Goal: Task Accomplishment & Management: Use online tool/utility

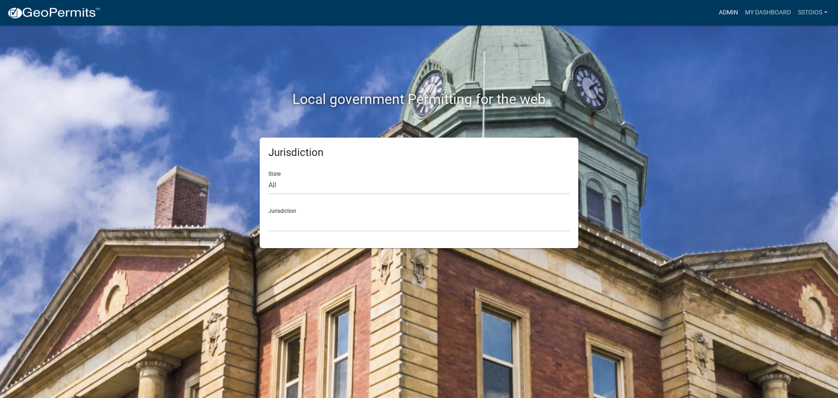
click at [722, 12] on link "Admin" at bounding box center [728, 12] width 26 height 17
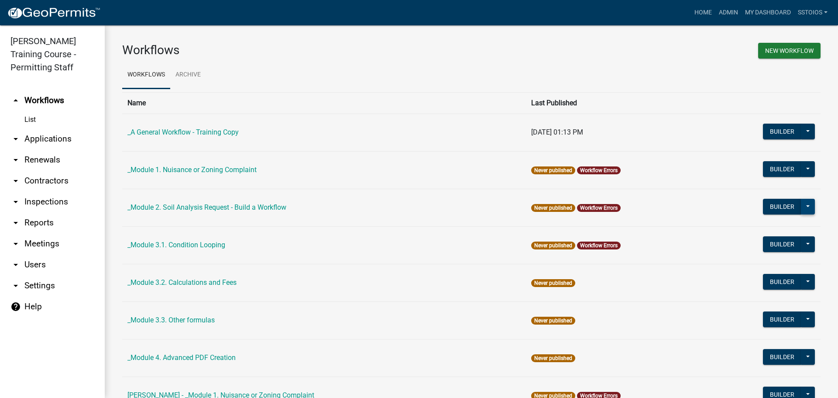
click at [803, 207] on button at bounding box center [808, 207] width 14 height 16
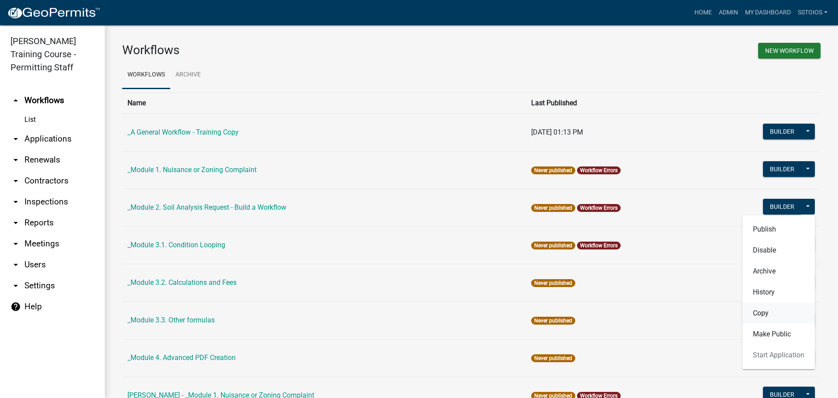
click at [792, 318] on button "Copy" at bounding box center [778, 312] width 72 height 21
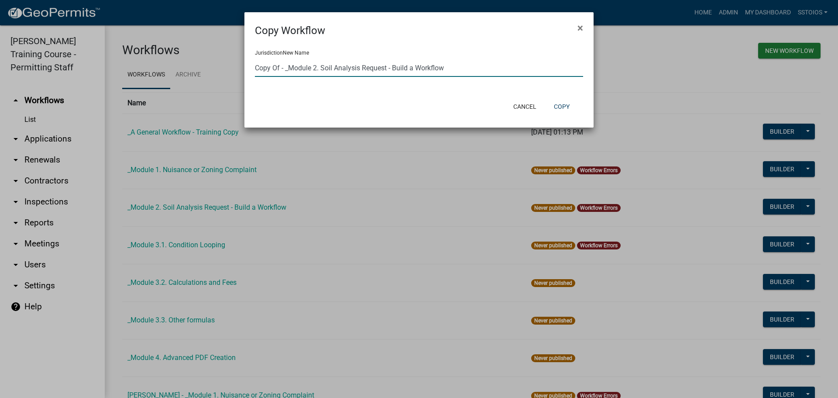
drag, startPoint x: 281, startPoint y: 70, endPoint x: 199, endPoint y: 67, distance: 82.5
click at [211, 71] on ngb-modal-window "Copy Workflow × Jurisdiction New Name Copy Of - _Module 2. Soil Analysis Reques…" at bounding box center [419, 199] width 838 height 398
type input "Sophia- _Module 2. Soil Analysis Request - Build a Workflow"
click at [561, 107] on button "Copy" at bounding box center [562, 107] width 30 height 16
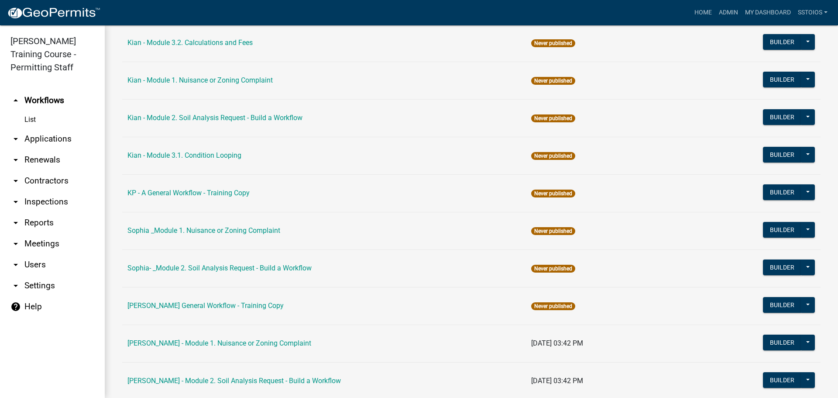
scroll to position [742, 0]
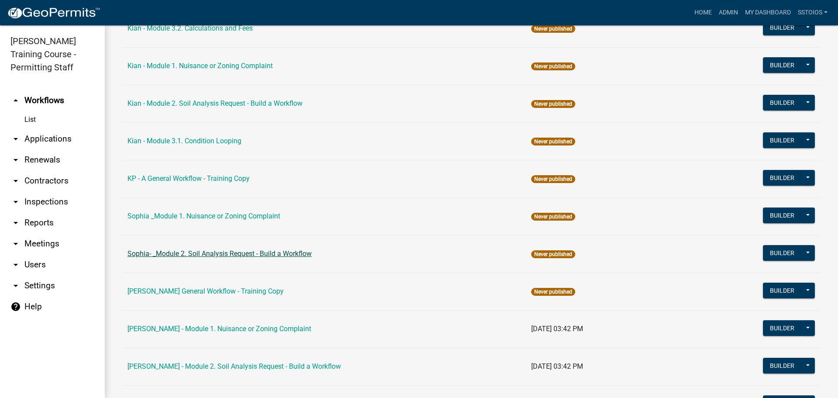
click at [237, 255] on link "Sophia- _Module 2. Soil Analysis Request - Build a Workflow" at bounding box center [219, 253] width 184 height 8
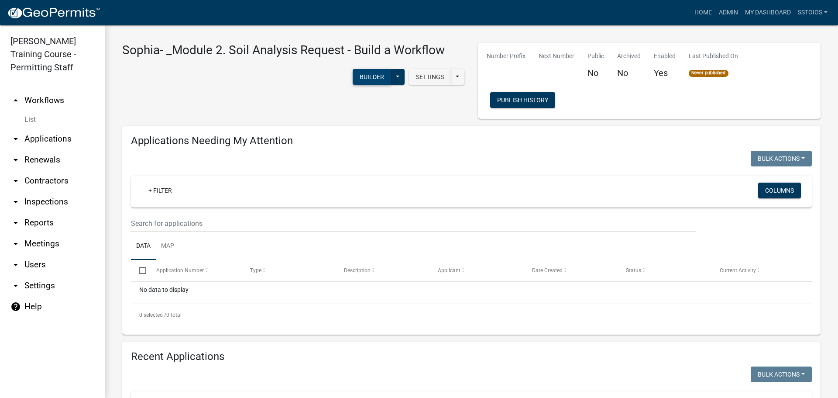
click at [368, 74] on button "Builder" at bounding box center [372, 77] width 38 height 16
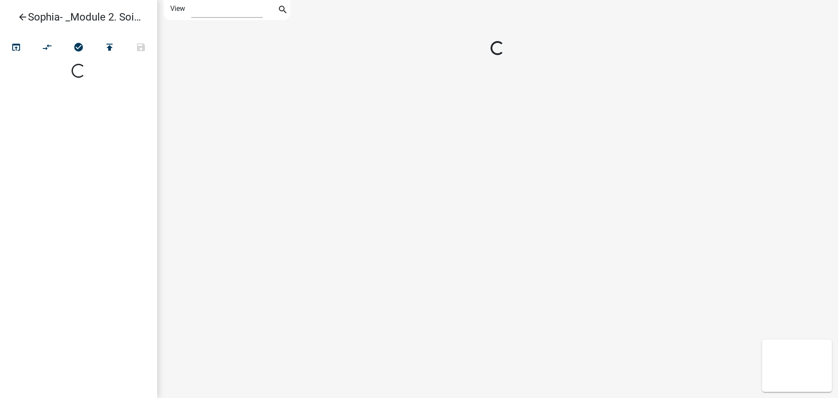
select select "1"
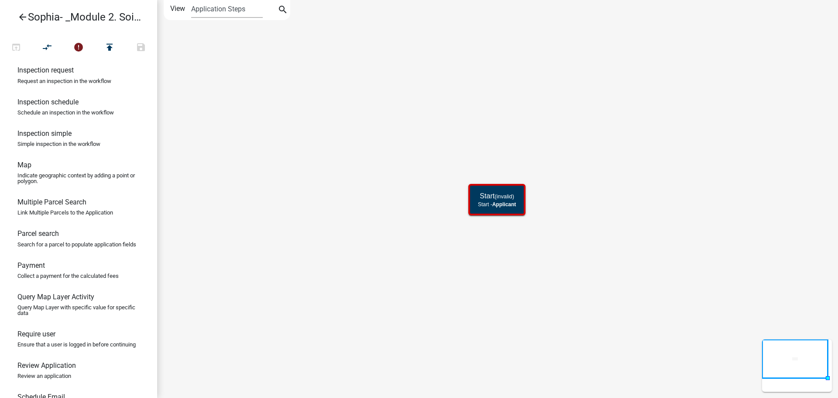
scroll to position [436, 0]
drag, startPoint x: 60, startPoint y: 261, endPoint x: 491, endPoint y: 243, distance: 431.5
click at [491, 243] on div "arrow_back [PERSON_NAME]- _Module 2. Soil Analysis Request - Build a Workflow o…" at bounding box center [419, 199] width 838 height 398
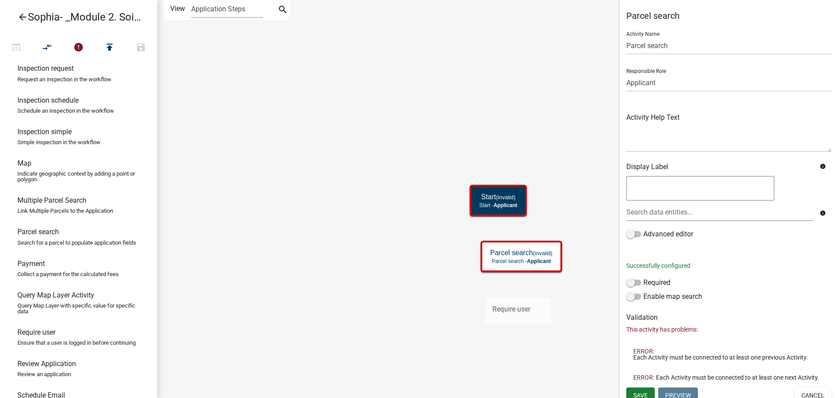
drag, startPoint x: 51, startPoint y: 367, endPoint x: 481, endPoint y: 291, distance: 437.3
click at [481, 291] on div "arrow_back [PERSON_NAME]- _Module 2. Soil Analysis Request - Build a Workflow o…" at bounding box center [419, 199] width 838 height 398
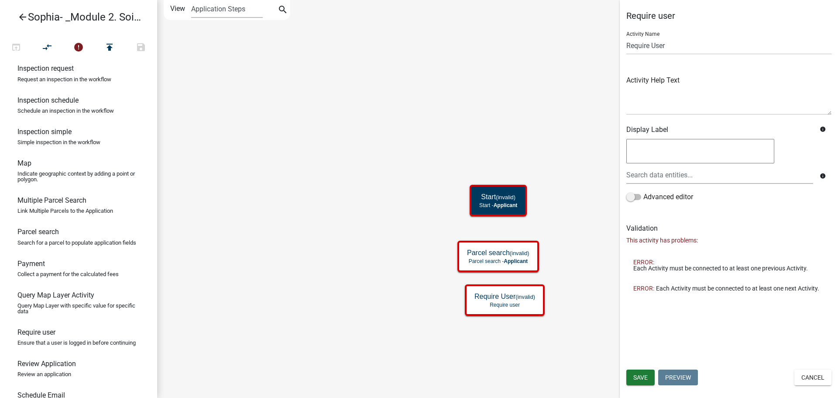
click at [427, 312] on icon "Start (invalid) Start - Applicant Parcel search (invalid) Parcel search - Appli…" at bounding box center [498, 198] width 680 height 397
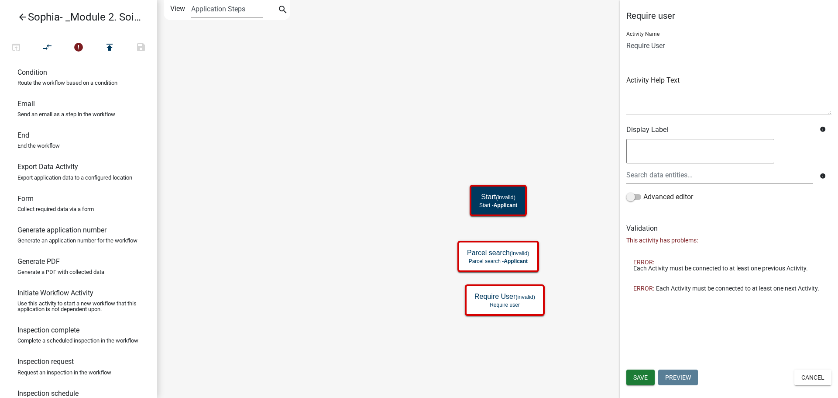
scroll to position [131, 0]
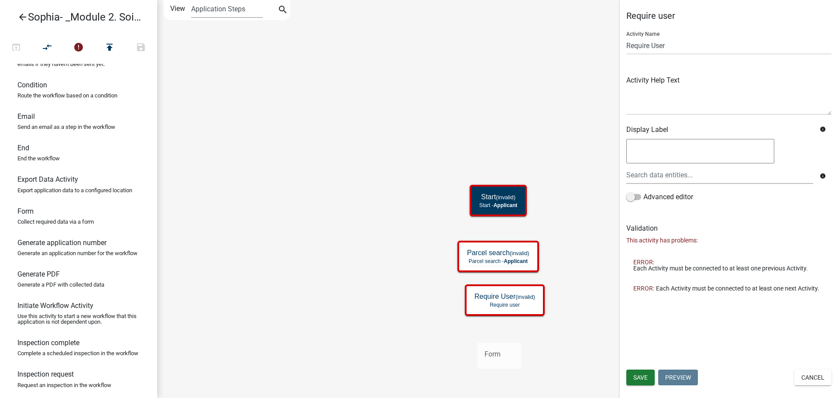
drag, startPoint x: 40, startPoint y: 229, endPoint x: 477, endPoint y: 336, distance: 450.4
click at [477, 336] on div "arrow_back [PERSON_NAME]- _Module 2. Soil Analysis Request - Build a Workflow o…" at bounding box center [419, 199] width 838 height 398
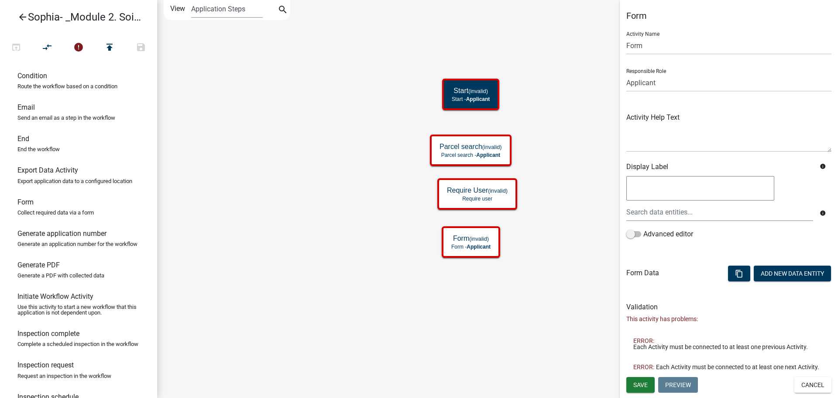
scroll to position [140, 0]
drag, startPoint x: 62, startPoint y: 124, endPoint x: 455, endPoint y: 273, distance: 419.7
click at [455, 273] on div "arrow_back [PERSON_NAME]- _Module 2. Soil Analysis Request - Build a Workflow o…" at bounding box center [419, 199] width 838 height 398
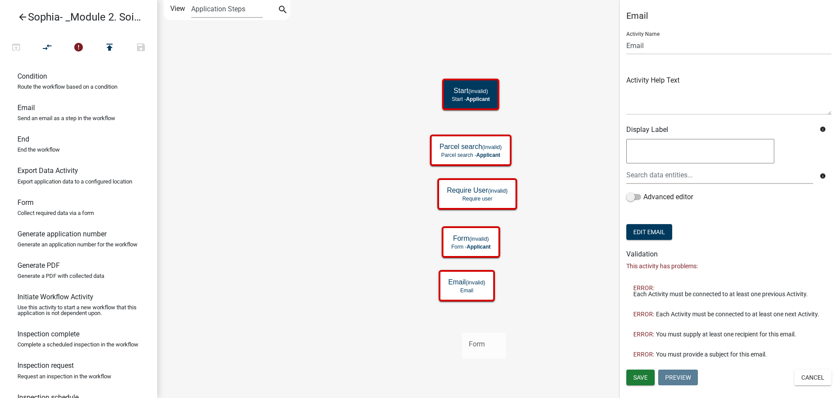
drag, startPoint x: 58, startPoint y: 227, endPoint x: 462, endPoint y: 324, distance: 414.7
click at [462, 324] on div "arrow_back [PERSON_NAME]- _Module 2. Soil Analysis Request - Build a Workflow o…" at bounding box center [419, 199] width 838 height 398
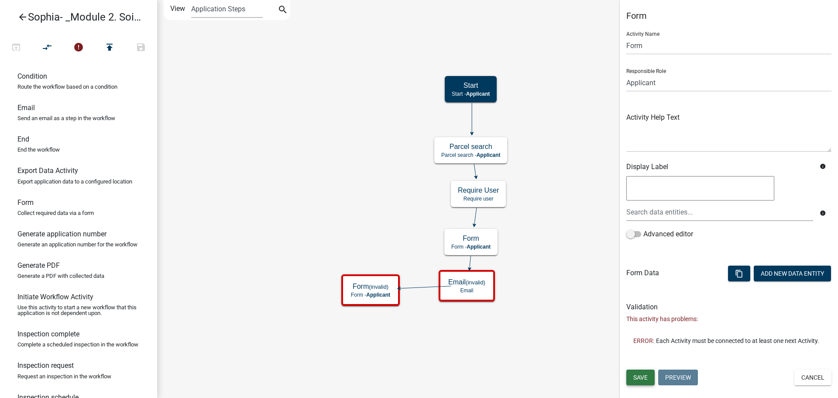
click at [648, 377] on button "Save" at bounding box center [640, 377] width 28 height 16
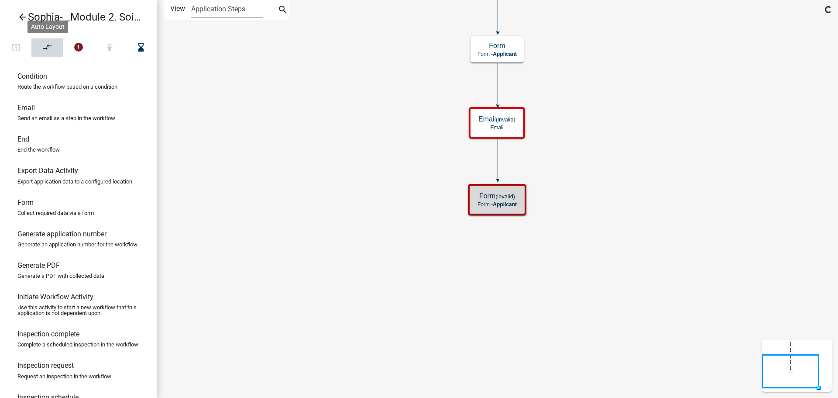
click at [56, 48] on button "compare_arrows" at bounding box center [46, 47] width 31 height 19
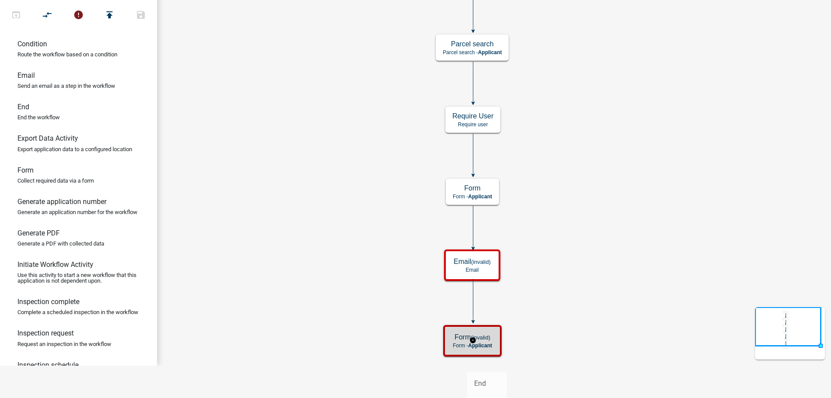
scroll to position [36, 0]
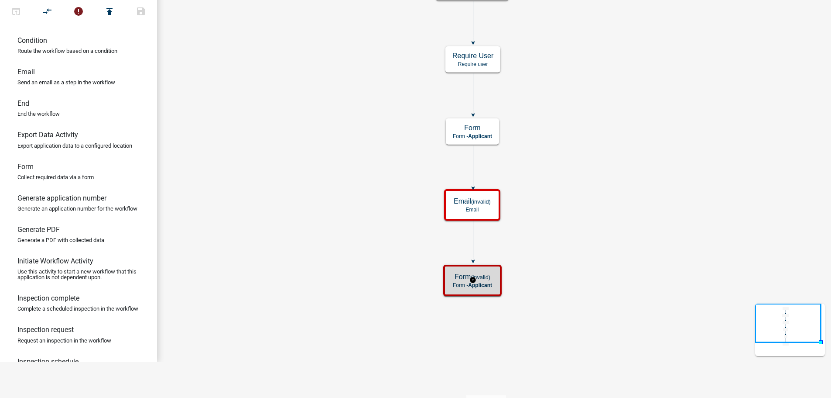
drag, startPoint x: 57, startPoint y: 154, endPoint x: 466, endPoint y: 382, distance: 468.8
click at [466, 362] on html "Internet Explorer does NOT work with GeoPermits. Get a new browser for more sec…" at bounding box center [415, 163] width 831 height 398
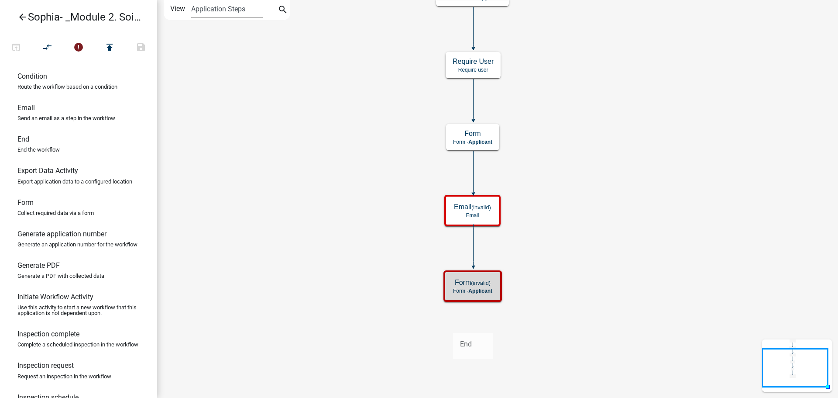
drag, startPoint x: 70, startPoint y: 161, endPoint x: 453, endPoint y: 326, distance: 417.1
click at [453, 326] on div "arrow_back [PERSON_NAME]- _Module 2. Soil Analysis Request - Build a Workflow o…" at bounding box center [419, 199] width 838 height 398
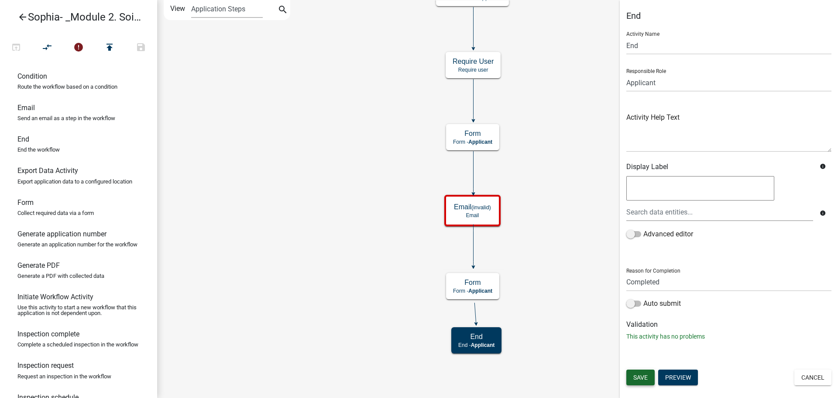
click at [646, 371] on button "Save" at bounding box center [640, 377] width 28 height 16
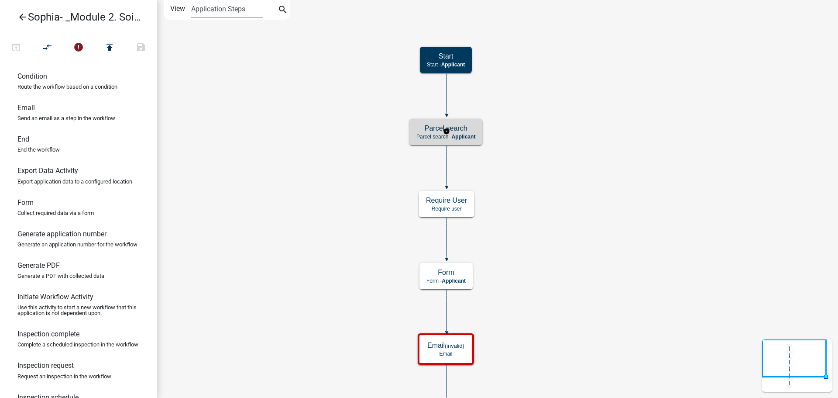
click at [456, 139] on span "Applicant" at bounding box center [464, 137] width 24 height 6
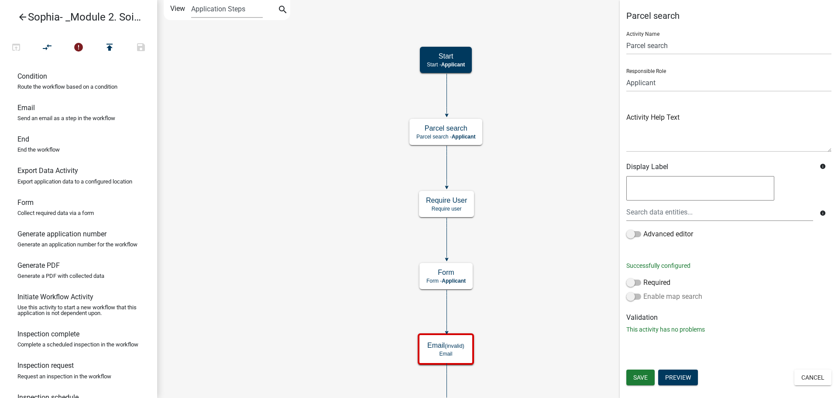
click at [638, 295] on label "Enable map search" at bounding box center [664, 296] width 76 height 10
click at [638, 295] on span at bounding box center [633, 296] width 15 height 6
click at [643, 291] on input "Enable map search" at bounding box center [643, 291] width 0 height 0
click at [644, 313] on button "Configure Map" at bounding box center [657, 313] width 62 height 16
select select
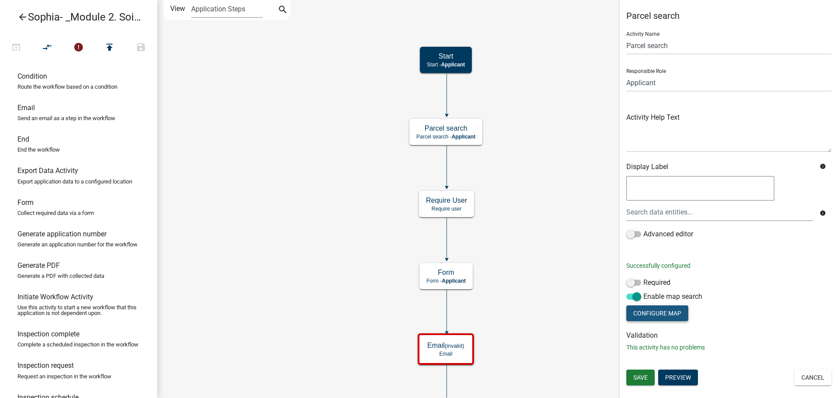
select select
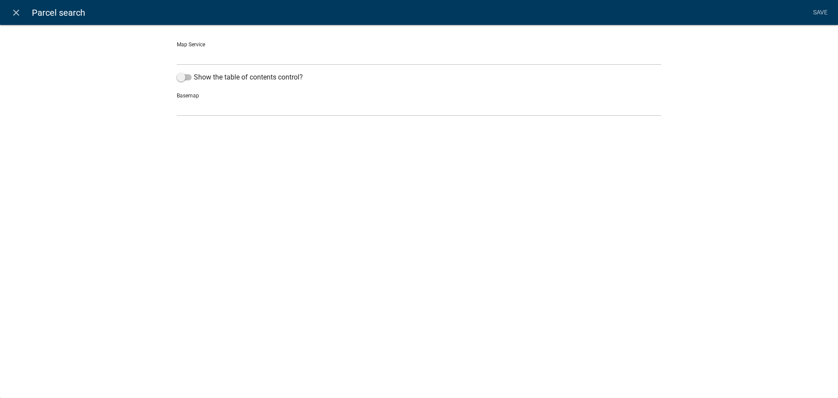
click at [206, 59] on select "[GEOGRAPHIC_DATA], [GEOGRAPHIC_DATA] ([URL])" at bounding box center [419, 56] width 484 height 18
select select "0: Object"
click at [177, 47] on select "[GEOGRAPHIC_DATA], [GEOGRAPHIC_DATA] ([URL])" at bounding box center [419, 56] width 484 height 18
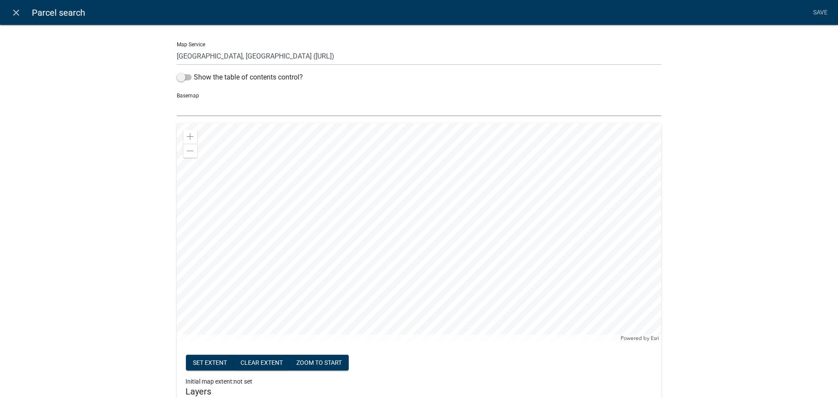
click at [203, 106] on select "no basemap topo satellite hybrid gray terrain osm topo-vector streets-relief-ve…" at bounding box center [419, 107] width 484 height 18
select select "hybrid"
click at [177, 98] on select "no basemap topo satellite hybrid gray terrain osm topo-vector streets-relief-ve…" at bounding box center [419, 107] width 484 height 18
drag, startPoint x: 128, startPoint y: 216, endPoint x: 137, endPoint y: 82, distance: 135.1
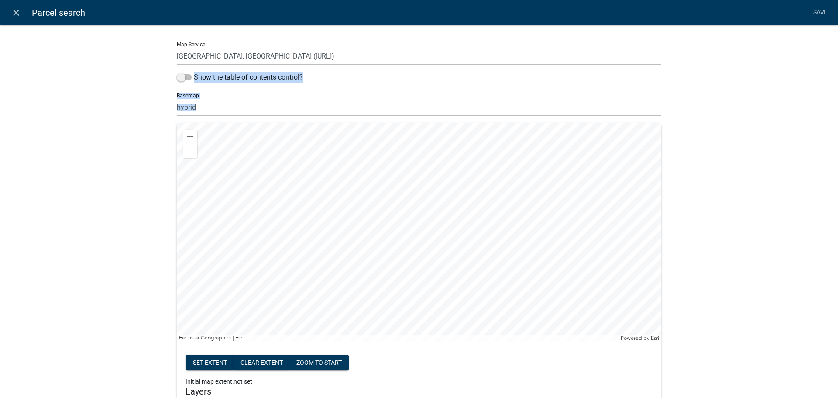
click at [187, 136] on span at bounding box center [190, 136] width 7 height 7
click at [398, 123] on div at bounding box center [419, 232] width 484 height 218
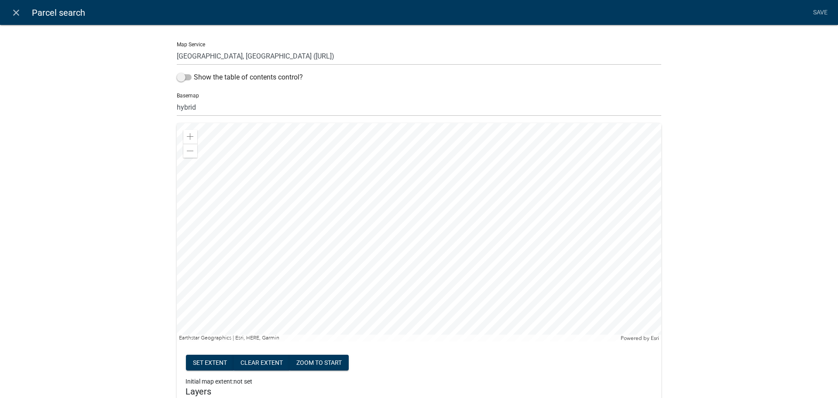
click at [291, 152] on div at bounding box center [419, 232] width 484 height 218
click at [343, 221] on div at bounding box center [419, 232] width 484 height 218
click at [336, 223] on div at bounding box center [419, 232] width 484 height 218
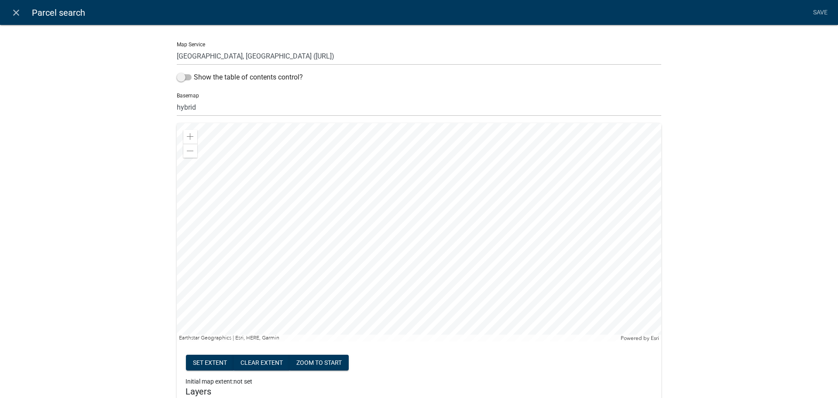
click at [336, 223] on div at bounding box center [419, 232] width 484 height 218
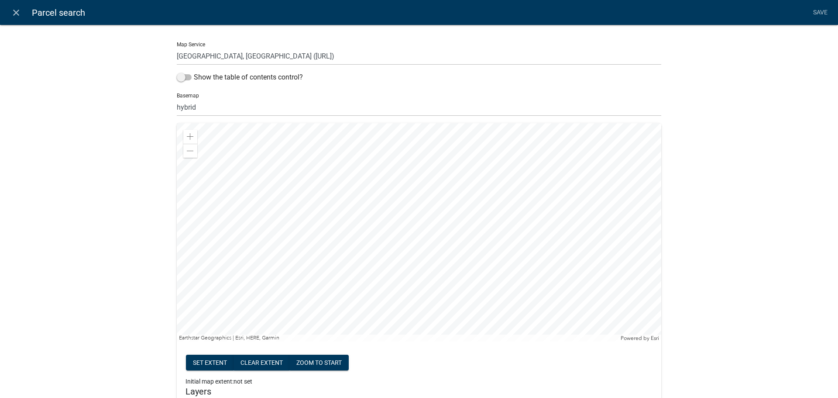
click at [337, 196] on div at bounding box center [419, 232] width 484 height 218
click at [331, 227] on div at bounding box center [419, 232] width 484 height 218
click at [332, 227] on div at bounding box center [419, 232] width 484 height 218
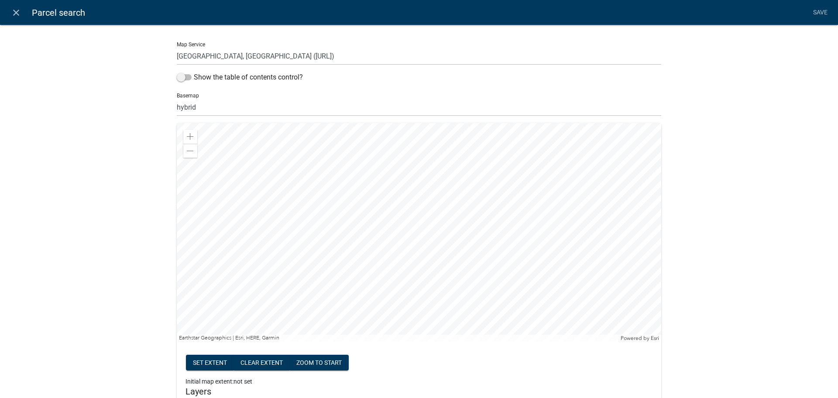
click at [332, 227] on div at bounding box center [419, 232] width 484 height 218
click at [381, 252] on div at bounding box center [419, 232] width 484 height 218
click at [381, 250] on div at bounding box center [419, 232] width 484 height 218
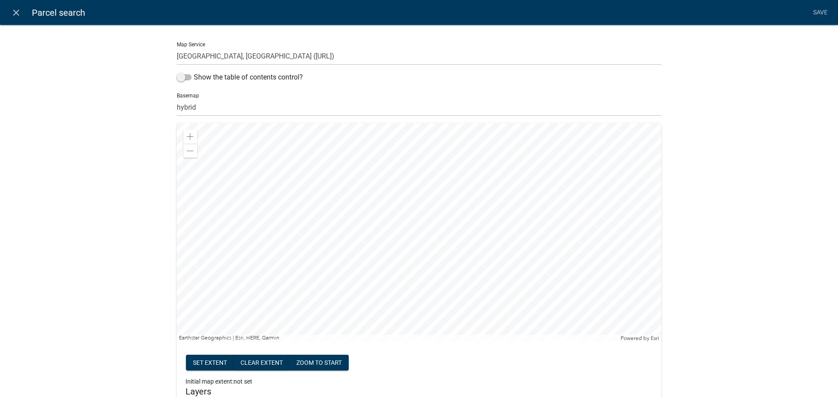
click at [381, 250] on div at bounding box center [419, 232] width 484 height 218
click at [497, 341] on div at bounding box center [419, 232] width 484 height 218
click at [471, 296] on div at bounding box center [419, 232] width 484 height 218
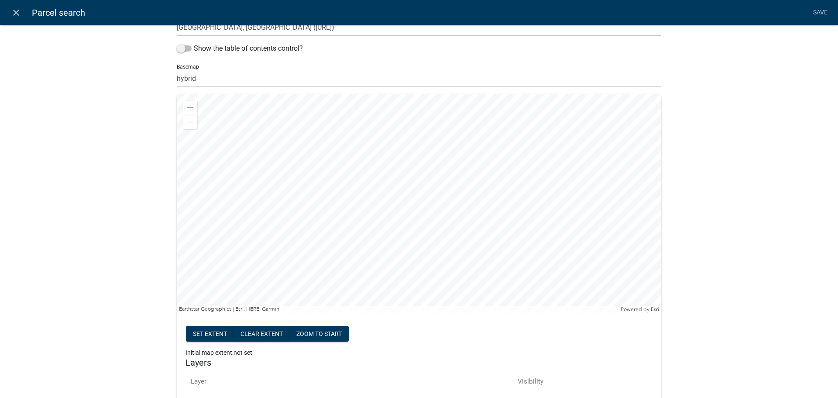
scroll to position [44, 0]
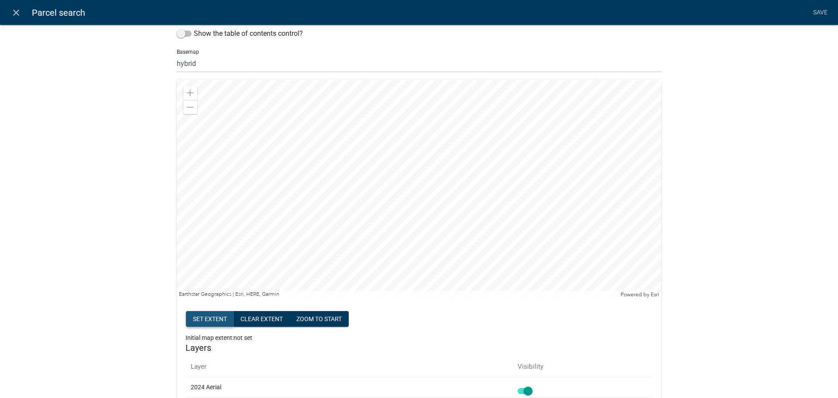
click at [209, 317] on button "Set extent" at bounding box center [210, 319] width 48 height 16
click at [218, 321] on button "Set extent" at bounding box center [210, 319] width 48 height 16
click at [816, 10] on link "Save" at bounding box center [820, 12] width 22 height 17
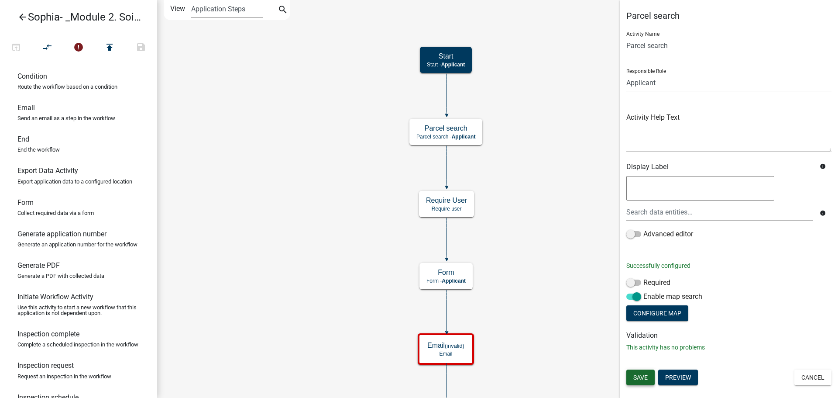
click at [638, 376] on span "Save" at bounding box center [640, 377] width 14 height 7
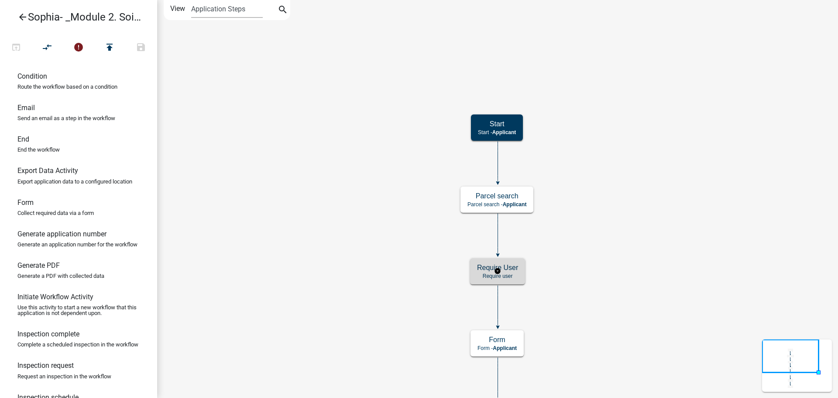
click at [477, 268] on h5 "Require User" at bounding box center [497, 267] width 41 height 8
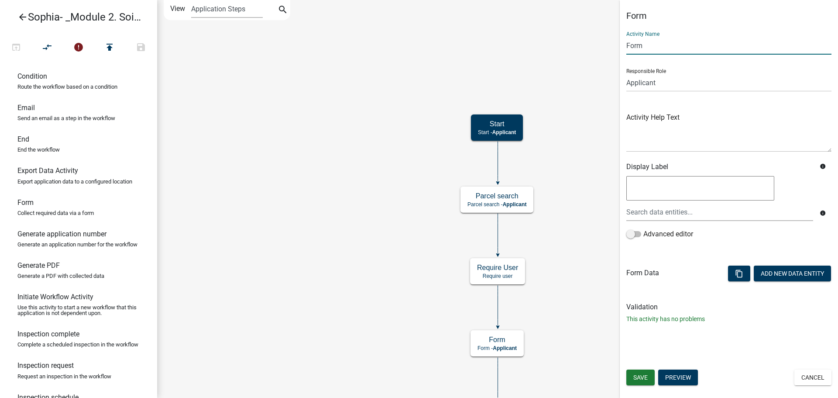
click at [660, 45] on input "Form" at bounding box center [728, 46] width 205 height 18
drag, startPoint x: 660, startPoint y: 45, endPoint x: 556, endPoint y: 51, distance: 104.5
click at [556, 51] on main "Start Start - Applicant Parcel search Parcel search - Applicant Require User Re…" at bounding box center [497, 199] width 681 height 398
click at [656, 40] on input "Form" at bounding box center [728, 46] width 205 height 18
type input "Soil Analysis Information"
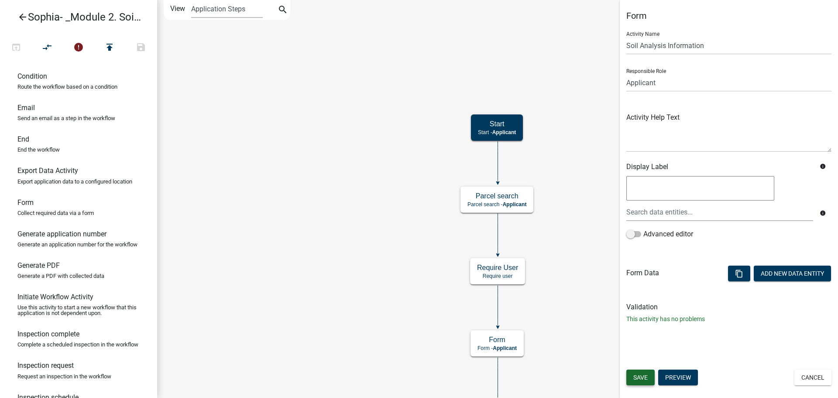
click at [635, 376] on span "Save" at bounding box center [640, 377] width 14 height 7
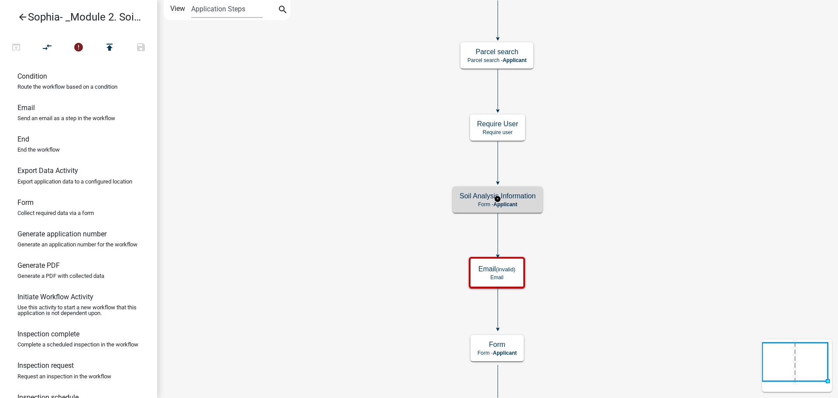
click at [510, 206] on span "Applicant" at bounding box center [505, 204] width 24 height 6
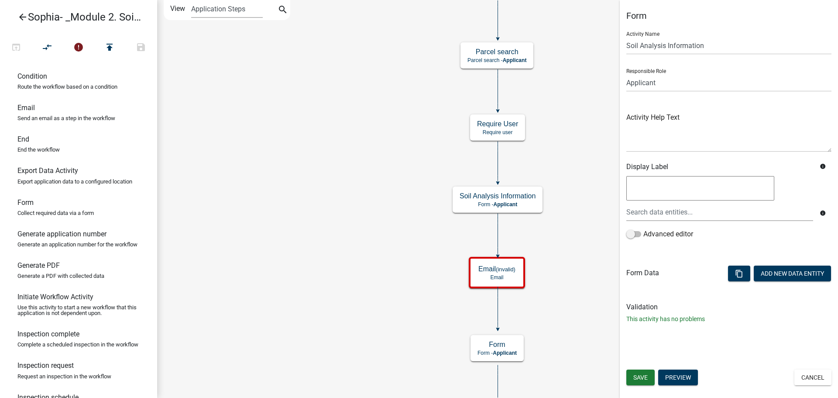
click at [666, 195] on textarea at bounding box center [700, 188] width 148 height 24
click at [684, 138] on textarea at bounding box center [728, 131] width 205 height 41
click at [665, 76] on select "Applicant Kian Engineer Admin" at bounding box center [728, 83] width 205 height 18
click at [777, 277] on button "Add New Data Entity" at bounding box center [792, 273] width 77 height 16
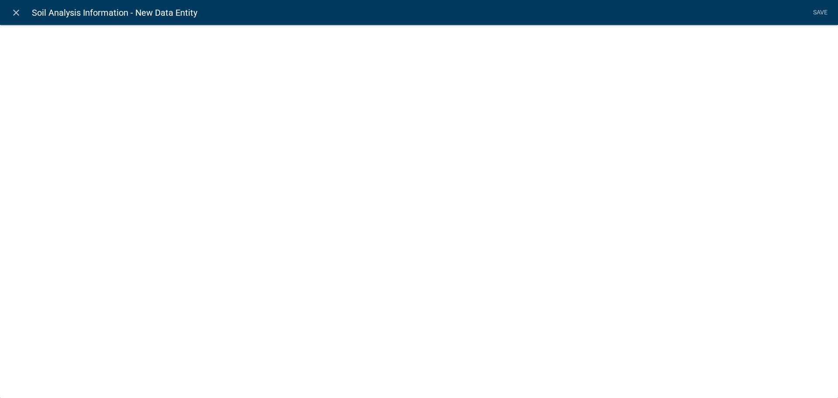
select select
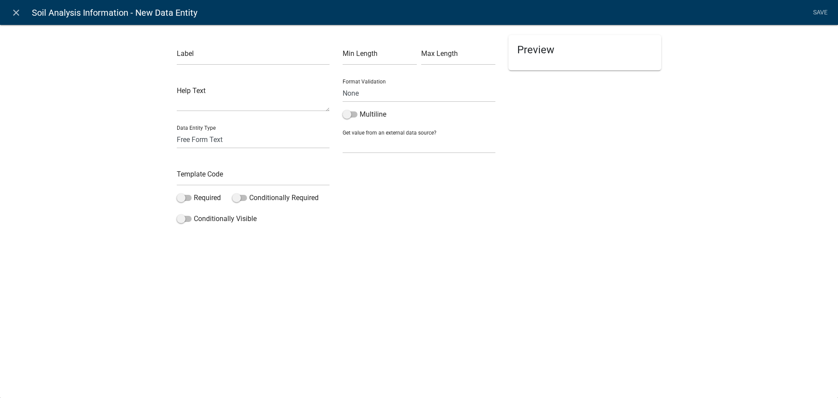
drag, startPoint x: 195, startPoint y: 73, endPoint x: 195, endPoint y: 62, distance: 11.3
click at [195, 63] on div "Label Help Text Data Entity Type Free Form Text Document Display Entity Value F…" at bounding box center [253, 131] width 166 height 192
drag, startPoint x: 195, startPoint y: 62, endPoint x: 186, endPoint y: 60, distance: 9.3
click at [195, 62] on input "text" at bounding box center [253, 56] width 153 height 18
click at [195, 58] on input "text" at bounding box center [253, 56] width 153 height 18
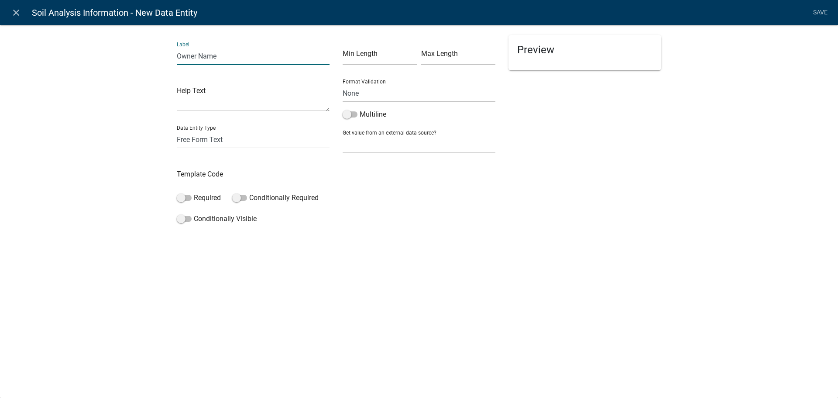
type input "Owner Name"
click at [394, 149] on select "None Parcel search Applicant Data" at bounding box center [419, 144] width 153 height 18
select select "1: Object"
click at [343, 135] on select "None Parcel search Applicant Data" at bounding box center [419, 144] width 153 height 18
click at [359, 178] on select "Parcel ID Owner Name Owner City Owner State Owner Zip Owner Address 1 Owner Add…" at bounding box center [419, 182] width 146 height 18
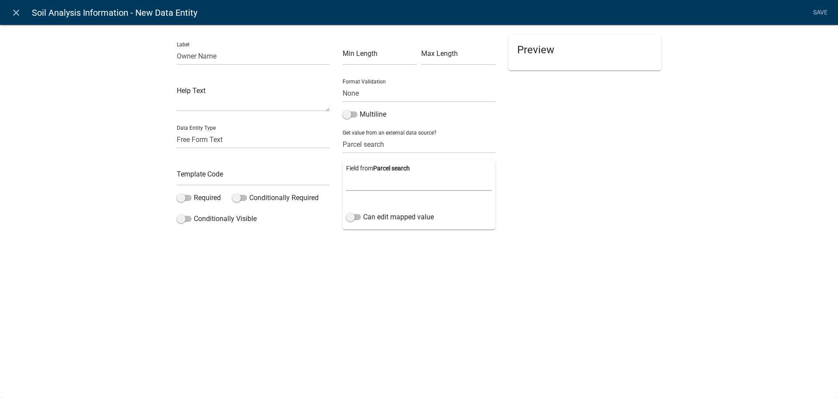
select select "1: Object"
click at [346, 173] on select "Parcel ID Owner Name Owner City Owner State Owner Zip Owner Address 1 Owner Add…" at bounding box center [419, 182] width 146 height 18
click at [817, 10] on li "Save" at bounding box center [820, 12] width 22 height 17
click at [817, 13] on li "Save" at bounding box center [820, 12] width 22 height 17
click at [749, 102] on div "Label Owner Name Help Text Data Entity Type Free Form Text Document Display Ent…" at bounding box center [419, 132] width 838 height 245
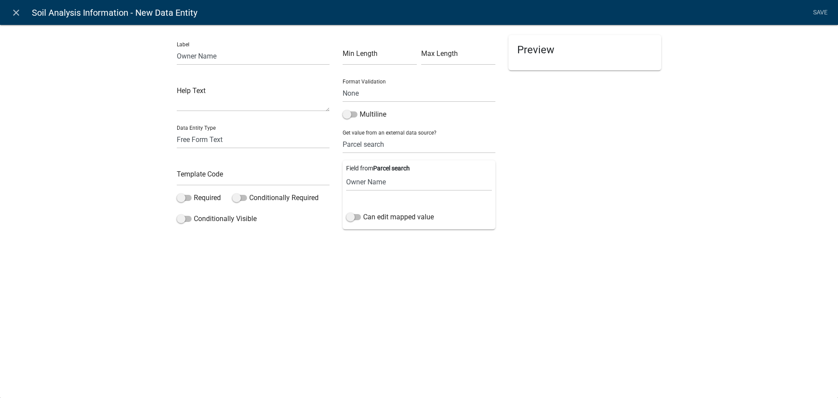
click at [816, 13] on li "Save" at bounding box center [820, 12] width 22 height 17
click at [816, 12] on li "Save" at bounding box center [820, 12] width 22 height 17
click at [819, 8] on li "Save" at bounding box center [820, 12] width 22 height 17
click at [820, 10] on li "Save" at bounding box center [820, 12] width 22 height 17
click at [550, 195] on div "Preview" at bounding box center [585, 136] width 166 height 202
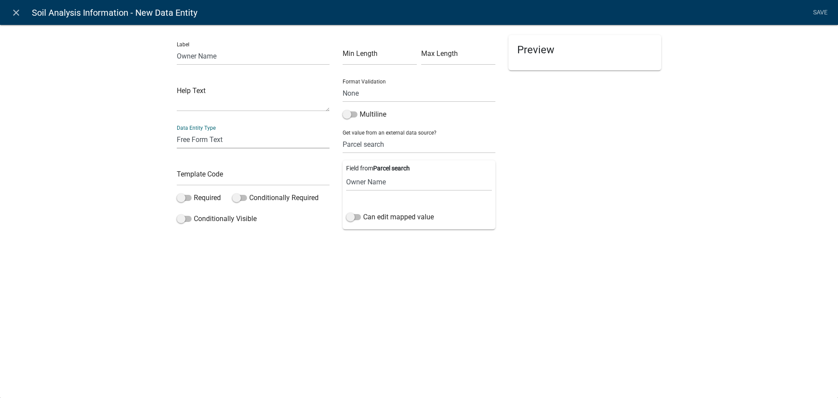
click at [255, 134] on select "Free Form Text Document Display Entity Value Fee Numeric Data Date Map Sketch D…" at bounding box center [253, 139] width 153 height 18
click at [286, 111] on textarea at bounding box center [253, 97] width 153 height 27
click at [259, 58] on input "Owner Name" at bounding box center [253, 56] width 153 height 18
drag, startPoint x: 595, startPoint y: 113, endPoint x: 694, endPoint y: 42, distance: 121.8
click at [599, 106] on div "Preview" at bounding box center [585, 136] width 166 height 202
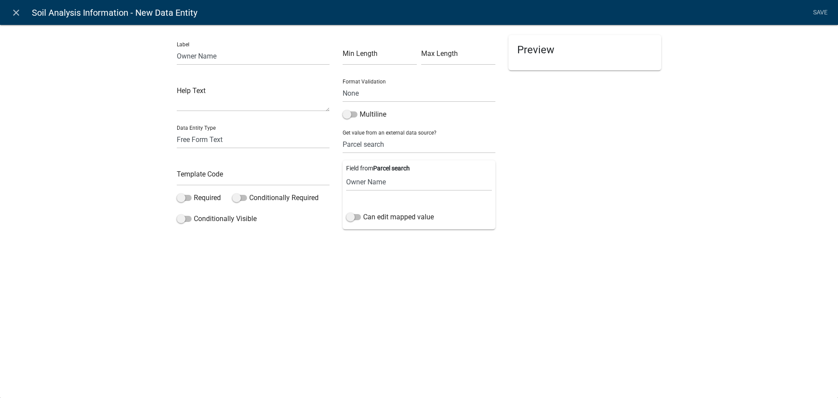
drag, startPoint x: 601, startPoint y: 62, endPoint x: 593, endPoint y: 58, distance: 9.4
click at [600, 61] on div "Preview" at bounding box center [584, 52] width 153 height 35
click at [388, 178] on select "Parcel ID Owner Name Owner City Owner State Owner Zip Owner Address 1 Owner Add…" at bounding box center [419, 182] width 146 height 18
click at [387, 145] on select "None Parcel search Applicant Data" at bounding box center [419, 144] width 153 height 18
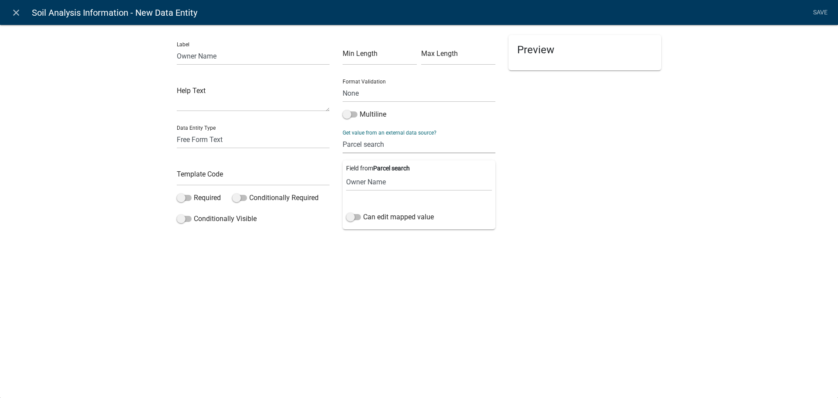
click at [343, 135] on select "None Parcel search Applicant Data" at bounding box center [419, 144] width 153 height 18
click at [626, 170] on div "Preview" at bounding box center [585, 136] width 166 height 202
click at [379, 224] on div "Can edit mapped value" at bounding box center [419, 219] width 146 height 14
click at [363, 221] on label "Can edit mapped value" at bounding box center [390, 217] width 88 height 10
click at [363, 212] on input "Can edit mapped value" at bounding box center [363, 212] width 0 height 0
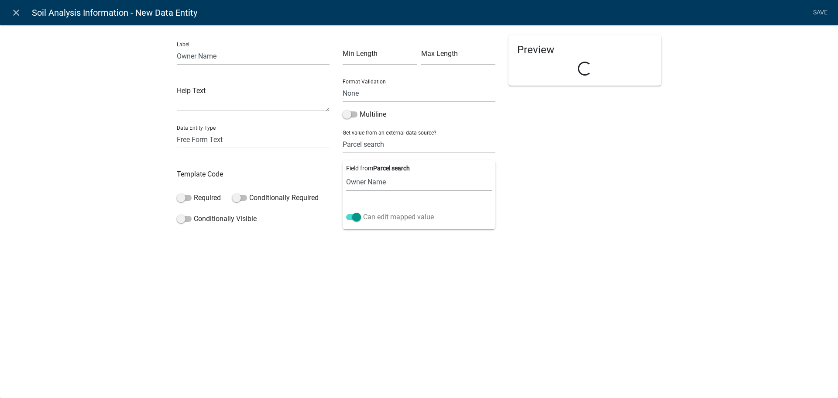
click at [363, 219] on label "Can edit mapped value" at bounding box center [390, 217] width 88 height 10
click at [363, 212] on input "Can edit mapped value" at bounding box center [363, 212] width 0 height 0
click at [553, 180] on div "Preview" at bounding box center [585, 136] width 166 height 202
click at [276, 57] on input "Owner Name" at bounding box center [253, 56] width 153 height 18
click at [359, 86] on select "None Email PhoneNumber" at bounding box center [419, 93] width 153 height 18
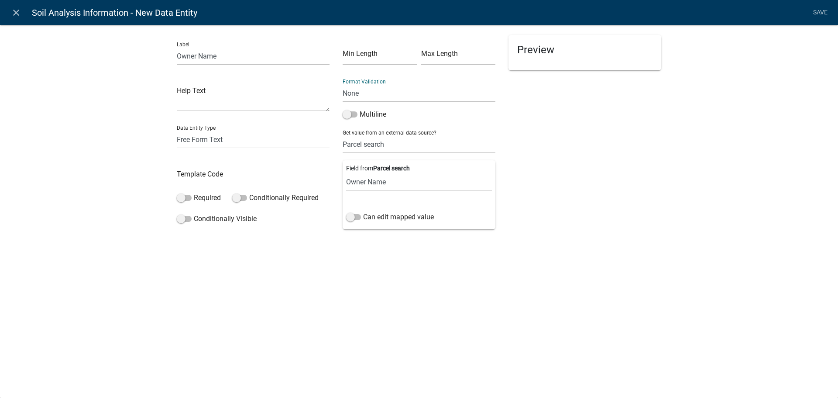
click at [359, 86] on select "None Email PhoneNumber" at bounding box center [419, 93] width 153 height 18
click at [237, 58] on input "Owner Name" at bounding box center [253, 56] width 153 height 18
click at [223, 96] on textarea at bounding box center [253, 97] width 153 height 27
click at [146, 98] on div "Label Owner Name Help Text Data Entity Type Free Form Text Document Display Ent…" at bounding box center [419, 132] width 838 height 245
click at [203, 192] on div "Label Owner Name Help Text Data Entity Type Free Form Text Document Display Ent…" at bounding box center [253, 136] width 166 height 202
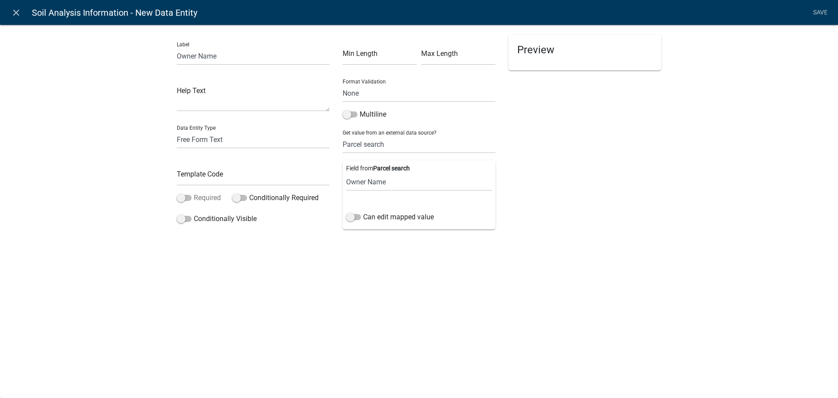
click at [203, 195] on label "Required" at bounding box center [199, 197] width 44 height 10
click at [194, 192] on input "Required" at bounding box center [194, 192] width 0 height 0
click at [203, 195] on label "Required" at bounding box center [199, 197] width 44 height 10
click at [194, 192] on input "Required" at bounding box center [194, 192] width 0 height 0
click at [208, 137] on select "Free Form Text Document Display Entity Value Fee Numeric Data Date Map Sketch D…" at bounding box center [253, 139] width 153 height 18
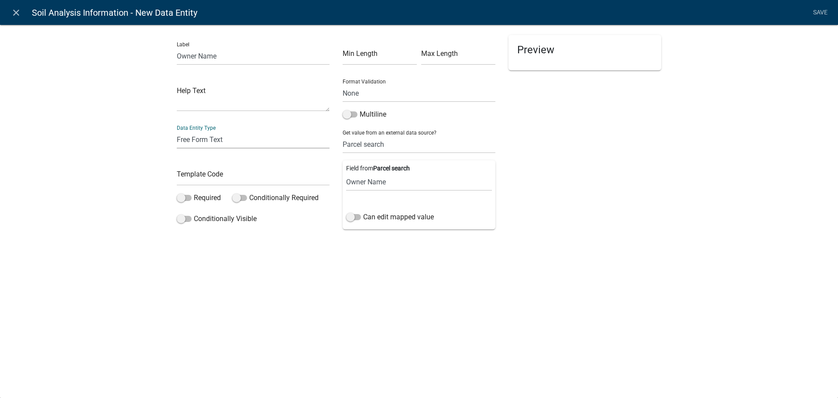
click at [177, 130] on select "Free Form Text Document Display Entity Value Fee Numeric Data Date Map Sketch D…" at bounding box center [253, 139] width 153 height 18
drag, startPoint x: 50, startPoint y: 141, endPoint x: 104, endPoint y: 133, distance: 54.3
click at [53, 139] on div "Label Owner Name Help Text Data Entity Type Free Form Text Document Display Ent…" at bounding box center [419, 132] width 838 height 245
click at [323, 181] on input "text" at bounding box center [253, 177] width 153 height 18
type input "OwnerName"
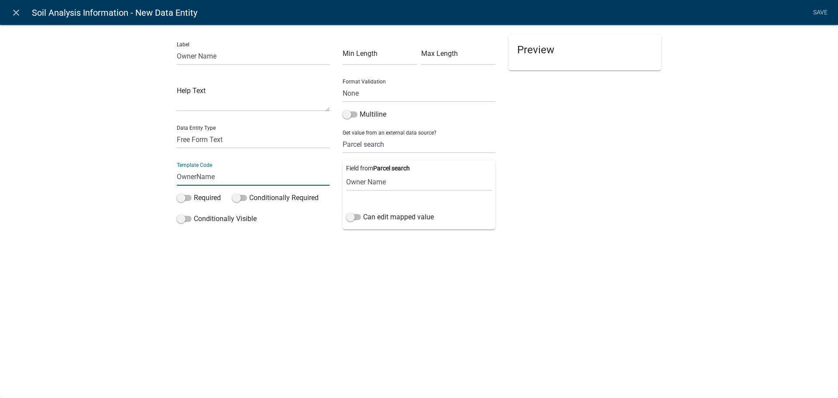
click at [284, 240] on div "Label Owner Name Help Text Data Entity Type Free Form Text Document Display Ent…" at bounding box center [419, 132] width 838 height 245
click at [824, 14] on link "Save" at bounding box center [820, 12] width 22 height 17
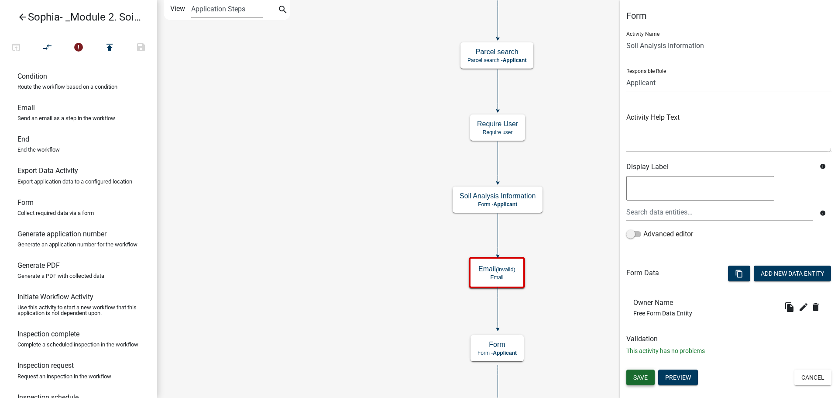
click at [640, 374] on span "Save" at bounding box center [640, 377] width 14 height 7
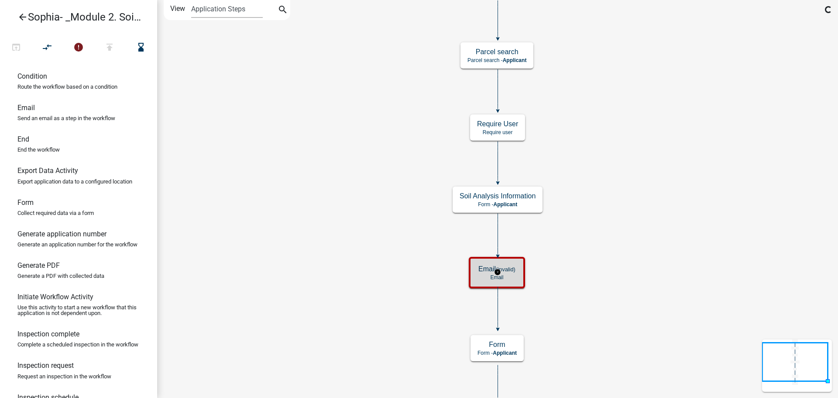
click at [493, 272] on h5 "Email (invalid)" at bounding box center [496, 268] width 37 height 8
click at [490, 267] on h5 "Email (invalid)" at bounding box center [496, 268] width 37 height 8
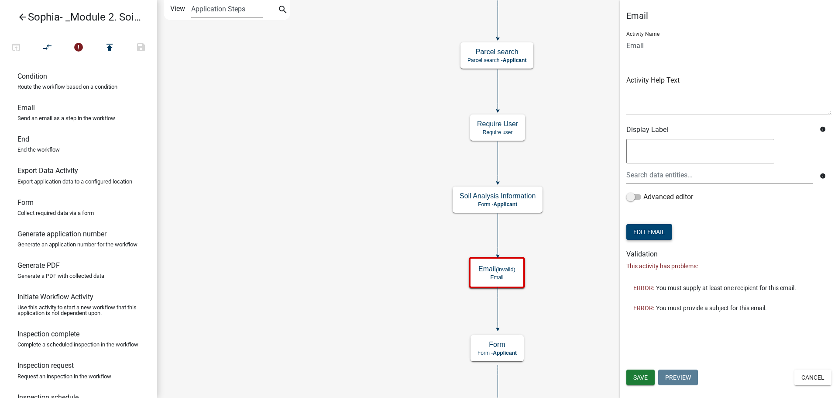
click at [648, 236] on button "Edit Email" at bounding box center [649, 232] width 46 height 16
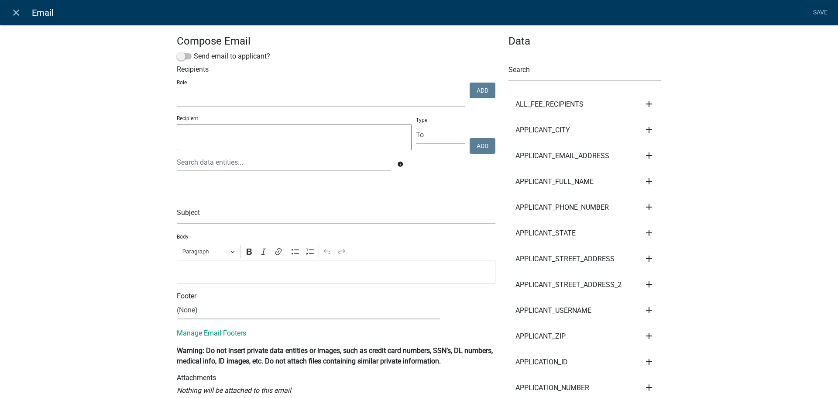
click at [199, 96] on select "kiantest Kian Engineer Admin" at bounding box center [321, 98] width 288 height 18
select select "1915ea58-7059-4941-9cac-dbbdee29afec"
click at [177, 89] on select "kiantest Kian Engineer Admin" at bounding box center [321, 98] width 288 height 18
click at [481, 92] on button "Add" at bounding box center [483, 90] width 26 height 16
select select
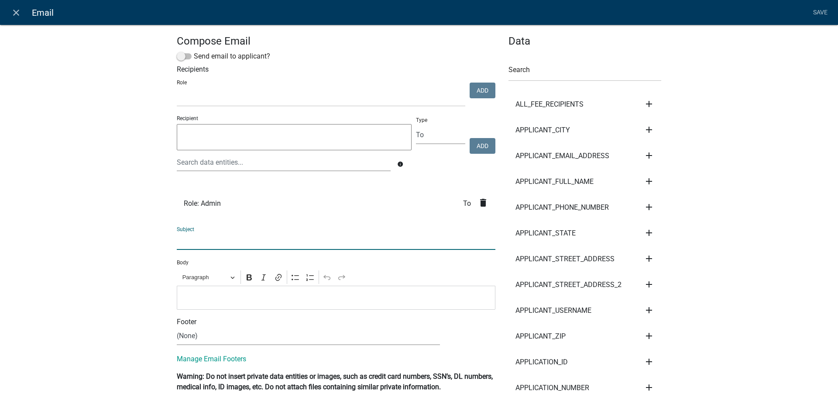
click at [223, 243] on input "text" at bounding box center [336, 241] width 319 height 18
click at [216, 245] on input "text" at bounding box center [336, 241] width 319 height 18
type input "Submitted"
click at [216, 298] on p "Editor editing area: main. Press Alt+0 for help." at bounding box center [336, 297] width 309 height 10
click at [235, 302] on p "An application" at bounding box center [336, 297] width 309 height 10
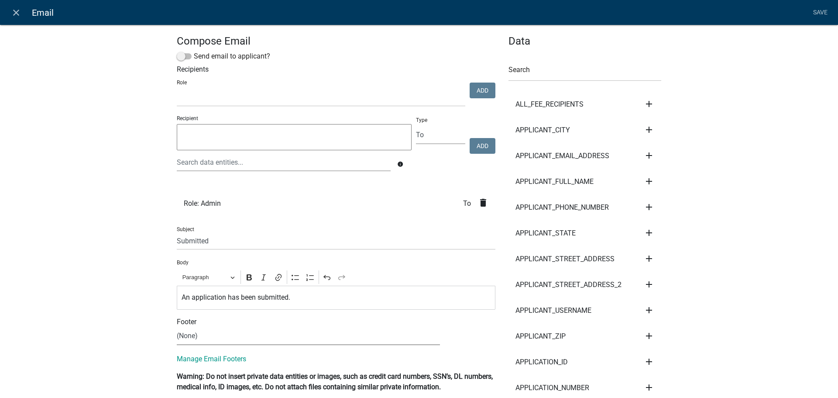
click at [245, 341] on select "(None) [PERSON_NAME] Footer [PERSON_NAME] Test email Footer Planner [PERSON_NAM…" at bounding box center [308, 336] width 263 height 18
select select "449e7f15-9044-4288-888a-26b624ffaf70"
click at [177, 327] on select "(None) [PERSON_NAME] Footer [PERSON_NAME] Test email Footer Planner [PERSON_NAM…" at bounding box center [308, 336] width 263 height 18
click at [815, 10] on link "Save" at bounding box center [820, 12] width 22 height 17
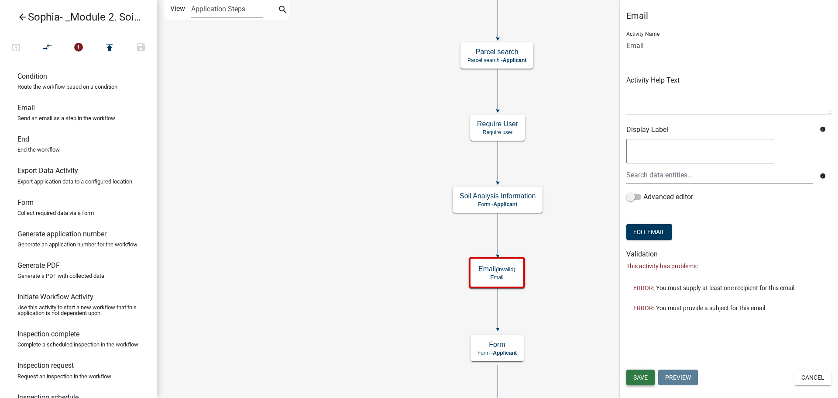
click at [643, 374] on span "Save" at bounding box center [640, 377] width 14 height 7
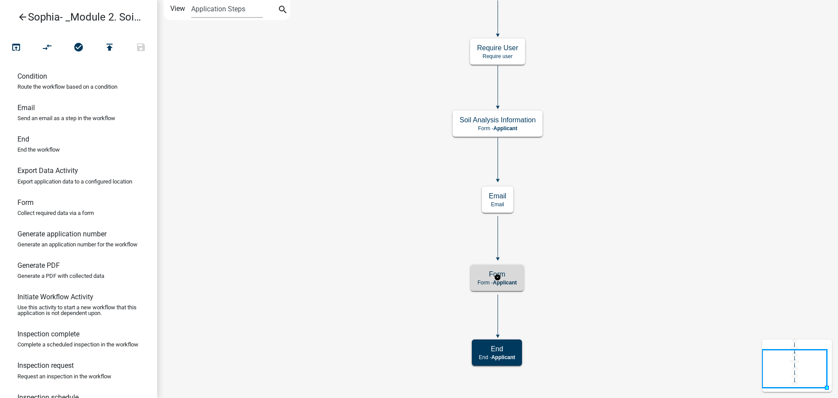
click at [494, 282] on p "Form - Applicant" at bounding box center [496, 282] width 39 height 6
click at [487, 277] on h5 "Form" at bounding box center [496, 274] width 39 height 8
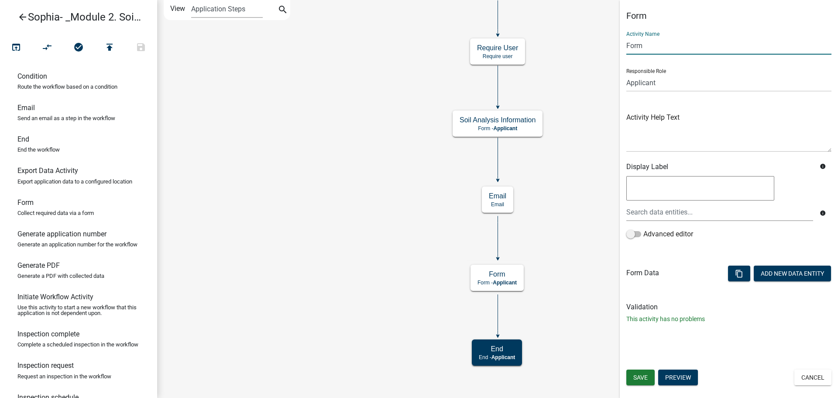
click at [688, 50] on input "Form" at bounding box center [728, 46] width 205 height 18
type input "F"
type input "Soil Analysis Review"
click at [721, 88] on select "Applicant Kian Engineer Admin" at bounding box center [728, 83] width 205 height 18
select select "1915EA58-7059-4941-9CAC-DBBDEE29AFEC"
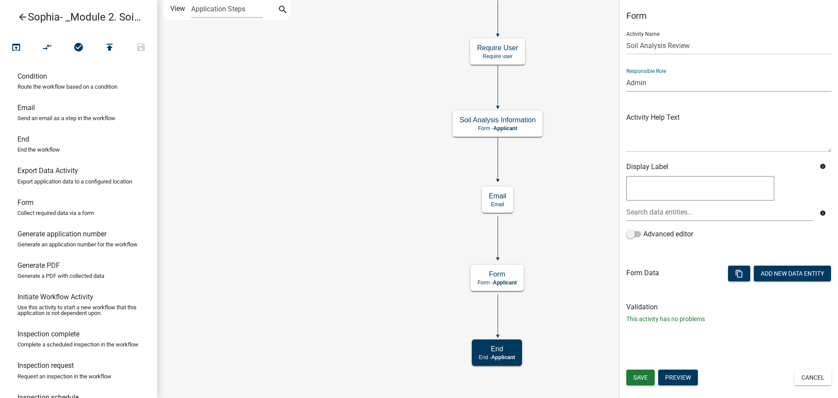
click at [626, 74] on select "Applicant Kian Engineer Admin" at bounding box center [728, 83] width 205 height 18
click at [633, 376] on button "Save" at bounding box center [640, 377] width 28 height 16
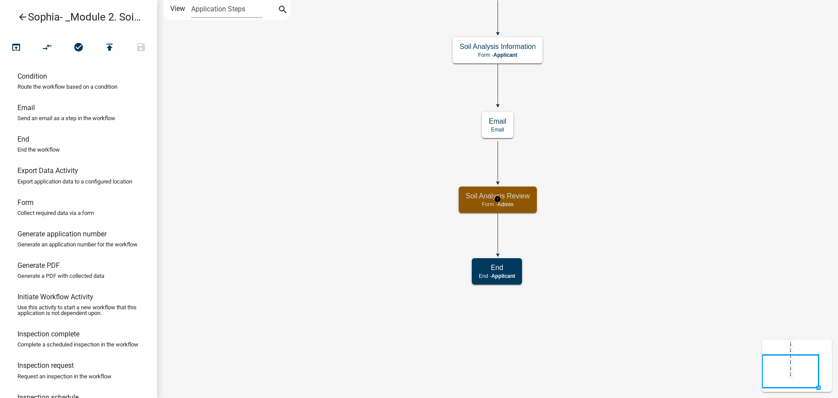
click at [508, 201] on span "Admin" at bounding box center [505, 204] width 16 height 6
select select "1915EA58-7059-4941-9CAC-DBBDEE29AFEC"
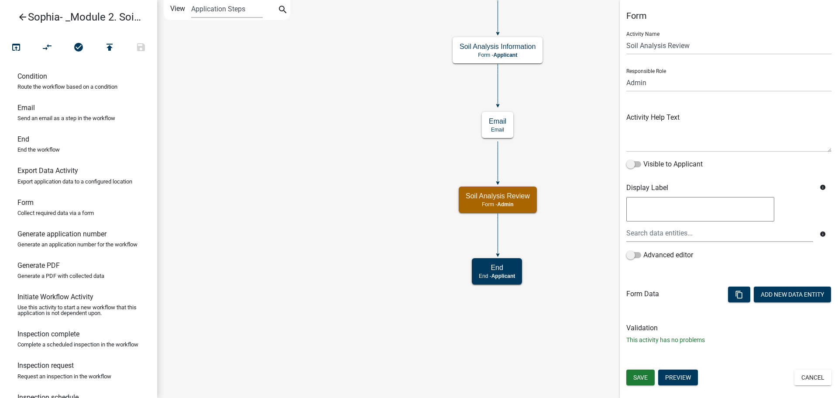
click at [597, 73] on icon "Start Start - Applicant Parcel search Parcel search - Applicant Require User Re…" at bounding box center [498, 198] width 680 height 397
click at [780, 292] on button "Add New Data Entity" at bounding box center [792, 294] width 77 height 16
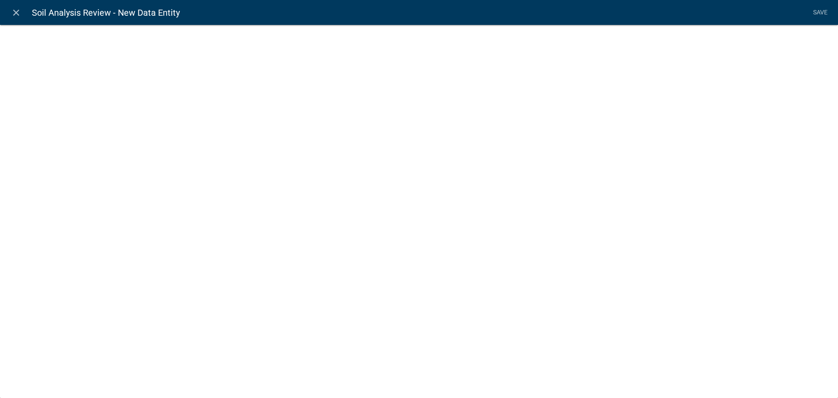
select select
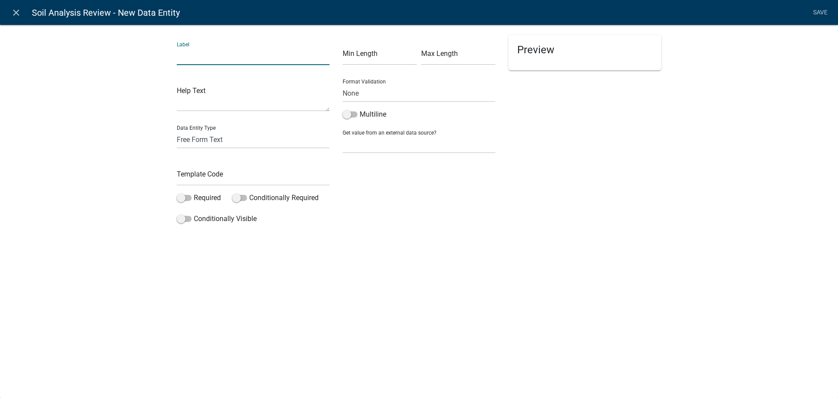
click at [215, 55] on input "text" at bounding box center [253, 56] width 153 height 18
type input "D"
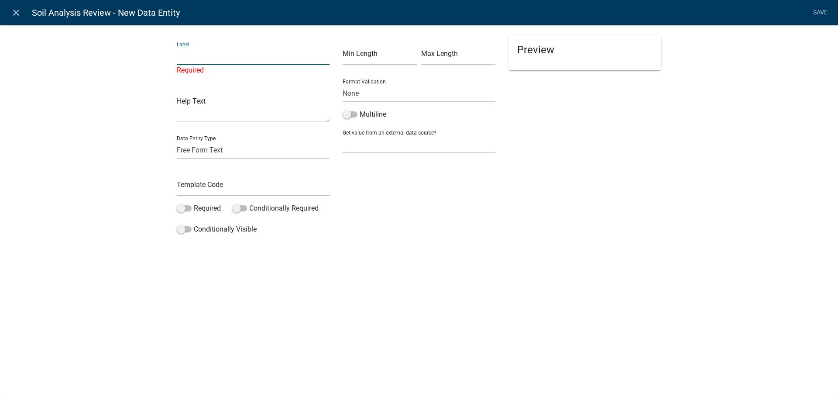
click at [228, 62] on input "text" at bounding box center [253, 56] width 153 height 18
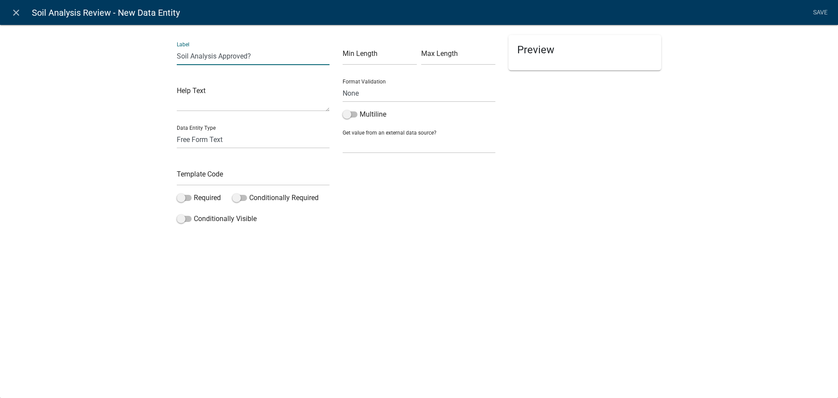
type input "Soil Analysis Approved?"
click at [185, 175] on input "text" at bounding box center [253, 177] width 153 height 18
type input "Approval"
click at [120, 208] on div "Label Soil Analysis Approved? Help Text Data Entity Type Free Form Text Documen…" at bounding box center [419, 140] width 838 height 260
click at [206, 147] on select "Free Form Text Document Display Entity Value Fee Numeric Data Date Map Sketch D…" at bounding box center [253, 139] width 153 height 18
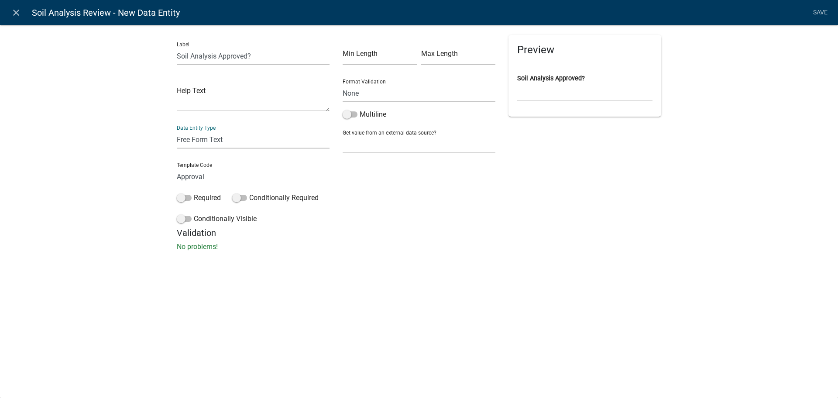
select select "list-data"
click at [177, 130] on select "Free Form Text Document Display Entity Value Fee Numeric Data Date Map Sketch D…" at bounding box center [253, 139] width 153 height 18
select select "list-data"
select select
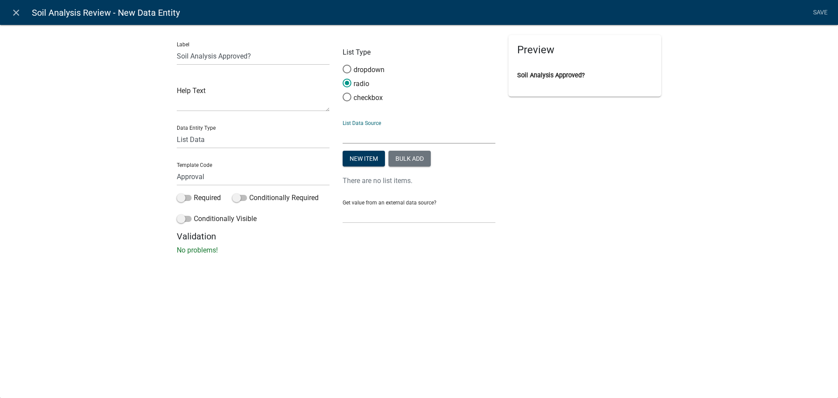
click at [369, 139] on select "State List Staff Names" at bounding box center [419, 135] width 153 height 18
drag, startPoint x: 369, startPoint y: 139, endPoint x: 379, endPoint y: 130, distance: 13.4
click at [372, 136] on select "State List Staff Names" at bounding box center [419, 135] width 153 height 18
click at [416, 161] on button "Bulk add" at bounding box center [409, 159] width 42 height 16
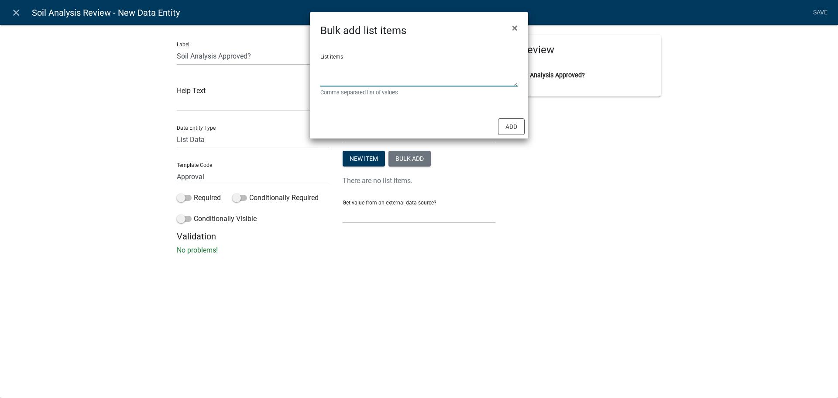
click at [328, 75] on textarea "List items" at bounding box center [418, 72] width 197 height 27
click at [330, 78] on textarea "List items" at bounding box center [418, 72] width 197 height 27
click at [517, 27] on span "×" at bounding box center [515, 28] width 6 height 12
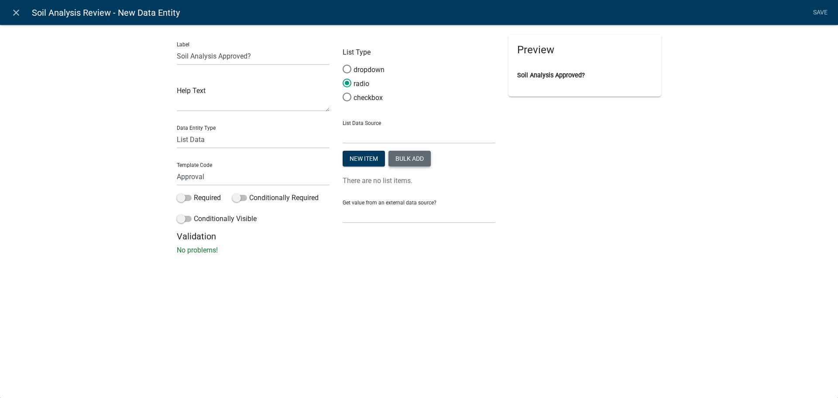
click at [426, 154] on button "Bulk add" at bounding box center [409, 159] width 42 height 16
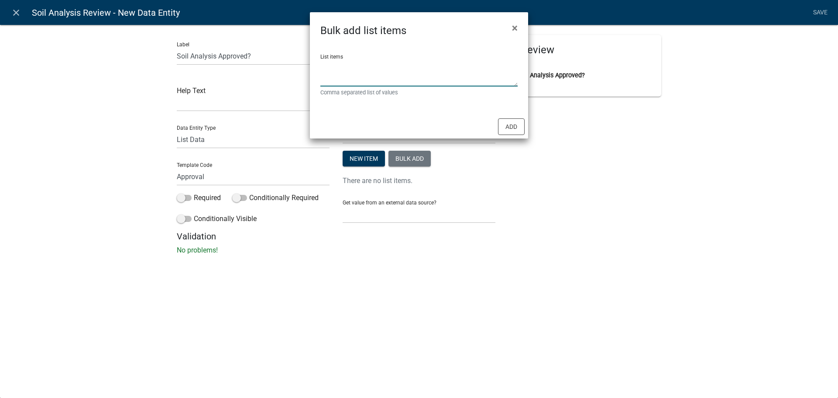
click at [392, 68] on textarea "List items" at bounding box center [418, 72] width 197 height 27
type textarea "Yes,No"
click at [522, 126] on button "Add" at bounding box center [511, 126] width 27 height 17
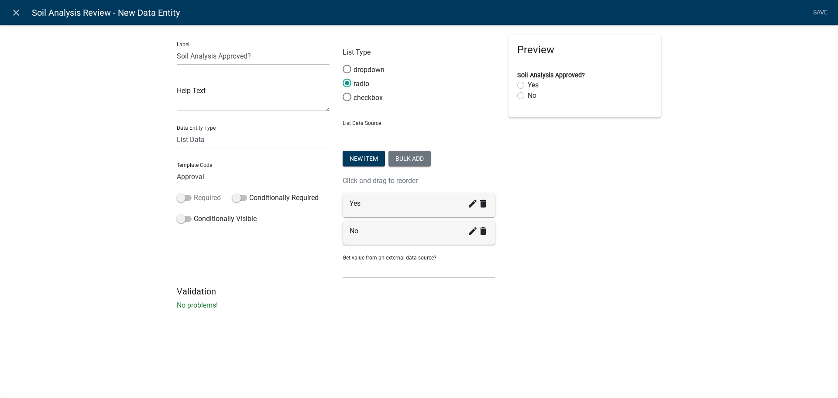
click at [200, 199] on label "Required" at bounding box center [199, 197] width 44 height 10
click at [194, 192] on input "Required" at bounding box center [194, 192] width 0 height 0
click at [818, 13] on link "Save" at bounding box center [820, 12] width 22 height 17
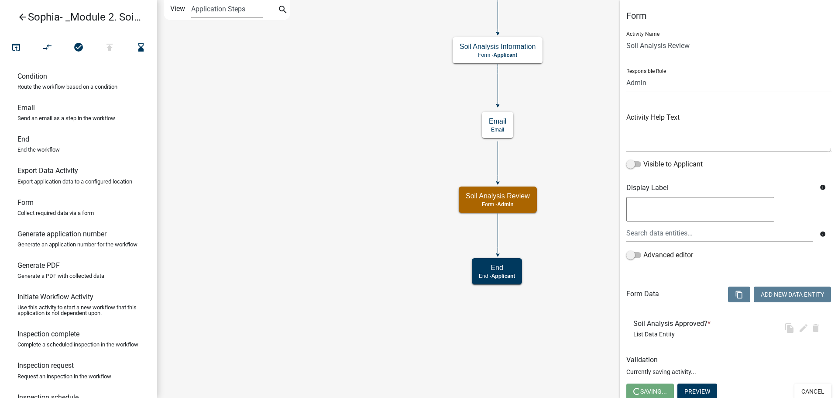
select select "1915EA58-7059-4941-9CAC-DBBDEE29AFEC"
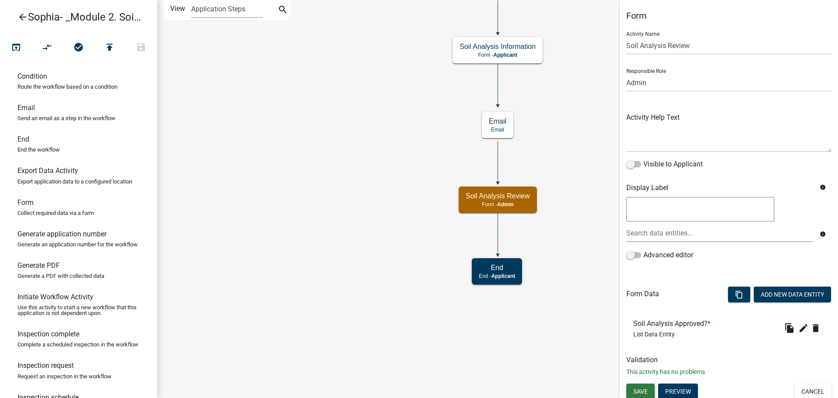
click at [644, 389] on span "Save" at bounding box center [640, 390] width 14 height 7
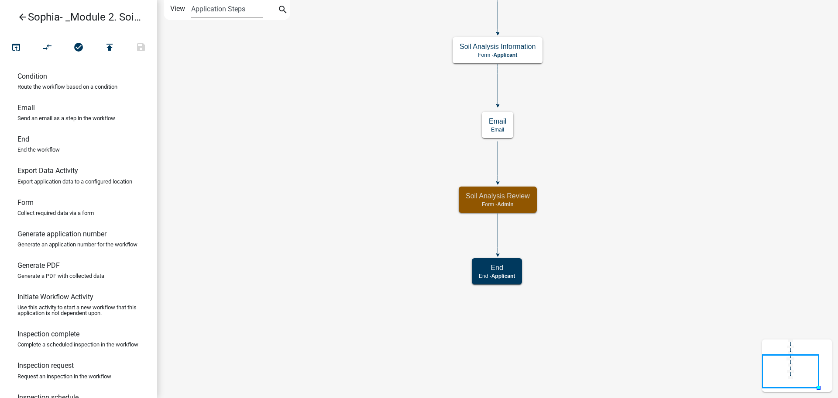
click at [322, 213] on icon "Start Start - Applicant Parcel search Parcel search - Applicant Require User Re…" at bounding box center [498, 198] width 680 height 397
drag, startPoint x: 48, startPoint y: 122, endPoint x: 333, endPoint y: 223, distance: 302.2
click at [333, 223] on div "arrow_back [PERSON_NAME]- _Module 2. Soil Analysis Request - Build a Workflow o…" at bounding box center [419, 199] width 838 height 398
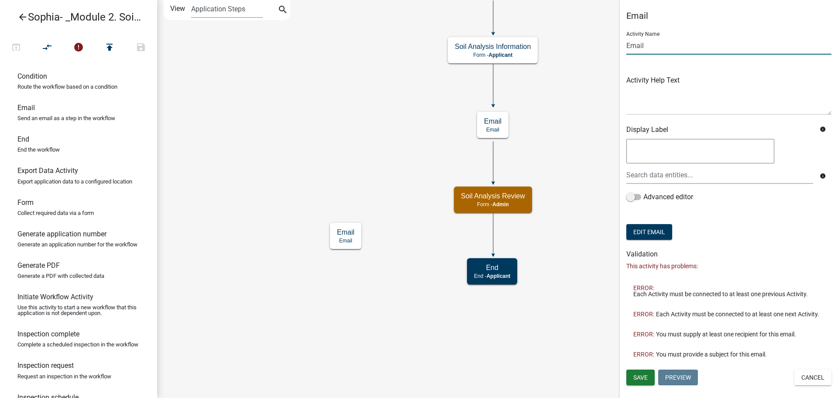
click at [657, 40] on input "Email" at bounding box center [728, 46] width 205 height 18
click at [657, 41] on input "Email" at bounding box center [728, 46] width 205 height 18
type input "Approval Email"
click at [637, 378] on span "Save" at bounding box center [640, 377] width 14 height 7
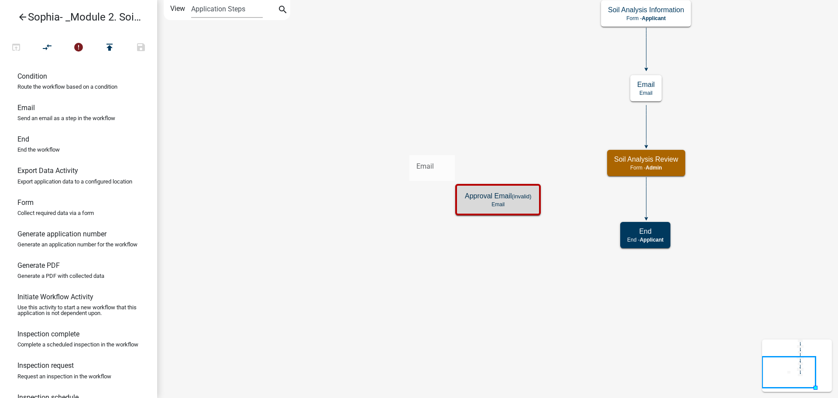
drag, startPoint x: 42, startPoint y: 120, endPoint x: 409, endPoint y: 147, distance: 368.5
click at [409, 147] on div "arrow_back [PERSON_NAME]- _Module 2. Soil Analysis Request - Build a Workflow o…" at bounding box center [419, 199] width 838 height 398
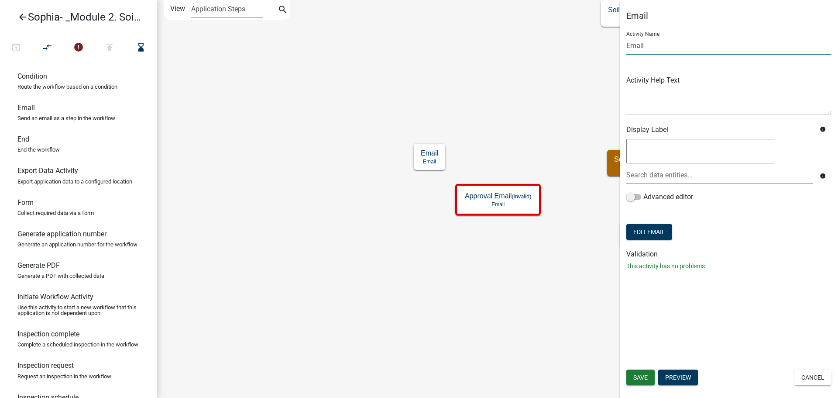
click at [645, 41] on input "Email" at bounding box center [728, 46] width 205 height 18
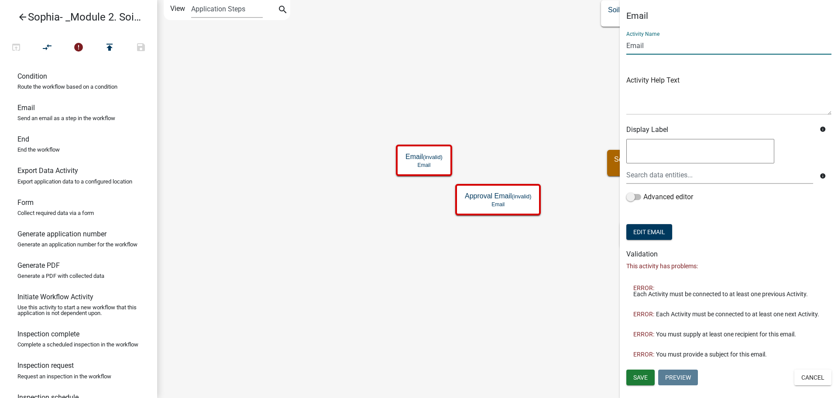
click at [627, 50] on input "Email" at bounding box center [728, 46] width 205 height 18
type input "Denial Email"
click at [634, 371] on button "Save" at bounding box center [640, 377] width 28 height 16
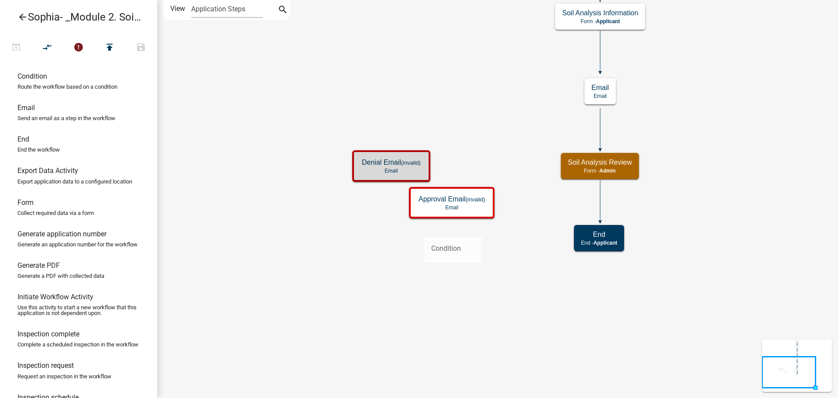
drag, startPoint x: 46, startPoint y: 95, endPoint x: 424, endPoint y: 230, distance: 401.2
click at [424, 230] on div "arrow_back [PERSON_NAME]- _Module 2. Soil Analysis Request - Build a Workflow o…" at bounding box center [419, 199] width 838 height 398
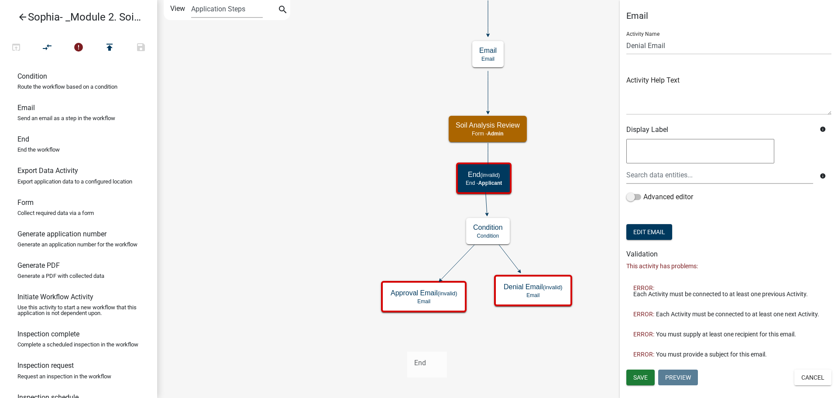
drag, startPoint x: 65, startPoint y: 154, endPoint x: 407, endPoint y: 344, distance: 391.3
click at [407, 344] on div "arrow_back [PERSON_NAME]- _Module 2. Soil Analysis Request - Build a Workflow o…" at bounding box center [419, 199] width 838 height 398
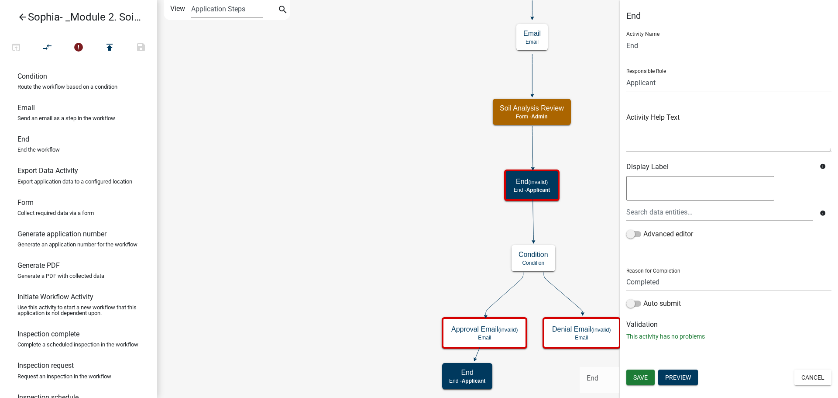
drag, startPoint x: 54, startPoint y: 155, endPoint x: 579, endPoint y: 360, distance: 563.4
click at [579, 360] on div "arrow_back [PERSON_NAME]- _Module 2. Soil Analysis Request - Build a Workflow o…" at bounding box center [419, 199] width 838 height 398
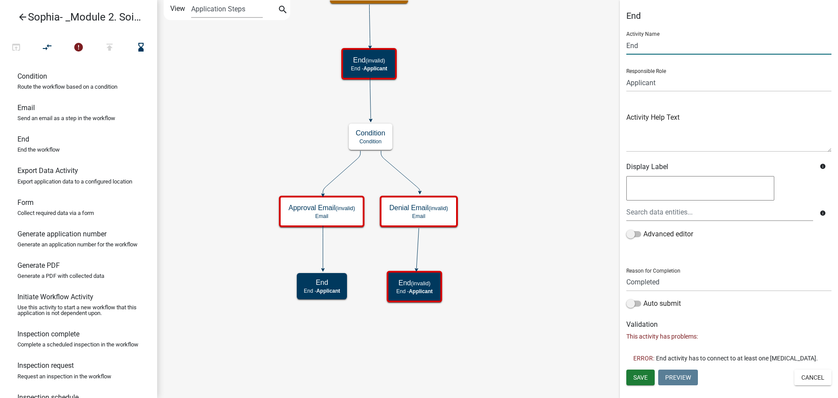
click at [633, 47] on input "End" at bounding box center [728, 46] width 205 height 18
click at [635, 50] on input "End" at bounding box center [728, 46] width 205 height 18
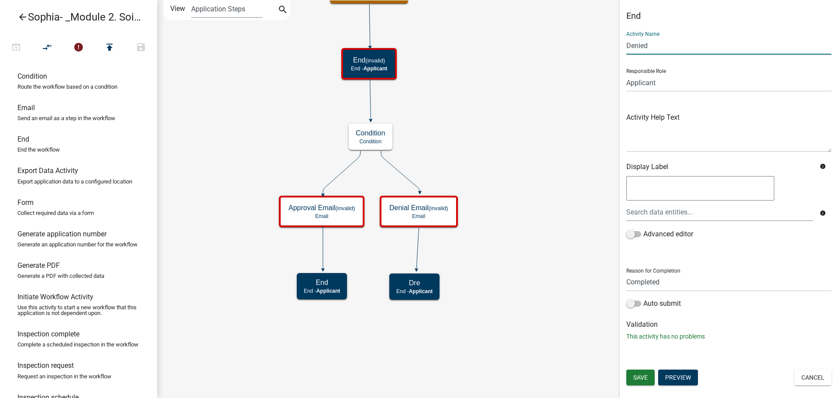
type input "Denied"
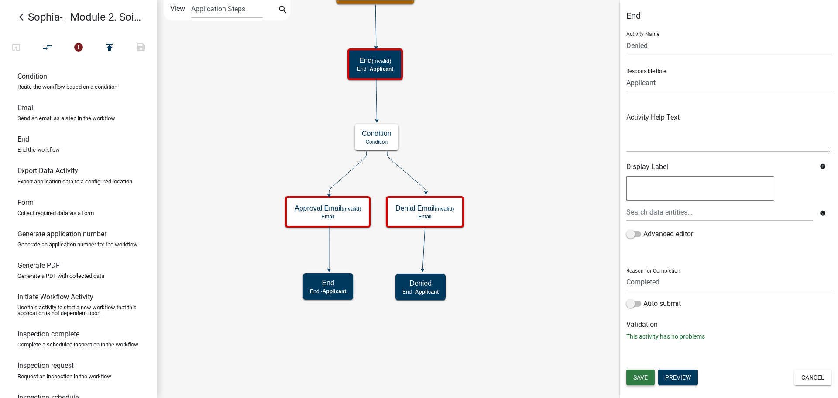
click at [637, 378] on span "Save" at bounding box center [640, 377] width 14 height 7
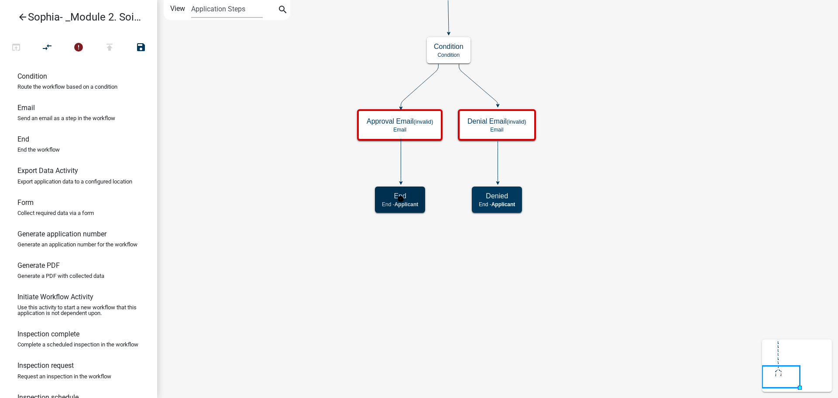
click at [397, 191] on div "End End - Applicant" at bounding box center [400, 199] width 50 height 26
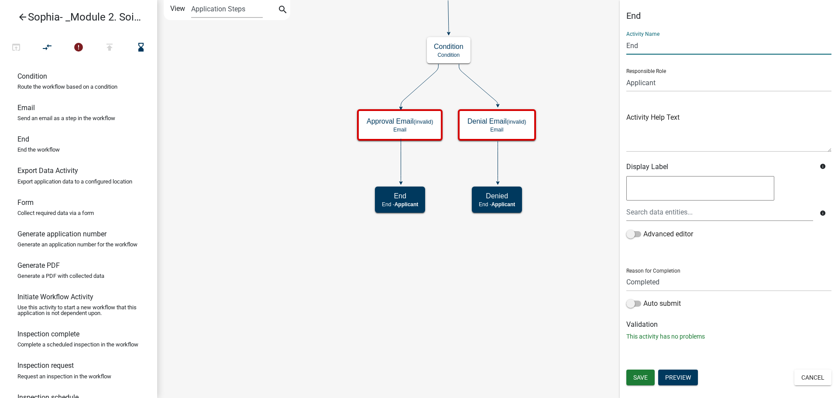
click at [637, 48] on input "End" at bounding box center [728, 46] width 205 height 18
type input "Approved"
click at [633, 379] on span "Save" at bounding box center [640, 377] width 14 height 7
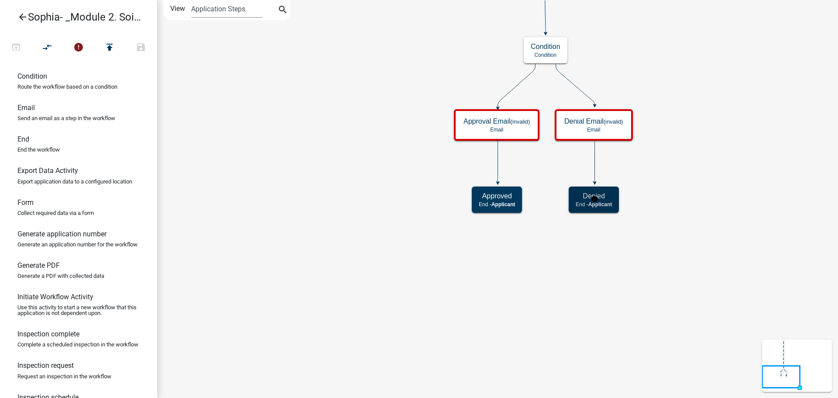
click at [609, 196] on h5 "Denied" at bounding box center [594, 196] width 36 height 8
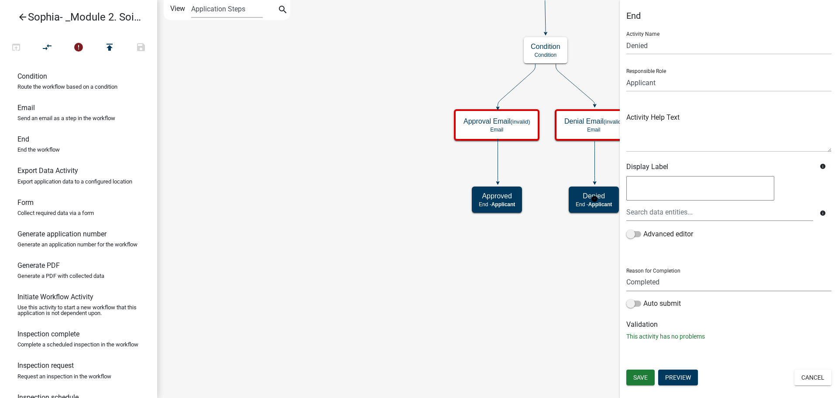
click at [673, 283] on select "Completed Rejected" at bounding box center [728, 282] width 205 height 18
select select "Rejected"
click at [626, 273] on select "Completed Rejected" at bounding box center [728, 282] width 205 height 18
click at [637, 45] on input "Denied" at bounding box center [728, 46] width 205 height 18
drag, startPoint x: 652, startPoint y: 45, endPoint x: 523, endPoint y: 50, distance: 129.7
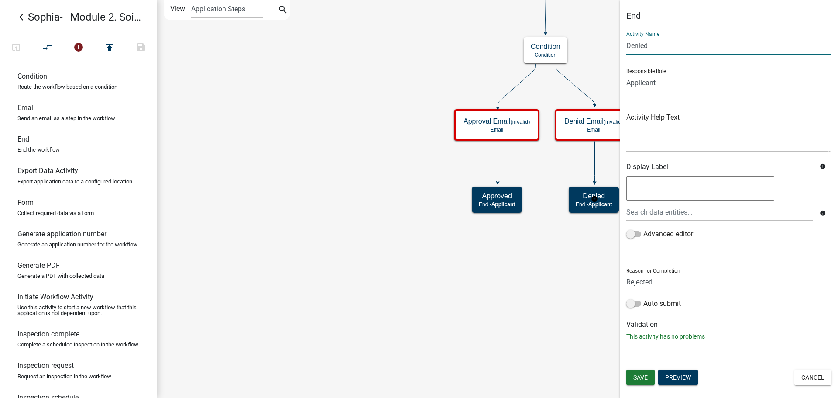
click at [522, 50] on main "Start Start - Applicant Parcel search Parcel search - Applicant Require User Re…" at bounding box center [497, 199] width 681 height 398
type input "End"
click at [640, 380] on span "Save" at bounding box center [640, 377] width 14 height 7
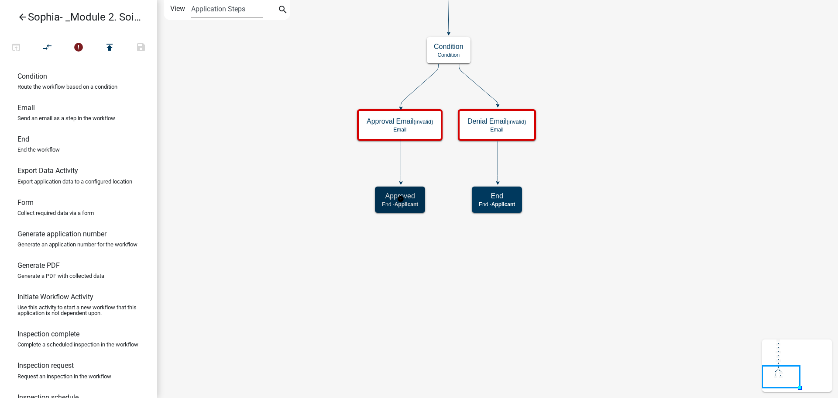
click at [411, 196] on h5 "Approved" at bounding box center [400, 196] width 36 height 8
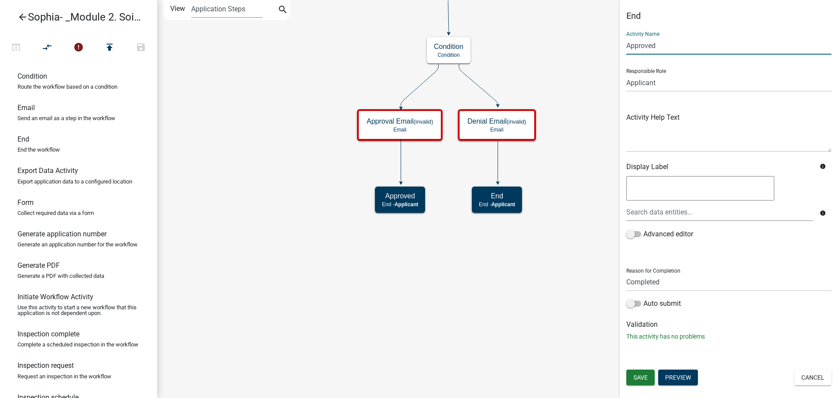
click at [646, 44] on input "Approved" at bounding box center [728, 46] width 205 height 18
type input "End"
click at [658, 279] on select "Completed Rejected" at bounding box center [728, 282] width 205 height 18
drag, startPoint x: 658, startPoint y: 279, endPoint x: 658, endPoint y: 286, distance: 7.5
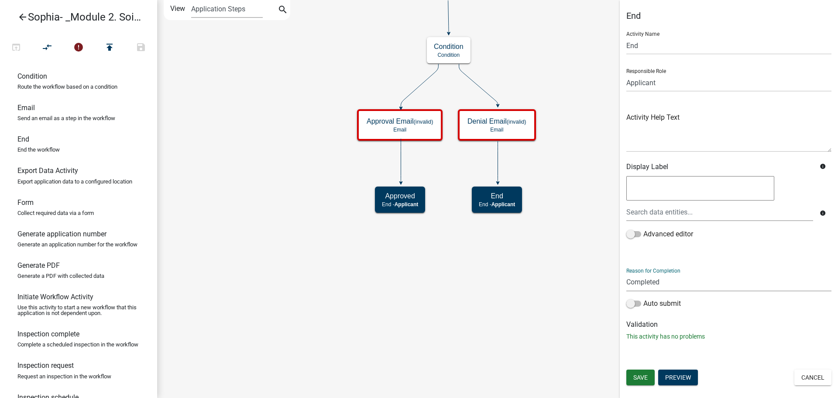
click at [658, 279] on select "Completed Rejected" at bounding box center [728, 282] width 205 height 18
click at [637, 372] on button "Save" at bounding box center [640, 377] width 28 height 16
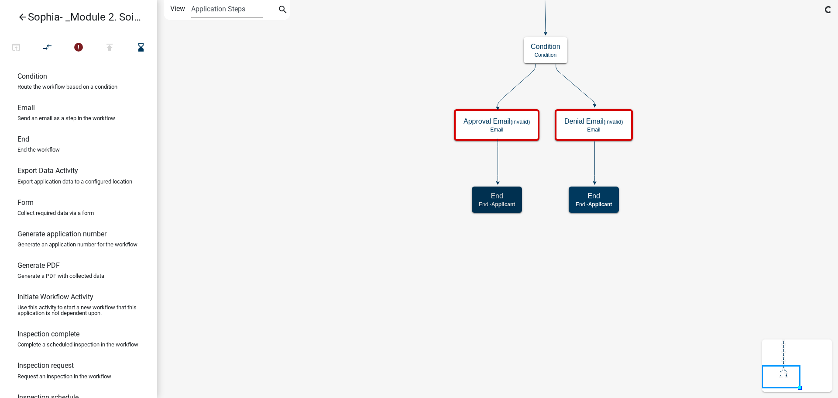
click at [538, 295] on icon "Start Start - Applicant Parcel search Parcel search - Applicant Require User Re…" at bounding box center [498, 198] width 680 height 397
click at [555, 53] on h5 "Condition" at bounding box center [546, 50] width 30 height 8
click at [555, 55] on div "Condition Condition" at bounding box center [546, 54] width 44 height 26
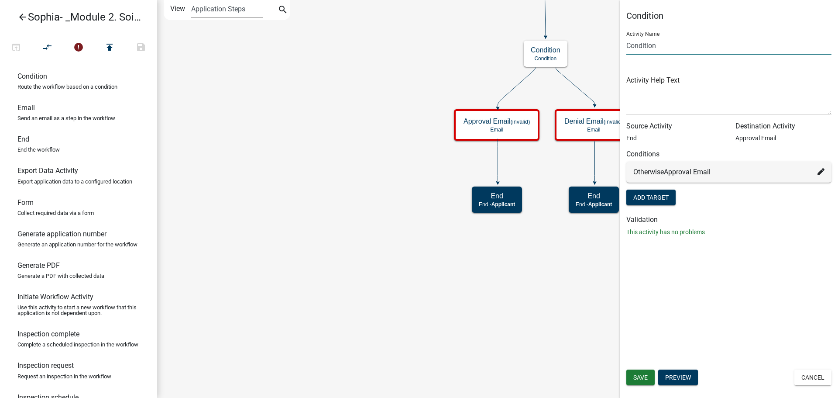
click at [643, 48] on input "Condition" at bounding box center [728, 46] width 205 height 18
type input "Approve or Deny Condition"
click at [647, 197] on button "Add Target" at bounding box center [650, 197] width 49 height 16
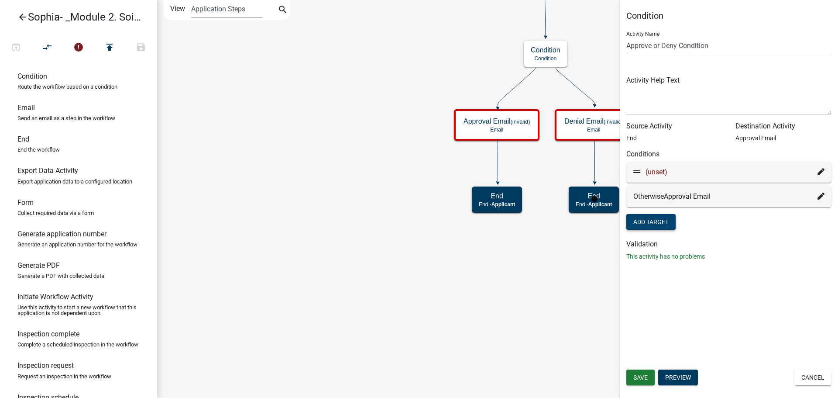
click at [821, 173] on icon at bounding box center [820, 171] width 7 height 7
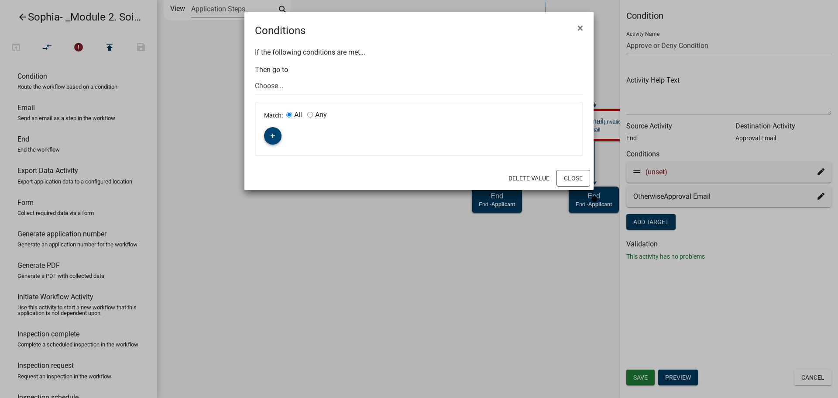
click at [275, 138] on icon "button" at bounding box center [273, 135] width 5 height 5
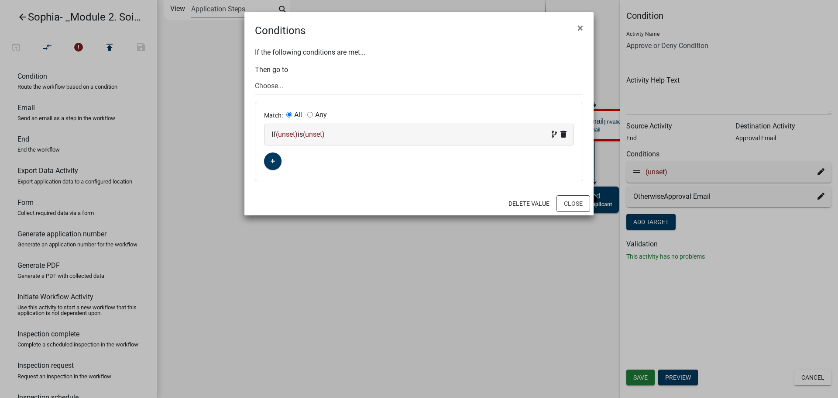
click at [285, 135] on span "(unset)" at bounding box center [287, 134] width 22 height 8
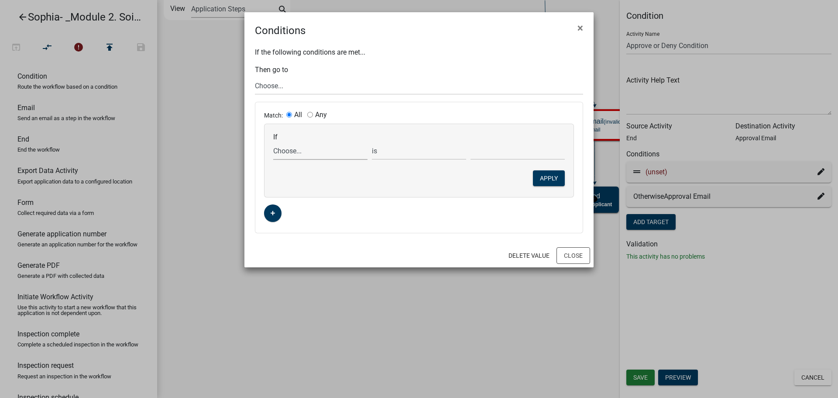
click at [287, 146] on select "Choose... ALL_FEE_RECIPIENTS APPLICANT_CITY APPLICANT_EMAIL_ADDRESS APPLICANT_F…" at bounding box center [320, 151] width 94 height 18
select select "14: Approval"
click at [273, 142] on select "Choose... ALL_FEE_RECIPIENTS APPLICANT_CITY APPLICANT_EMAIL_ADDRESS APPLICANT_F…" at bounding box center [320, 151] width 94 height 18
click at [506, 148] on select "Choose... No Yes" at bounding box center [517, 151] width 94 height 18
select select "2: Yes"
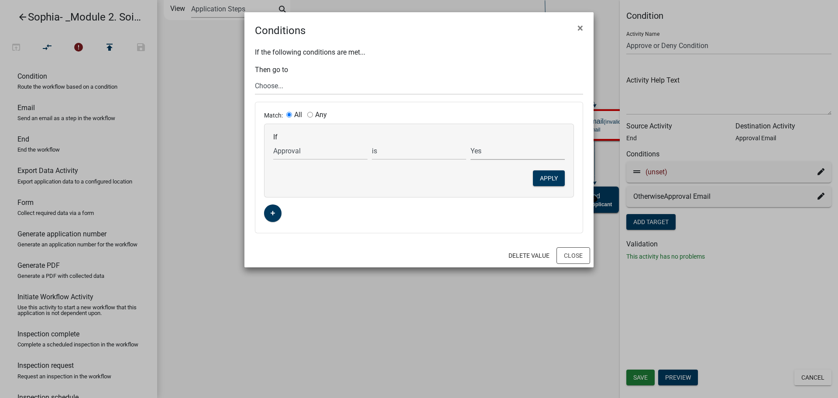
click at [470, 142] on select "Choose... No Yes" at bounding box center [517, 151] width 94 height 18
click at [542, 182] on button "Apply" at bounding box center [549, 178] width 32 height 16
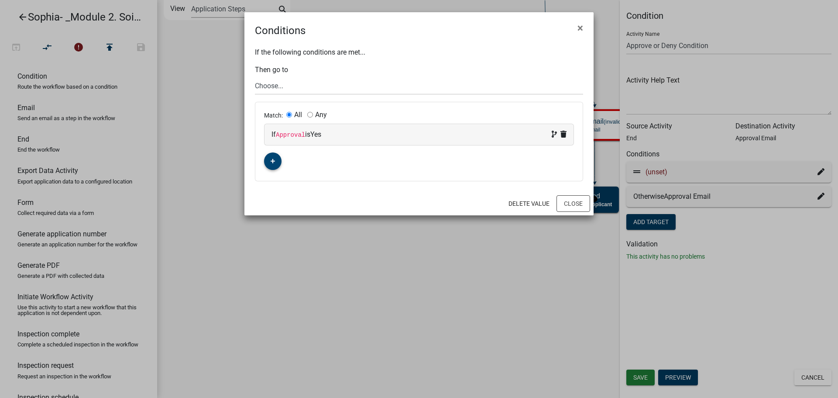
click at [268, 164] on button "button" at bounding box center [272, 160] width 17 height 17
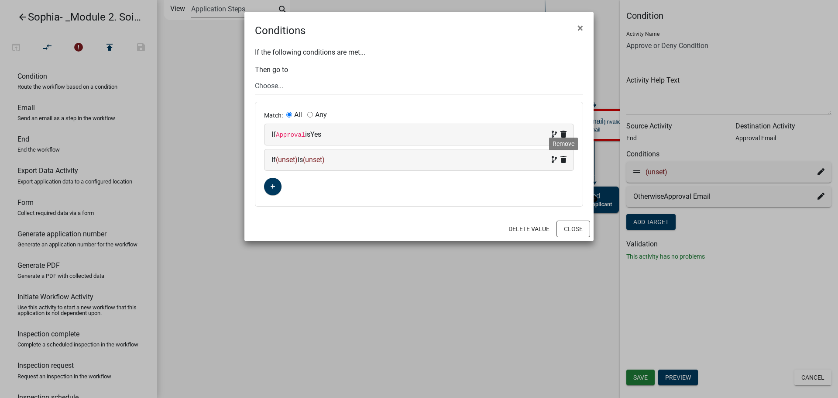
click at [560, 162] on span "Remove" at bounding box center [557, 159] width 18 height 10
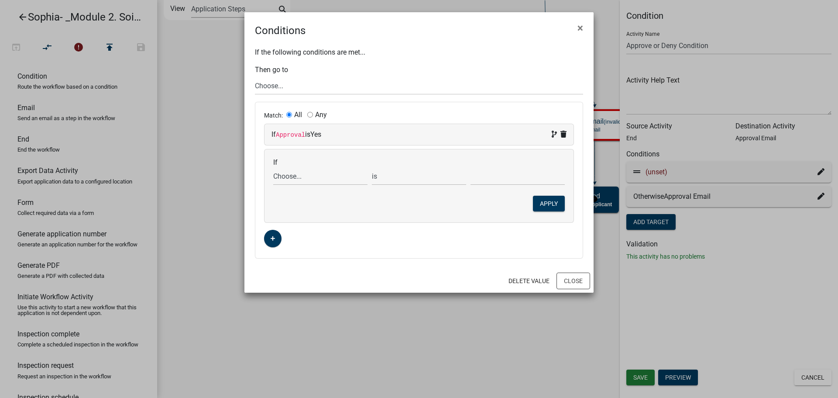
click at [551, 133] on span at bounding box center [557, 134] width 18 height 10
select select "14: Approval"
select select "1: Yes"
click at [568, 207] on div "If (unset) is (unset)" at bounding box center [418, 211] width 309 height 21
click at [371, 237] on div "Match: All Any If Approval is Yes If Choose... ALL_FEE_RECIPIENTS APPLICANT_CIT…" at bounding box center [418, 180] width 327 height 156
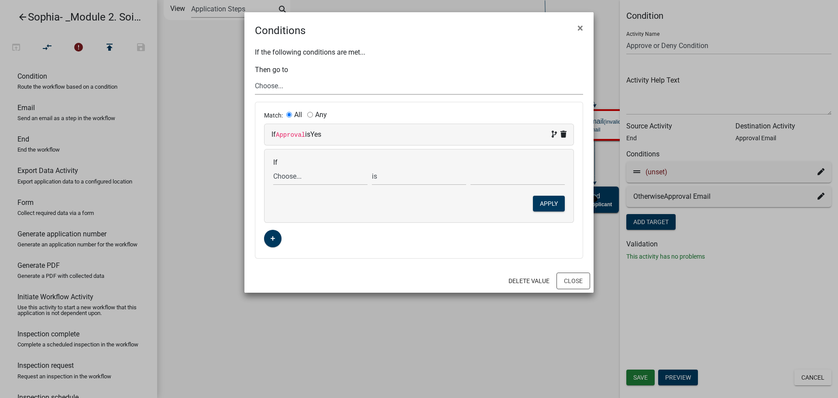
click at [312, 85] on select "Choose... Start Parcel search Require User Soil Analysis Information Email Soil…" at bounding box center [419, 86] width 328 height 18
select select "7: f7481224-952c-4e16-99e3-e97e70db7a2e"
click at [255, 77] on select "Choose... Start Parcel search Require User Soil Analysis Information Email Soil…" at bounding box center [419, 86] width 328 height 18
click at [445, 199] on div "If Choose... ALL_FEE_RECIPIENTS APPLICANT_CITY APPLICANT_EMAIL_ADDRESS APPLICAN…" at bounding box center [418, 185] width 309 height 73
click at [526, 279] on button "Delete Value" at bounding box center [528, 281] width 55 height 16
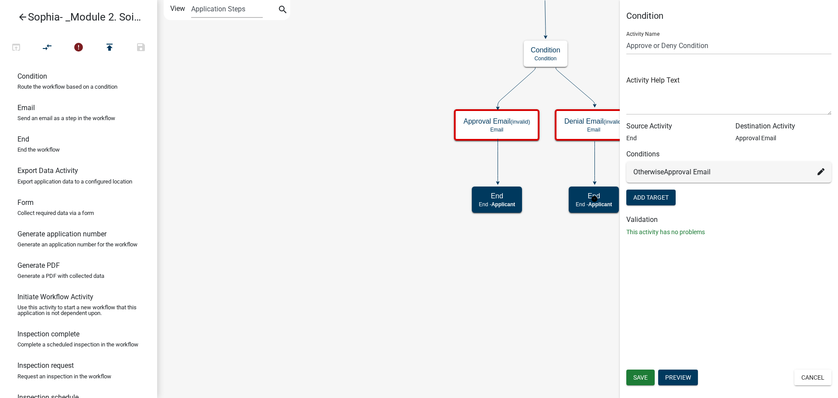
click at [817, 171] on div "Otherwise Approval Email" at bounding box center [728, 172] width 191 height 10
click at [823, 171] on icon at bounding box center [820, 171] width 7 height 7
select select "7: f7481224-952c-4e16-99e3-e97e70db7a2e"
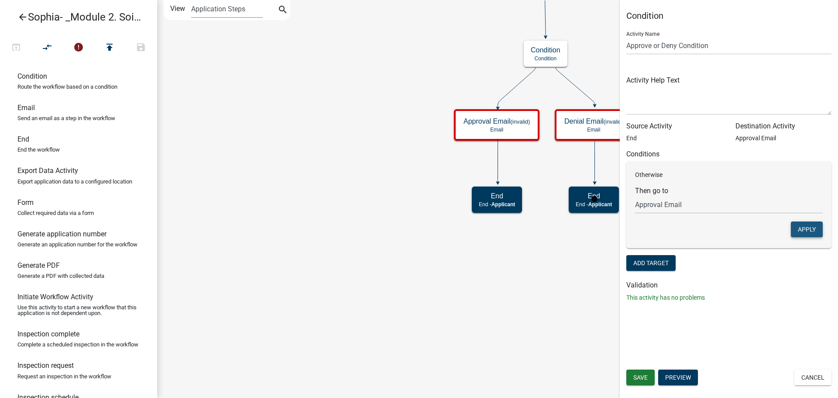
click at [800, 230] on button "Apply" at bounding box center [807, 229] width 32 height 16
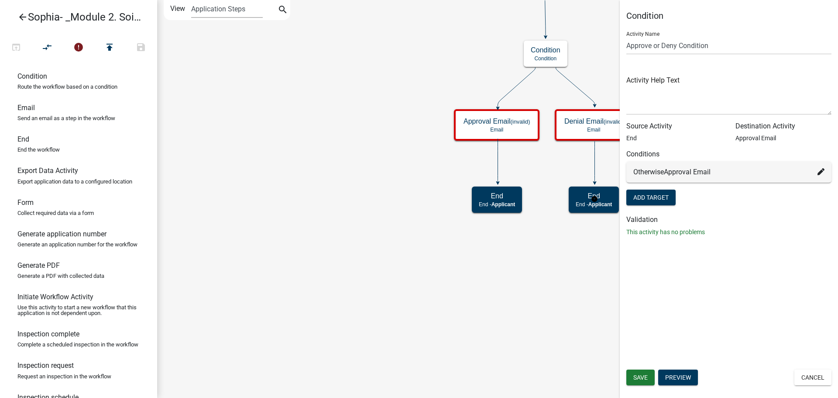
click at [817, 175] on icon at bounding box center [820, 171] width 7 height 7
select select "7: f7481224-952c-4e16-99e3-e97e70db7a2e"
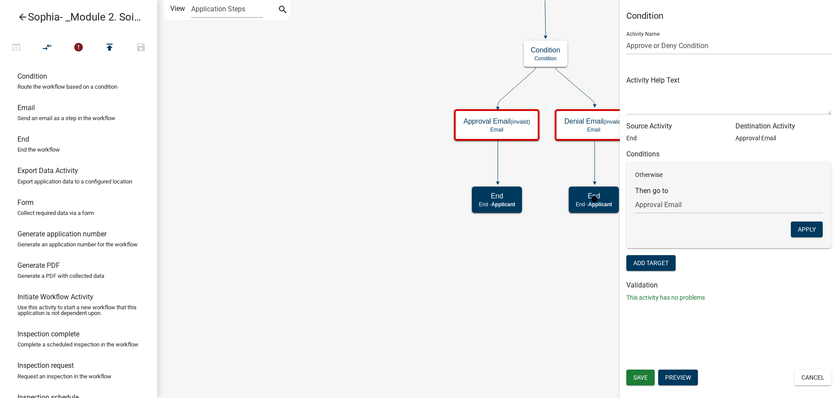
click at [817, 175] on p "Otherwise" at bounding box center [729, 174] width 188 height 9
click at [761, 151] on h6 "Conditions" at bounding box center [728, 154] width 205 height 8
click at [809, 226] on button "Apply" at bounding box center [807, 229] width 32 height 16
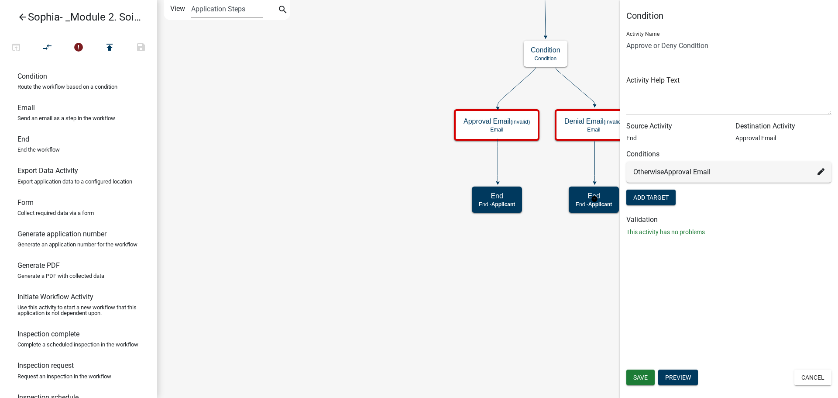
click at [765, 260] on div "Condition Activity Name Approve or Deny Condition Activity Help Text Source Act…" at bounding box center [729, 199] width 218 height 398
click at [648, 199] on button "Add Target" at bounding box center [650, 197] width 49 height 16
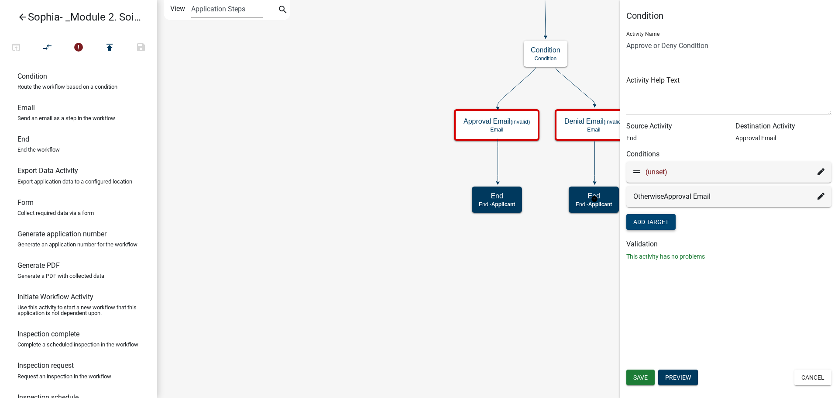
click at [648, 171] on span "(unset)" at bounding box center [656, 172] width 22 height 8
click at [822, 170] on icon at bounding box center [820, 171] width 7 height 7
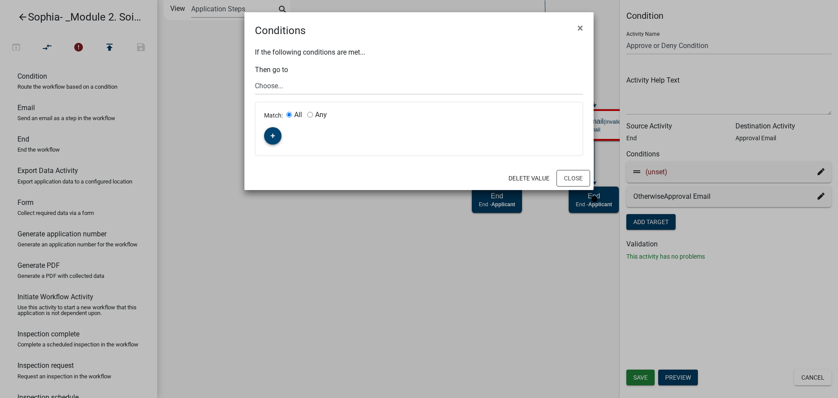
click at [272, 137] on icon "button" at bounding box center [273, 135] width 5 height 5
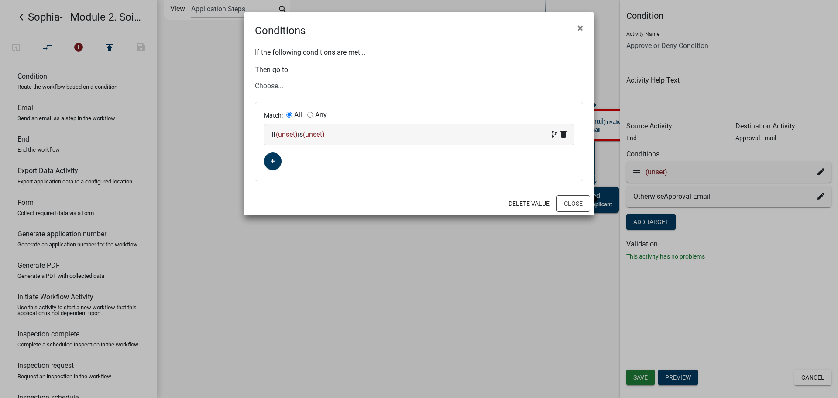
click at [291, 130] on div "If (unset) is (unset)" at bounding box center [418, 134] width 295 height 10
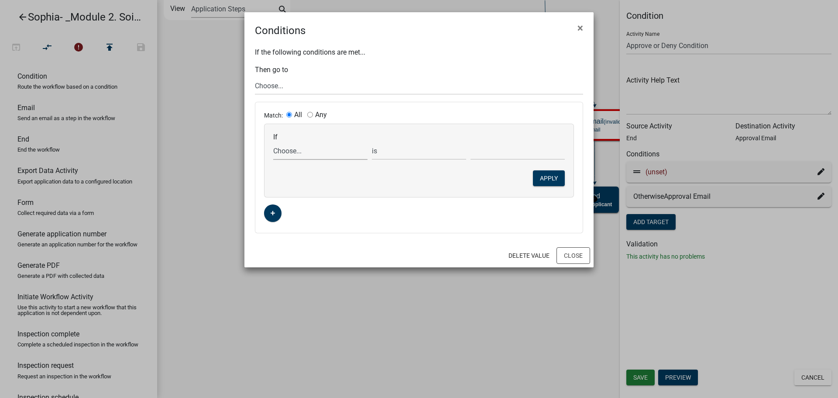
click at [293, 149] on select "Choose... ALL_FEE_RECIPIENTS APPLICANT_CITY APPLICANT_EMAIL_ADDRESS APPLICANT_F…" at bounding box center [320, 151] width 94 height 18
select select "14: Approval"
click at [273, 142] on select "Choose... ALL_FEE_RECIPIENTS APPLICANT_CITY APPLICANT_EMAIL_ADDRESS APPLICANT_F…" at bounding box center [320, 151] width 94 height 18
click at [436, 154] on select "is is not exists does not exist is greater than is less than contains does not …" at bounding box center [419, 151] width 94 height 18
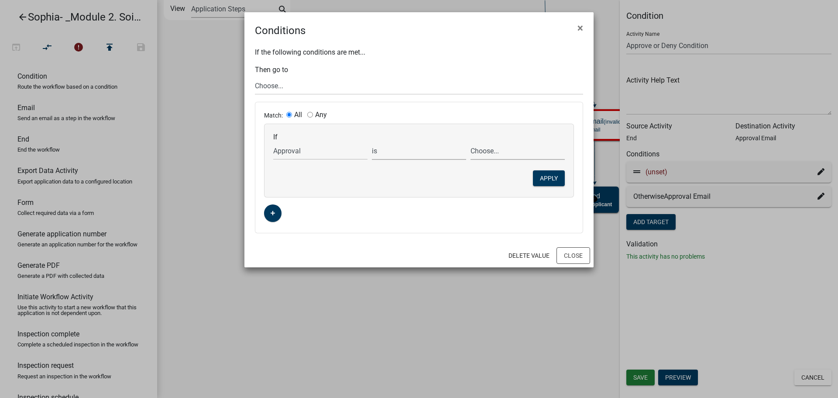
click at [479, 153] on select "Choose... No Yes" at bounding box center [517, 151] width 94 height 18
select select "2: Yes"
click at [470, 142] on select "Choose... No Yes" at bounding box center [517, 151] width 94 height 18
drag, startPoint x: 537, startPoint y: 177, endPoint x: 406, endPoint y: 137, distance: 136.8
click at [406, 137] on div "If Choose... ALL_FEE_RECIPIENTS APPLICANT_CITY APPLICANT_EMAIL_ADDRESS APPLICAN…" at bounding box center [418, 160] width 309 height 73
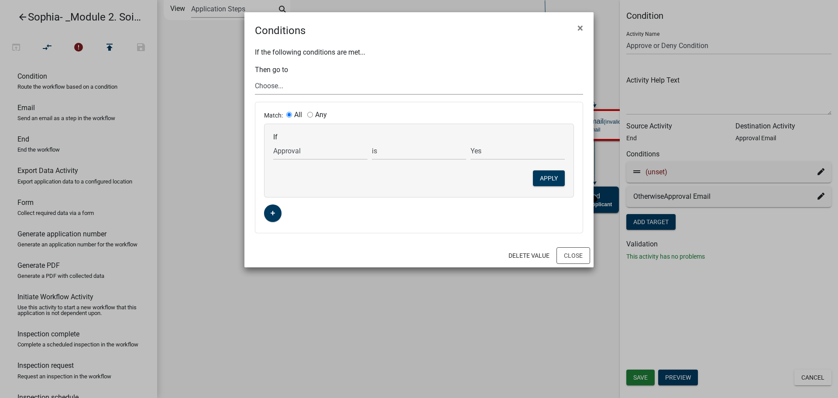
click at [363, 85] on select "Choose... Start Parcel search Require User Soil Analysis Information Email Soil…" at bounding box center [419, 86] width 328 height 18
select select "7: f7481224-952c-4e16-99e3-e97e70db7a2e"
click at [255, 77] on select "Choose... Start Parcel search Require User Soil Analysis Information Email Soil…" at bounding box center [419, 86] width 328 height 18
click at [555, 177] on button "Apply" at bounding box center [549, 178] width 32 height 16
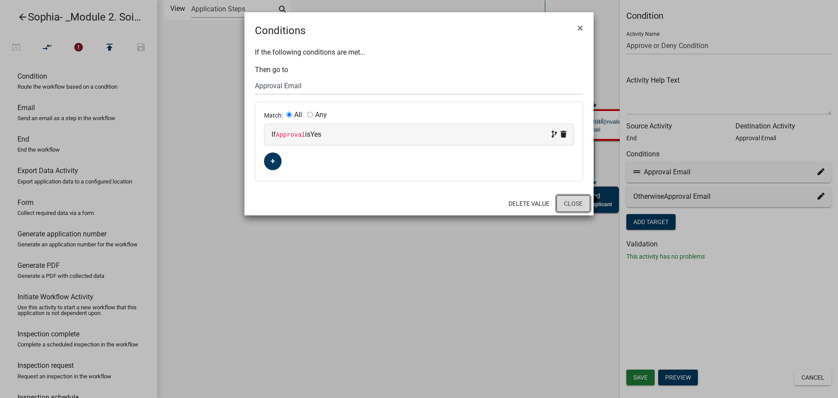
click at [574, 202] on button "Close" at bounding box center [573, 203] width 34 height 17
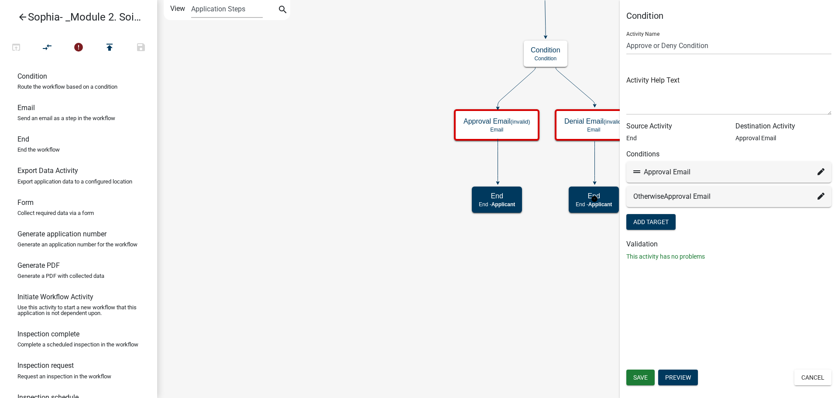
click at [817, 198] on div "Otherwise Approval Email" at bounding box center [728, 196] width 191 height 10
click at [821, 198] on icon at bounding box center [820, 195] width 7 height 7
select select "7: f7481224-952c-4e16-99e3-e97e70db7a2e"
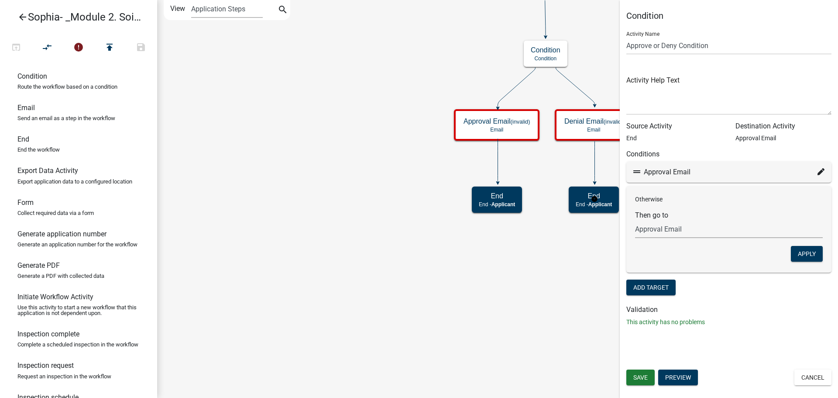
drag, startPoint x: 725, startPoint y: 233, endPoint x: 709, endPoint y: 231, distance: 15.8
click at [723, 233] on select "Choose... Start Parcel search Require User Soil Analysis Information Email Soil…" at bounding box center [729, 229] width 188 height 18
click at [687, 215] on form "Then go to Choose... Start Parcel search Require User Soil Analysis Information…" at bounding box center [729, 224] width 188 height 27
drag, startPoint x: 682, startPoint y: 200, endPoint x: 641, endPoint y: 202, distance: 41.5
click at [641, 202] on p "Otherwise" at bounding box center [729, 199] width 188 height 9
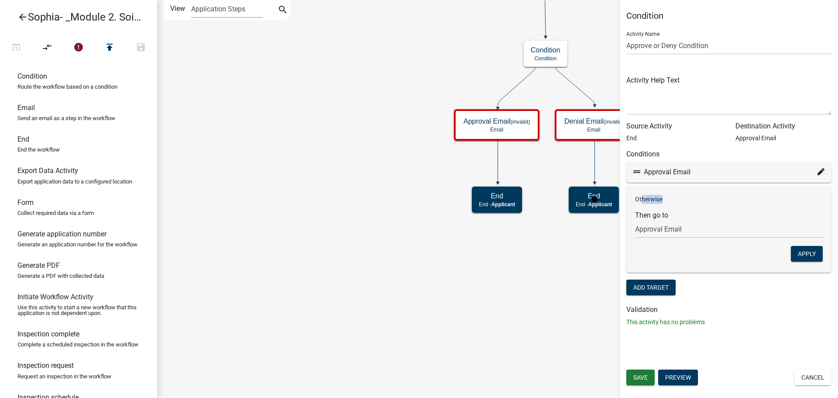
click at [662, 204] on p "Otherwise" at bounding box center [729, 199] width 188 height 9
click at [720, 301] on div "Condition Activity Name Approve or Deny Condition Activity Help Text Source Act…" at bounding box center [729, 171] width 218 height 323
click at [800, 372] on button "Cancel" at bounding box center [812, 377] width 37 height 16
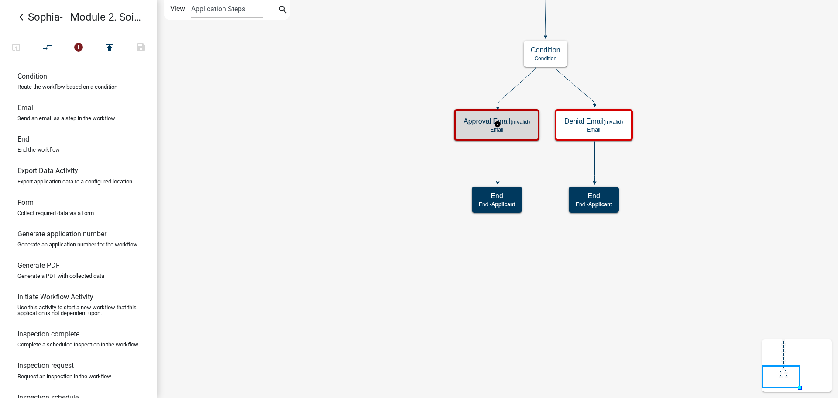
click at [518, 127] on p "Email" at bounding box center [496, 130] width 66 height 6
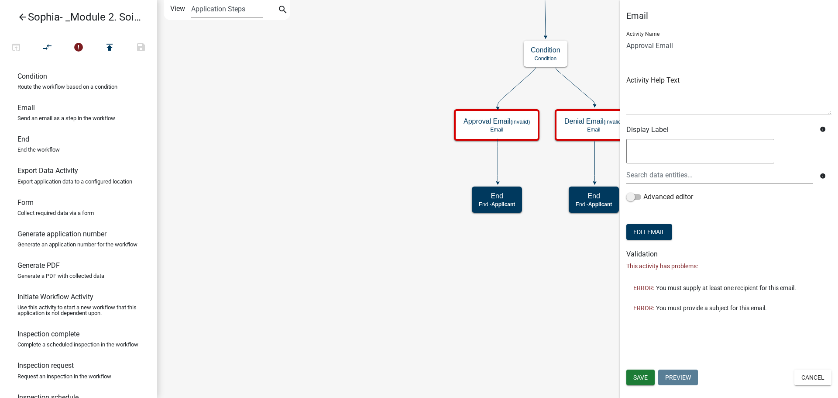
click at [577, 230] on icon "Start Start - Applicant Parcel search Parcel search - Applicant Require User Re…" at bounding box center [498, 198] width 680 height 397
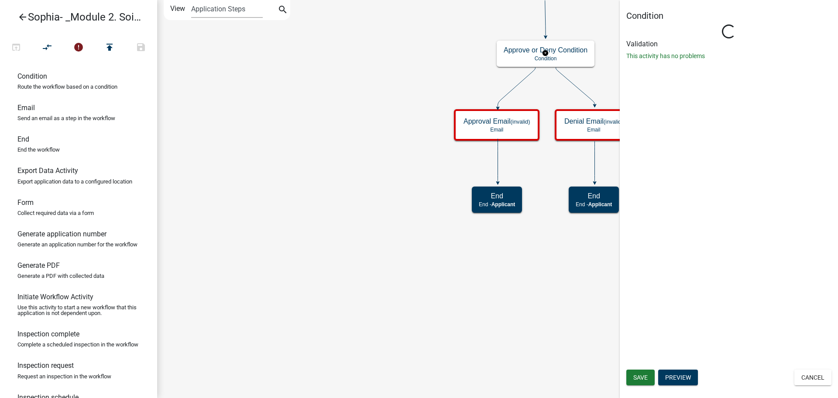
type input "Condition"
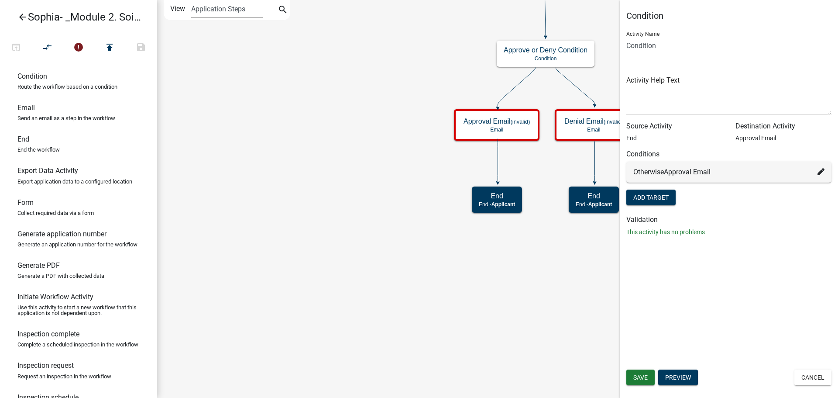
click at [729, 172] on div "Otherwise Approval Email" at bounding box center [728, 172] width 191 height 10
click at [696, 176] on div "Otherwise Approval Email" at bounding box center [728, 172] width 191 height 10
click at [695, 176] on div "Otherwise Approval Email" at bounding box center [728, 172] width 191 height 10
click at [646, 199] on button "Add Target" at bounding box center [650, 197] width 49 height 16
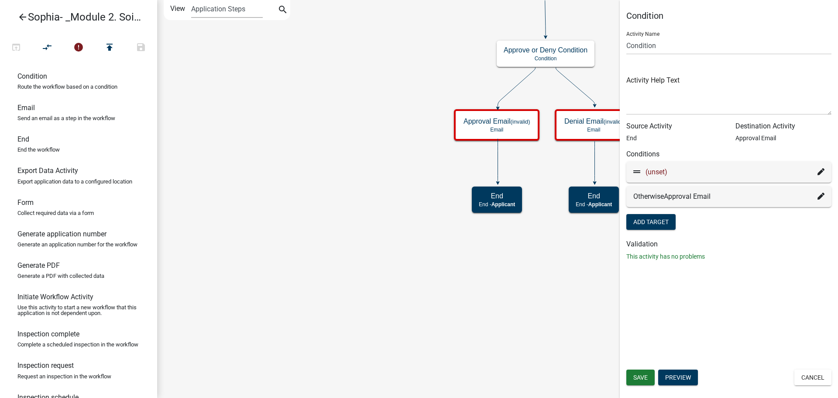
click at [821, 192] on icon at bounding box center [820, 195] width 7 height 7
select select "7: f7481224-952c-4e16-99e3-e97e70db7a2e"
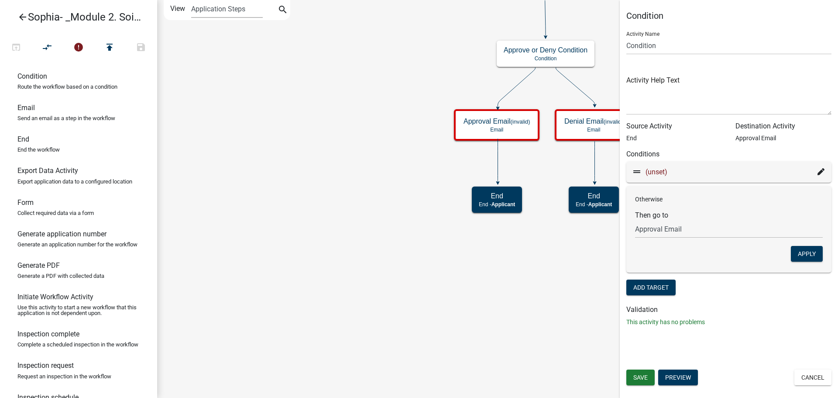
click at [699, 196] on p "Otherwise" at bounding box center [729, 199] width 188 height 9
click at [678, 177] on div "(unset)" at bounding box center [728, 172] width 191 height 10
click at [634, 171] on icon at bounding box center [636, 171] width 7 height 7
click at [656, 173] on span "(unset)" at bounding box center [656, 172] width 22 height 8
click at [824, 171] on div "(unset)" at bounding box center [728, 171] width 205 height 21
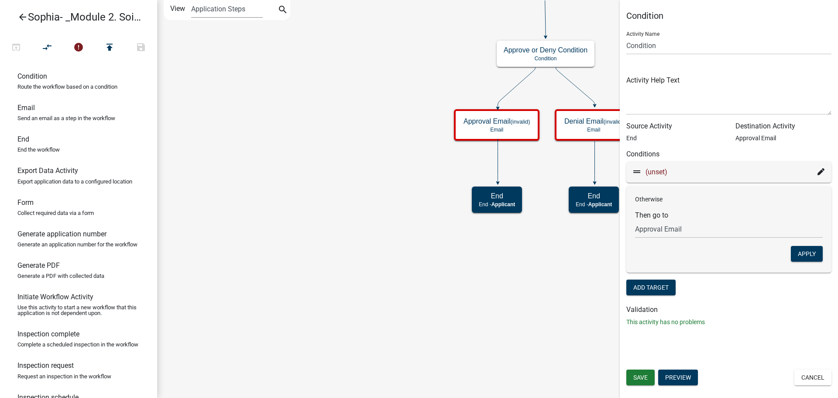
click at [820, 171] on icon at bounding box center [820, 171] width 7 height 7
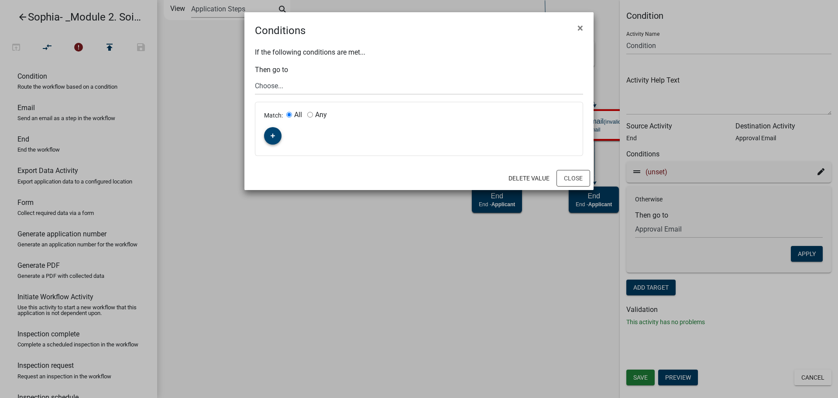
click at [272, 133] on icon "button" at bounding box center [273, 135] width 5 height 5
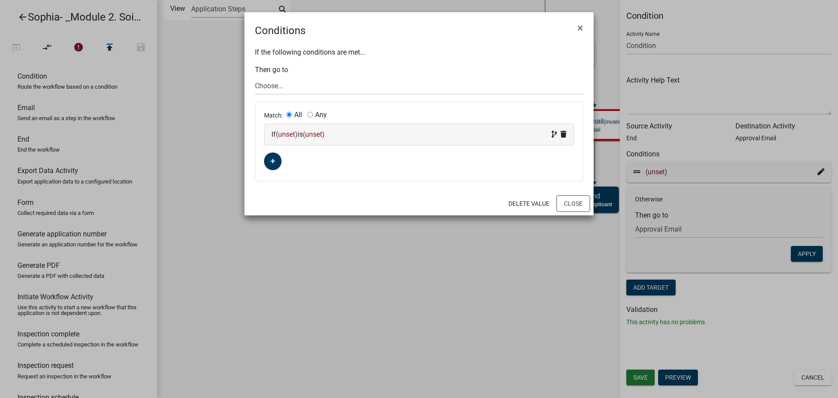
click at [288, 137] on span "(unset)" at bounding box center [287, 134] width 22 height 8
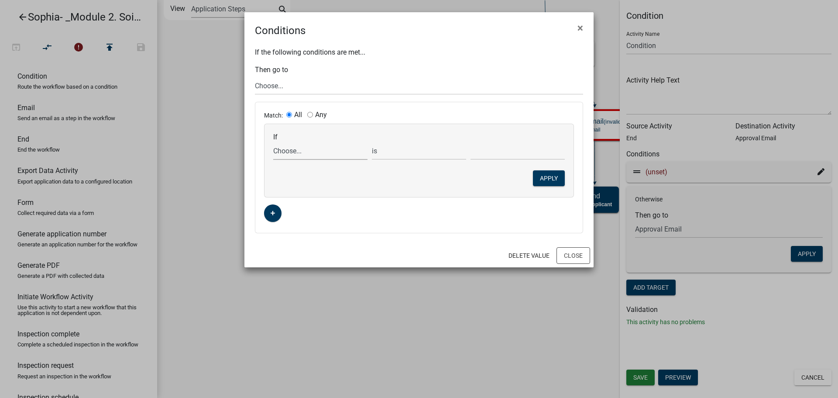
click at [310, 155] on select "Choose... ALL_FEE_RECIPIENTS APPLICANT_CITY APPLICANT_EMAIL_ADDRESS APPLICANT_F…" at bounding box center [320, 151] width 94 height 18
select select "13: APPLICATION_STATUS"
click at [273, 142] on select "Choose... ALL_FEE_RECIPIENTS APPLICANT_CITY APPLICANT_EMAIL_ADDRESS APPLICANT_F…" at bounding box center [320, 151] width 94 height 18
click at [491, 150] on select "Choose... Completed In Progress Rejected" at bounding box center [517, 151] width 94 height 18
click at [483, 148] on select "Choose... Completed In Progress Rejected" at bounding box center [517, 151] width 94 height 18
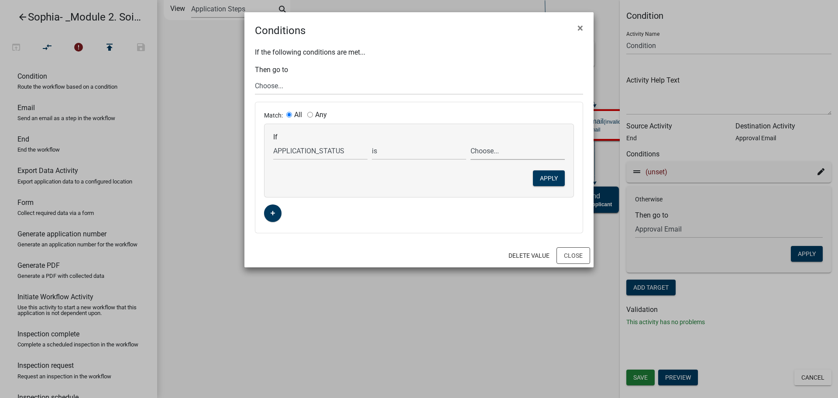
click at [482, 151] on select "Choose... Completed In Progress Rejected" at bounding box center [517, 151] width 94 height 18
select select "1: Completed"
click at [470, 142] on select "Choose... Completed In Progress Rejected" at bounding box center [517, 151] width 94 height 18
click at [325, 89] on select "Choose... Start Parcel search Require User Soil Analysis Information Email Soil…" at bounding box center [419, 86] width 328 height 18
select select "7: f7481224-952c-4e16-99e3-e97e70db7a2e"
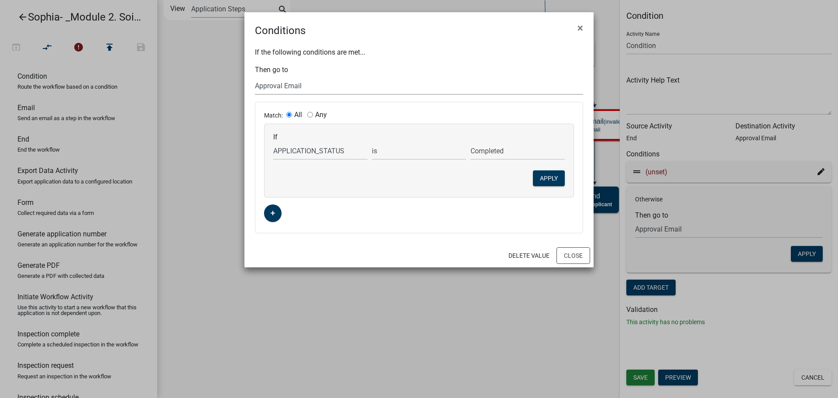
click at [255, 77] on select "Choose... Start Parcel search Require User Soil Analysis Information Email Soil…" at bounding box center [419, 86] width 328 height 18
click at [539, 169] on div "If Choose... ALL_FEE_RECIPIENTS APPLICANT_CITY APPLICANT_EMAIL_ADDRESS APPLICAN…" at bounding box center [418, 160] width 309 height 73
click at [542, 175] on button "Apply" at bounding box center [549, 178] width 32 height 16
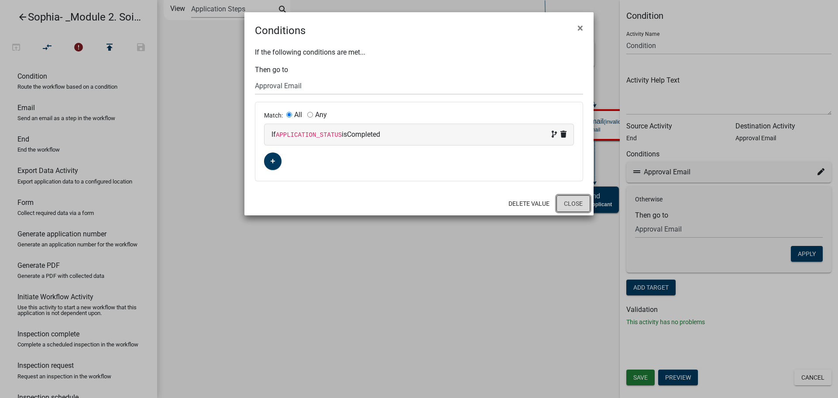
click at [565, 199] on button "Close" at bounding box center [573, 203] width 34 height 17
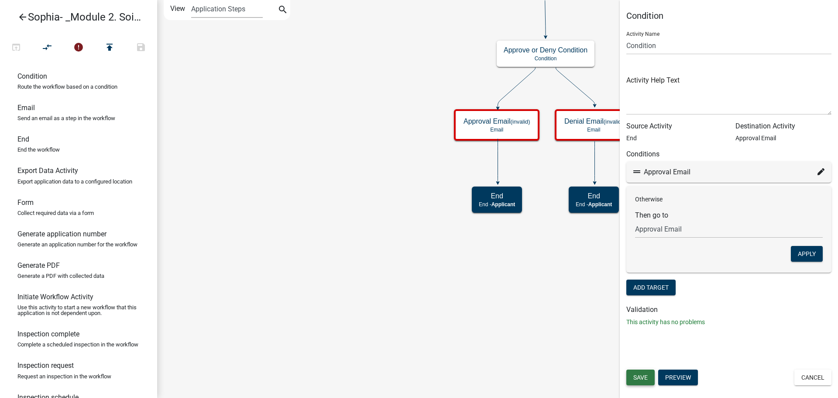
click at [638, 377] on span "Save" at bounding box center [640, 377] width 14 height 7
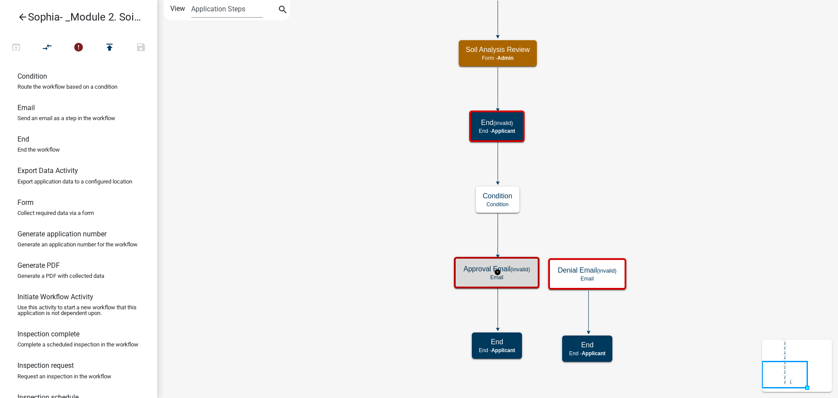
click at [495, 275] on p "Email" at bounding box center [496, 277] width 66 height 6
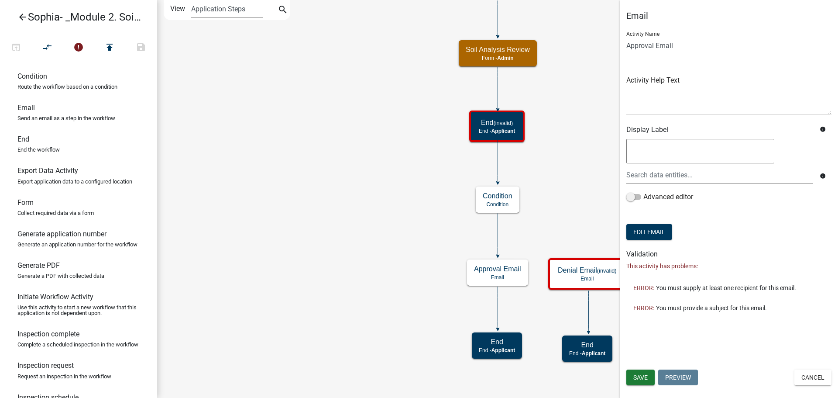
click at [553, 209] on icon "Start Start - Applicant Parcel search Parcel search - Applicant Require User Re…" at bounding box center [498, 198] width 680 height 397
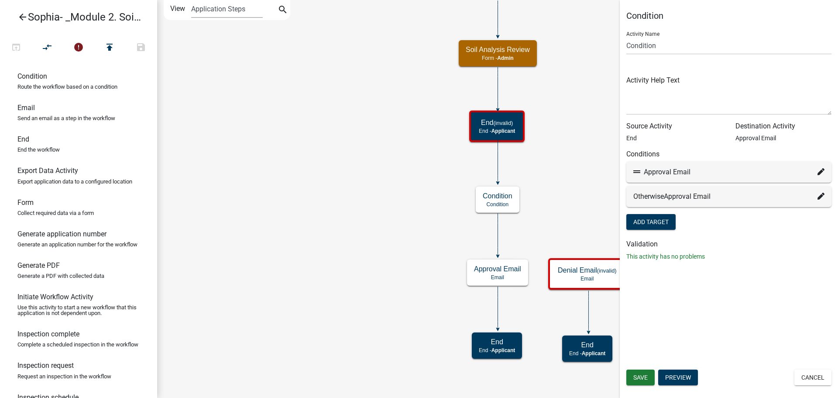
click at [714, 193] on div "Otherwise Approval Email" at bounding box center [728, 196] width 191 height 10
click at [823, 198] on icon at bounding box center [820, 195] width 7 height 7
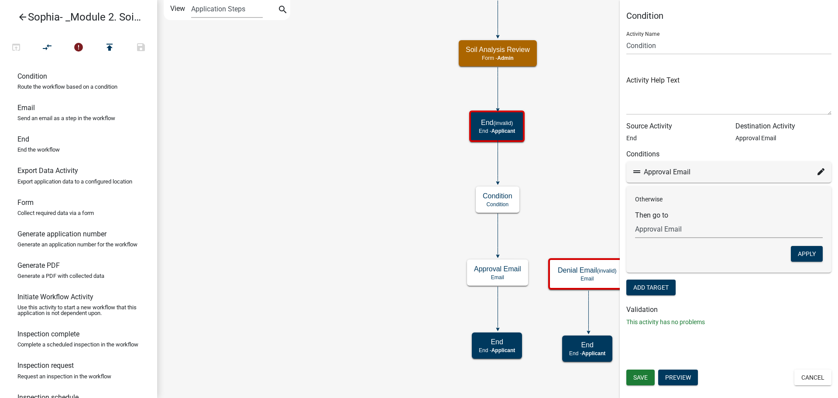
click at [705, 230] on select "Choose... Start Parcel search Require User Soil Analysis Information Email Soil…" at bounding box center [729, 229] width 188 height 18
select select "8: ced84259-4319-46c4-a90e-5a7366b8df3c"
click at [635, 220] on select "Choose... Start Parcel search Require User Soil Analysis Information Email Soil…" at bounding box center [729, 229] width 188 height 18
click at [805, 251] on button "Apply" at bounding box center [807, 254] width 32 height 16
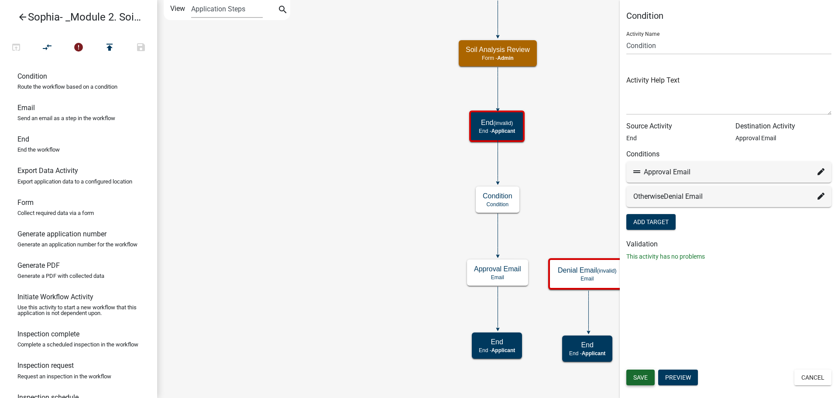
click at [638, 376] on span "Save" at bounding box center [640, 377] width 14 height 7
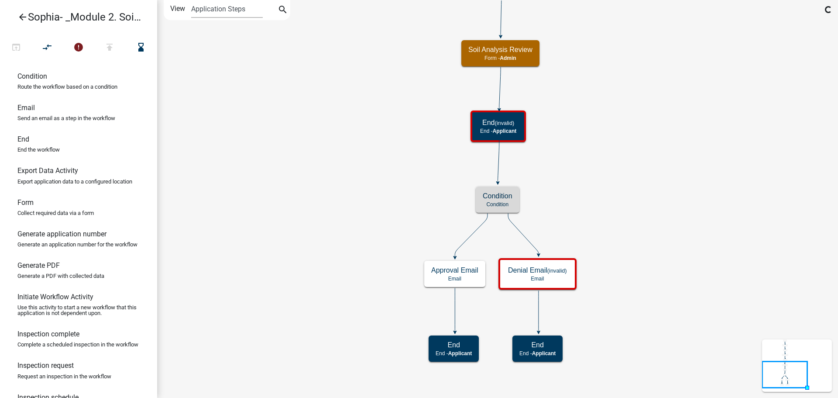
click at [290, 251] on icon "Start Start - Applicant Parcel search Parcel search - Applicant Require User Re…" at bounding box center [498, 198] width 680 height 397
click at [511, 206] on p "Condition" at bounding box center [498, 204] width 30 height 6
click at [515, 206] on div "Condition Condition" at bounding box center [498, 199] width 44 height 26
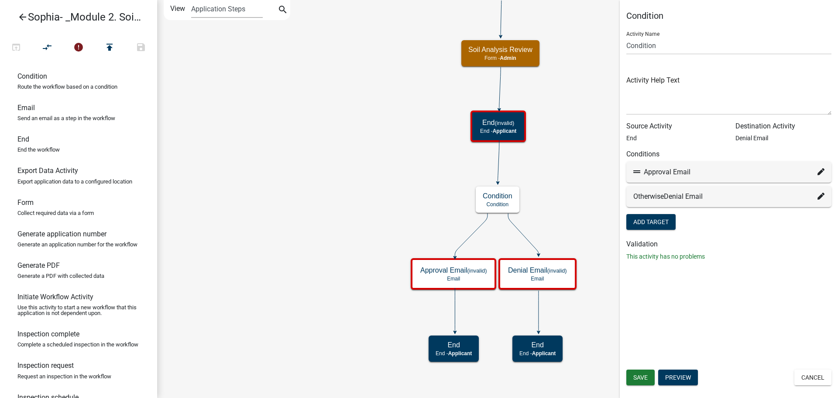
click at [625, 43] on div "Condition Activity Name Condition Activity Help Text Source Activity End Destin…" at bounding box center [729, 138] width 218 height 257
click at [629, 48] on input "Condition" at bounding box center [728, 46] width 205 height 18
type input "Approve or Deny Condition"
click at [643, 381] on button "Save" at bounding box center [640, 377] width 28 height 16
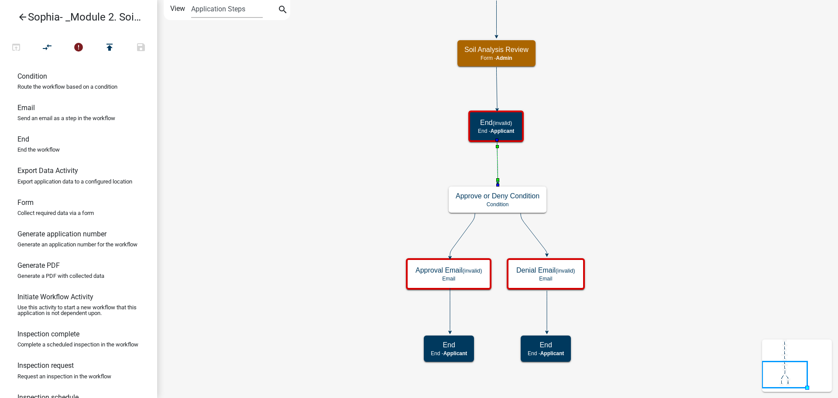
click at [497, 160] on icon at bounding box center [497, 161] width 1 height 42
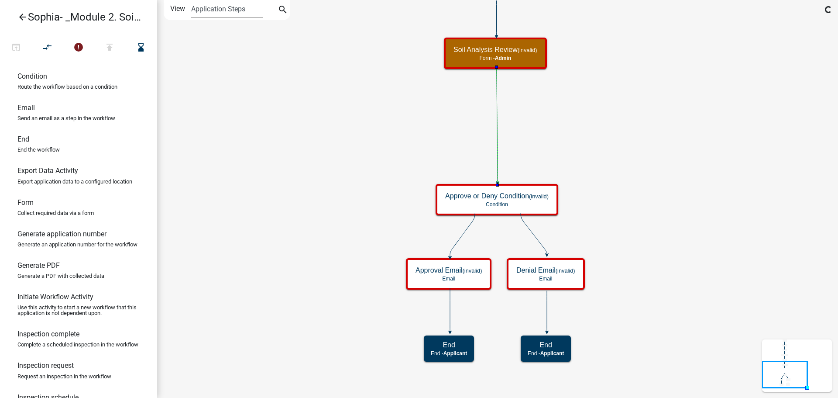
click at [277, 194] on icon "Start Start - Applicant Parcel search Parcel search - Applicant Require User Re…" at bounding box center [498, 198] width 680 height 397
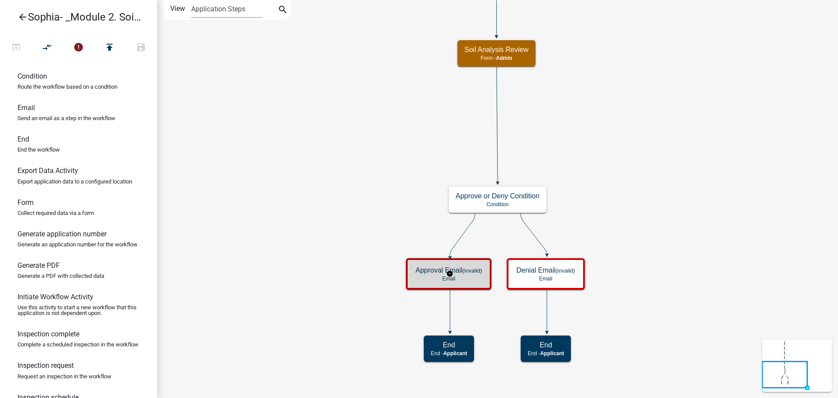
click at [412, 267] on div "Approval Email (invalid) Email" at bounding box center [448, 274] width 80 height 26
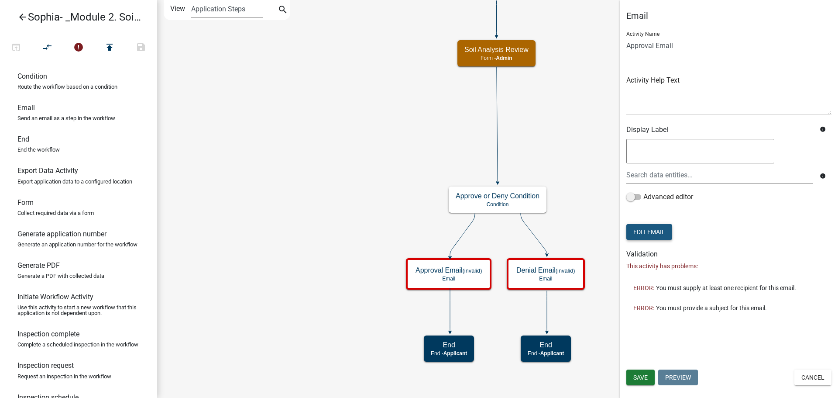
click at [651, 233] on button "Edit Email" at bounding box center [649, 232] width 46 height 16
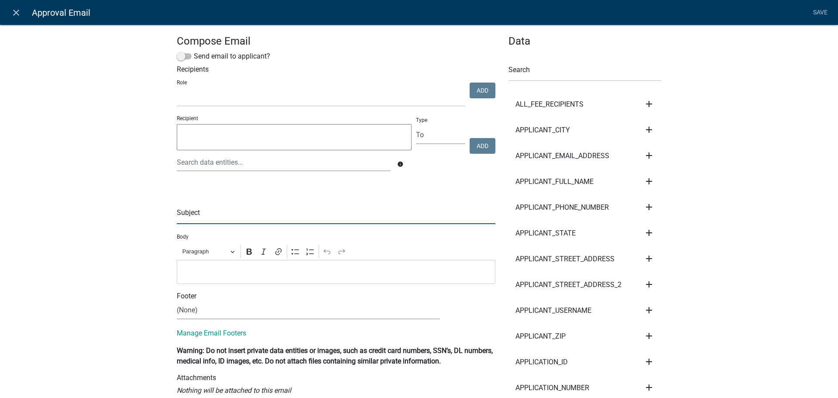
click at [210, 216] on input "text" at bounding box center [336, 215] width 319 height 18
type input "Approved"
click at [184, 267] on p "Editor editing area: main. Press Alt+0 for help." at bounding box center [336, 271] width 309 height 10
drag, startPoint x: 191, startPoint y: 97, endPoint x: 192, endPoint y: 104, distance: 7.1
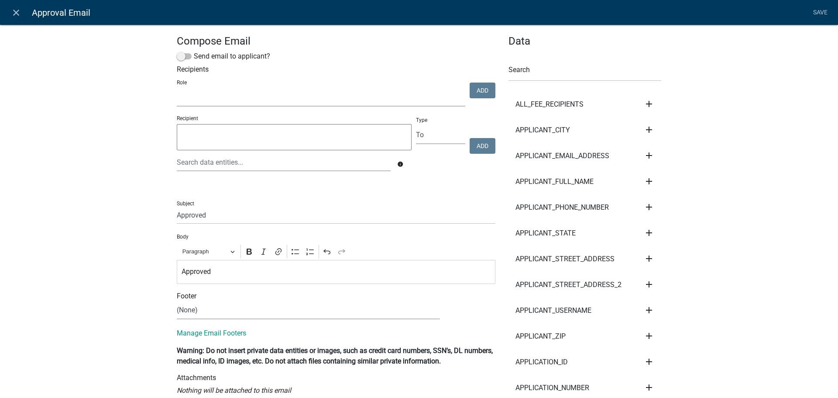
click at [191, 97] on select "kiantest Kian Engineer Admin" at bounding box center [321, 98] width 288 height 18
select select "1915ea58-7059-4941-9cac-dbbdee29afec"
click at [177, 89] on select "kiantest Kian Engineer Admin" at bounding box center [321, 98] width 288 height 18
click at [480, 96] on button "Add" at bounding box center [483, 90] width 26 height 16
select select
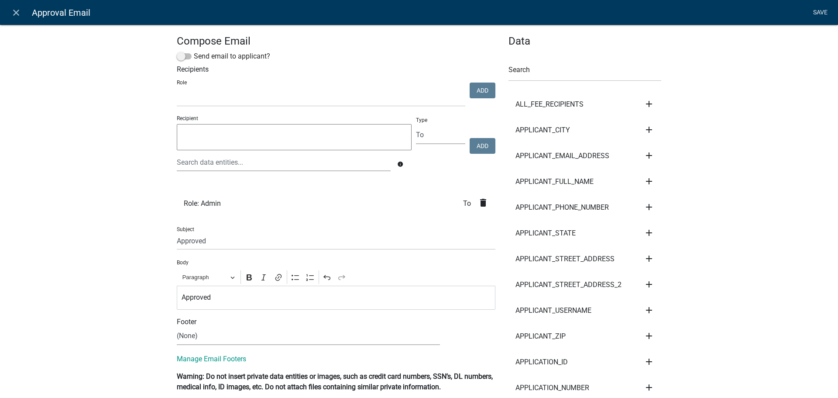
click at [821, 10] on link "Save" at bounding box center [820, 12] width 22 height 17
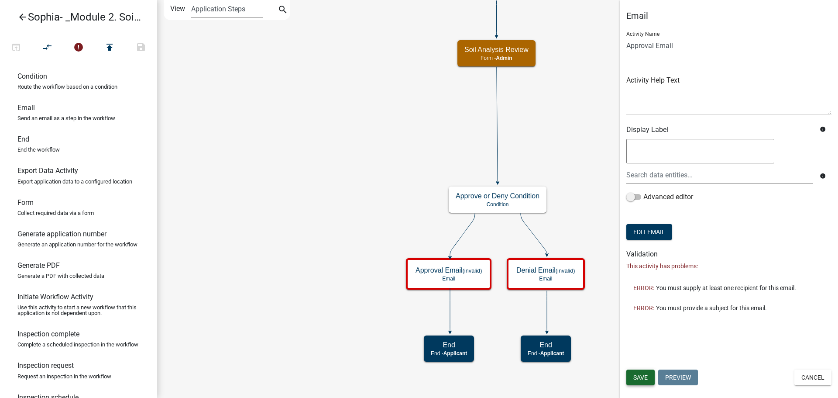
click at [646, 378] on span "Save" at bounding box center [640, 377] width 14 height 7
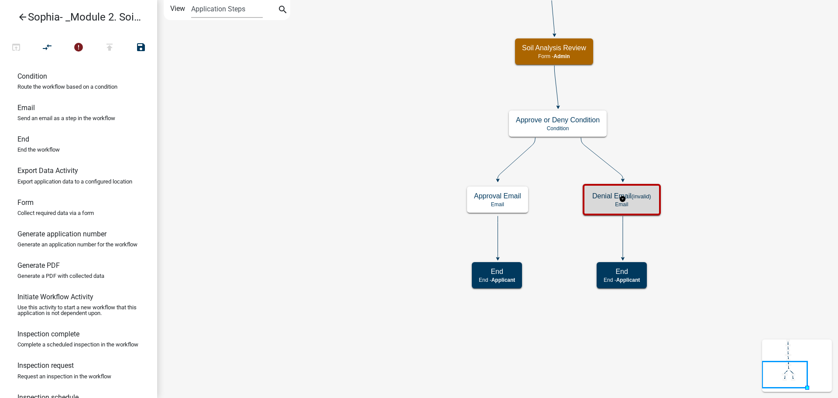
click at [630, 200] on div "Denial Email (invalid) Email" at bounding box center [621, 199] width 73 height 26
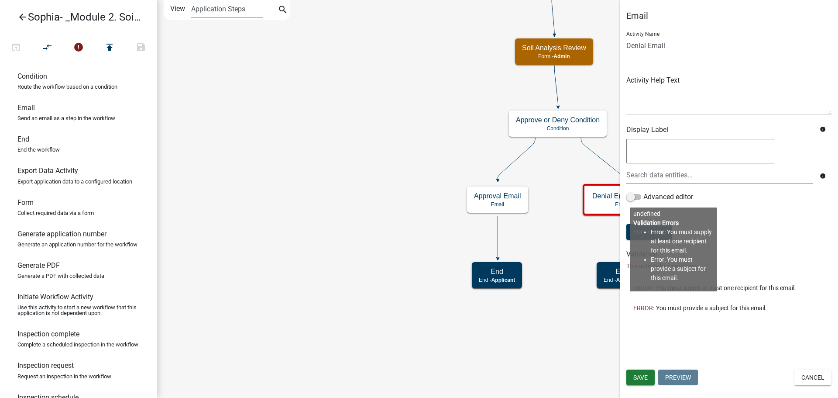
click at [648, 354] on div "Email Activity Name Denial Email Activity Help Text Display Label info info Adv…" at bounding box center [729, 199] width 218 height 398
click at [628, 230] on button "Edit Email" at bounding box center [649, 232] width 46 height 16
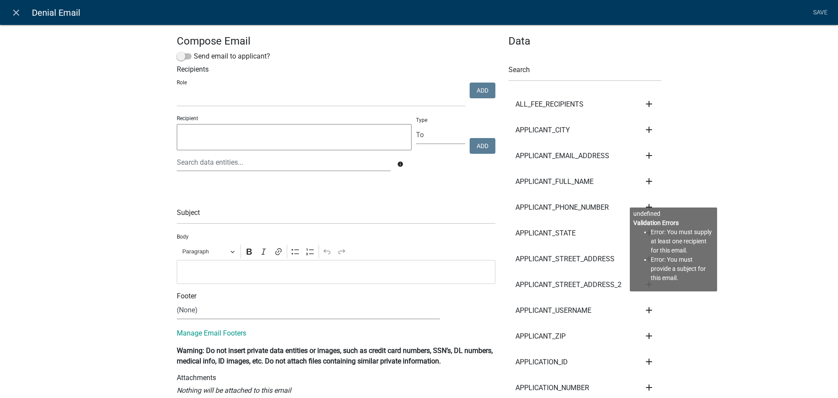
click at [191, 266] on div "Editor editing area: main. Press Alt+0 for help." at bounding box center [336, 272] width 319 height 24
click at [210, 221] on input "text" at bounding box center [336, 215] width 319 height 18
type input "Denied"
click at [256, 101] on select "kiantest Kian Engineer Admin" at bounding box center [321, 98] width 288 height 18
select select "1915ea58-7059-4941-9cac-dbbdee29afec"
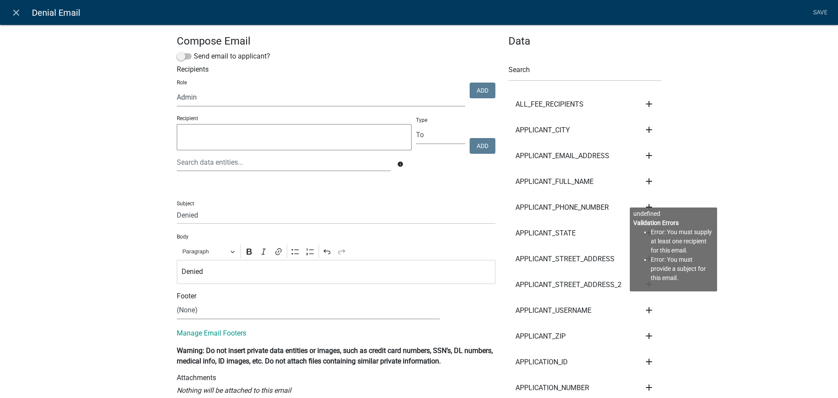
click at [177, 89] on select "kiantest Kian Engineer Admin" at bounding box center [321, 98] width 288 height 18
click at [479, 88] on button "Add" at bounding box center [483, 90] width 26 height 16
select select
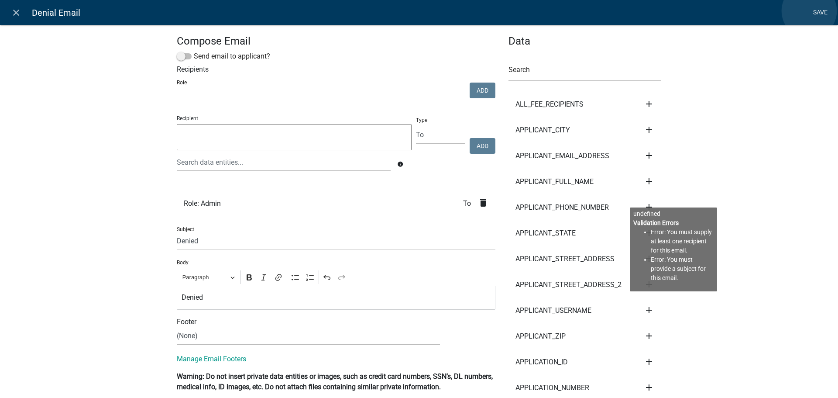
click at [809, 11] on link "Save" at bounding box center [820, 12] width 22 height 17
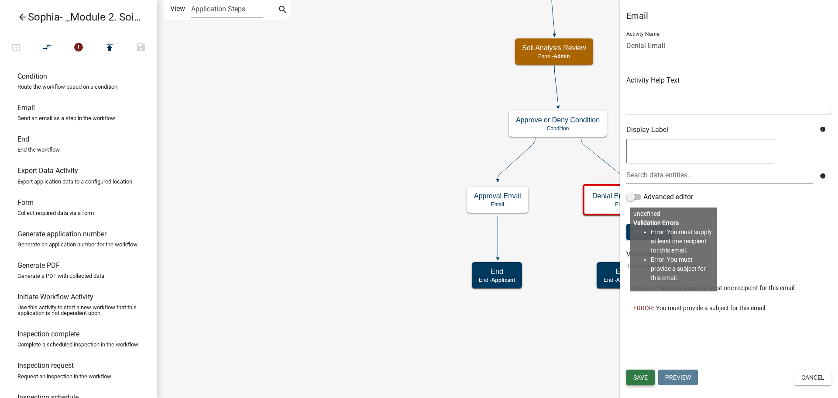
click at [648, 376] on span "Save" at bounding box center [640, 377] width 14 height 7
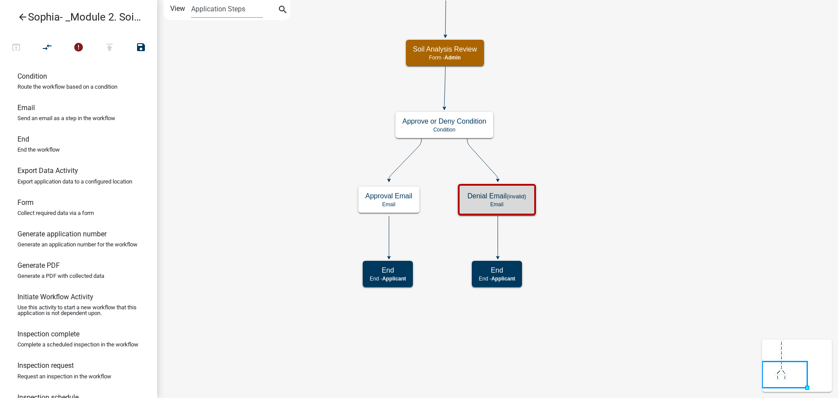
click at [308, 278] on icon "Start Start - Applicant Parcel search Parcel search - Applicant Require User Re…" at bounding box center [498, 198] width 680 height 397
click at [485, 200] on div "Denial Email Email" at bounding box center [497, 199] width 53 height 26
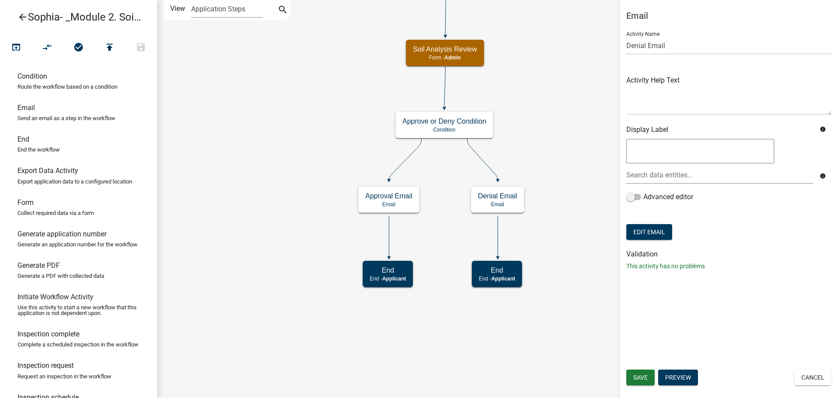
click at [596, 82] on icon "Start Start - Applicant Parcel search Parcel search - Applicant Require User Re…" at bounding box center [498, 198] width 680 height 397
click at [631, 378] on button "Save" at bounding box center [640, 377] width 28 height 16
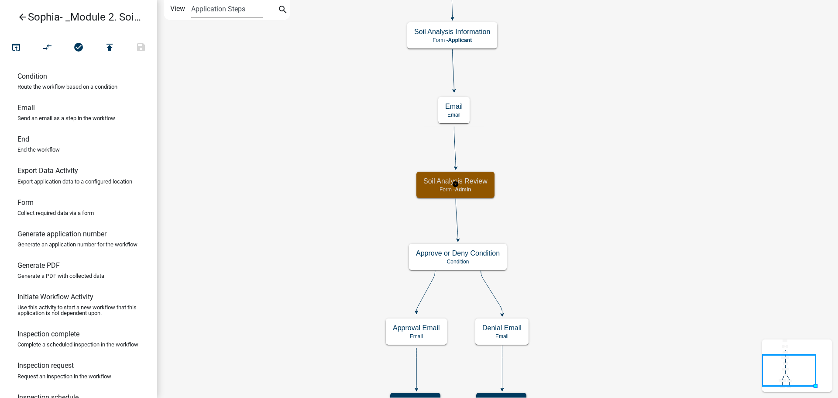
click at [468, 182] on h5 "Soil Analysis Review" at bounding box center [455, 181] width 64 height 8
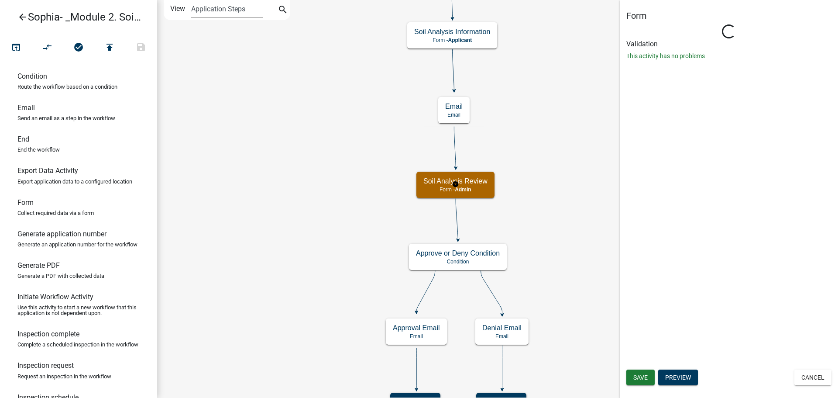
select select "1915EA58-7059-4941-9CAC-DBBDEE29AFEC"
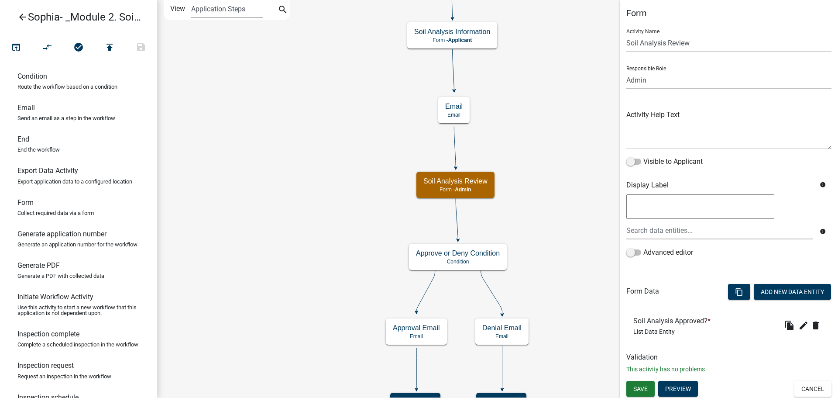
scroll to position [3, 0]
click at [561, 228] on icon "Start Start - Applicant Parcel search Parcel search - Applicant Require User Re…" at bounding box center [498, 209] width 680 height 419
click at [648, 391] on button "Save" at bounding box center [640, 388] width 28 height 16
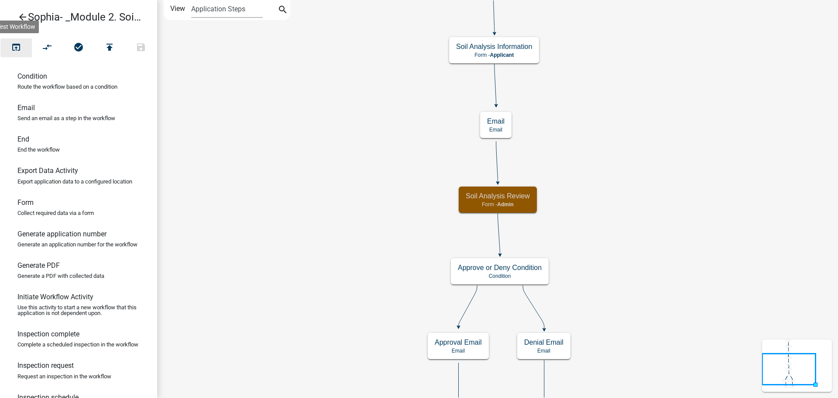
click at [14, 48] on icon "open_in_browser" at bounding box center [16, 48] width 10 height 12
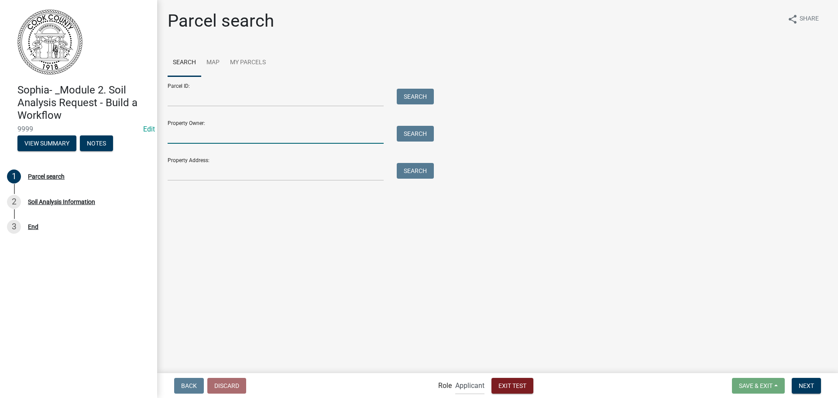
click at [199, 137] on input "Property Owner:" at bounding box center [276, 135] width 216 height 18
type input "[PERSON_NAME]"
click at [415, 136] on button "Search" at bounding box center [415, 134] width 37 height 16
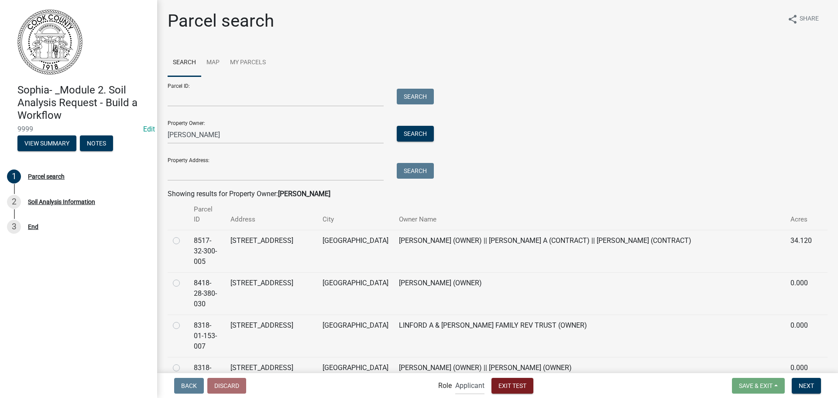
click at [183, 278] on label at bounding box center [183, 278] width 0 height 0
click at [183, 278] on input "radio" at bounding box center [186, 281] width 6 height 6
radio input "true"
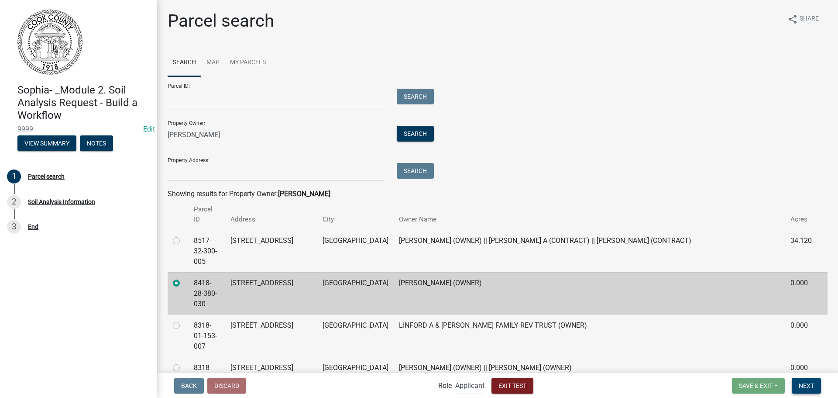
click at [817, 384] on button "Next" at bounding box center [806, 385] width 29 height 16
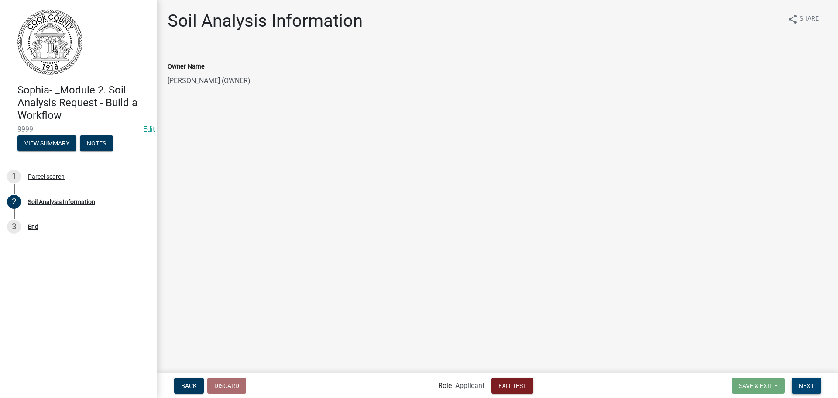
click at [815, 383] on button "Next" at bounding box center [806, 385] width 29 height 16
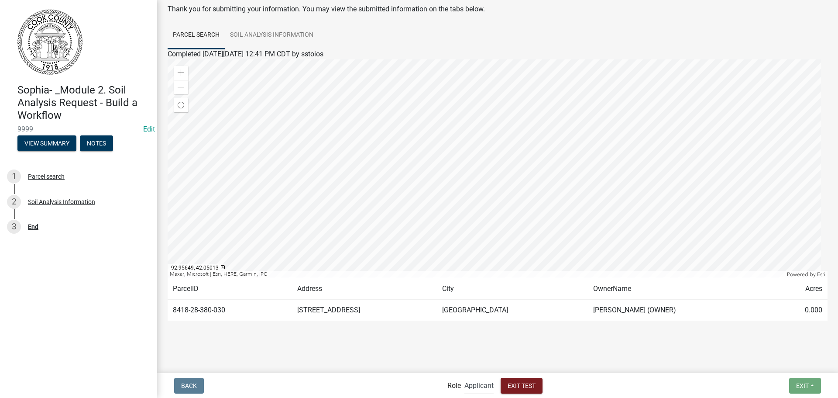
scroll to position [45, 0]
click at [473, 387] on select "Applicant Admin" at bounding box center [478, 385] width 29 height 18
select select "1915ea58-7059-4941-9cac-dbbdee29afec"
click at [464, 376] on select "Applicant Admin" at bounding box center [478, 385] width 29 height 18
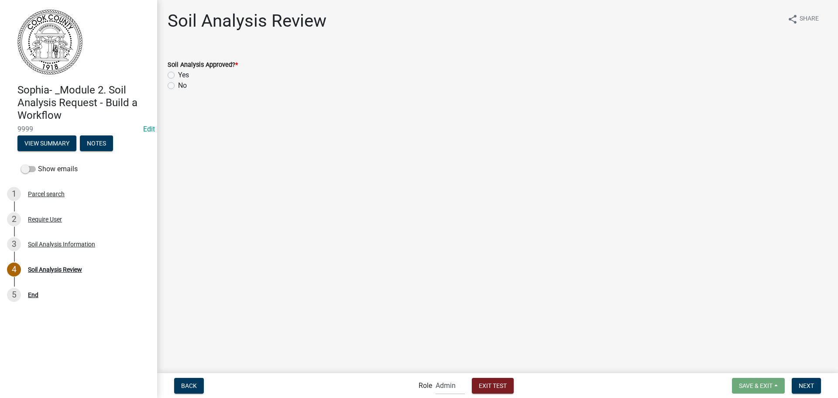
click at [181, 75] on label "Yes" at bounding box center [183, 75] width 11 height 10
click at [181, 75] on input "Yes" at bounding box center [181, 73] width 6 height 6
radio input "true"
click at [815, 383] on button "Next" at bounding box center [806, 385] width 29 height 16
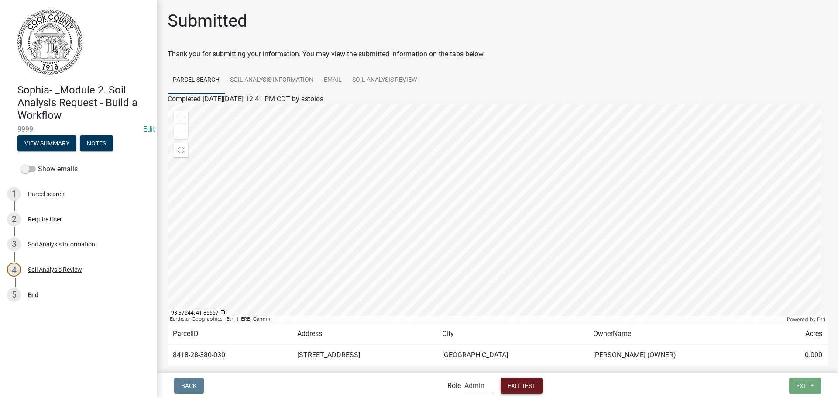
click at [515, 386] on span "Exit Test" at bounding box center [521, 384] width 28 height 7
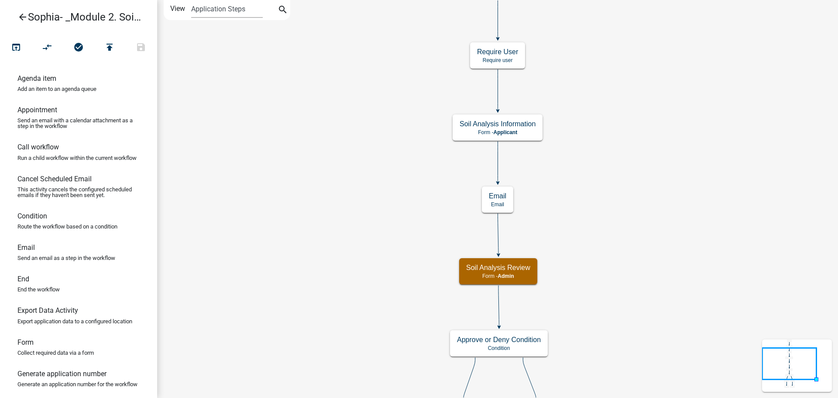
click at [300, 190] on icon "Start Start - Applicant Parcel search Parcel search - Applicant Require User Re…" at bounding box center [498, 250] width 680 height 501
click at [15, 46] on icon "open_in_browser" at bounding box center [16, 48] width 10 height 12
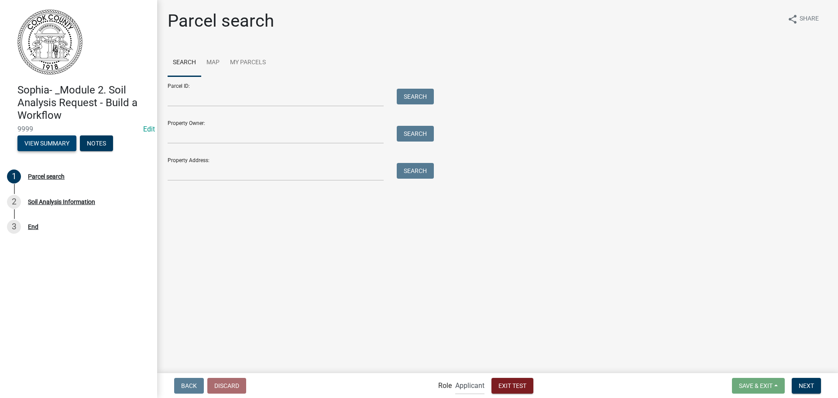
click at [65, 143] on button "View Summary" at bounding box center [46, 143] width 59 height 16
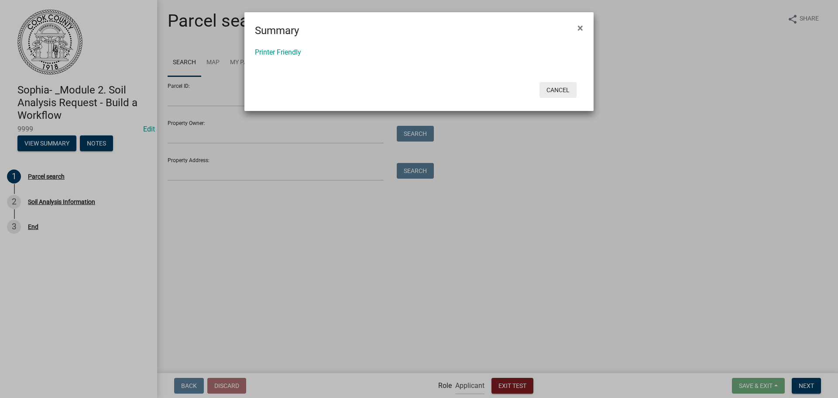
click at [562, 94] on button "Cancel" at bounding box center [557, 90] width 37 height 16
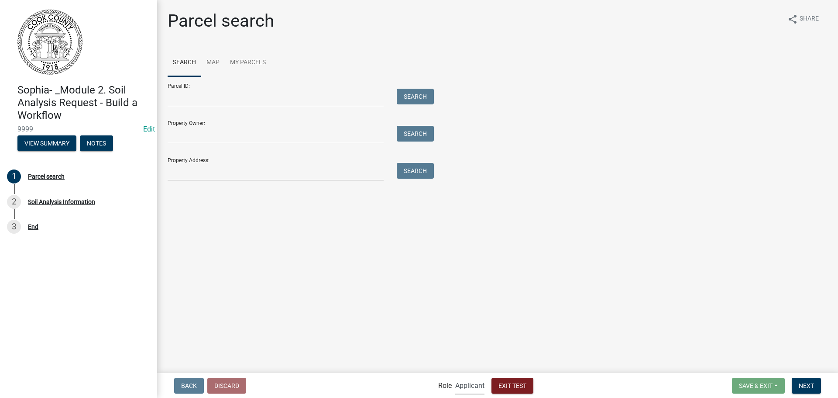
click at [456, 386] on select "Applicant Admin" at bounding box center [469, 385] width 29 height 18
click at [53, 144] on button "View Summary" at bounding box center [46, 143] width 59 height 16
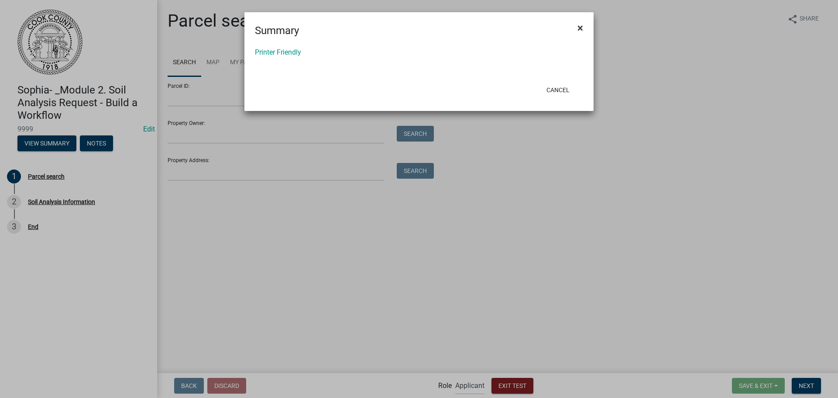
click at [583, 26] on span "×" at bounding box center [580, 28] width 6 height 12
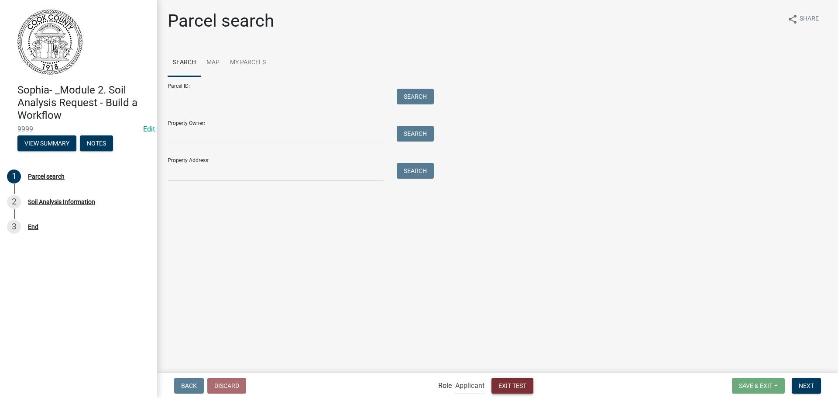
click at [516, 390] on button "Exit Test" at bounding box center [512, 385] width 42 height 16
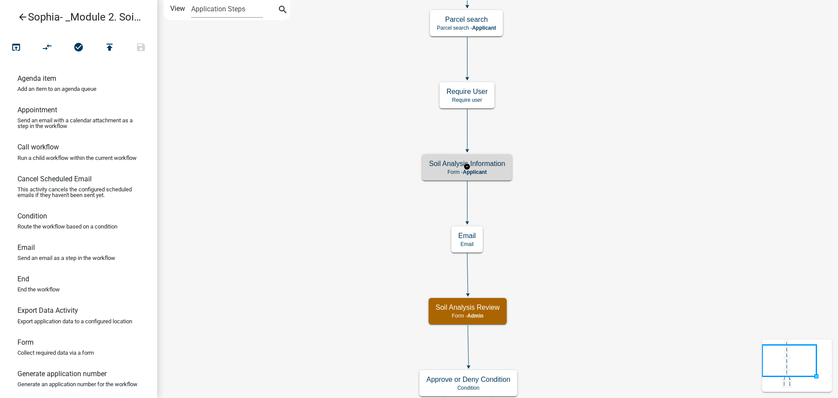
click at [487, 173] on span "Applicant" at bounding box center [475, 172] width 24 height 6
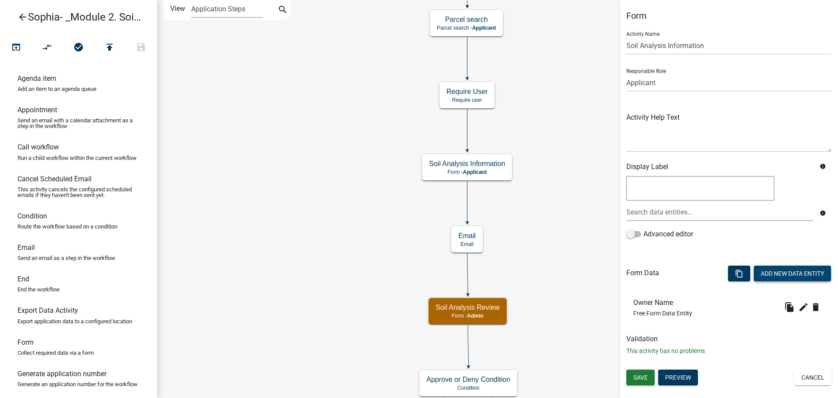
click at [804, 273] on button "Add New Data Entity" at bounding box center [792, 273] width 77 height 16
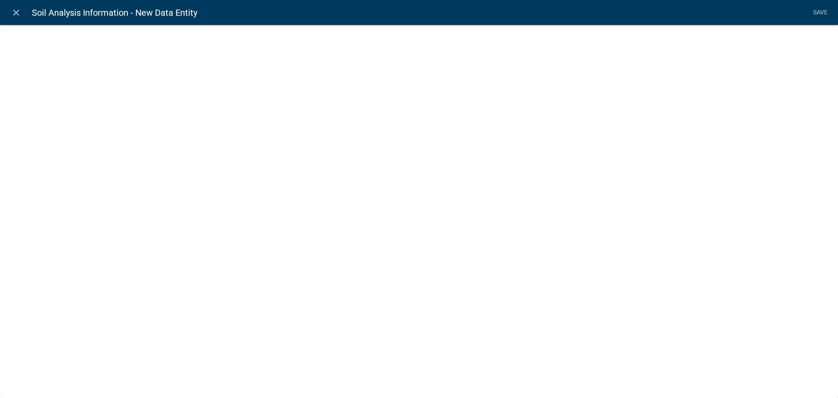
select select
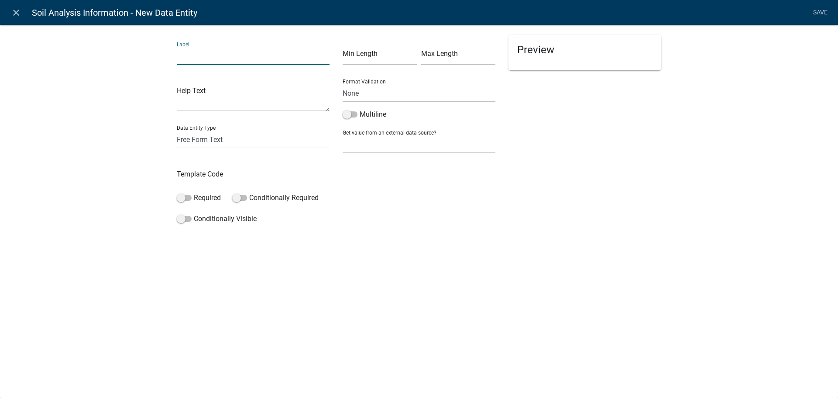
click at [250, 58] on input "text" at bounding box center [253, 56] width 153 height 18
type input "Address"
click at [365, 240] on div "Label Address Help Text Data Entity Type Free Form Text Document Display Entity…" at bounding box center [419, 127] width 838 height 235
click at [247, 176] on input "text" at bounding box center [253, 177] width 153 height 18
type input "Address"
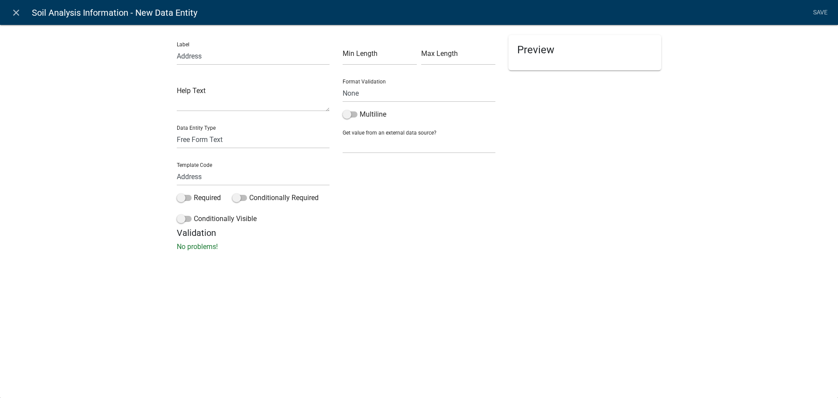
click at [419, 185] on div "Min Length Max Length Format Validation None Email PhoneNumber Multiline Get va…" at bounding box center [419, 131] width 166 height 192
click at [417, 141] on select "None Parcel search Applicant Data" at bounding box center [419, 144] width 153 height 18
select select "1: Object"
click at [343, 135] on select "None Parcel search Applicant Data" at bounding box center [419, 144] width 153 height 18
click at [381, 182] on select "Parcel ID Owner Name Owner City Owner State Owner Zip Owner Address 1 Owner Add…" at bounding box center [419, 182] width 146 height 18
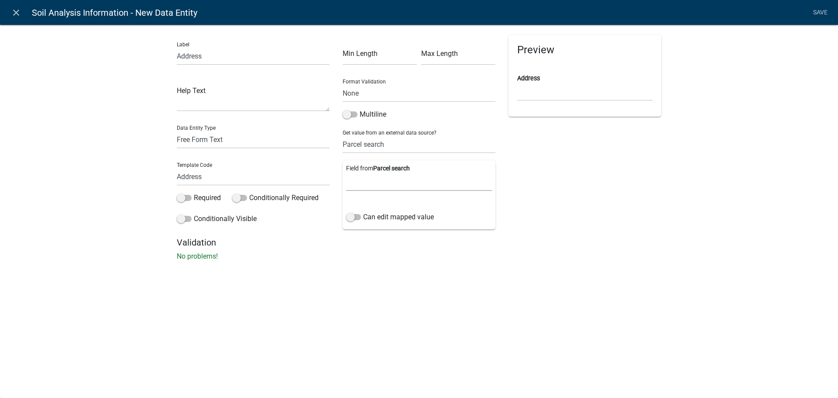
select select "18: Object"
click at [346, 173] on select "Parcel ID Owner Name Owner City Owner State Owner Zip Owner Address 1 Owner Add…" at bounding box center [419, 182] width 146 height 18
click at [823, 13] on link "Save" at bounding box center [820, 12] width 22 height 17
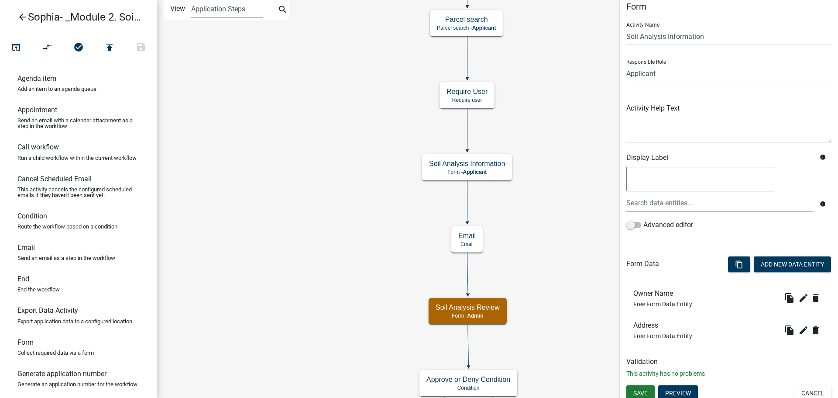
scroll to position [14, 0]
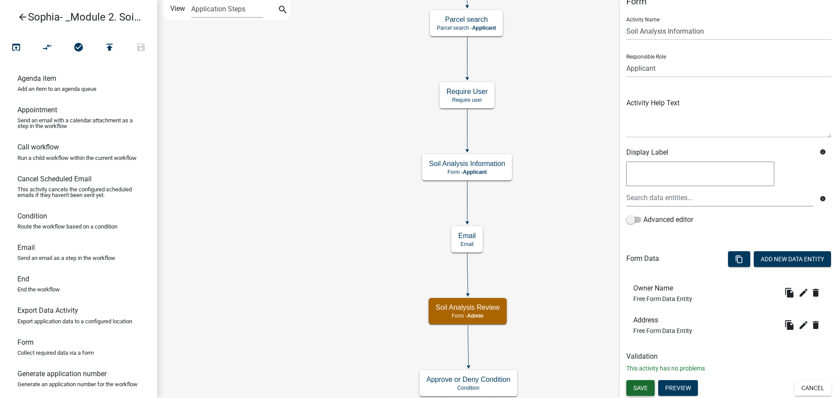
click at [641, 382] on button "Save" at bounding box center [640, 388] width 28 height 16
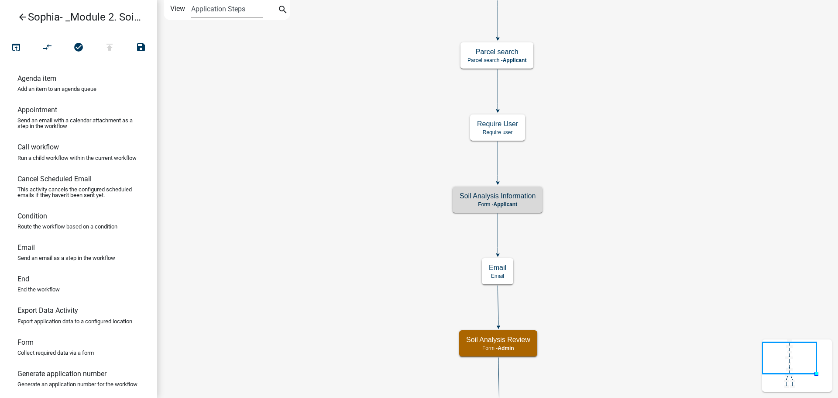
scroll to position [0, 0]
click at [517, 199] on h5 "Soil Analysis Information" at bounding box center [497, 196] width 76 height 8
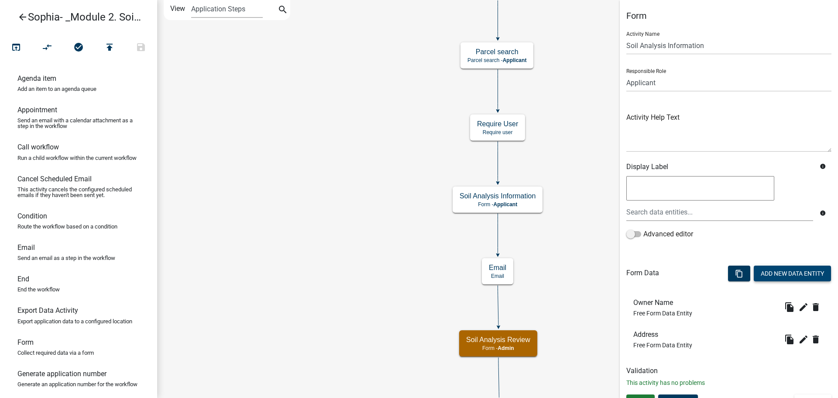
click at [790, 271] on button "Add New Data Entity" at bounding box center [792, 273] width 77 height 16
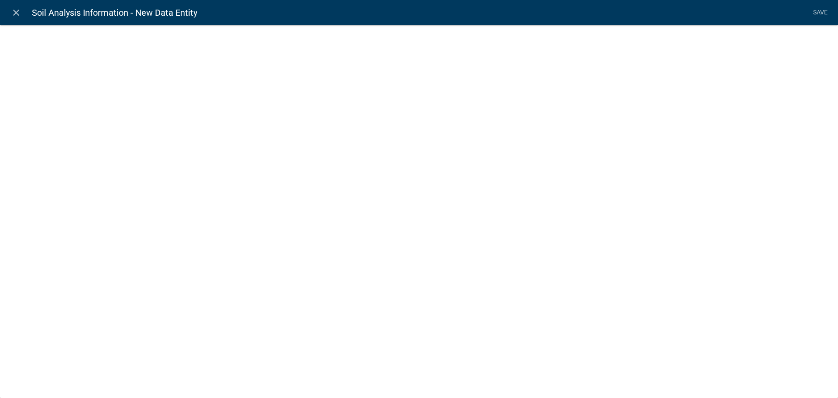
select select
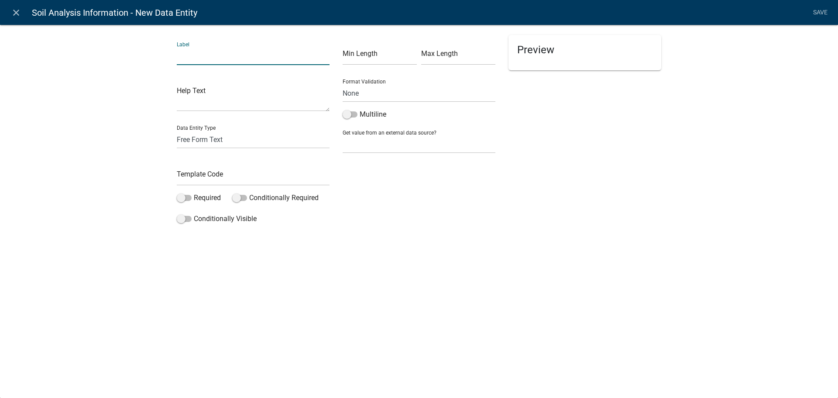
click at [204, 58] on input "text" at bounding box center [253, 56] width 153 height 18
type input "Parcel Number ([GEOGRAPHIC_DATA])"
click at [199, 177] on input "text" at bounding box center [253, 177] width 153 height 18
type input "ParcelID"
click at [361, 145] on select "None Parcel search Applicant Data" at bounding box center [419, 144] width 153 height 18
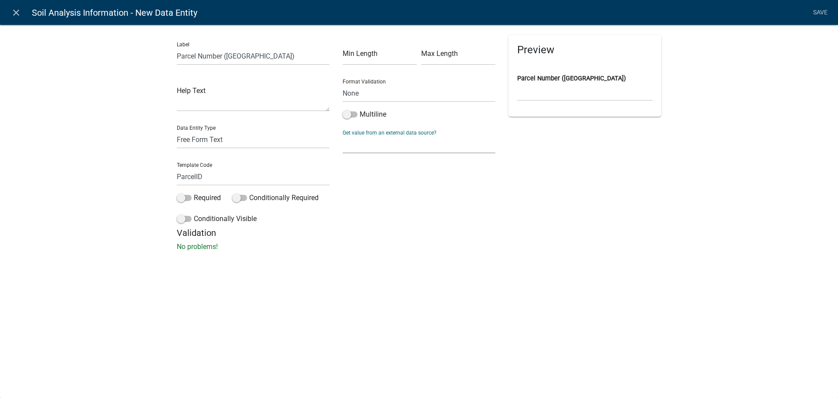
select select "1: Object"
click at [343, 135] on select "None Parcel search Applicant Data" at bounding box center [419, 144] width 153 height 18
click at [370, 180] on select "Parcel ID Owner Name Owner City Owner State Owner Zip Owner Address 1 Owner Add…" at bounding box center [419, 182] width 146 height 18
select select "0: Object"
click at [346, 173] on select "Parcel ID Owner Name Owner City Owner State Owner Zip Owner Address 1 Owner Add…" at bounding box center [419, 182] width 146 height 18
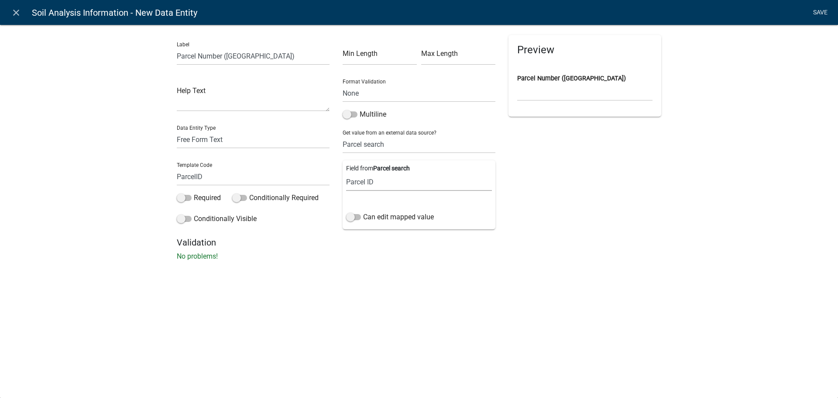
click at [824, 10] on link "Save" at bounding box center [820, 12] width 22 height 17
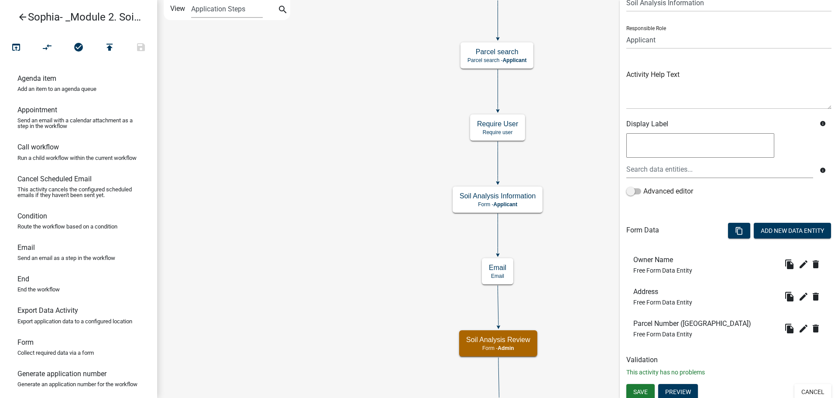
scroll to position [47, 0]
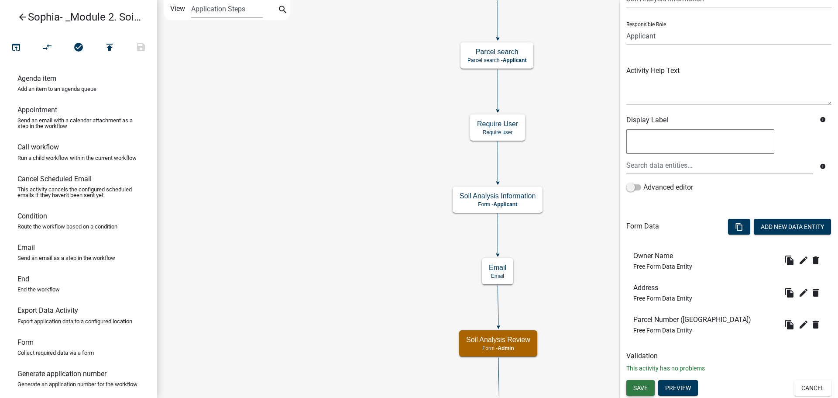
click at [644, 387] on span "Save" at bounding box center [640, 387] width 14 height 7
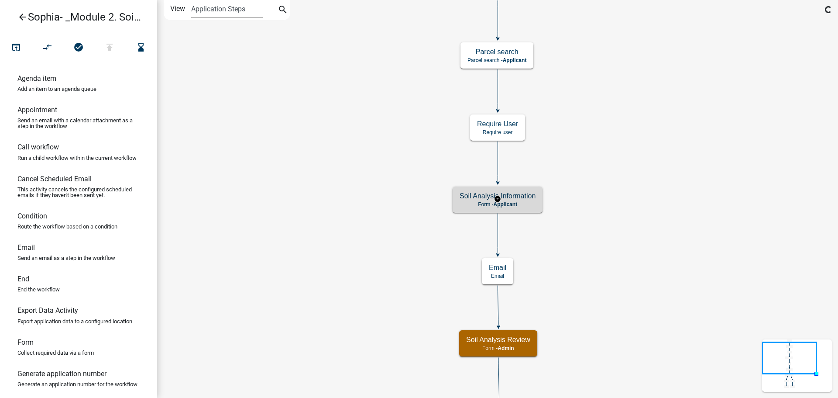
click at [509, 202] on span "Applicant" at bounding box center [505, 204] width 24 height 6
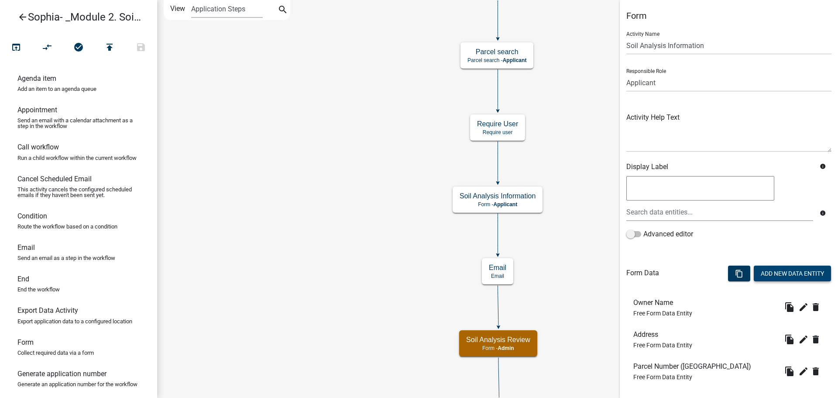
click at [783, 271] on button "Add New Data Entity" at bounding box center [792, 273] width 77 height 16
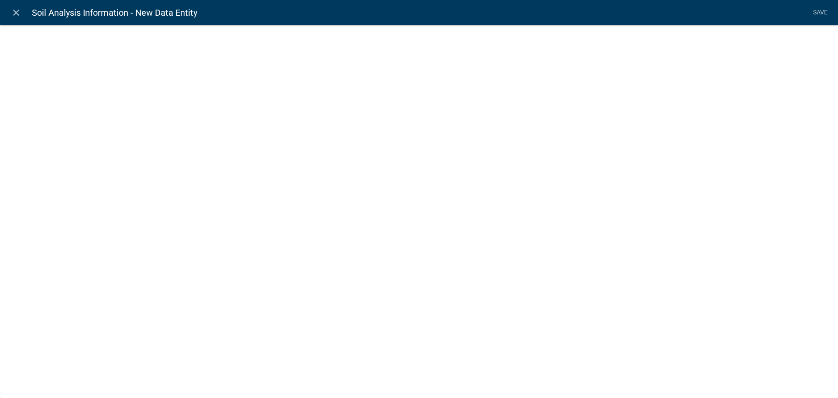
select select
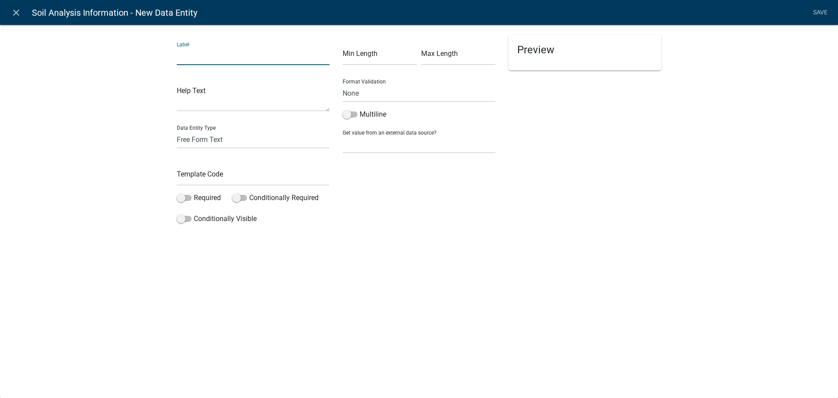
click at [243, 59] on input "text" at bounding box center [253, 56] width 153 height 18
type input "Section / Township / Range"
click at [206, 177] on input "text" at bounding box center [253, 177] width 153 height 18
type input "STR"
click at [377, 144] on select "None Parcel search Applicant Data" at bounding box center [419, 144] width 153 height 18
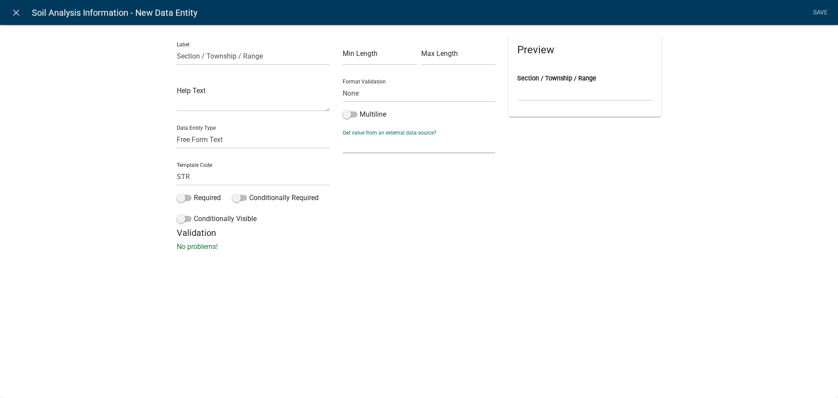
select select "1: Object"
click at [343, 135] on select "None Parcel search Applicant Data" at bounding box center [419, 144] width 153 height 18
click at [399, 182] on select "Parcel ID Owner Name Owner City Owner State Owner Zip Owner Address 1 Owner Add…" at bounding box center [419, 182] width 146 height 18
select select "8: Object"
click at [346, 173] on select "Parcel ID Owner Name Owner City Owner State Owner Zip Owner Address 1 Owner Add…" at bounding box center [419, 182] width 146 height 18
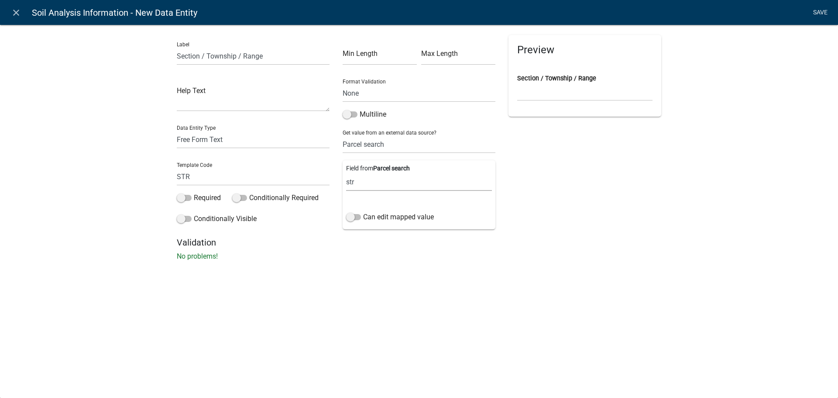
click at [820, 11] on link "Save" at bounding box center [820, 12] width 22 height 17
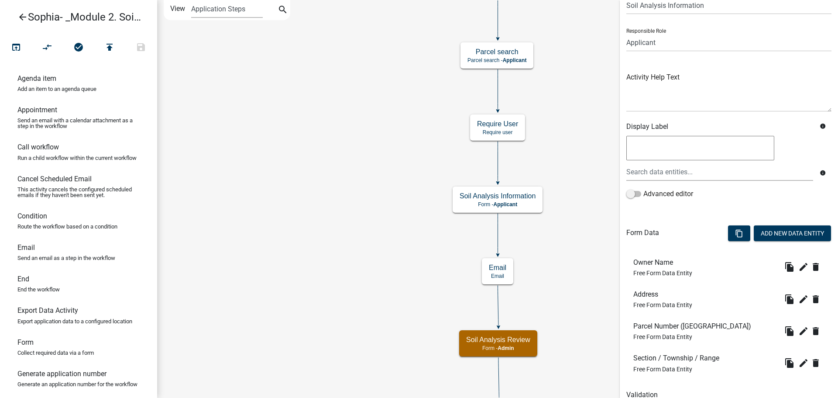
scroll to position [79, 0]
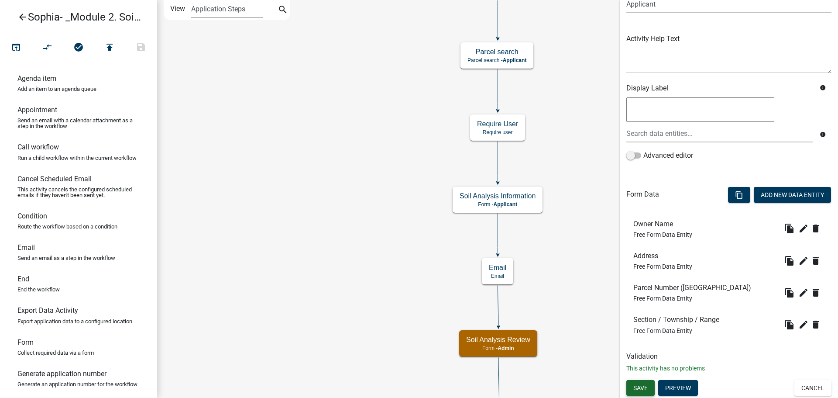
click at [644, 382] on button "Save" at bounding box center [640, 388] width 28 height 16
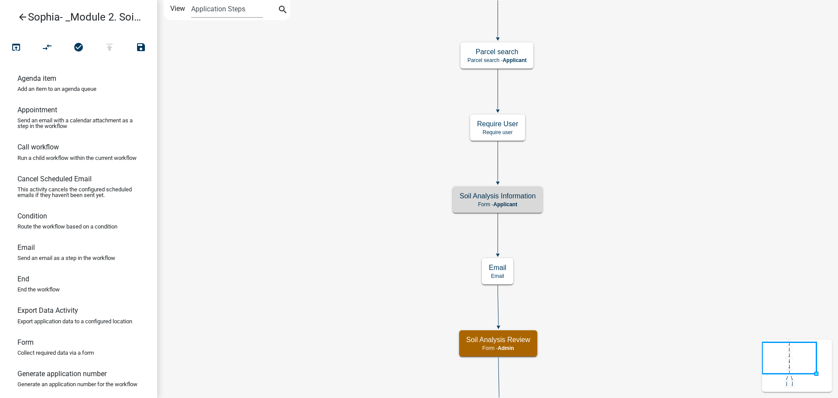
scroll to position [0, 0]
click at [515, 202] on span "Applicant" at bounding box center [505, 204] width 24 height 6
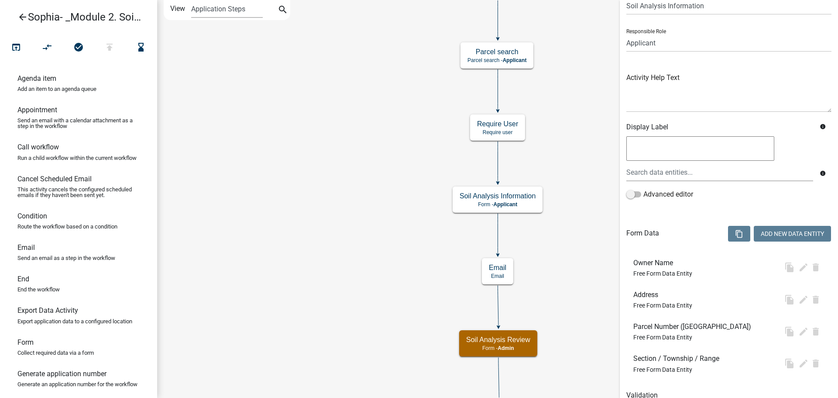
scroll to position [79, 0]
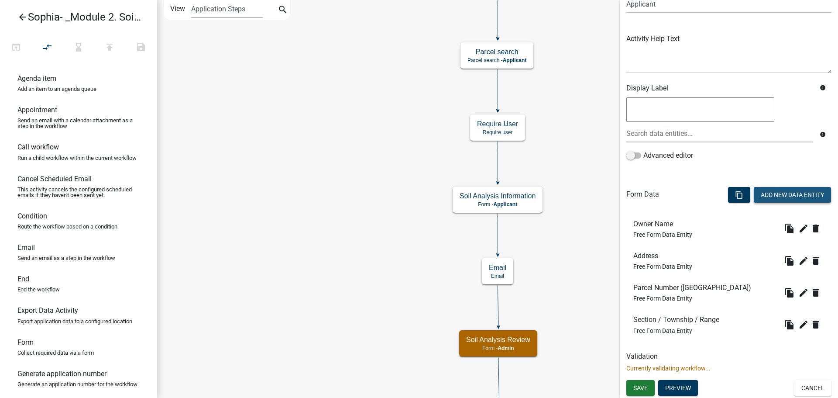
click at [769, 193] on button "Add New Data Entity" at bounding box center [792, 195] width 77 height 16
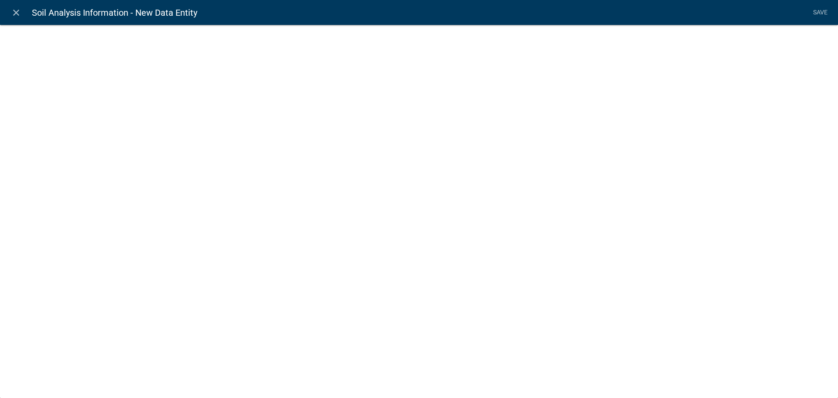
select select
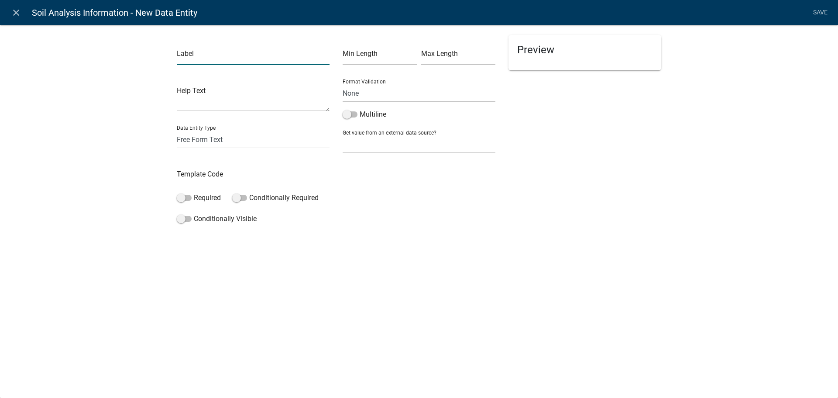
click at [191, 52] on input "text" at bounding box center [253, 56] width 153 height 18
type input "Upload Soil Analysis Report"
click at [197, 172] on input "text" at bounding box center [253, 177] width 153 height 18
type input "s"
type input "SoilAnalysis"
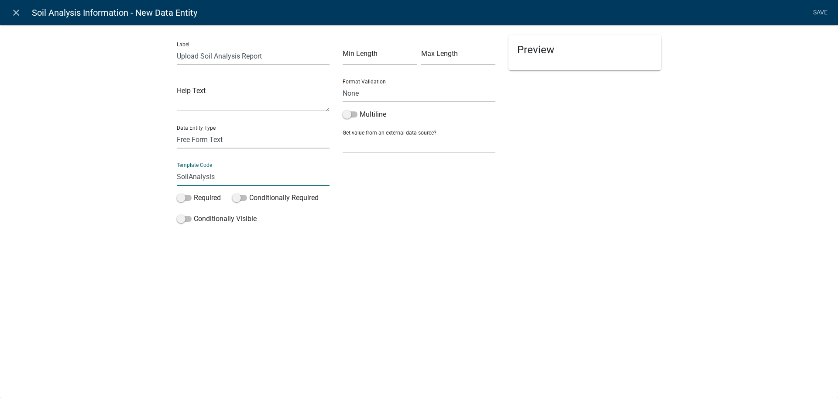
click at [237, 138] on select "Free Form Text Document Display Entity Value Fee Numeric Data Date Map Sketch D…" at bounding box center [253, 139] width 153 height 18
select select "document"
click at [177, 130] on select "Free Form Text Document Display Entity Value Fee Numeric Data Date Map Sketch D…" at bounding box center [253, 139] width 153 height 18
select select "document"
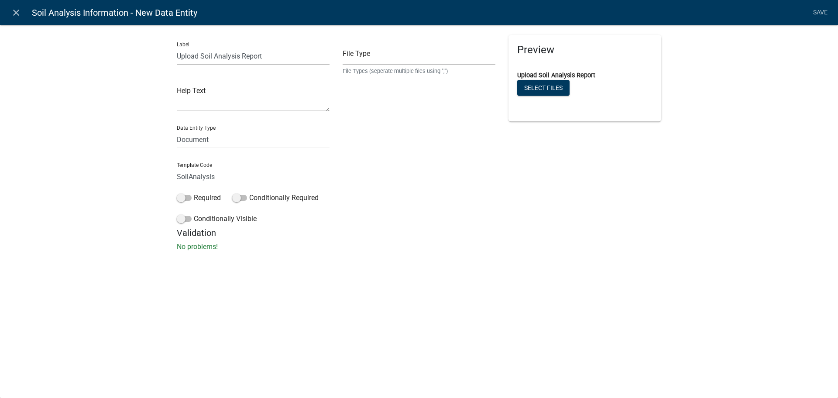
click at [420, 48] on div "File Type File Types (seperate multiple files using ",")" at bounding box center [419, 55] width 153 height 40
click at [418, 60] on input "text" at bounding box center [419, 56] width 153 height 18
click at [406, 59] on input "text" at bounding box center [419, 56] width 153 height 18
type input "PDF"
click at [425, 149] on div "File Type PDF File Types (seperate multiple files using ",")" at bounding box center [419, 131] width 166 height 192
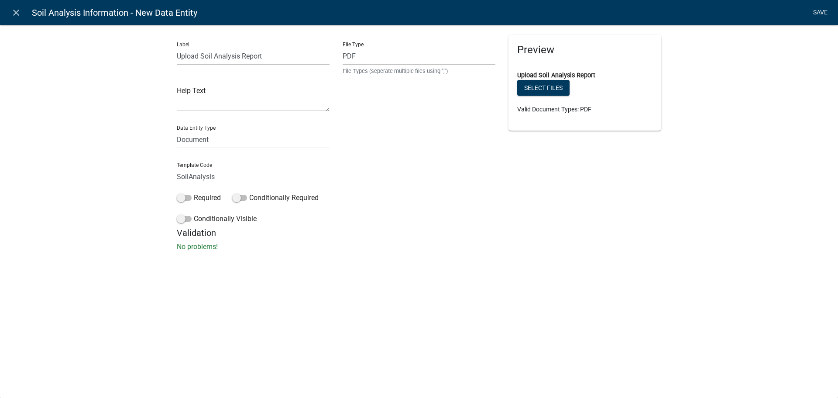
click at [823, 10] on link "Save" at bounding box center [820, 12] width 22 height 17
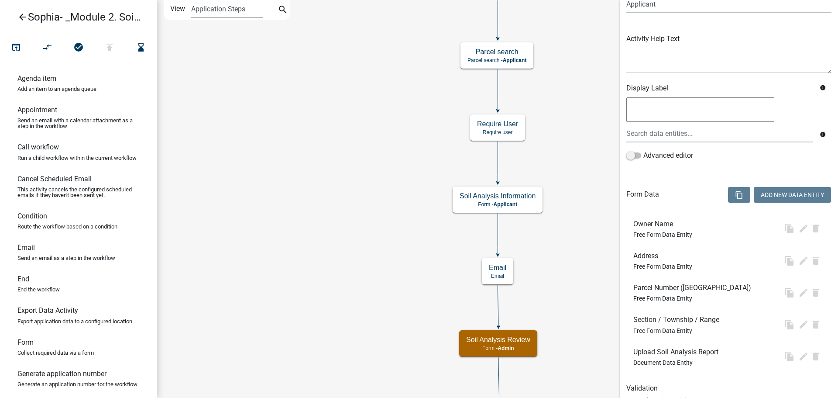
scroll to position [0, 0]
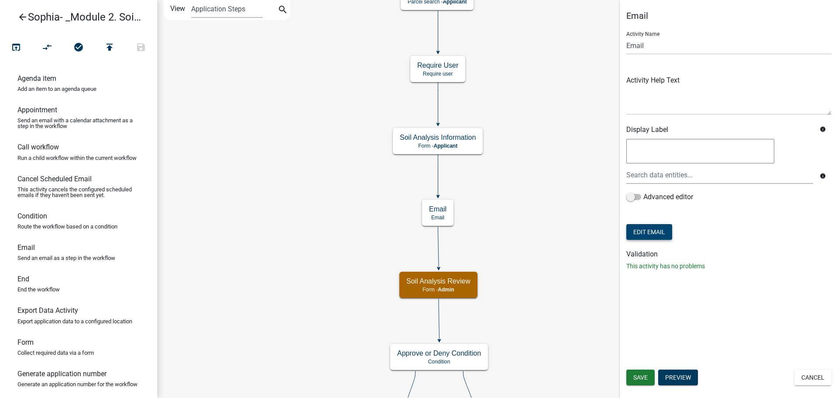
click at [643, 231] on button "Edit Email" at bounding box center [649, 232] width 46 height 16
select select "449e7f15-9044-4288-888a-26b624ffaf70"
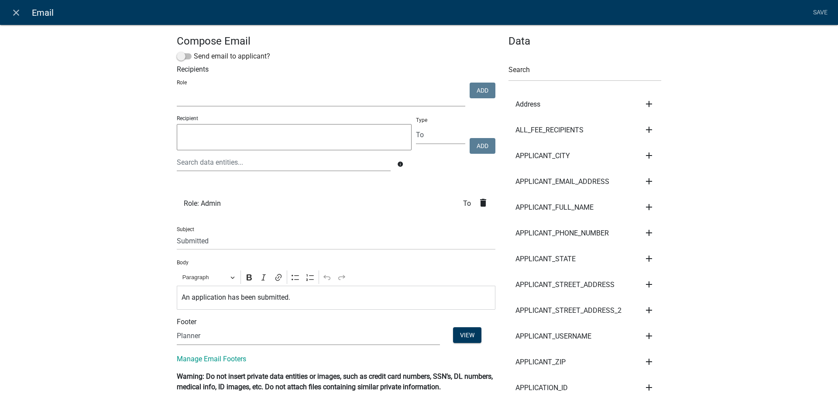
click at [201, 100] on select "kiantest Kian Engineer Admin" at bounding box center [321, 98] width 288 height 18
select select "1915ea58-7059-4941-9cac-dbbdee29afec"
click at [177, 89] on select "kiantest Kian Engineer Admin" at bounding box center [321, 98] width 288 height 18
click at [474, 92] on button "Add" at bounding box center [483, 90] width 26 height 16
select select
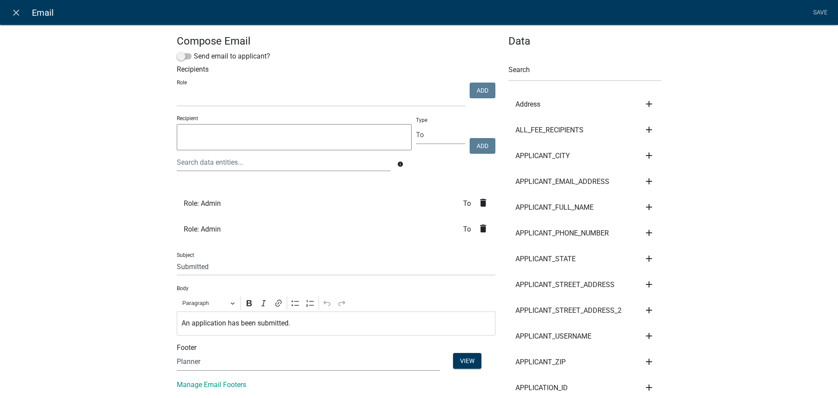
click at [482, 202] on icon "delete" at bounding box center [483, 202] width 10 height 10
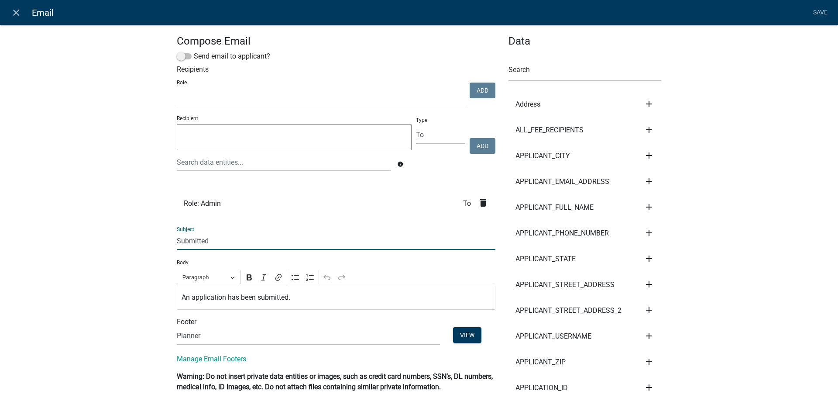
drag, startPoint x: 216, startPoint y: 240, endPoint x: 152, endPoint y: 251, distance: 65.1
type input "Soil Analysis Requst"
drag, startPoint x: 289, startPoint y: 297, endPoint x: 154, endPoint y: 290, distance: 135.9
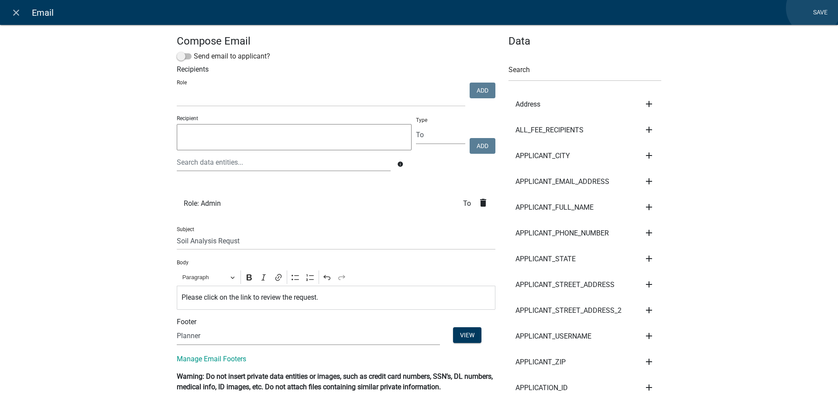
click at [813, 8] on link "Save" at bounding box center [820, 12] width 22 height 17
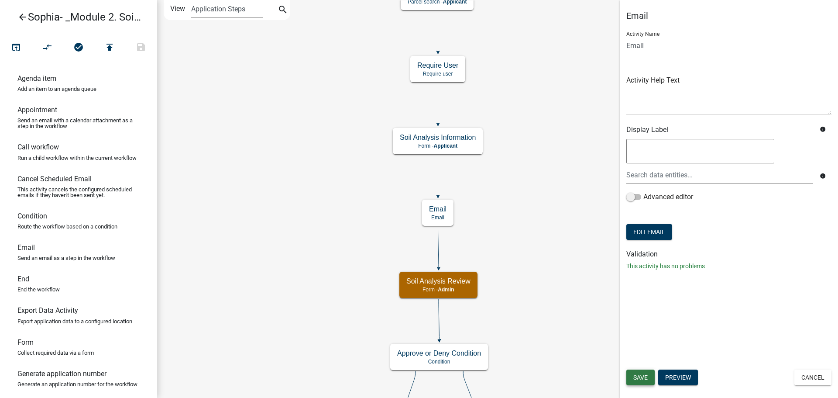
click at [645, 375] on span "Save" at bounding box center [640, 377] width 14 height 7
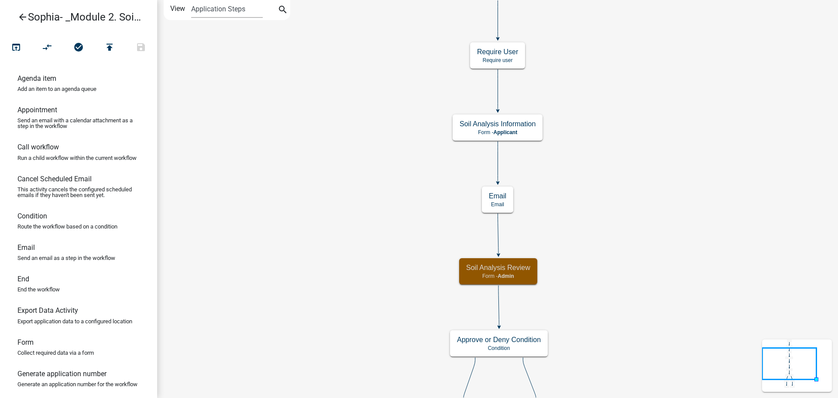
click at [501, 273] on span "Admin" at bounding box center [505, 276] width 16 height 6
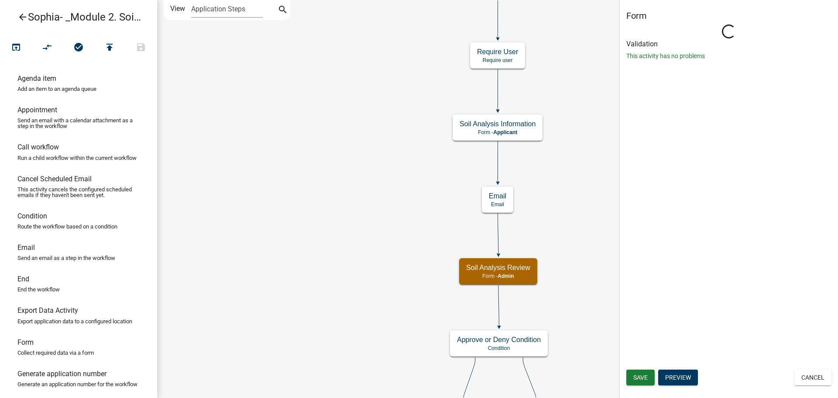
select select "1915EA58-7059-4941-9CAC-DBBDEE29AFEC"
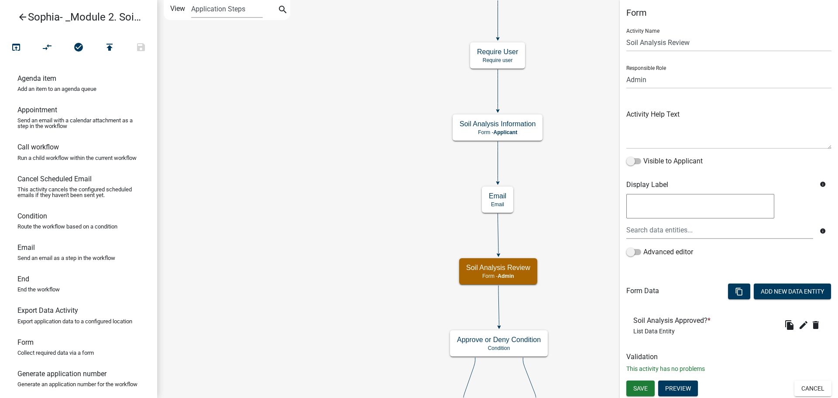
scroll to position [3, 0]
click at [799, 326] on icon "edit" at bounding box center [803, 324] width 10 height 10
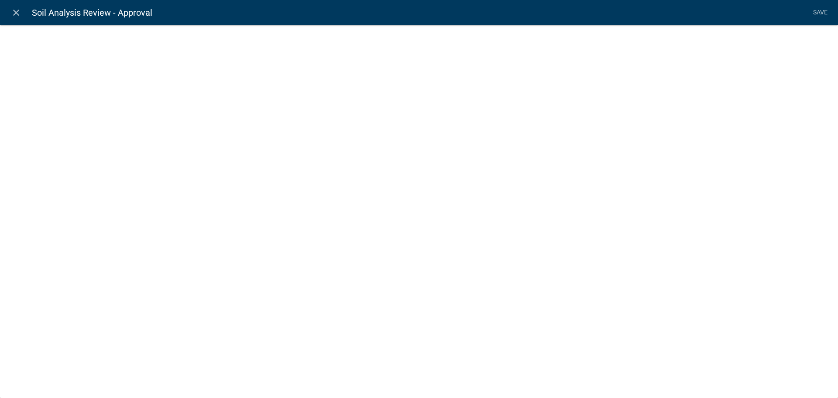
select select "list-data"
select select
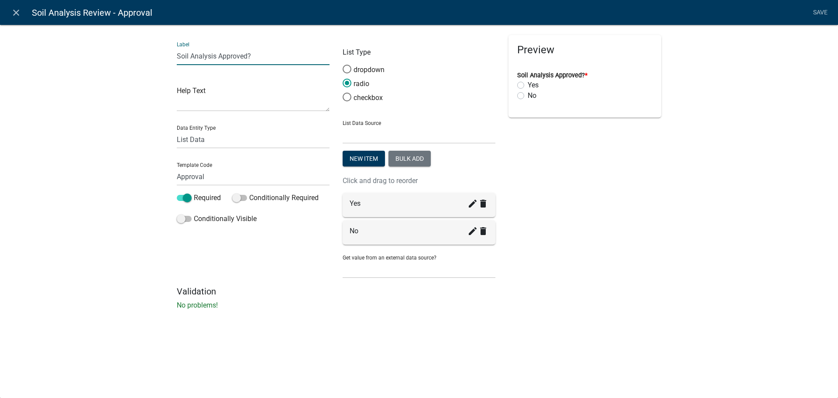
drag, startPoint x: 263, startPoint y: 56, endPoint x: 136, endPoint y: 48, distance: 127.2
click at [136, 48] on div "Label Soil Analysis Approved? Help Text Data Entity Type Free Form Text Documen…" at bounding box center [419, 169] width 838 height 318
click at [264, 57] on input "Soil Analysis Approved?" at bounding box center [253, 56] width 153 height 18
drag, startPoint x: 264, startPoint y: 57, endPoint x: 165, endPoint y: 56, distance: 99.1
click at [167, 56] on div "Label Soil Analysis Approved? Help Text Data Entity Type Free Form Text Documen…" at bounding box center [419, 169] width 838 height 318
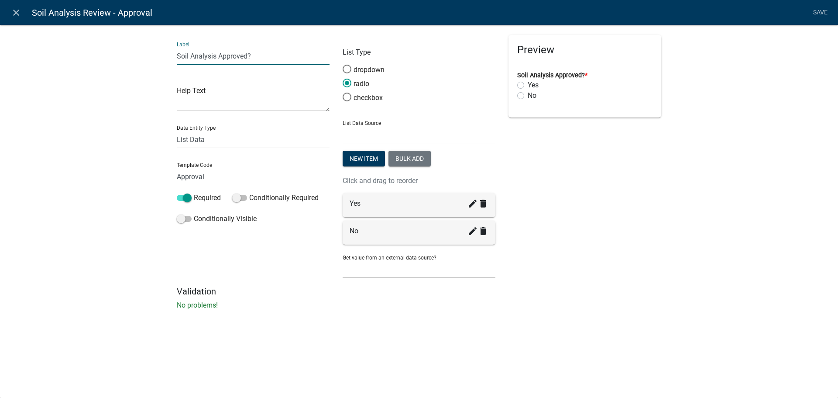
paste input "Does this application contain a percolation test or soil analysis"
type input "Does this application contain a percolation test or soil analysis? (PercSoilTes…"
click at [557, 173] on div "Preview Does this application contain a percolation test or soil analysis? (Per…" at bounding box center [585, 160] width 166 height 251
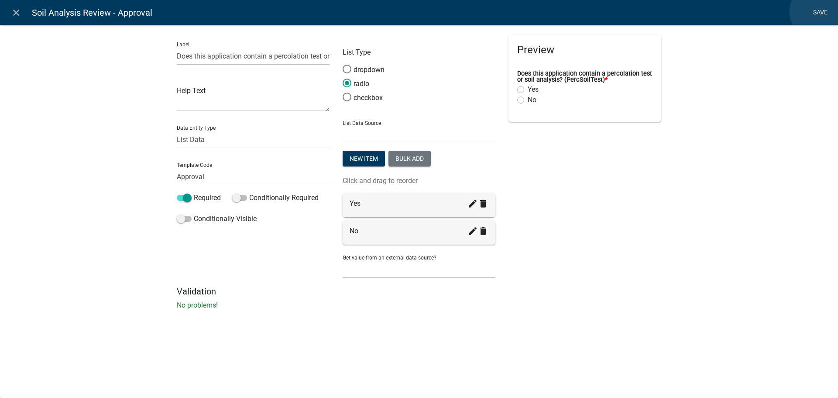
click at [817, 12] on link "Save" at bounding box center [820, 12] width 22 height 17
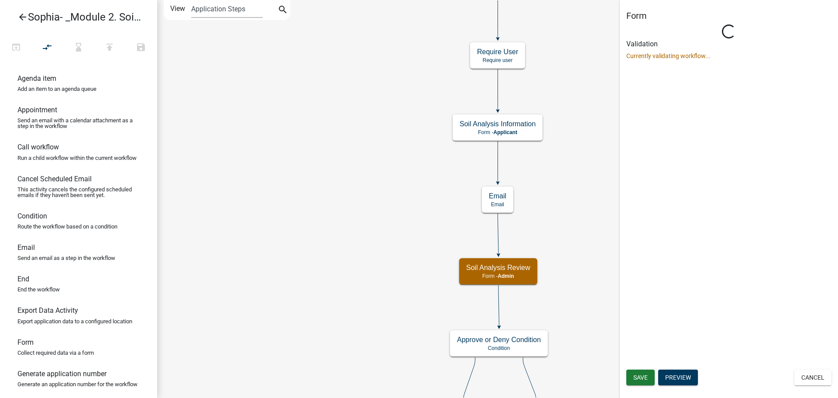
select select "1915EA58-7059-4941-9CAC-DBBDEE29AFEC"
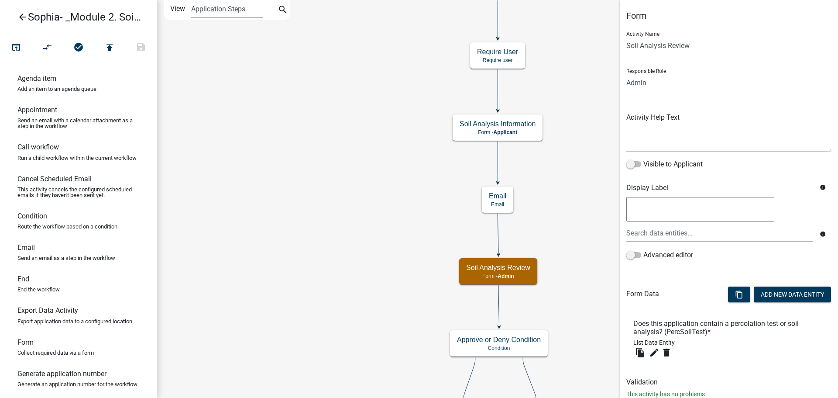
scroll to position [26, 0]
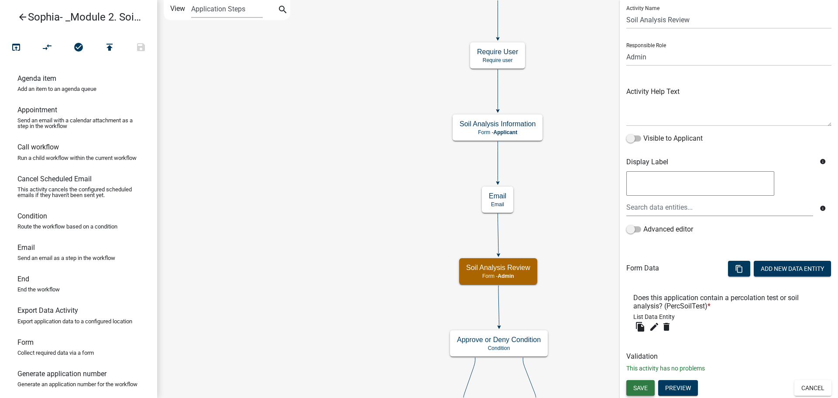
click at [640, 391] on button "Save" at bounding box center [640, 388] width 28 height 16
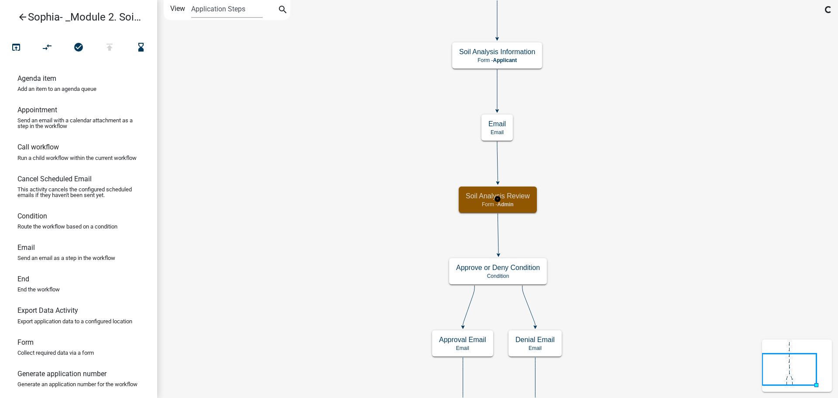
click at [530, 206] on div "Soil Analysis Review Form - Admin" at bounding box center [498, 199] width 78 height 26
click at [530, 205] on div "Soil Analysis Review Form - Admin" at bounding box center [498, 199] width 78 height 26
click at [504, 204] on span "Admin" at bounding box center [505, 204] width 16 height 6
select select "1915EA58-7059-4941-9CAC-DBBDEE29AFEC"
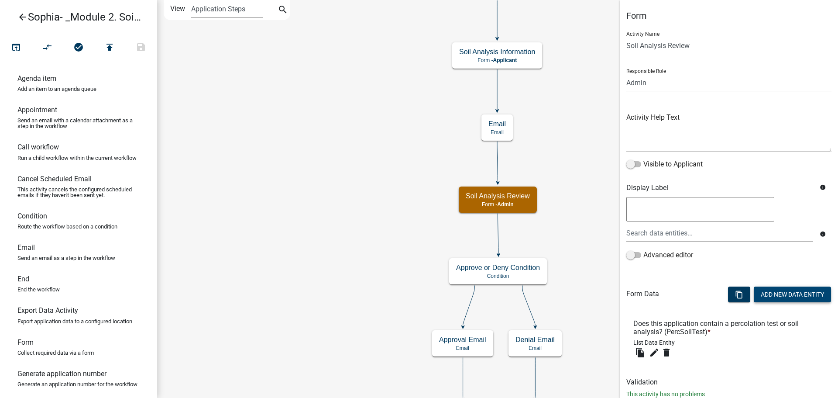
click at [765, 292] on button "Add New Data Entity" at bounding box center [792, 294] width 77 height 16
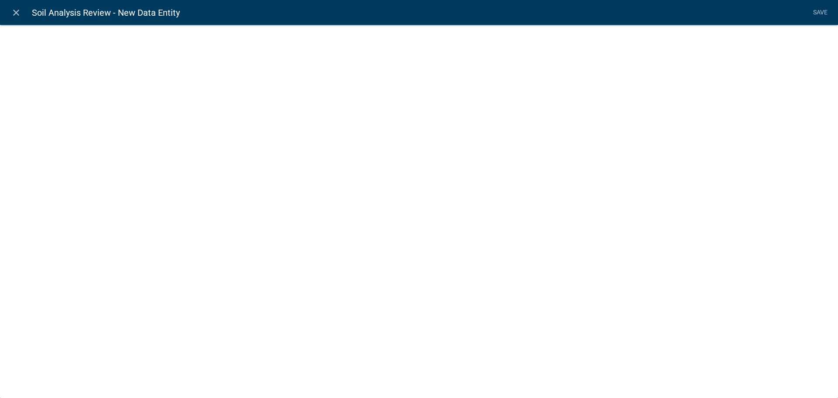
select select
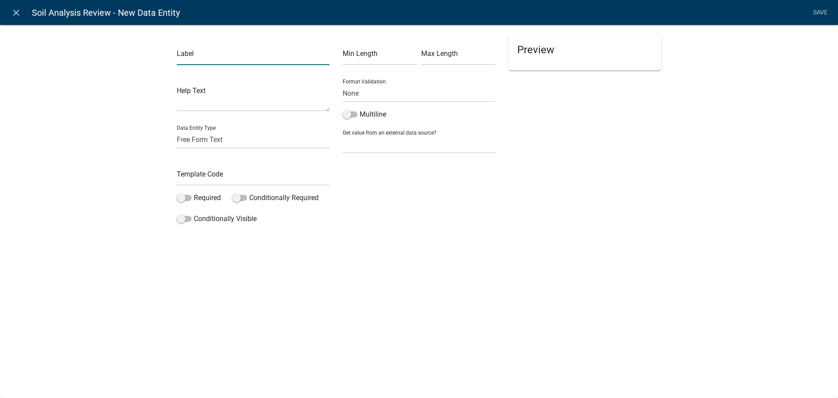
click at [187, 52] on input "text" at bounding box center [253, 56] width 153 height 18
paste input "Has this test been performed in accordance with IAC Chapter 567-69 and [US_STAT…"
type input "Has this test been performed in accordance with IAC Chapter 567-69 and [US_STAT…"
click at [302, 142] on select "Free Form Text Document Display Entity Value Fee Numeric Data Date Map Sketch D…" at bounding box center [253, 139] width 153 height 18
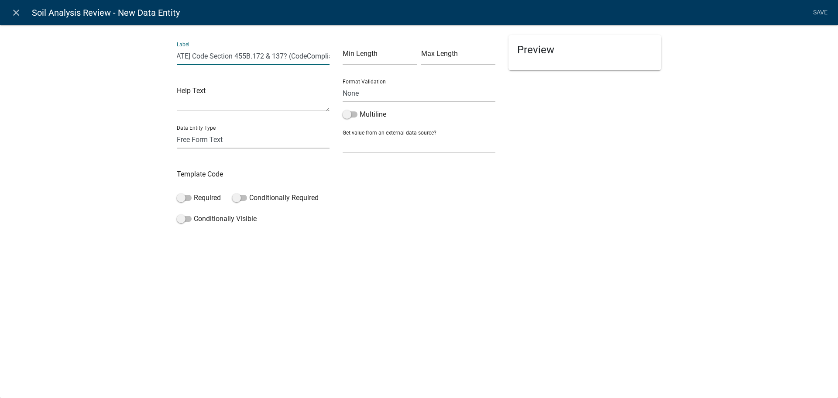
scroll to position [0, 0]
select select "display-entity-value"
click at [177, 130] on select "Free Form Text Document Display Entity Value Fee Numeric Data Date Map Sketch D…" at bounding box center [253, 139] width 153 height 18
select select "display-entity-value"
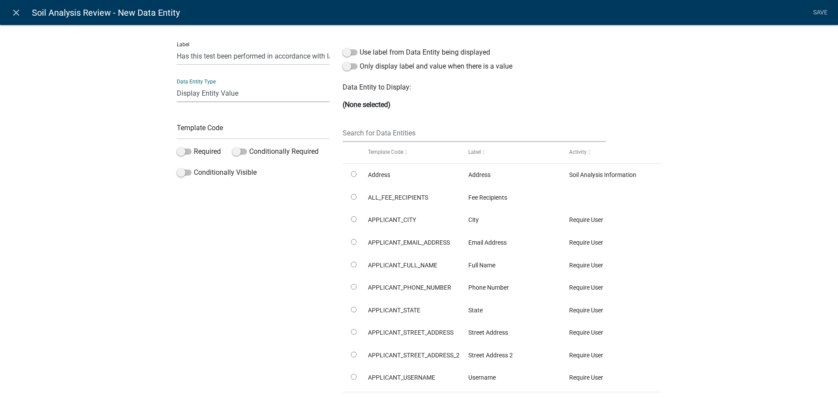
click at [218, 89] on select "Free Form Text Document Display Entity Value Fee Numeric Data Date Map Sketch D…" at bounding box center [253, 93] width 153 height 18
click at [390, 134] on input "text" at bounding box center [474, 133] width 263 height 18
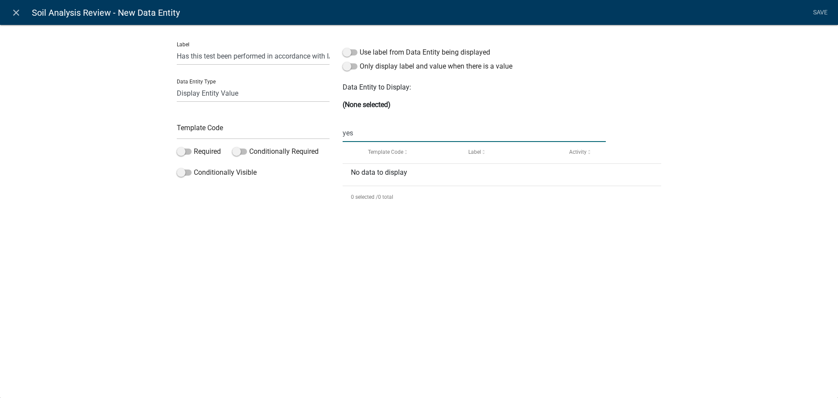
type input "yes"
click at [189, 93] on select "Free Form Text Document Display Entity Value Fee Numeric Data Date Map Sketch D…" at bounding box center [253, 93] width 153 height 18
select select "free-form-text"
click at [177, 84] on select "Free Form Text Document Display Entity Value Fee Numeric Data Date Map Sketch D…" at bounding box center [253, 93] width 153 height 18
select select
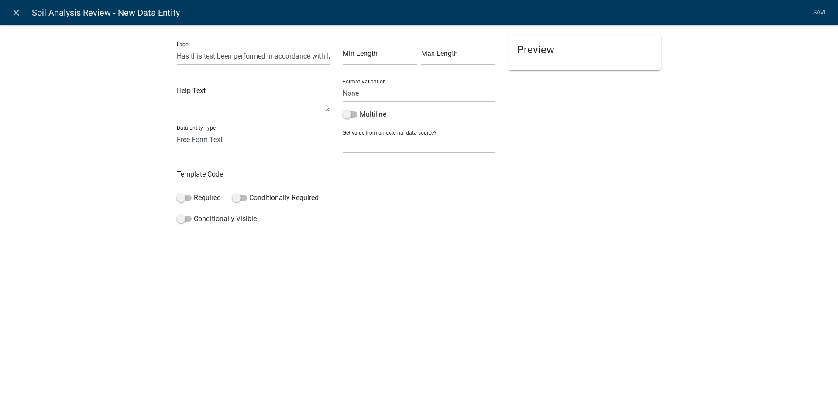
click at [391, 141] on select "None Parcel search Applicant Data" at bounding box center [419, 144] width 153 height 18
click at [204, 192] on div "Label Has this test been performed in accordance with IAC Chapter 567-69 and [U…" at bounding box center [253, 131] width 166 height 192
click at [223, 137] on select "Free Form Text Document Display Entity Value Fee Numeric Data Date Map Sketch D…" at bounding box center [253, 139] width 153 height 18
click at [370, 100] on select "None Email PhoneNumber" at bounding box center [419, 93] width 153 height 18
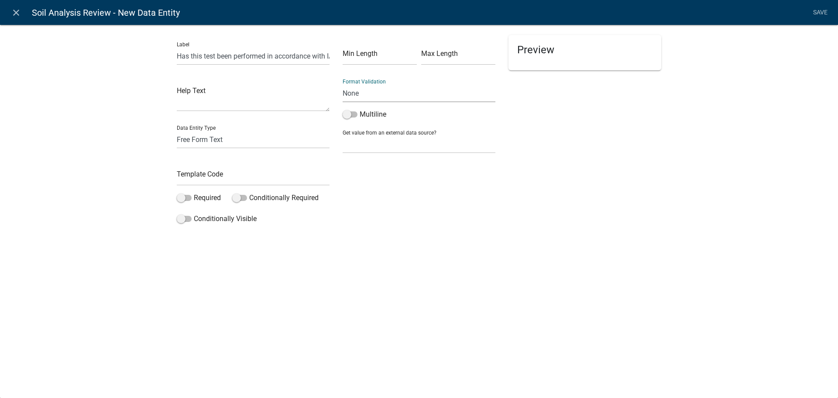
click at [369, 98] on select "None Email PhoneNumber" at bounding box center [419, 93] width 153 height 18
drag, startPoint x: 368, startPoint y: 100, endPoint x: 368, endPoint y: 91, distance: 8.7
click at [368, 100] on select "None Email PhoneNumber" at bounding box center [419, 93] width 153 height 18
click at [360, 57] on input "text" at bounding box center [380, 56] width 74 height 18
click at [227, 165] on div "Template Code" at bounding box center [253, 170] width 153 height 30
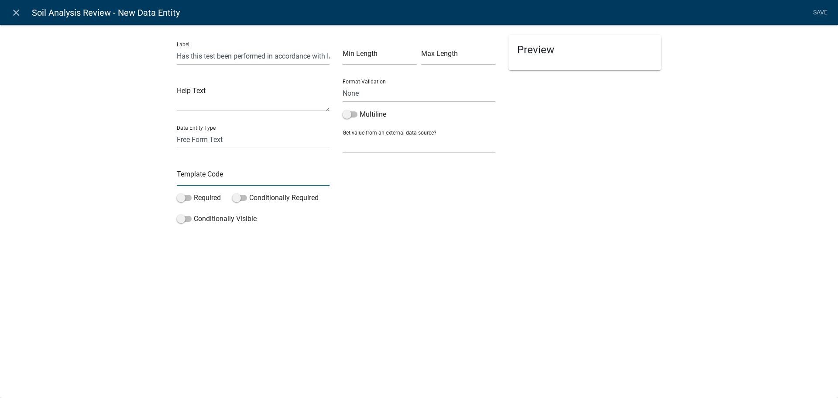
click at [226, 172] on input "text" at bounding box center [253, 177] width 153 height 18
type input "CodeCompliance"
click at [430, 241] on div "Label Has this test been performed in accordance with IAC Chapter 567-69 and [U…" at bounding box center [419, 127] width 838 height 235
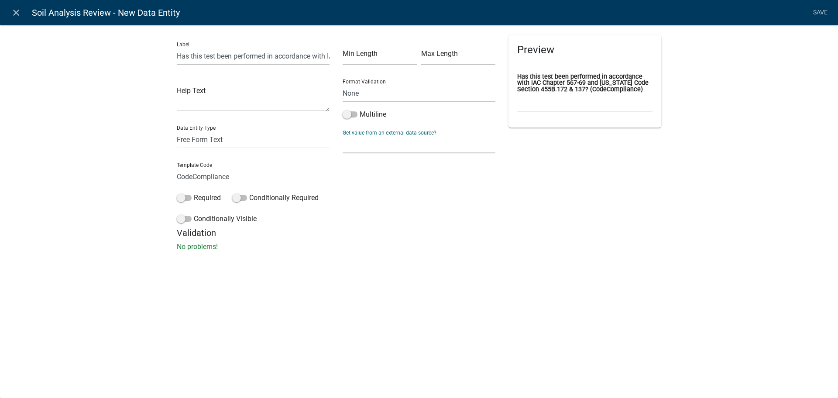
click at [384, 137] on select "None Parcel search Applicant Data" at bounding box center [419, 144] width 153 height 18
click at [384, 147] on select "None Parcel search Applicant Data" at bounding box center [419, 144] width 153 height 18
click at [378, 90] on select "None Email PhoneNumber" at bounding box center [419, 93] width 153 height 18
click at [243, 140] on select "Free Form Text Document Display Entity Value Fee Numeric Data Date Map Sketch D…" at bounding box center [253, 139] width 153 height 18
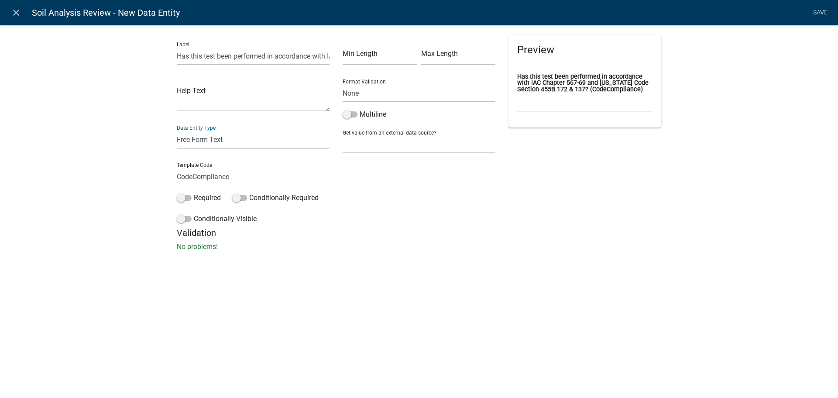
select select "rich-text"
click at [177, 130] on select "Free Form Text Document Display Entity Value Fee Numeric Data Date Map Sketch D…" at bounding box center [253, 139] width 153 height 18
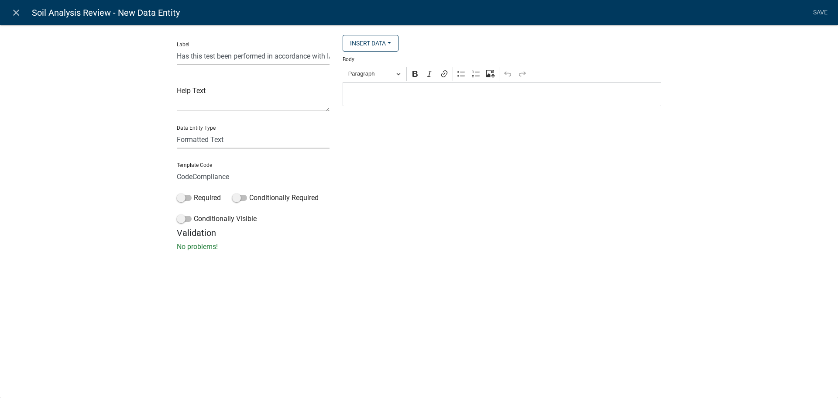
click at [272, 144] on select "Free Form Text Document Display Entity Value Fee Numeric Data Date Map Sketch D…" at bounding box center [253, 139] width 153 height 18
select select "select-contractor"
click at [177, 130] on select "Free Form Text Document Display Entity Value Fee Numeric Data Date Map Sketch D…" at bounding box center [253, 139] width 153 height 18
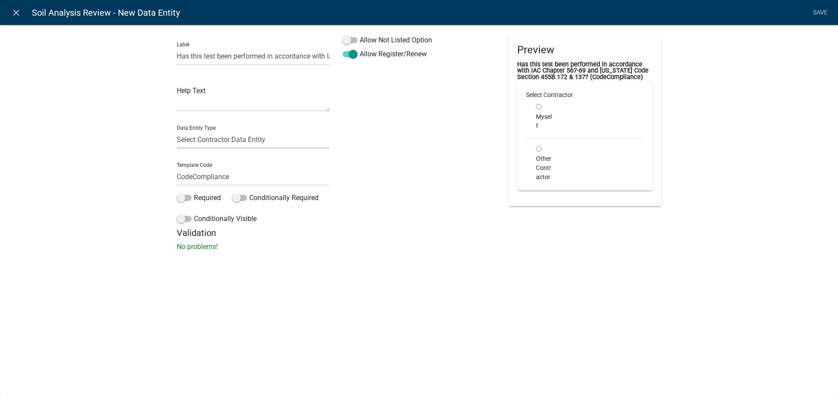
click at [233, 142] on select "Free Form Text Document Display Entity Value Fee Numeric Data Date Map Sketch D…" at bounding box center [253, 139] width 153 height 18
select select "list-data"
click at [177, 130] on select "Free Form Text Document Display Entity Value Fee Numeric Data Date Map Sketch D…" at bounding box center [253, 139] width 153 height 18
select select "list-data"
select select
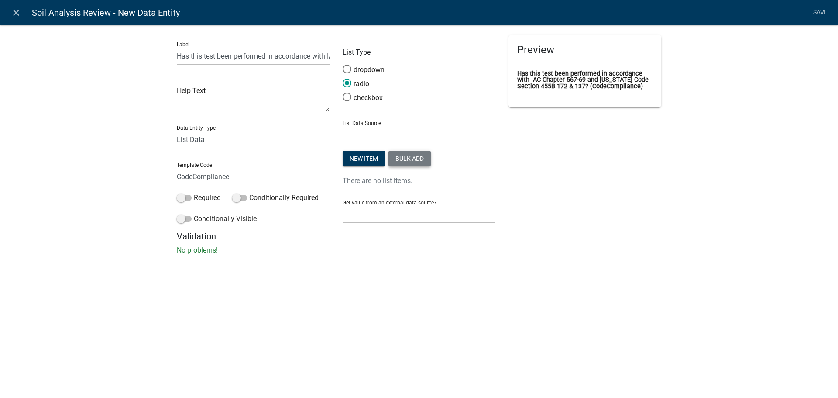
click at [408, 158] on button "Bulk add" at bounding box center [409, 159] width 42 height 16
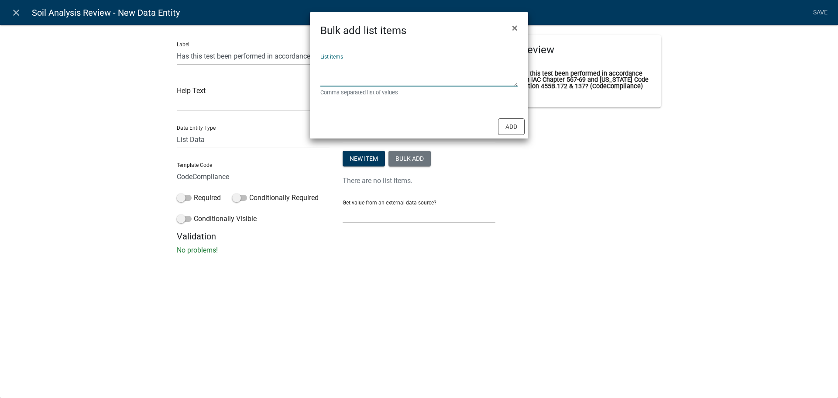
click at [377, 81] on textarea "List items" at bounding box center [418, 72] width 197 height 27
type textarea "Yes,No"
click at [516, 130] on button "Add" at bounding box center [511, 126] width 27 height 17
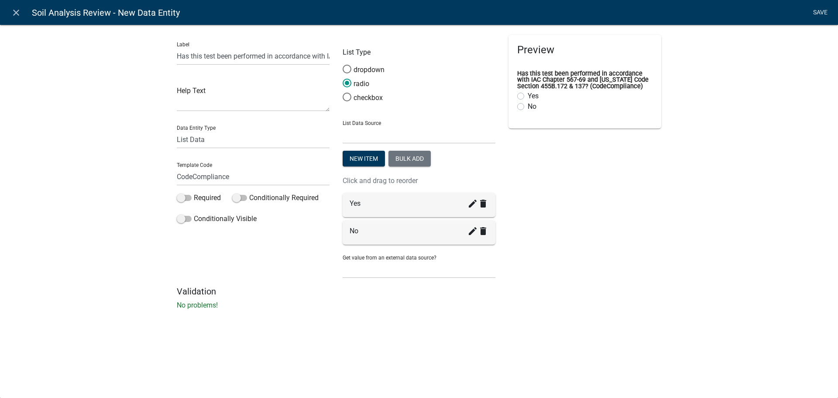
click at [822, 17] on link "Save" at bounding box center [820, 12] width 22 height 17
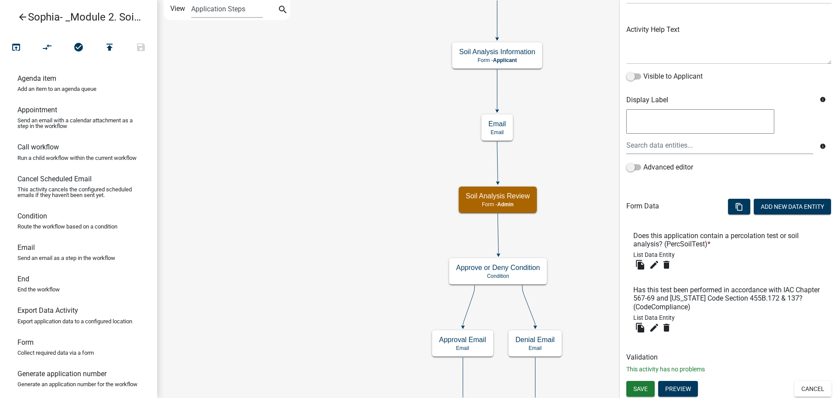
scroll to position [89, 0]
click at [646, 384] on span "Save" at bounding box center [640, 387] width 14 height 7
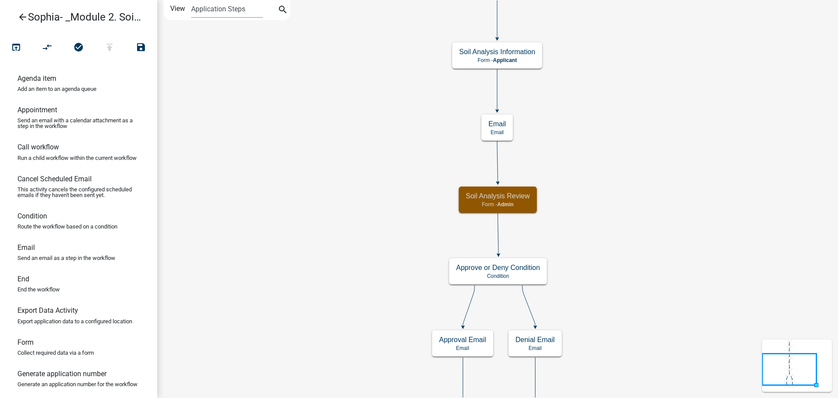
scroll to position [0, 0]
click at [519, 208] on div "Soil Analysis Review Form - Admin" at bounding box center [498, 199] width 78 height 26
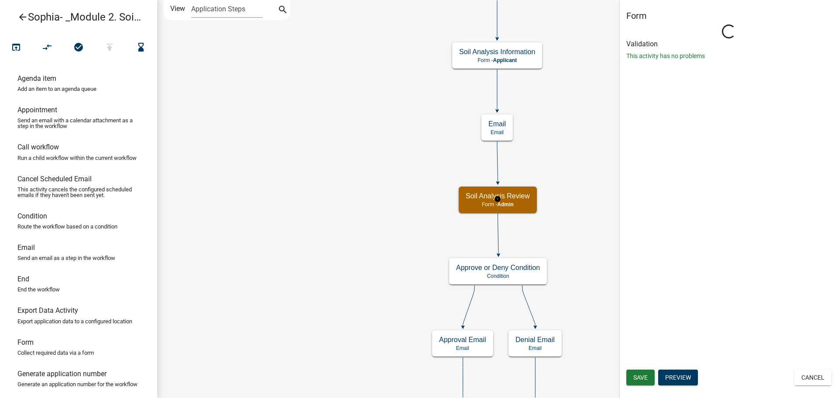
select select "1915EA58-7059-4941-9CAC-DBBDEE29AFEC"
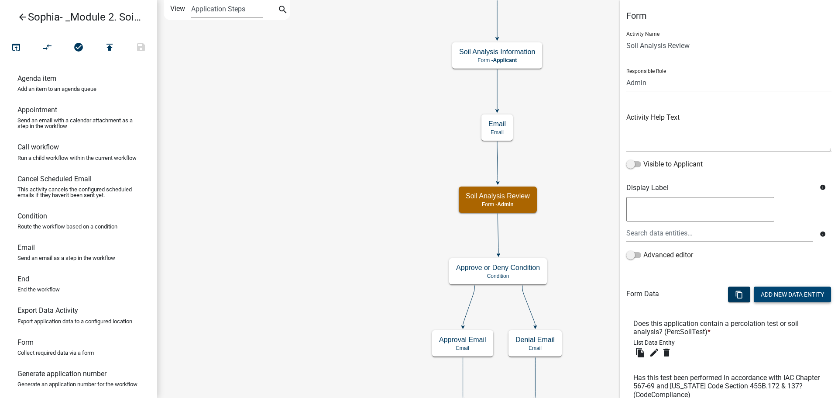
click at [760, 295] on button "Add New Data Entity" at bounding box center [792, 294] width 77 height 16
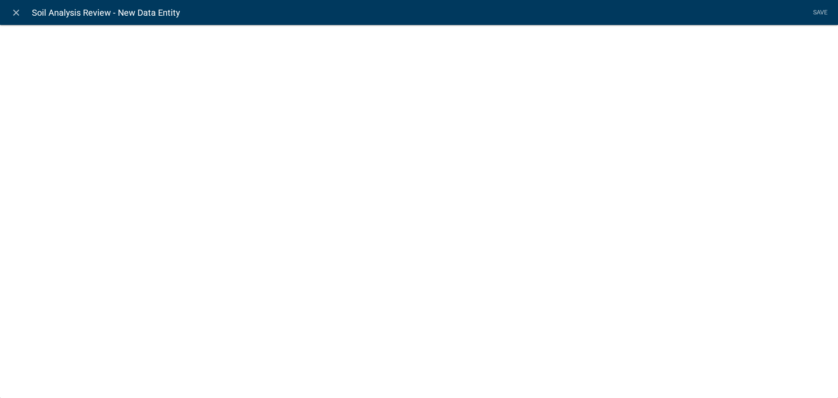
select select
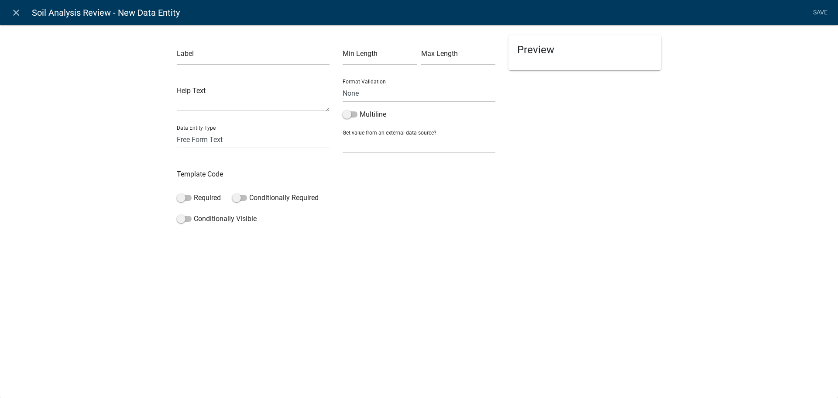
click at [213, 46] on div "Label" at bounding box center [253, 50] width 153 height 30
click at [212, 56] on input "text" at bounding box center [253, 56] width 153 height 18
paste input "Is this soil analysis approved to apply for a septic permit?"
type input "Is this soil analysis approved to apply for a septic permit?"
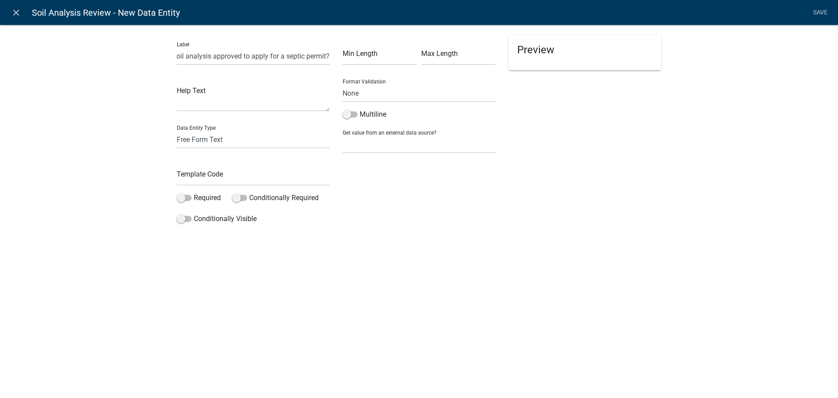
scroll to position [0, 0]
click at [185, 139] on select "Free Form Text Document Display Entity Value Fee Numeric Data Date Map Sketch D…" at bounding box center [253, 139] width 153 height 18
click at [130, 133] on div "Label Is this soil analysis approved to apply for a septic permit? Help Text Da…" at bounding box center [419, 127] width 838 height 235
click at [204, 166] on div "Template Code" at bounding box center [253, 170] width 153 height 30
click at [199, 143] on select "Free Form Text Document Display Entity Value Fee Numeric Data Date Map Sketch D…" at bounding box center [253, 139] width 153 height 18
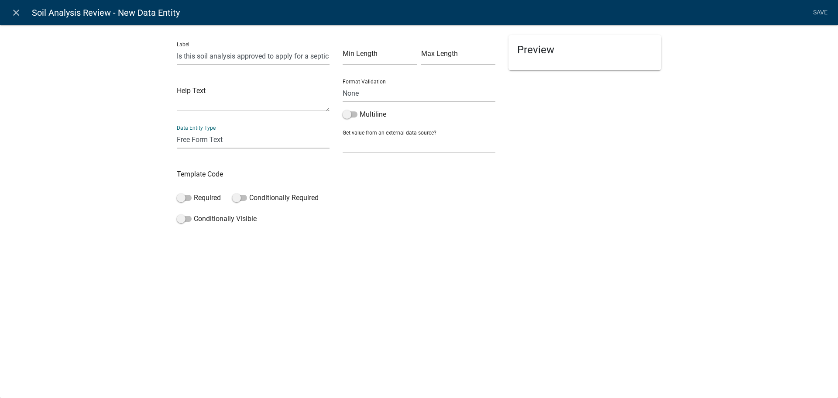
select select "rich-text"
click at [177, 130] on select "Free Form Text Document Display Entity Value Fee Numeric Data Date Map Sketch D…" at bounding box center [253, 139] width 153 height 18
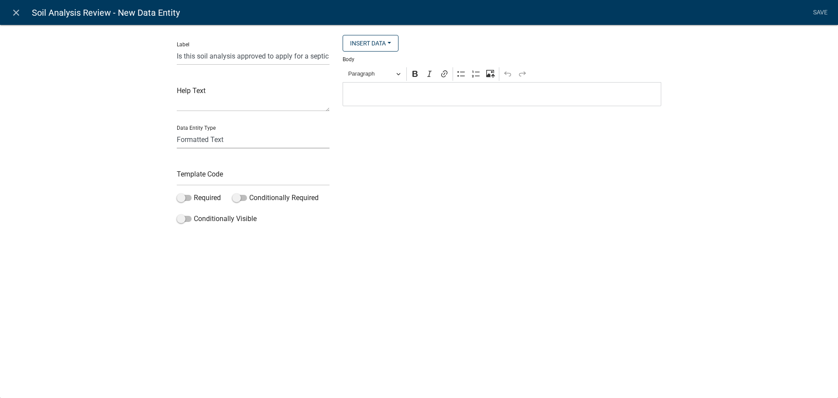
click at [200, 147] on select "Free Form Text Document Display Entity Value Fee Numeric Data Date Map Sketch D…" at bounding box center [253, 139] width 153 height 18
select select "list-data"
click at [177, 130] on select "Free Form Text Document Display Entity Value Fee Numeric Data Date Map Sketch D…" at bounding box center [253, 139] width 153 height 18
select select "list-data"
select select
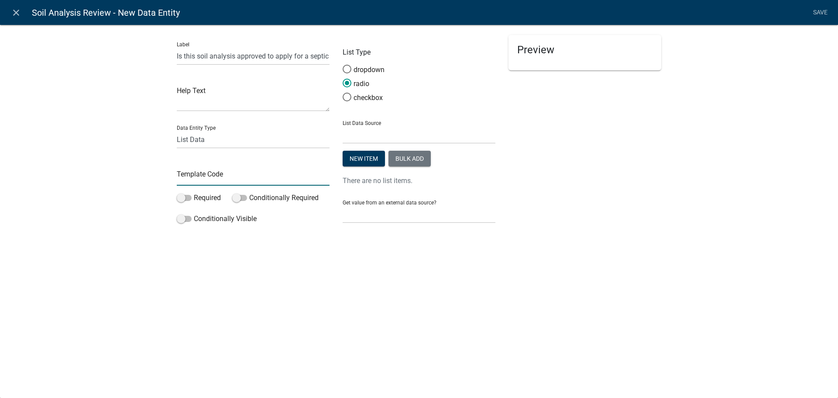
click at [202, 179] on input "text" at bounding box center [253, 177] width 153 height 18
paste input "Approval"
type input "Approval"
click at [426, 157] on button "Bulk add" at bounding box center [409, 159] width 42 height 16
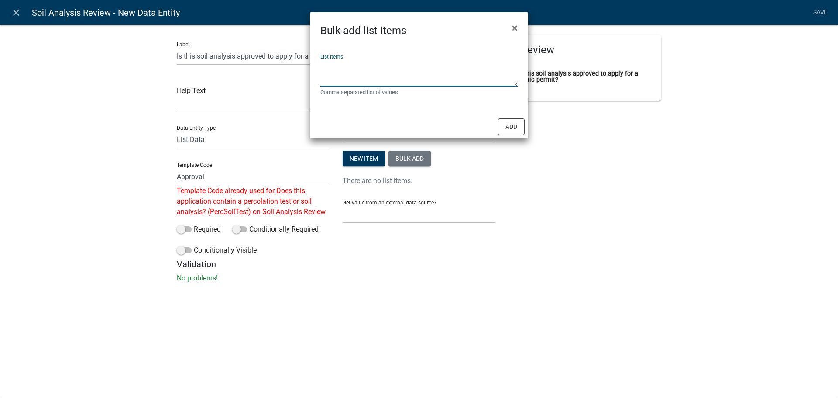
click at [367, 68] on textarea "List items" at bounding box center [418, 72] width 197 height 27
type textarea "Yes,No"
drag, startPoint x: 511, startPoint y: 123, endPoint x: 514, endPoint y: 127, distance: 5.3
click at [510, 123] on button "Add" at bounding box center [511, 126] width 27 height 17
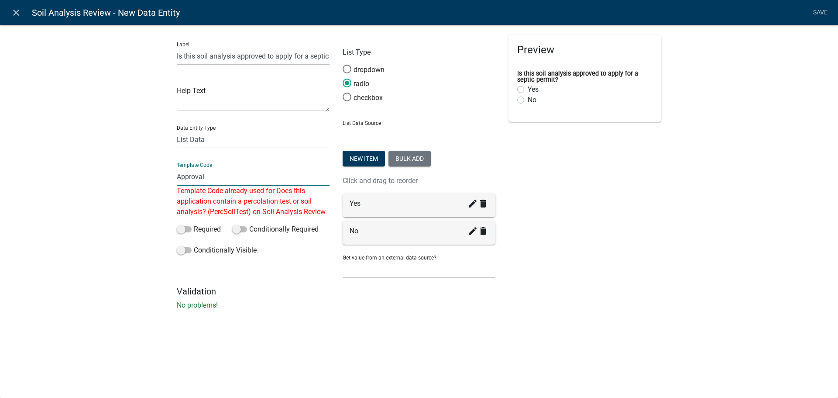
click at [261, 174] on input "Approval" at bounding box center [253, 177] width 153 height 18
click at [224, 173] on input "Approval" at bounding box center [253, 177] width 153 height 18
click at [810, 11] on li "Save" at bounding box center [820, 12] width 22 height 17
click at [813, 12] on li "Save" at bounding box center [820, 12] width 22 height 17
click at [819, 13] on li "Save" at bounding box center [820, 12] width 22 height 17
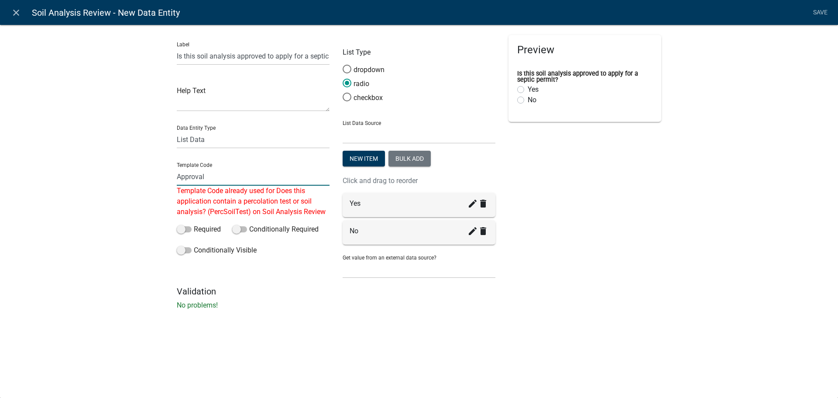
click at [269, 178] on input "Approval" at bounding box center [253, 177] width 153 height 18
type input "Approval1"
click at [496, 202] on div "List Type dropdown radio checkbox List Data Source State List Staff Names New i…" at bounding box center [419, 160] width 166 height 251
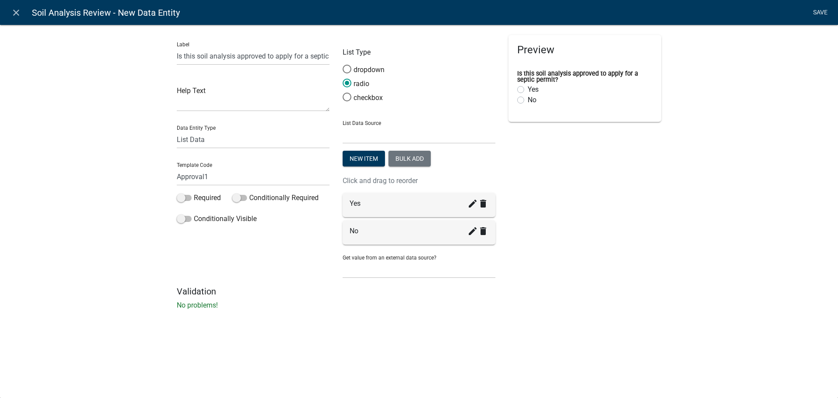
click at [822, 11] on link "Save" at bounding box center [820, 12] width 22 height 17
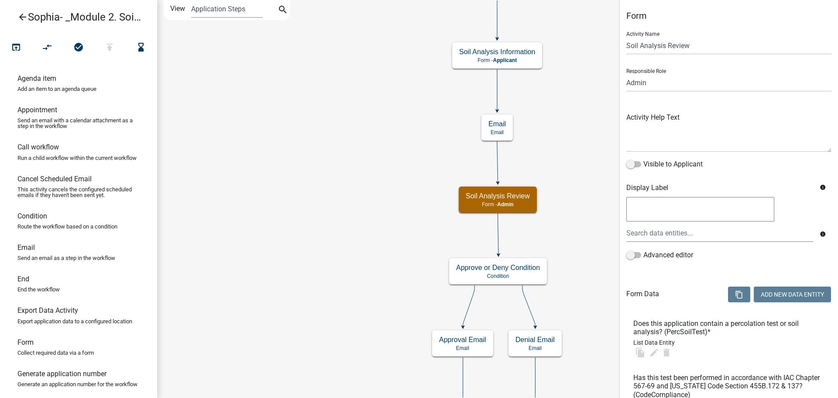
select select "1915EA58-7059-4941-9CAC-DBBDEE29AFEC"
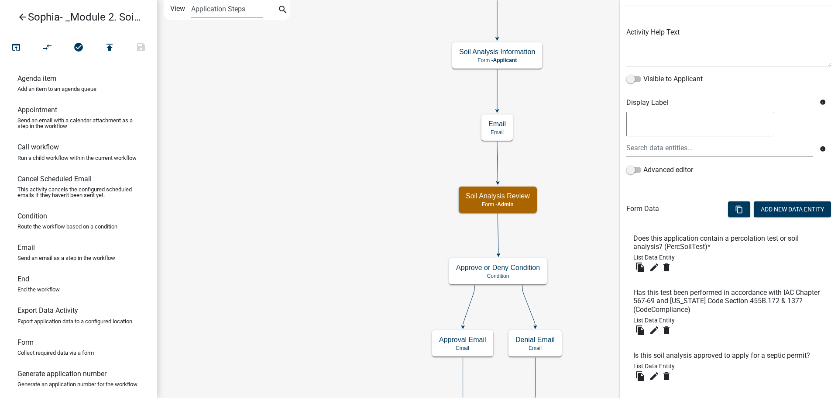
scroll to position [87, 0]
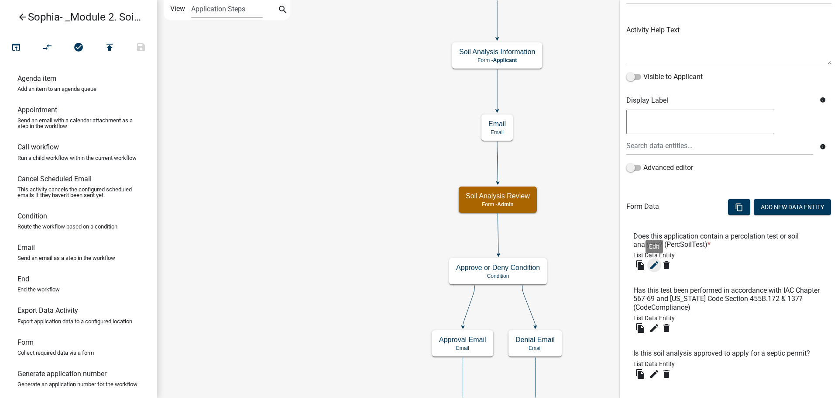
click at [655, 266] on icon "edit" at bounding box center [654, 265] width 10 height 10
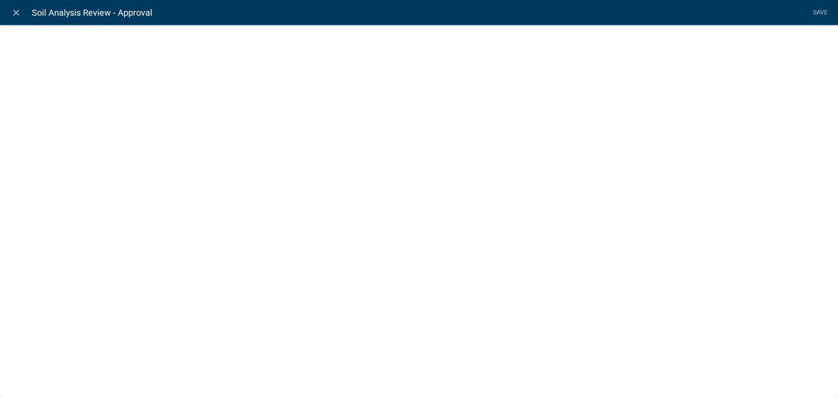
select select
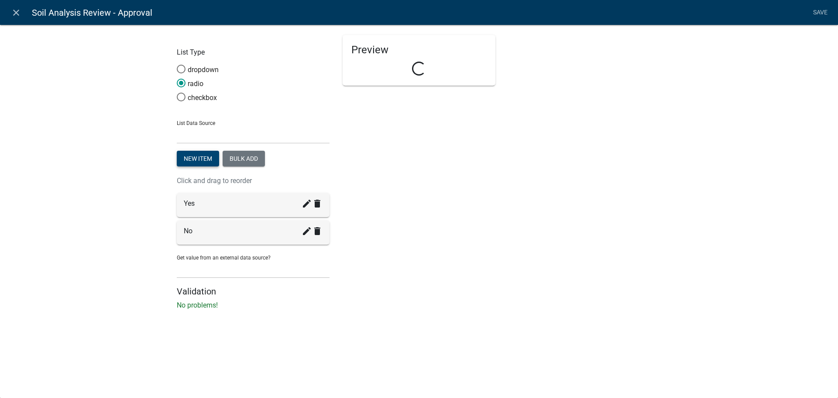
select select "list-data"
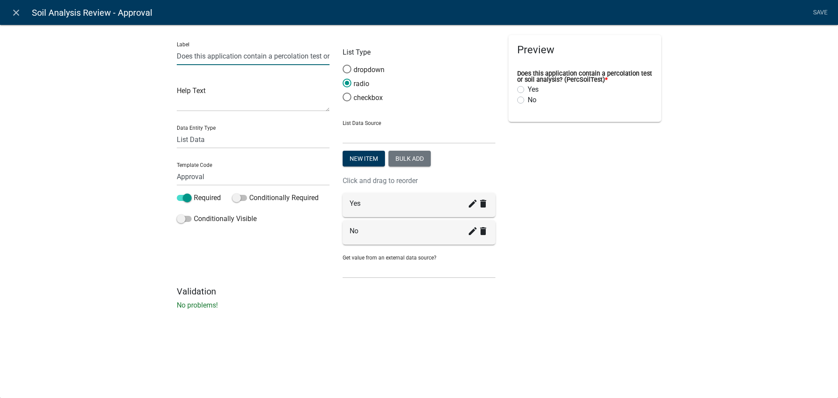
click at [313, 53] on input "Does this application contain a percolation test or soil analysis? (PercSoilTes…" at bounding box center [253, 56] width 153 height 18
click at [306, 53] on input "Does this application contain a percolation test or soil analysis? (PercSoilTes…" at bounding box center [253, 56] width 153 height 18
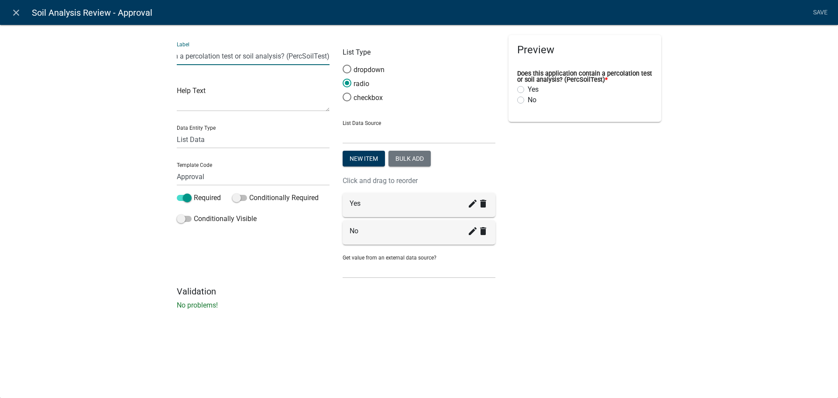
click at [306, 53] on input "Does this application contain a percolation test or soil analysis? (PercSoilTes…" at bounding box center [253, 56] width 153 height 18
type input "Does this application contain a percolation test or soil analysis?"
click at [186, 176] on input "Approval" at bounding box center [253, 177] width 153 height 18
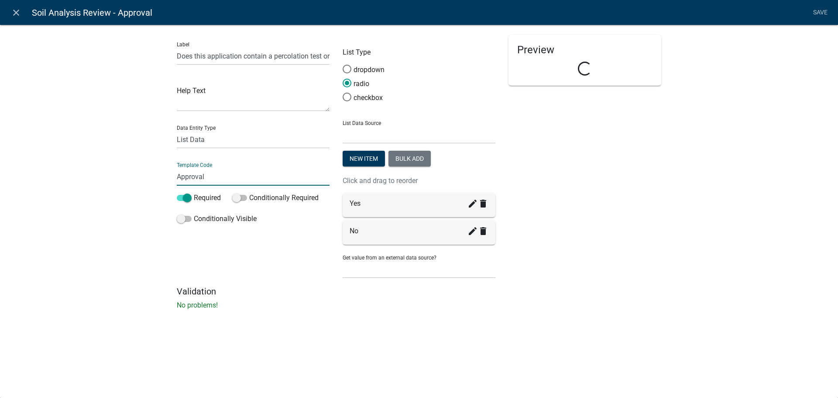
click at [186, 176] on input "Approval" at bounding box center [253, 177] width 153 height 18
paste input "[ { "value": { "activity": { "routing": [ { "$id": "1", "targetId": "89d3e524-4…"
type input "[ { "value": { "activity": { "routing": [ { "$id": "1", "targetId": "89d3e524-4…"
select select
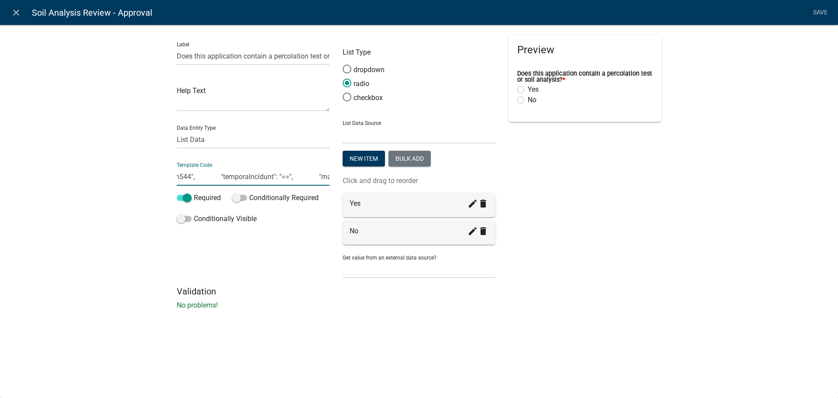
select select
select select "1915EA58-7059-4941-9CAC-DBBDEE29AFEC"
click at [216, 175] on input "PercSoilT" at bounding box center [253, 177] width 153 height 18
type input "PercSoilTest"
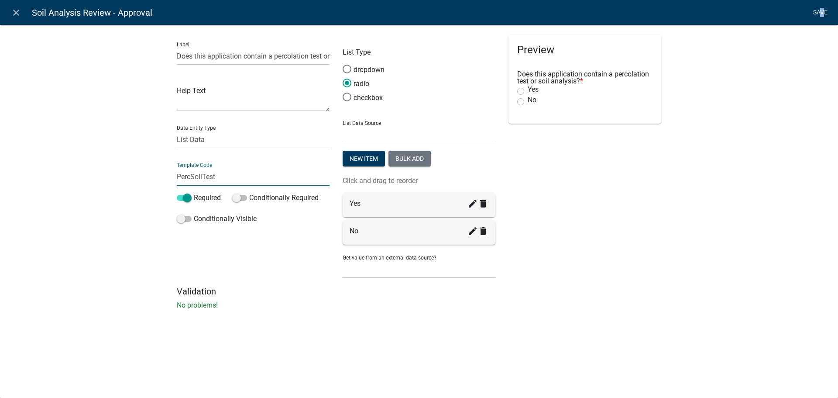
click at [822, 7] on link "Save" at bounding box center [820, 12] width 22 height 17
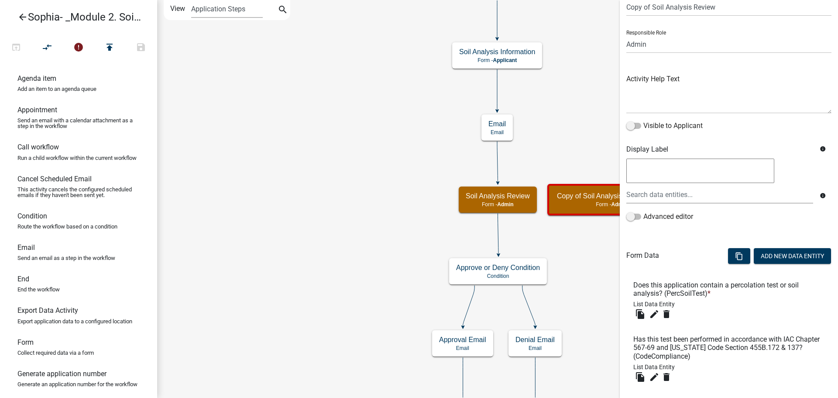
scroll to position [187, 0]
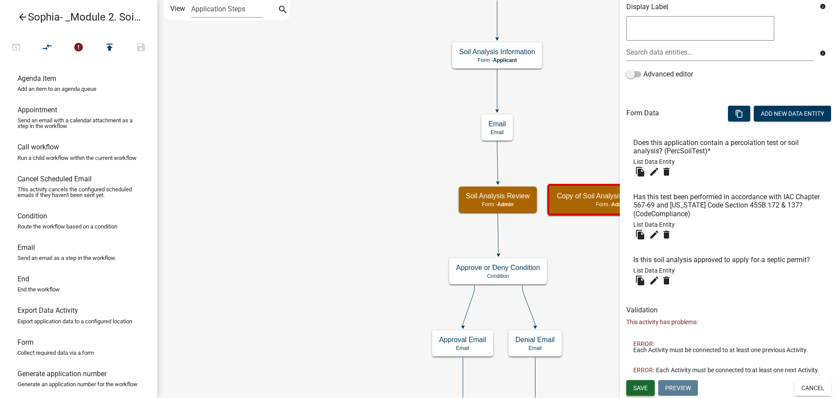
click at [638, 380] on button "Save" at bounding box center [640, 388] width 28 height 16
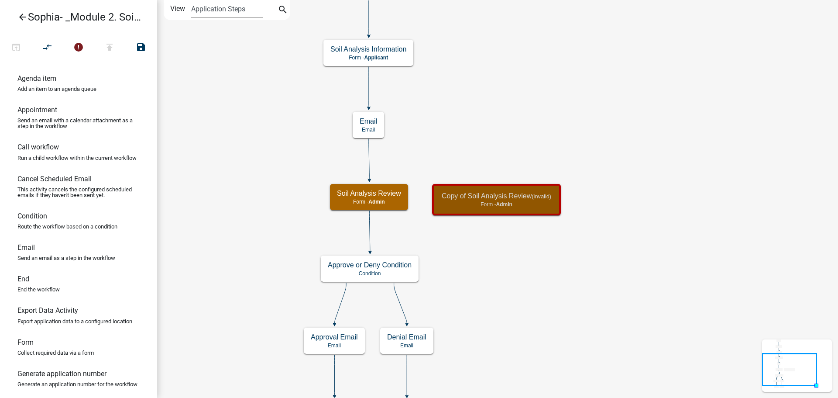
scroll to position [0, 0]
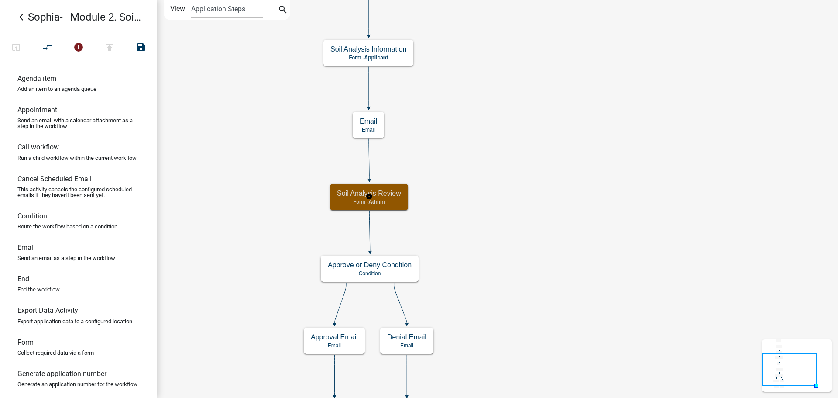
click at [383, 202] on span "Admin" at bounding box center [376, 202] width 16 height 6
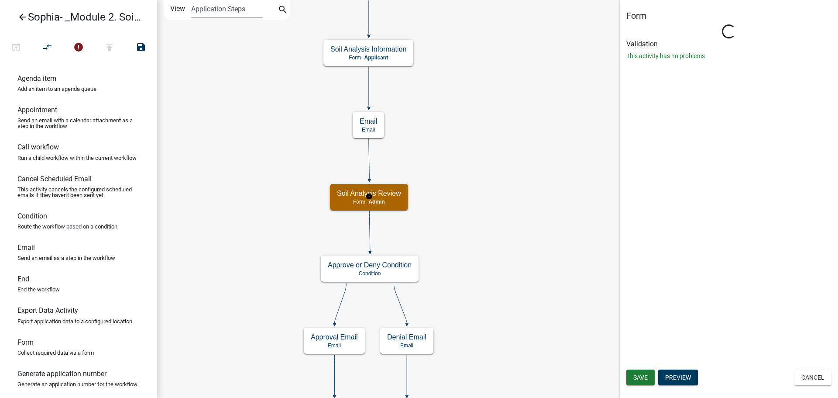
select select "1915EA58-7059-4941-9CAC-DBBDEE29AFEC"
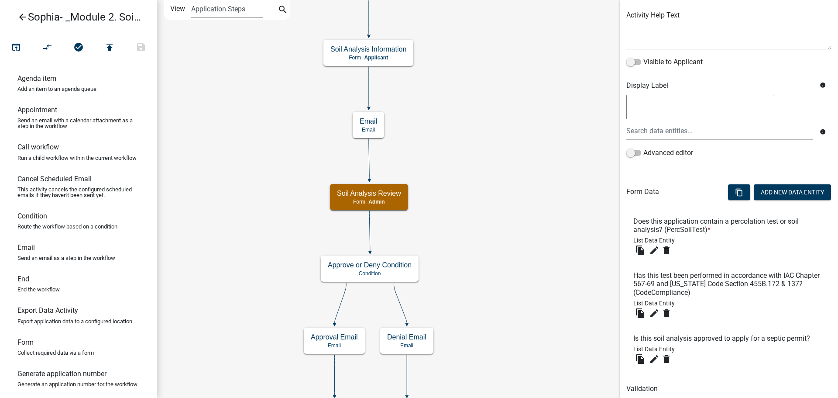
scroll to position [131, 0]
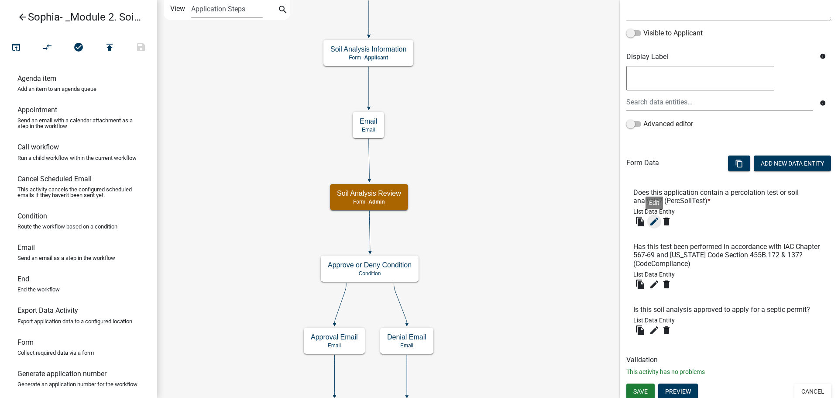
click at [658, 223] on icon "edit" at bounding box center [654, 221] width 10 height 10
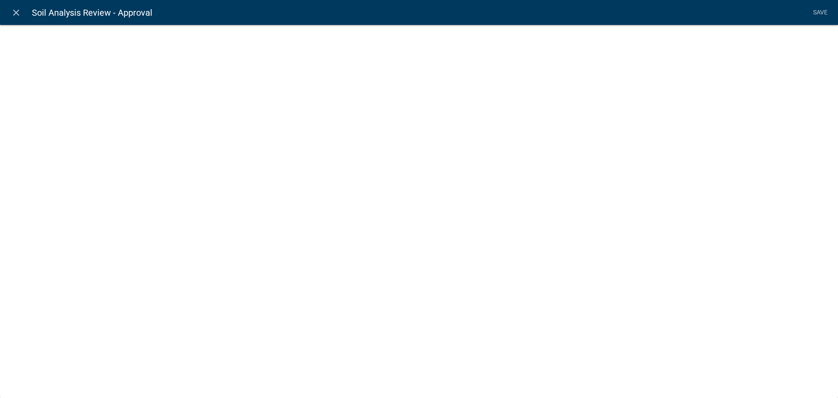
select select "list-data"
select select
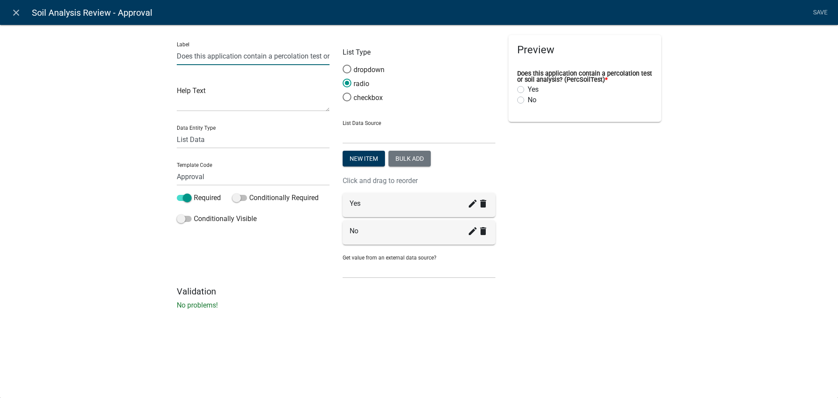
click at [322, 52] on input "Does this application contain a percolation test or soil analysis? (PercSoilTes…" at bounding box center [253, 56] width 153 height 18
click at [322, 56] on input "Does this application contain a percolation test or soil analysis? (PercSoilTes…" at bounding box center [253, 56] width 153 height 18
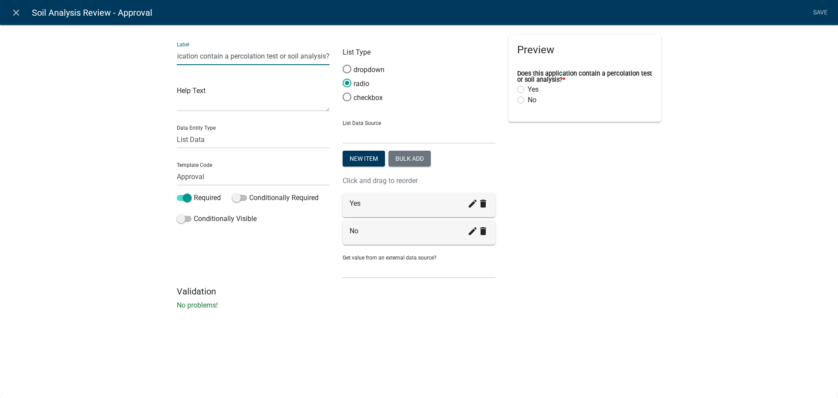
type input "Does this application contain a percolation test or soil analysis?"
click at [191, 168] on input "Approval" at bounding box center [253, 177] width 153 height 18
type input "PercSoilTest"
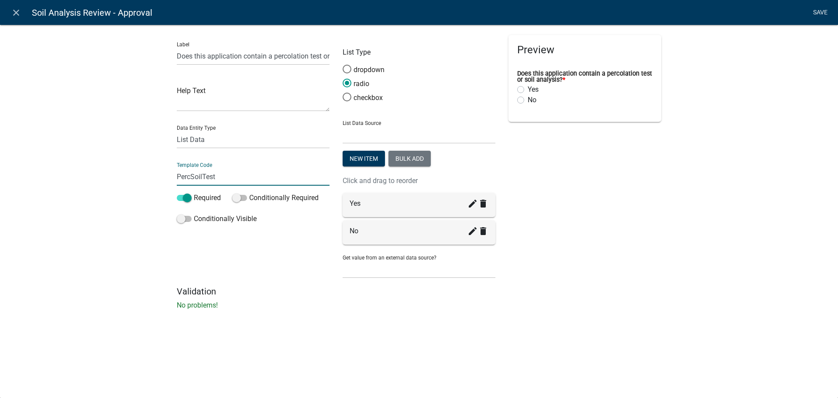
click at [819, 17] on li "Save" at bounding box center [820, 12] width 22 height 17
click at [813, 10] on link "Save" at bounding box center [820, 12] width 22 height 17
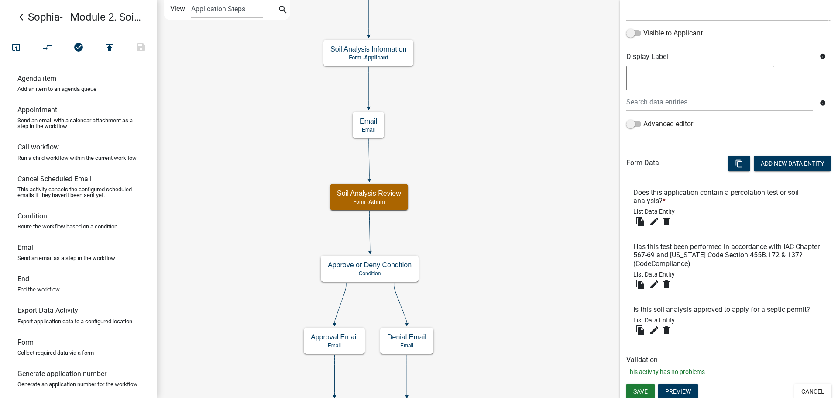
scroll to position [134, 0]
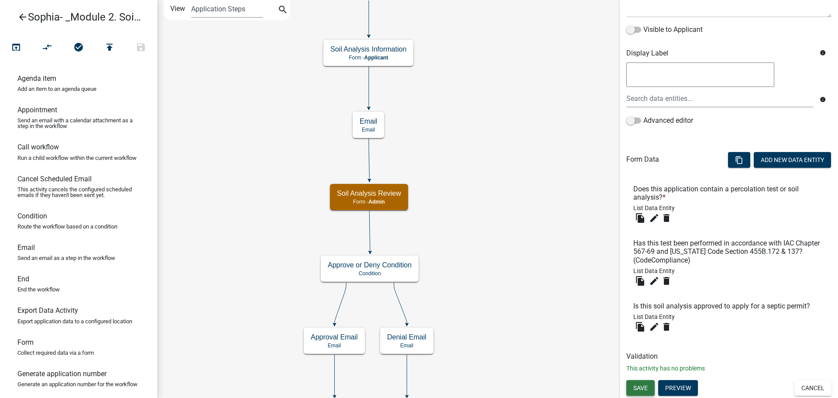
click at [647, 390] on span "Save" at bounding box center [640, 387] width 14 height 7
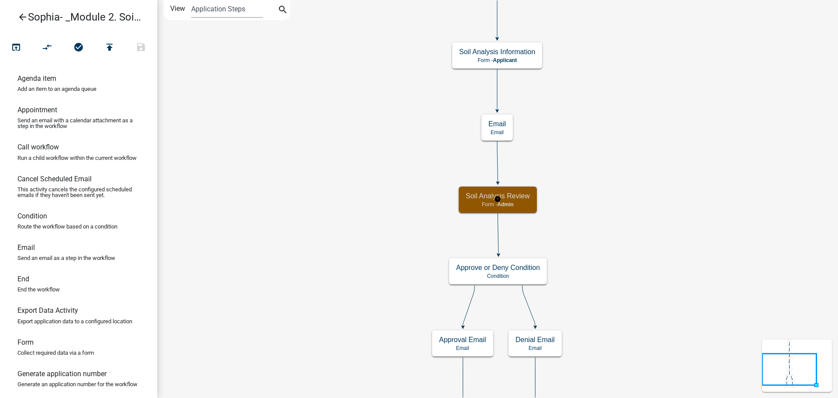
click at [494, 208] on div "Soil Analysis Review Form - Admin" at bounding box center [498, 199] width 78 height 26
select select "1915EA58-7059-4941-9CAC-DBBDEE29AFEC"
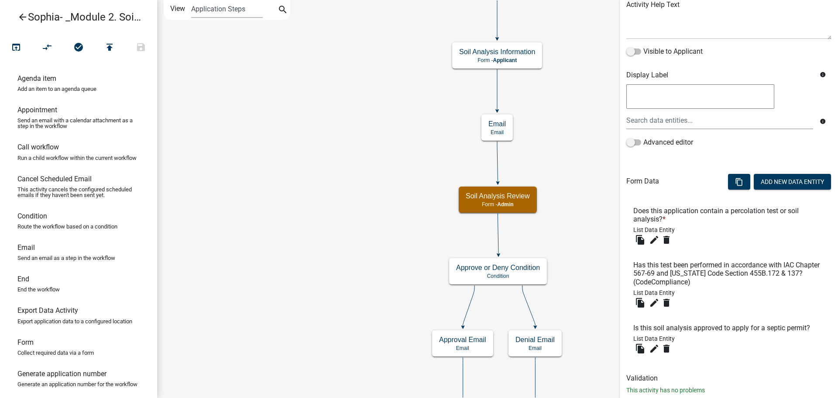
scroll to position [131, 0]
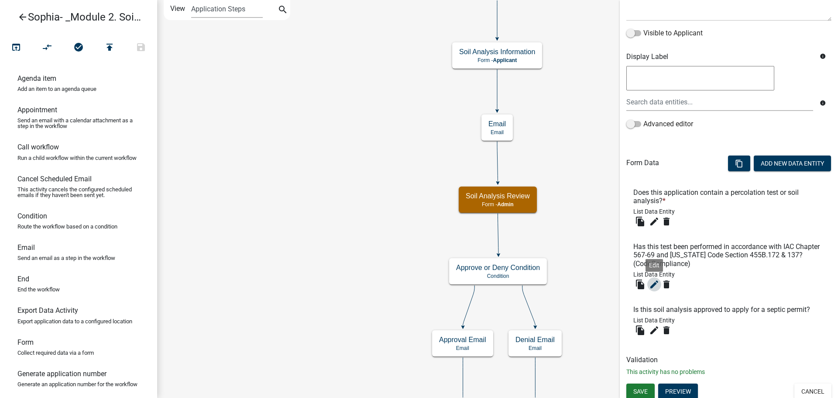
click at [654, 283] on icon "edit" at bounding box center [654, 284] width 10 height 10
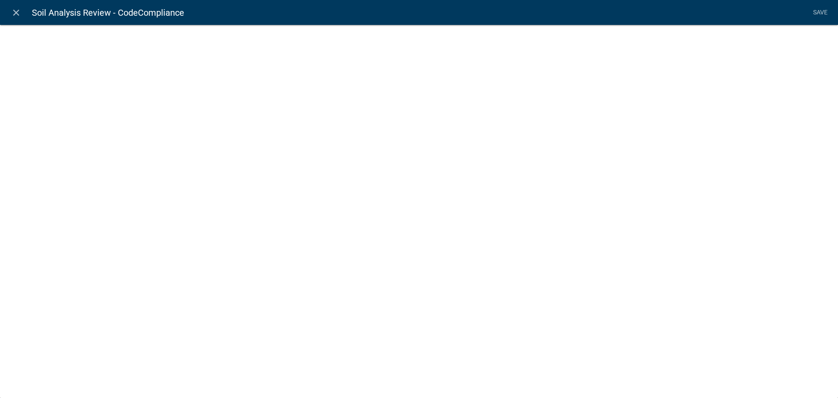
select select "list-data"
select select
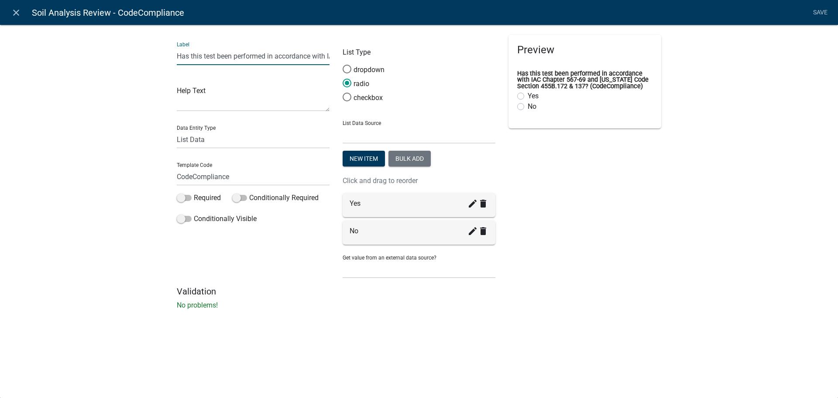
click at [321, 51] on input "Has this test been performed in accordance with IAC Chapter 567-69 and [US_STAT…" at bounding box center [253, 56] width 153 height 18
type input "Has this test been performed in accordance with IAC Chapter 567-69 and [US_STAT…"
click at [821, 7] on link "Save" at bounding box center [820, 12] width 22 height 17
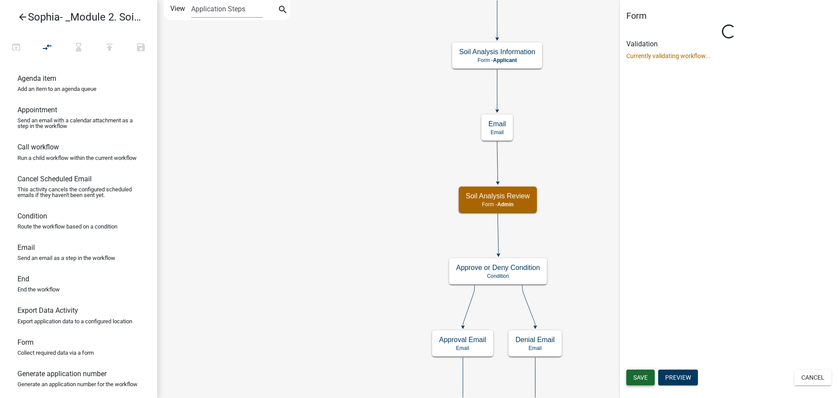
scroll to position [0, 0]
select select "1915EA58-7059-4941-9CAC-DBBDEE29AFEC"
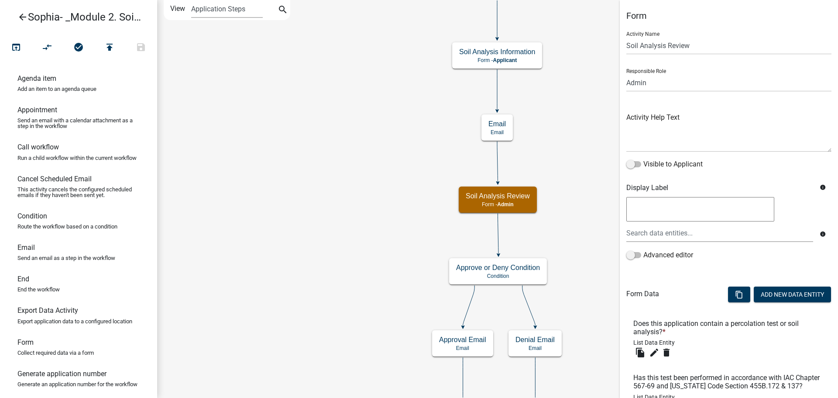
click at [649, 379] on h6 "Has this test been performed in accordance with IAC Chapter 567-69 and [US_STAT…" at bounding box center [728, 381] width 191 height 17
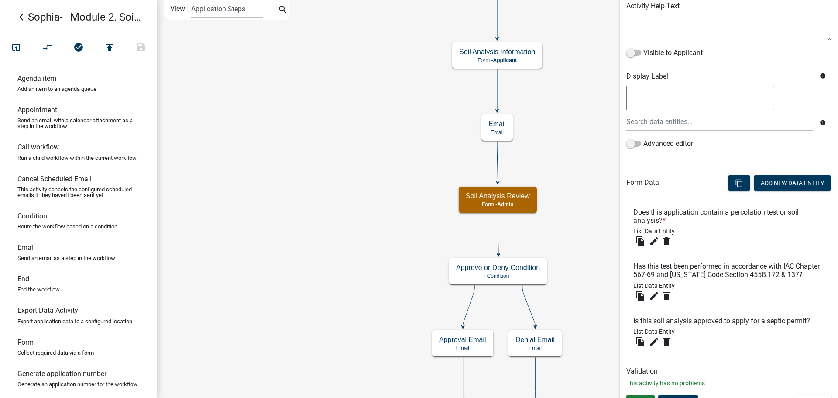
scroll to position [126, 0]
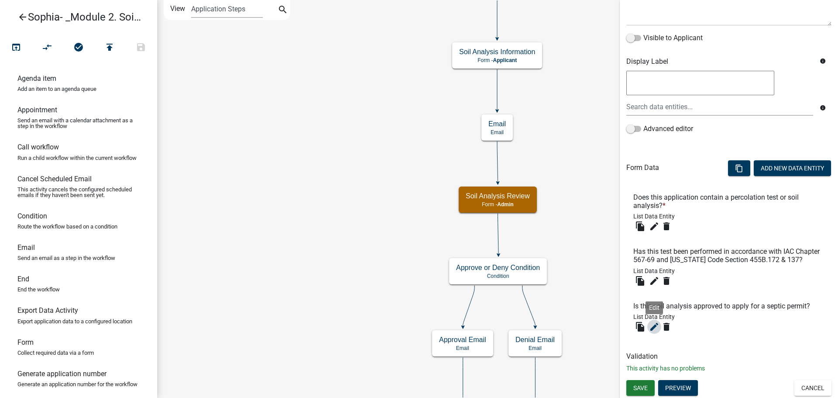
click at [656, 326] on icon "edit" at bounding box center [654, 326] width 10 height 10
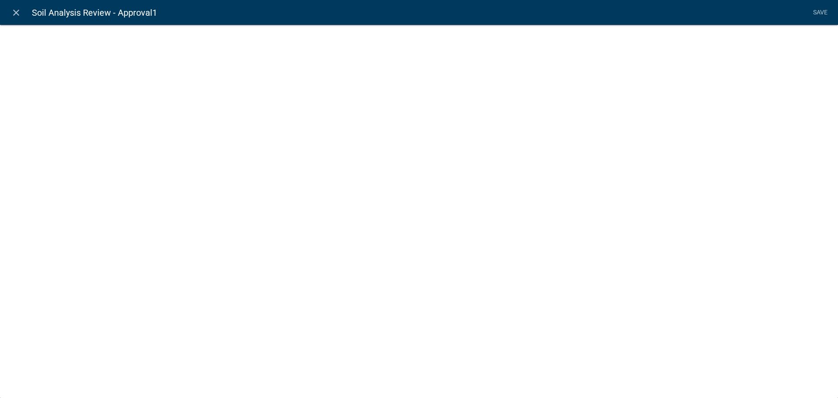
select select "list-data"
select select
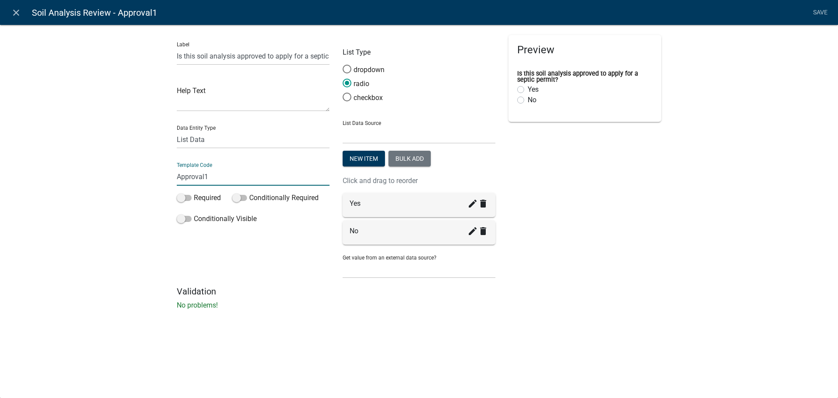
click at [286, 182] on input "Approval1" at bounding box center [253, 177] width 153 height 18
type input "Approval"
click at [820, 17] on li "Save" at bounding box center [820, 12] width 22 height 17
click at [822, 13] on link "Save" at bounding box center [820, 12] width 22 height 17
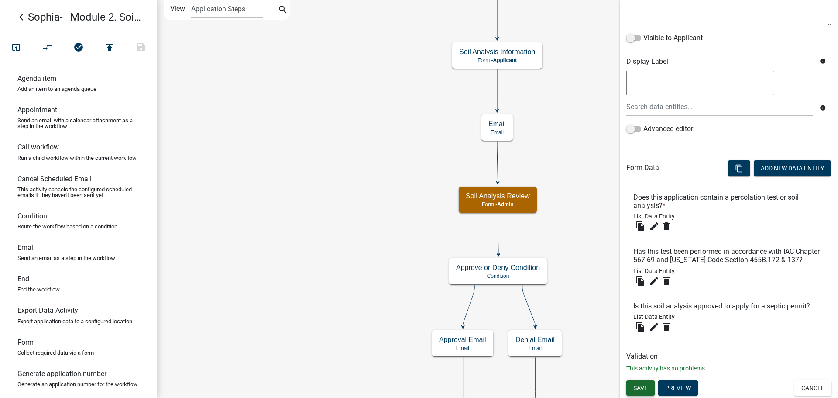
click at [640, 389] on span "Save" at bounding box center [640, 387] width 14 height 7
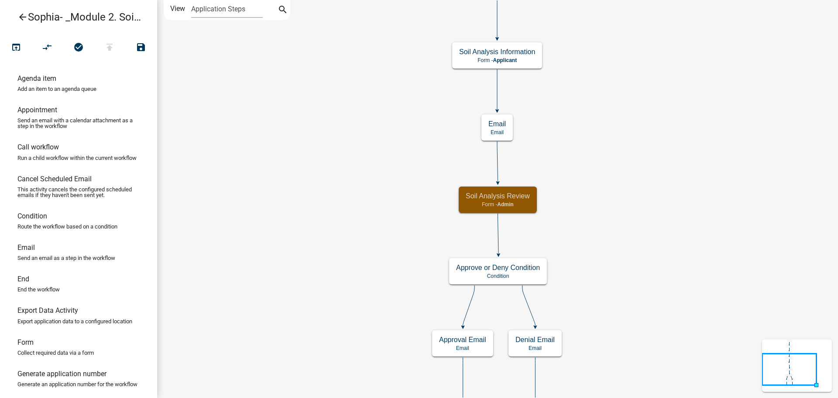
scroll to position [0, 0]
click at [480, 200] on div "Soil Analysis Review Form - Admin" at bounding box center [498, 199] width 78 height 26
click at [482, 200] on div "Soil Analysis Review Form - Admin" at bounding box center [498, 199] width 78 height 26
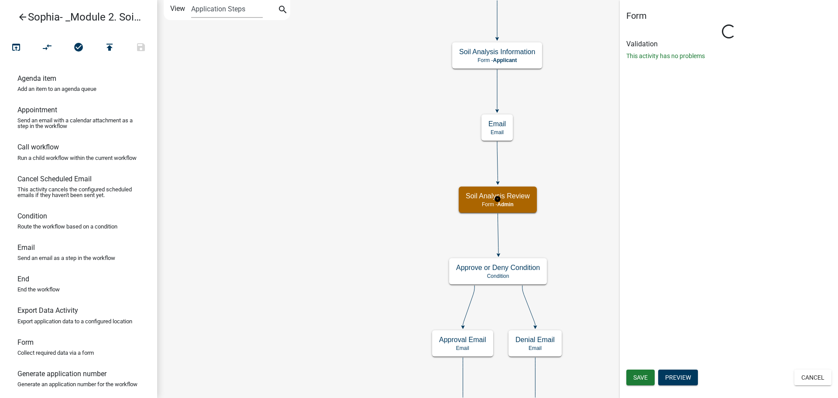
select select "1915EA58-7059-4941-9CAC-DBBDEE29AFEC"
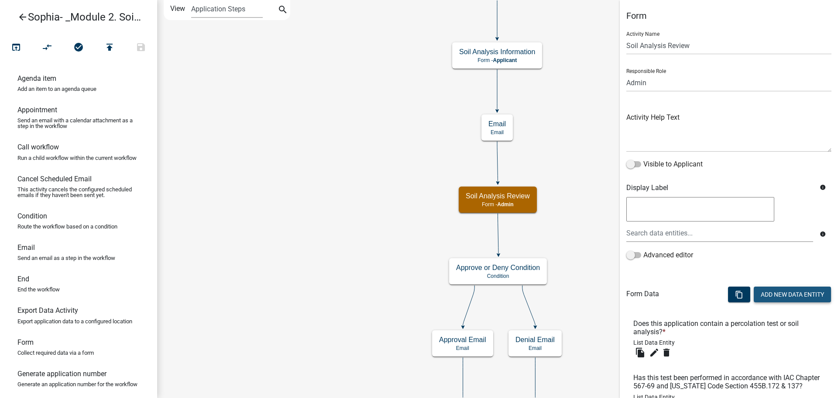
click at [777, 295] on button "Add New Data Entity" at bounding box center [792, 294] width 77 height 16
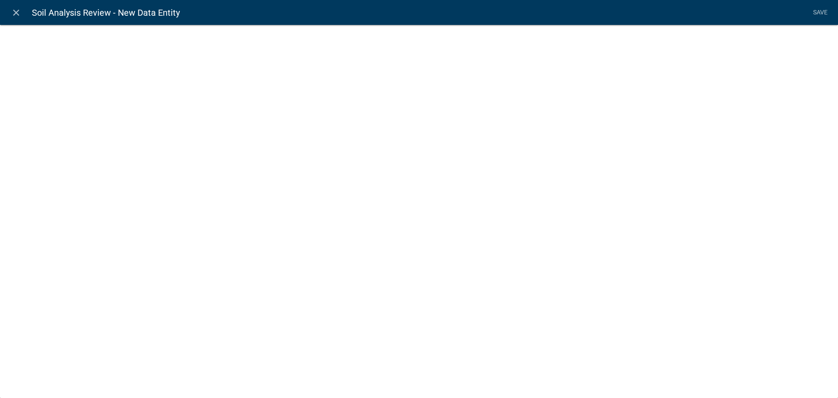
select select
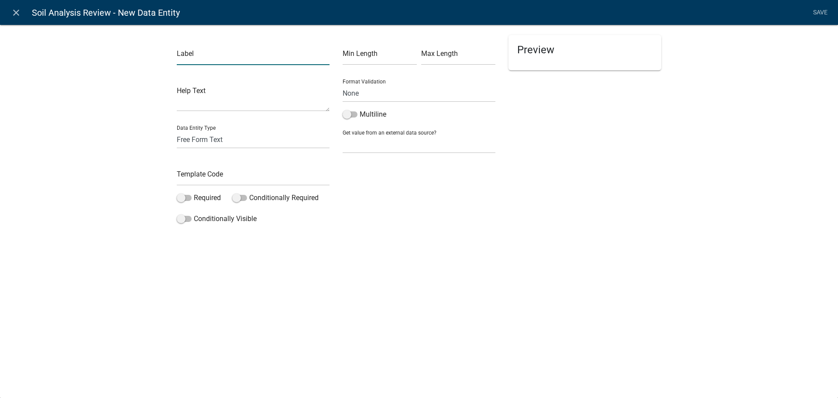
click at [203, 58] on input "text" at bounding box center [253, 56] width 153 height 18
type input "Notes for Applicant"
click at [259, 172] on input "text" at bounding box center [253, 177] width 153 height 18
type input "Notes"
click at [356, 111] on label "Multiline" at bounding box center [365, 114] width 44 height 10
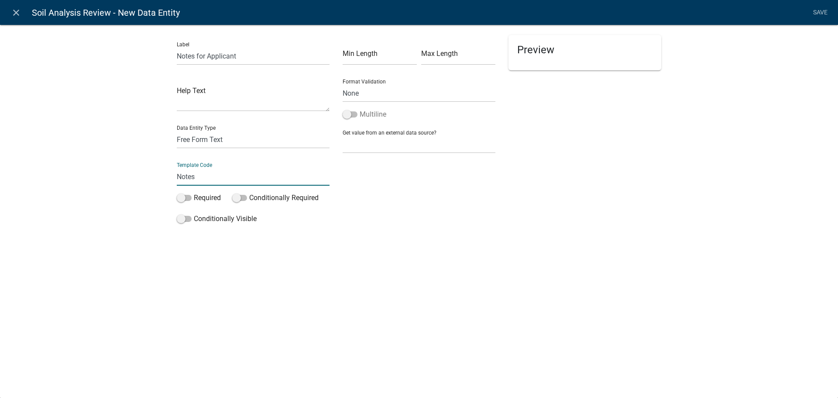
click at [360, 109] on input "Multiline" at bounding box center [360, 109] width 0 height 0
click at [814, 16] on link "Save" at bounding box center [820, 12] width 22 height 17
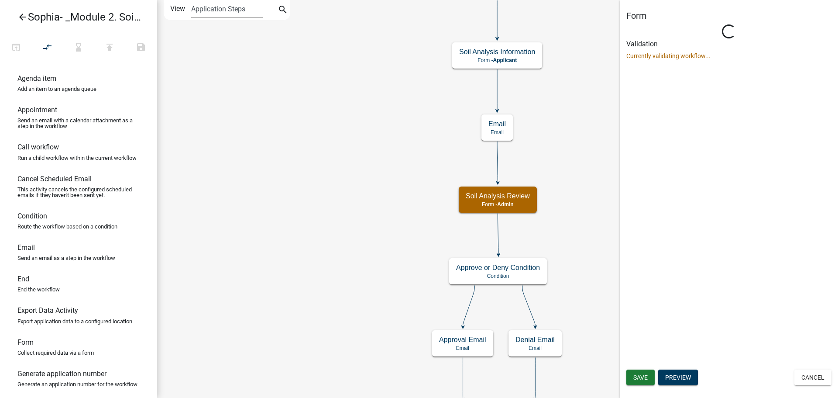
select select "1915EA58-7059-4941-9CAC-DBBDEE29AFEC"
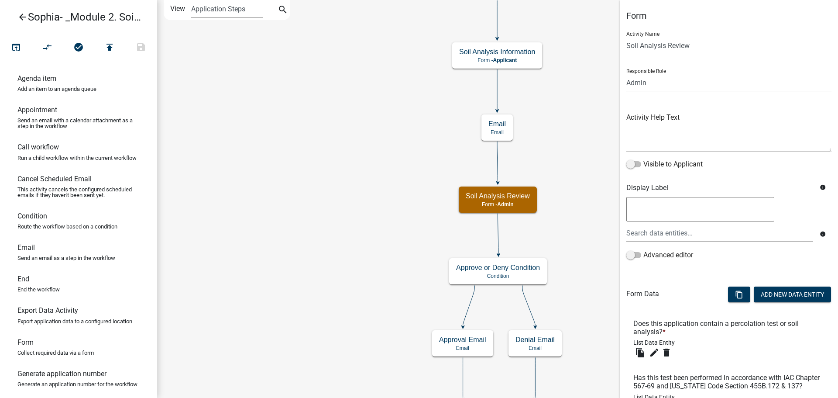
click at [420, 234] on icon "Start Start - Applicant Parcel search Parcel search - Applicant Require User Re…" at bounding box center [498, 214] width 680 height 429
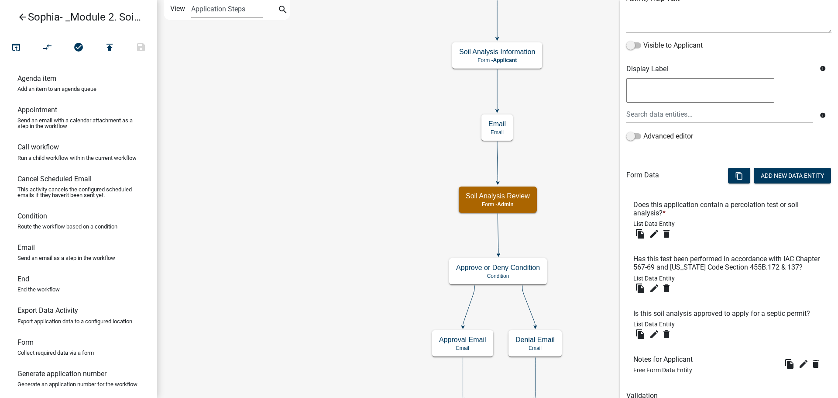
scroll to position [158, 0]
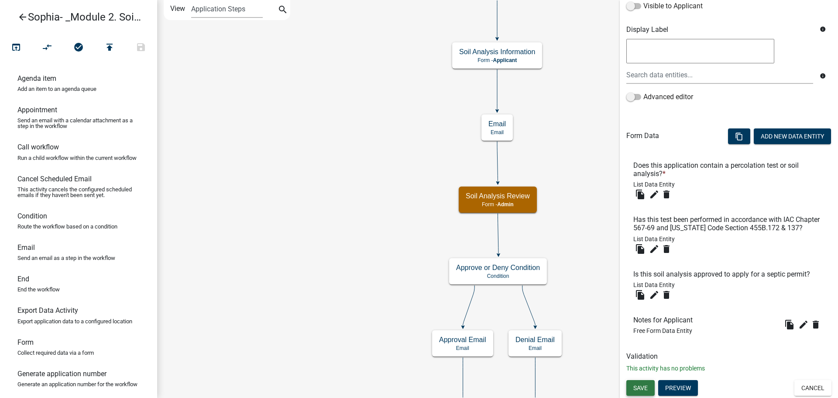
click at [645, 391] on span "Save" at bounding box center [640, 387] width 14 height 7
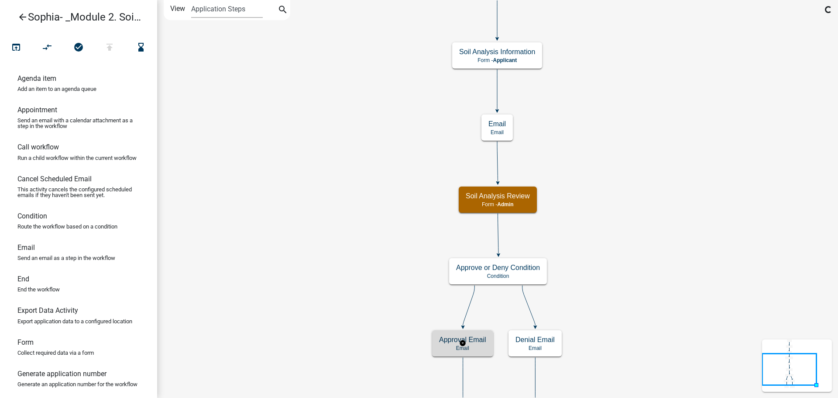
click at [482, 343] on h5 "Approval Email" at bounding box center [462, 339] width 47 height 8
click at [483, 341] on h5 "Approval Email" at bounding box center [462, 339] width 47 height 8
click at [477, 343] on h5 "Approval Email" at bounding box center [462, 339] width 47 height 8
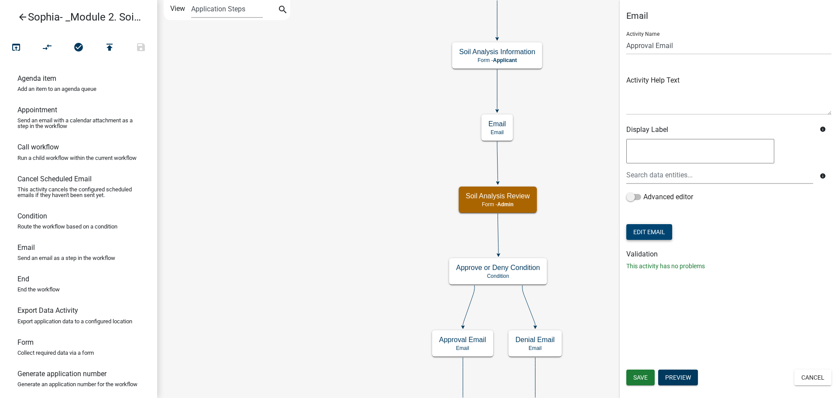
click at [655, 231] on button "Edit Email" at bounding box center [649, 232] width 46 height 16
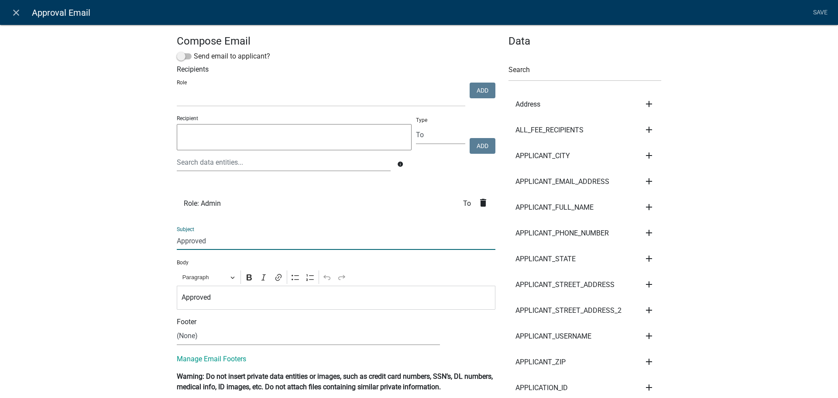
click at [235, 243] on input "Approved" at bounding box center [336, 241] width 319 height 18
drag, startPoint x: 209, startPoint y: 239, endPoint x: 143, endPoint y: 238, distance: 66.3
paste input "Soil Analysis"
type input "Soil Analysis Approved"
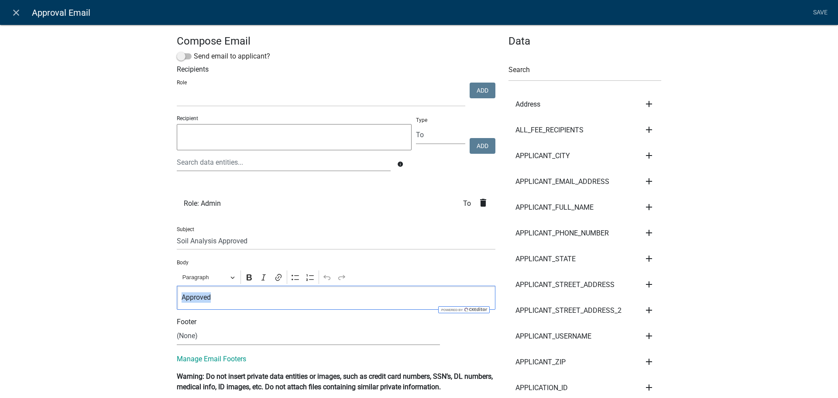
drag, startPoint x: 206, startPoint y: 297, endPoint x: 168, endPoint y: 294, distance: 38.1
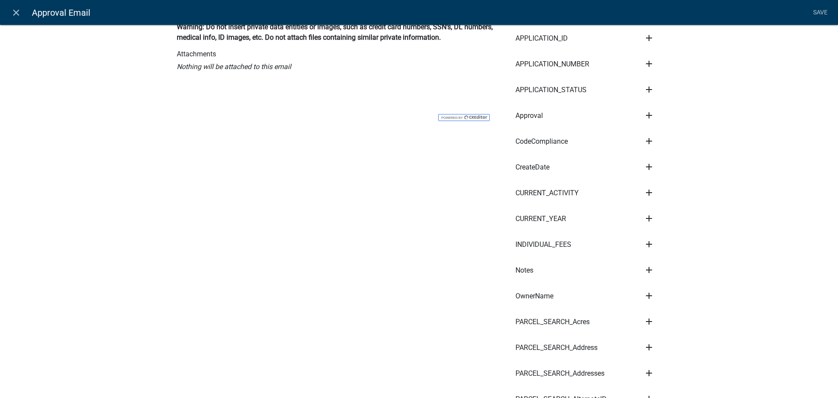
scroll to position [131, 0]
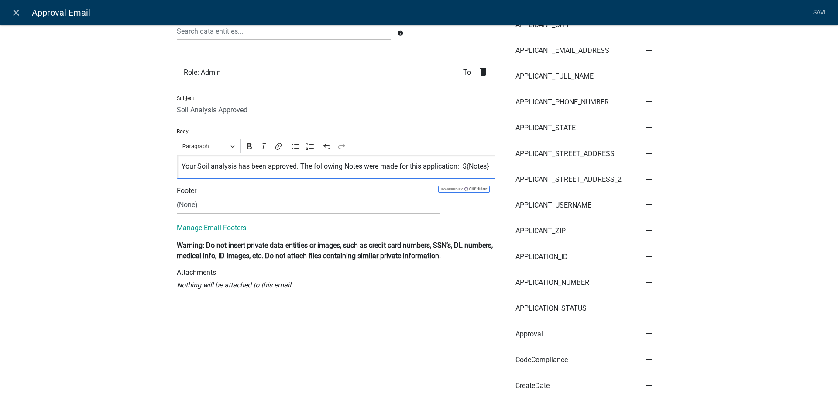
click at [191, 171] on p "Your Soil analysis has been approved. The following Notes were made for this ap…" at bounding box center [336, 166] width 309 height 10
click at [209, 171] on p "Your Soil analysis has been approved. The following Notes were made for this ap…" at bounding box center [336, 166] width 309 height 10
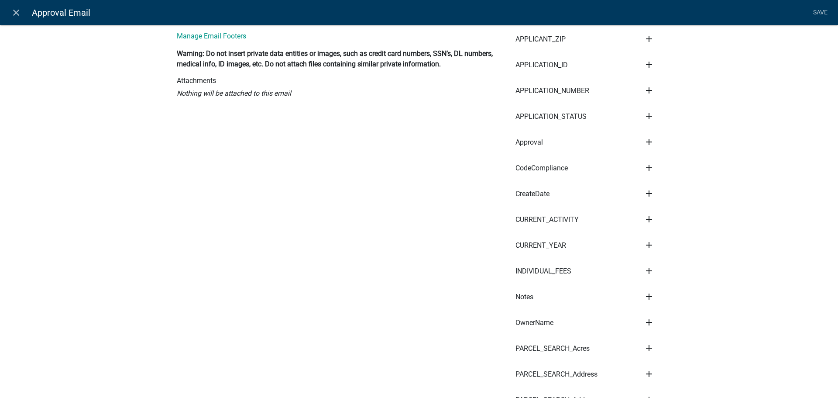
scroll to position [349, 0]
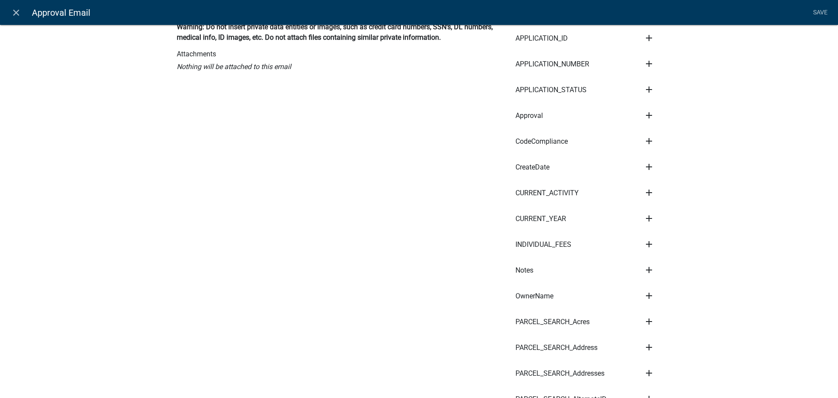
click at [648, 271] on icon "add" at bounding box center [649, 269] width 10 height 10
drag, startPoint x: 688, startPoint y: 301, endPoint x: 661, endPoint y: 298, distance: 26.8
click at [688, 301] on button "Body" at bounding box center [679, 299] width 70 height 21
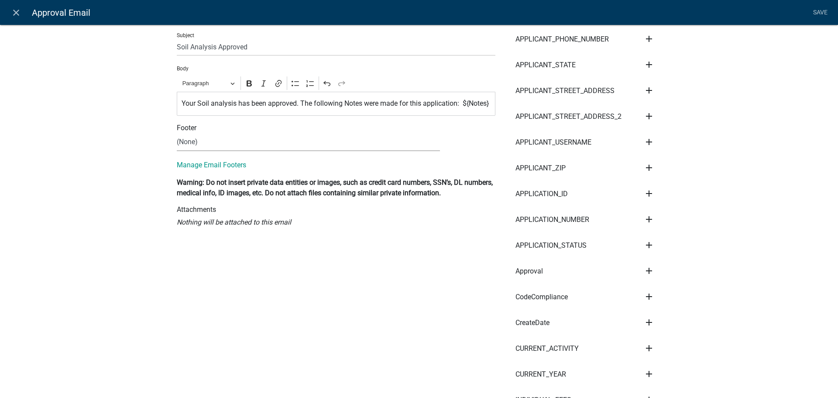
scroll to position [87, 0]
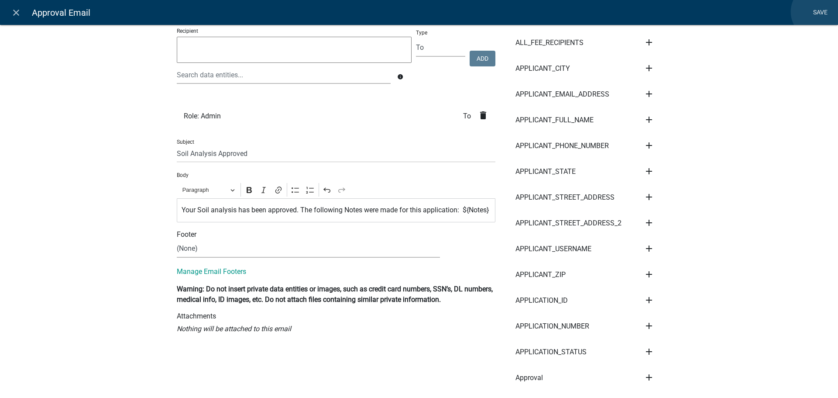
click at [818, 12] on link "Save" at bounding box center [820, 12] width 22 height 17
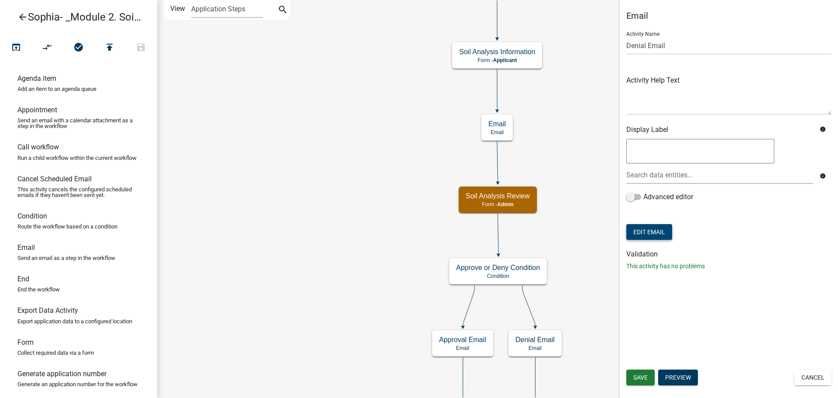
click at [639, 233] on button "Edit Email" at bounding box center [649, 232] width 46 height 16
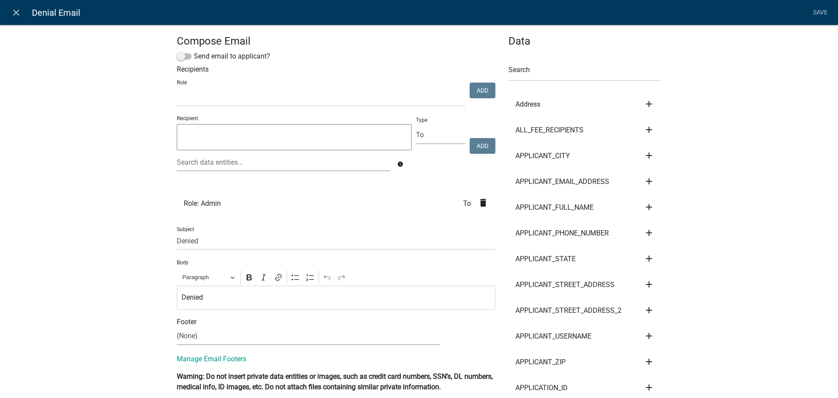
click at [211, 145] on textarea at bounding box center [294, 137] width 235 height 26
click at [234, 144] on textarea at bounding box center [294, 137] width 235 height 26
click at [214, 91] on select "kiantest Kian Engineer Admin" at bounding box center [321, 98] width 288 height 18
click at [213, 96] on select "kiantest Kian Engineer Admin" at bounding box center [321, 98] width 288 height 18
click at [224, 242] on input "Denied" at bounding box center [336, 241] width 319 height 18
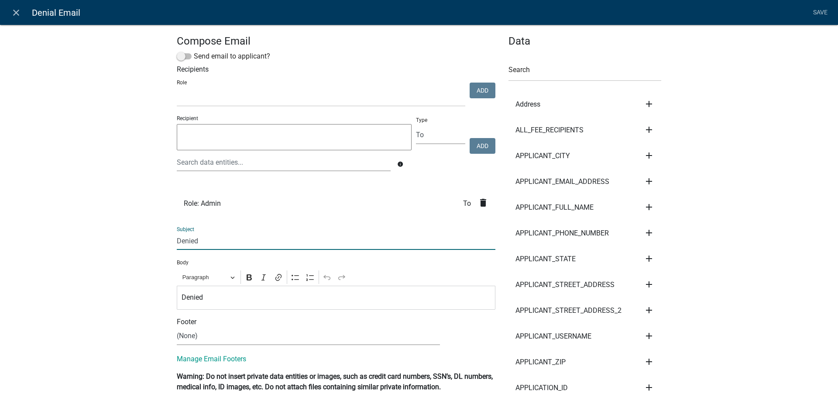
click at [224, 242] on input "Denied" at bounding box center [336, 241] width 319 height 18
paste input "Soil Analysis"
type input "Soil Analysis Denied"
drag, startPoint x: 206, startPoint y: 295, endPoint x: 165, endPoint y: 295, distance: 41.0
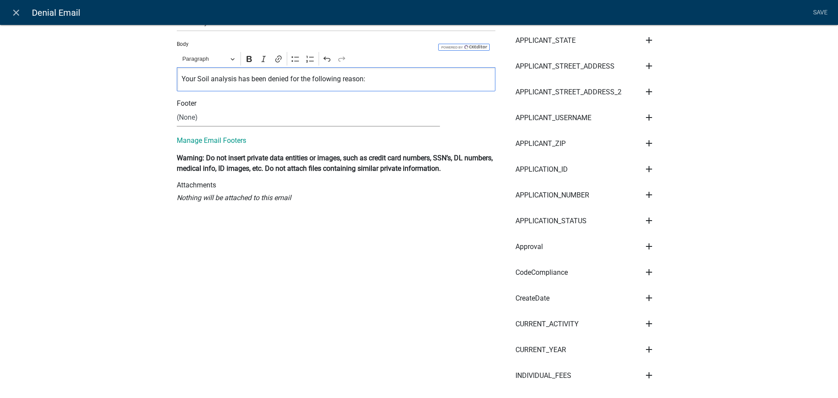
scroll to position [305, 0]
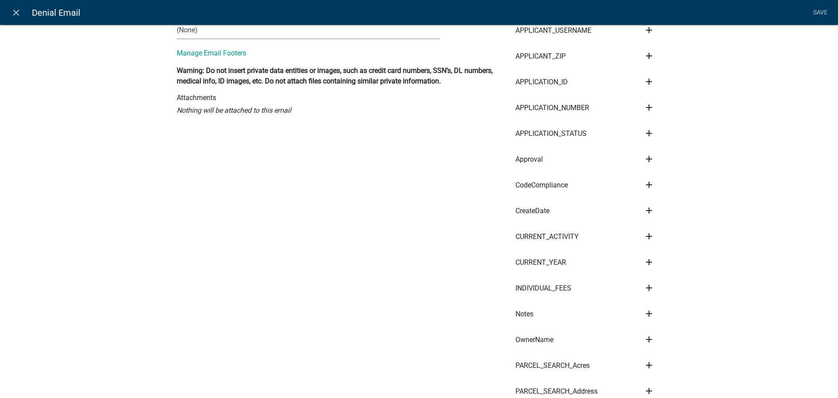
click at [644, 312] on icon "add" at bounding box center [649, 313] width 10 height 10
click at [660, 343] on button "Body" at bounding box center [679, 343] width 70 height 21
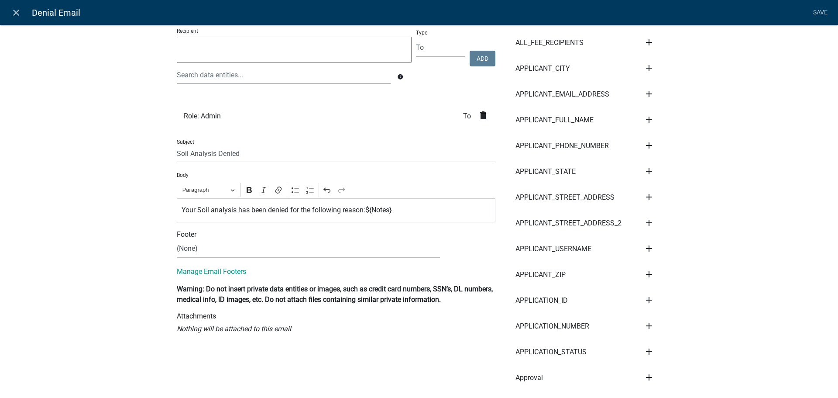
scroll to position [0, 0]
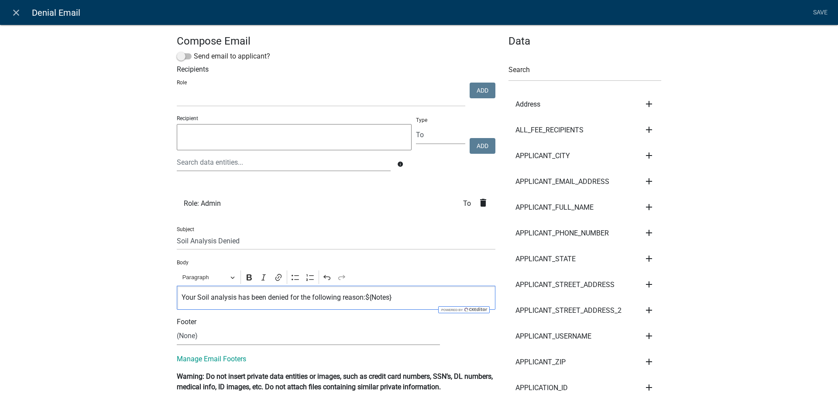
click at [362, 298] on p "Your Soil analysis has been denied for the following reason:${Notes}" at bounding box center [336, 297] width 309 height 10
click at [825, 15] on link "Save" at bounding box center [820, 12] width 22 height 17
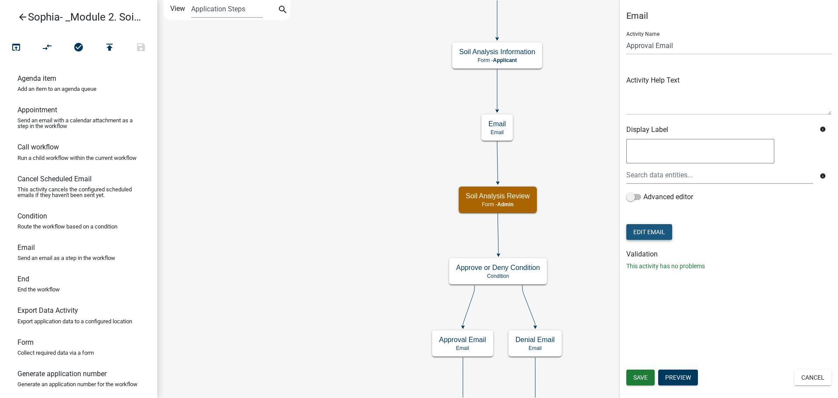
click at [638, 235] on button "Edit Email" at bounding box center [649, 232] width 46 height 16
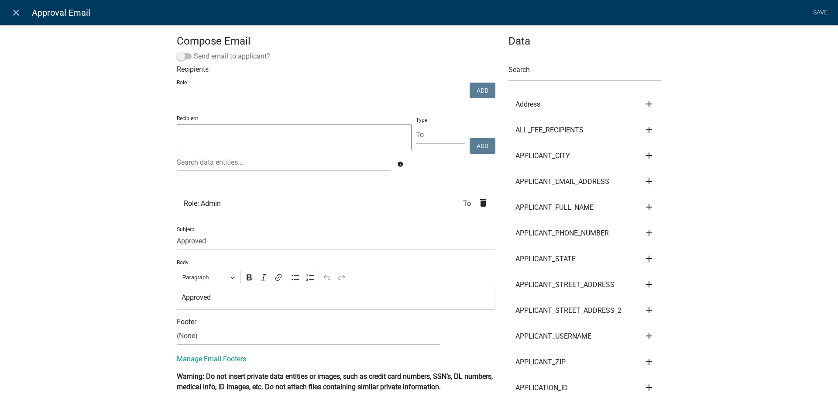
click at [182, 58] on span at bounding box center [184, 56] width 15 height 6
click at [194, 51] on input "Send email to applicant?" at bounding box center [194, 51] width 0 height 0
click at [822, 9] on link "Save" at bounding box center [820, 12] width 22 height 17
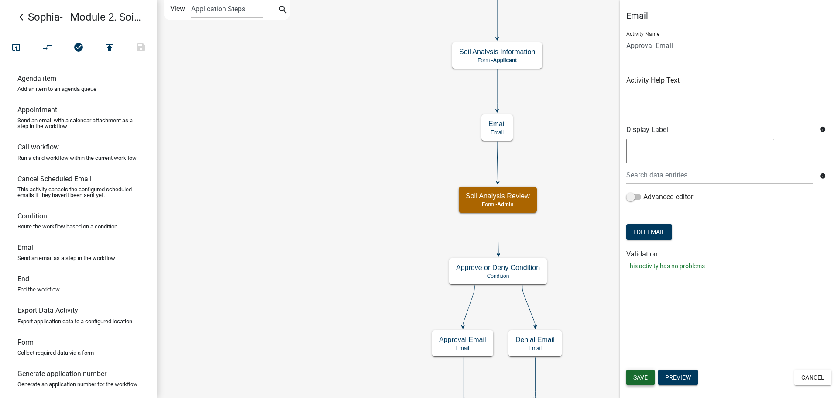
click at [646, 381] on button "Save" at bounding box center [640, 377] width 28 height 16
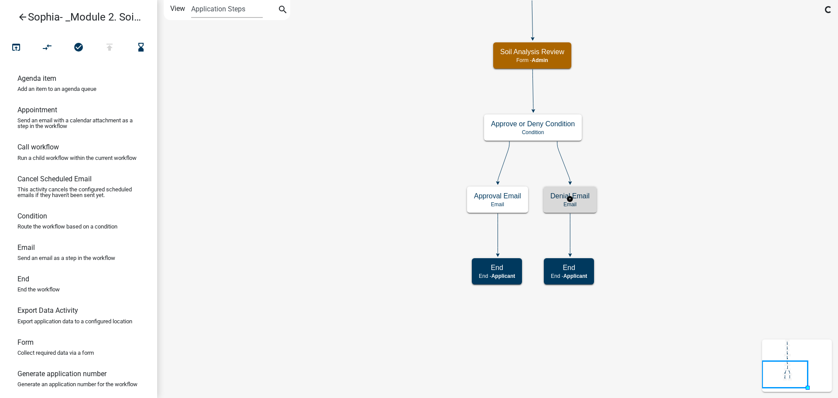
click at [573, 194] on h5 "Denial Email" at bounding box center [569, 196] width 39 height 8
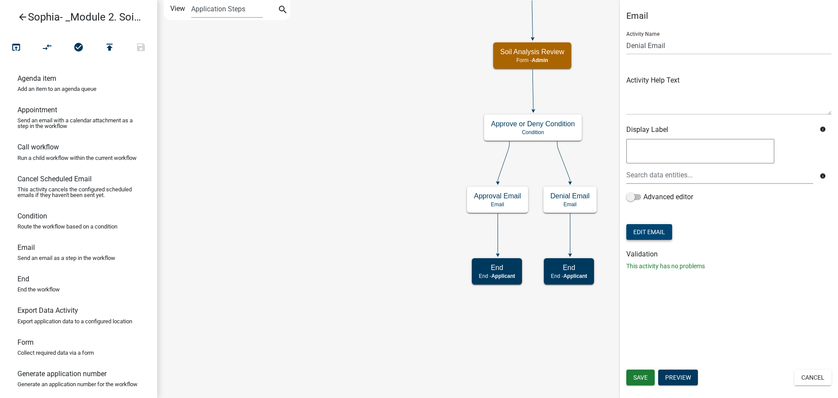
click at [645, 228] on button "Edit Email" at bounding box center [649, 232] width 46 height 16
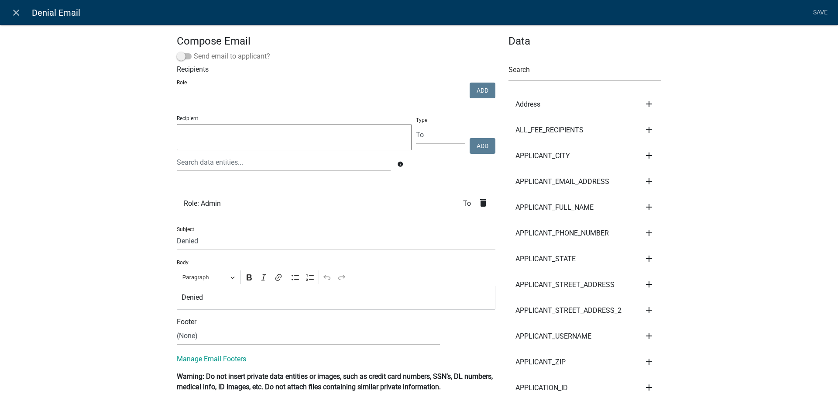
click at [197, 56] on label "Send email to applicant?" at bounding box center [223, 56] width 93 height 10
click at [194, 51] on input "Send email to applicant?" at bounding box center [194, 51] width 0 height 0
click at [817, 9] on link "Save" at bounding box center [820, 12] width 22 height 17
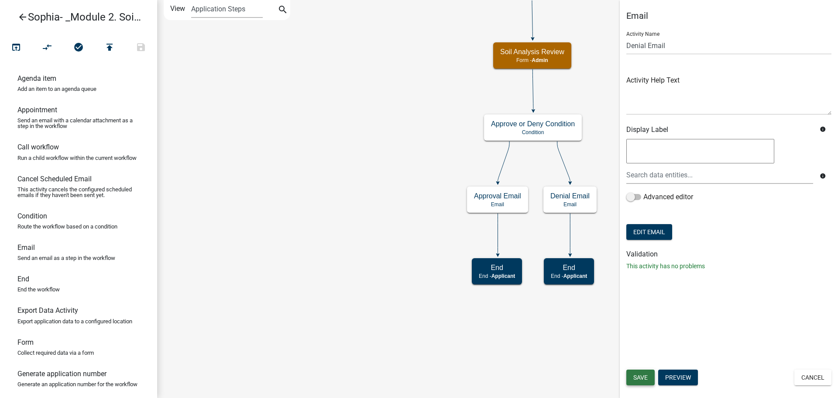
click at [646, 382] on button "Save" at bounding box center [640, 377] width 28 height 16
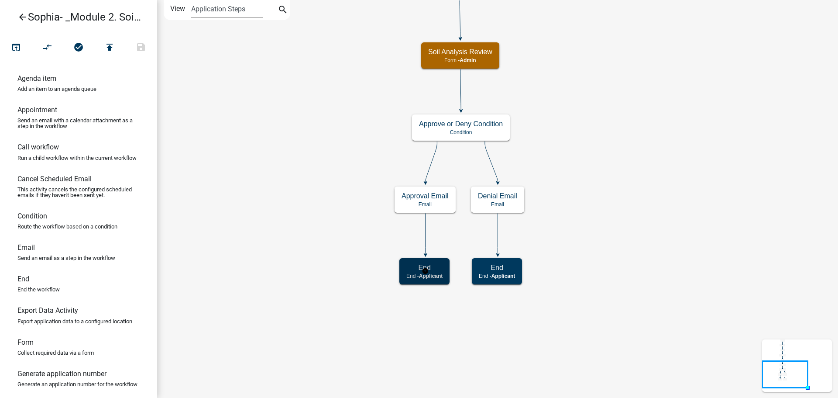
click at [409, 271] on h5 "End" at bounding box center [424, 267] width 36 height 8
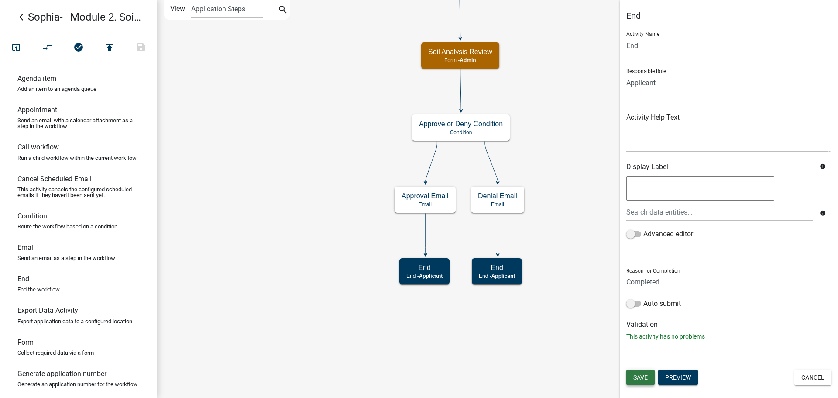
drag, startPoint x: 634, startPoint y: 377, endPoint x: 617, endPoint y: 357, distance: 26.0
click at [634, 377] on span "Save" at bounding box center [640, 377] width 14 height 7
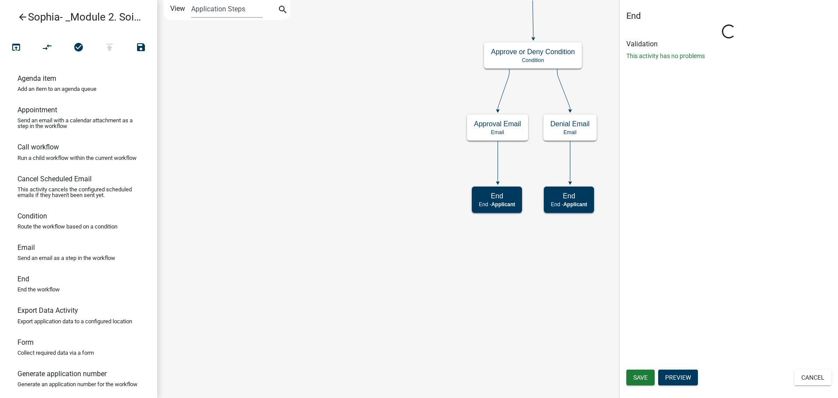
select select "Rejected"
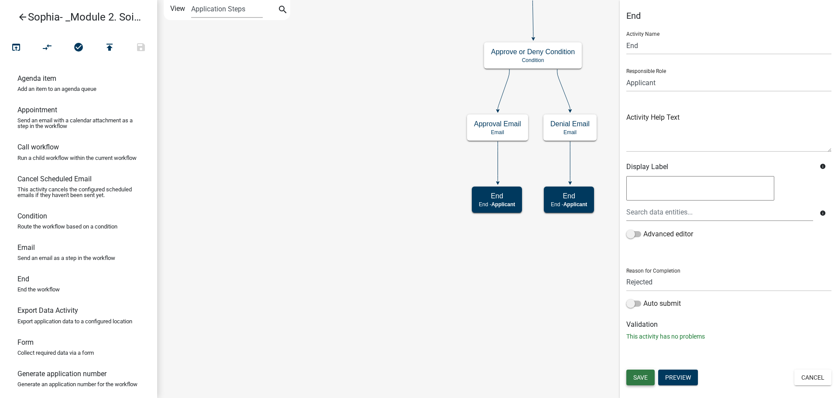
click at [642, 371] on button "Save" at bounding box center [640, 377] width 28 height 16
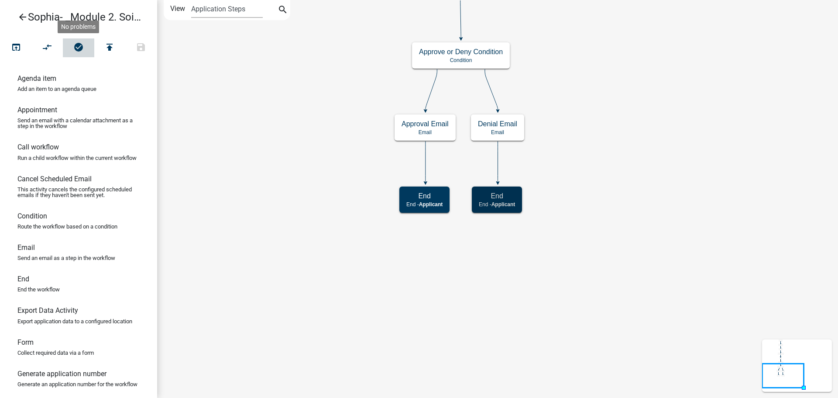
click at [82, 49] on icon "check_circle" at bounding box center [78, 48] width 10 height 12
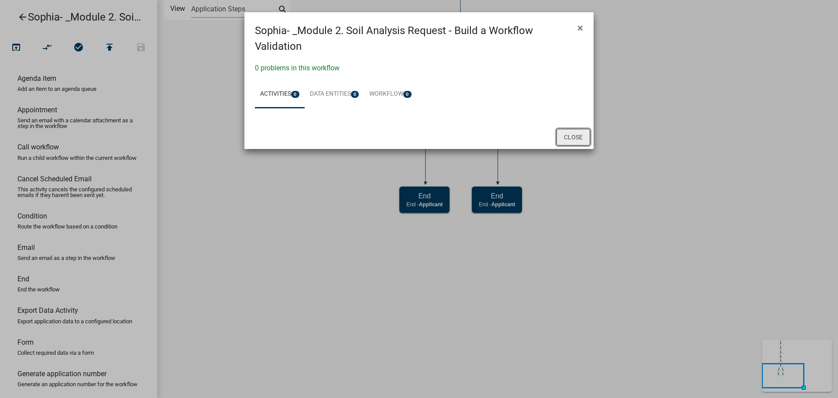
drag, startPoint x: 586, startPoint y: 141, endPoint x: 583, endPoint y: 137, distance: 5.3
click at [585, 140] on button "Close" at bounding box center [573, 137] width 34 height 17
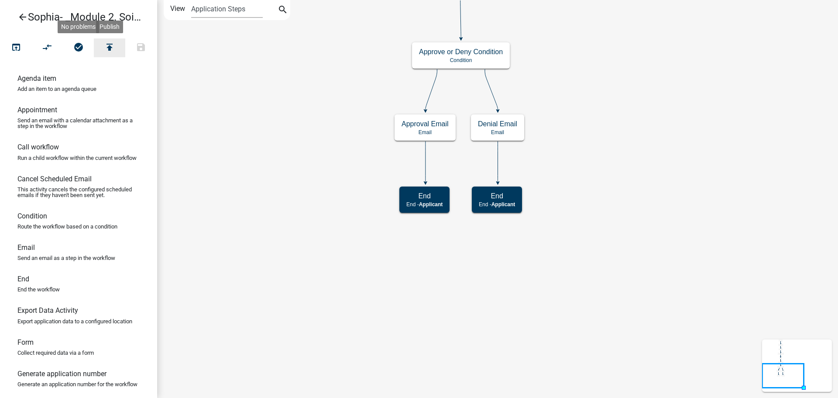
click at [112, 44] on icon "publish" at bounding box center [109, 48] width 10 height 12
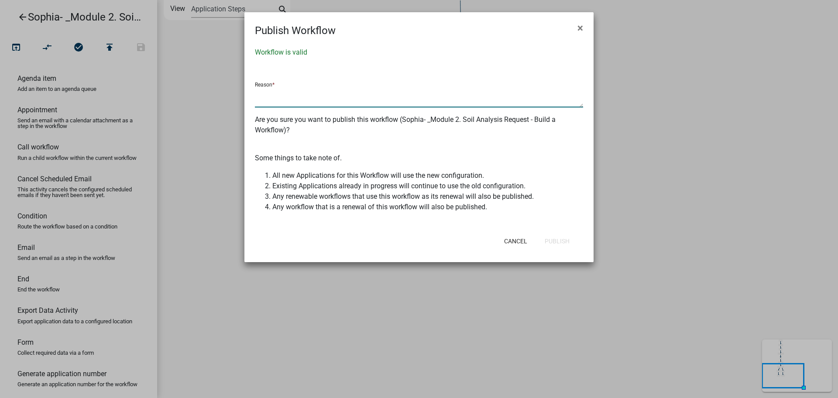
click at [278, 103] on textarea at bounding box center [419, 97] width 328 height 20
type textarea "Workflow has been tested"
click at [562, 246] on button "Publish" at bounding box center [557, 241] width 39 height 16
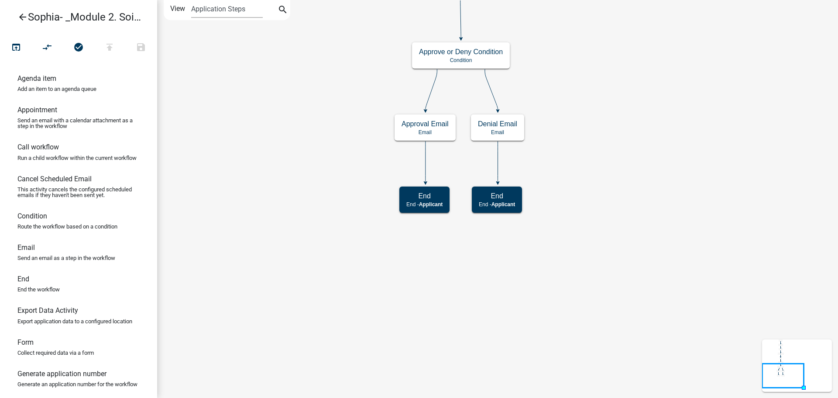
click at [22, 17] on icon "arrow_back" at bounding box center [22, 18] width 10 height 12
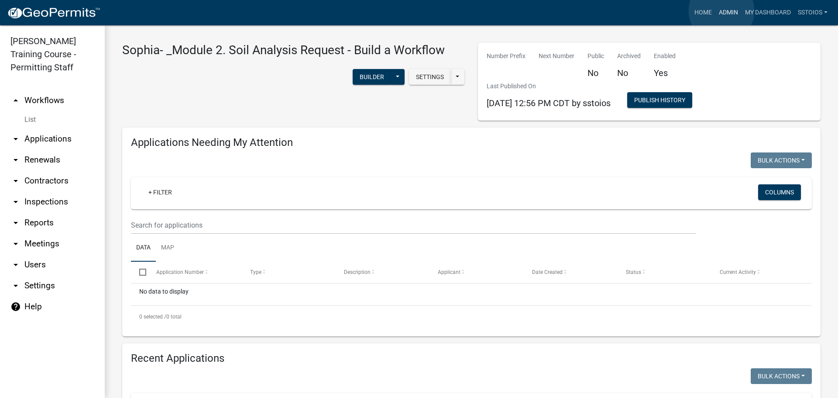
click at [721, 11] on link "Admin" at bounding box center [728, 12] width 26 height 17
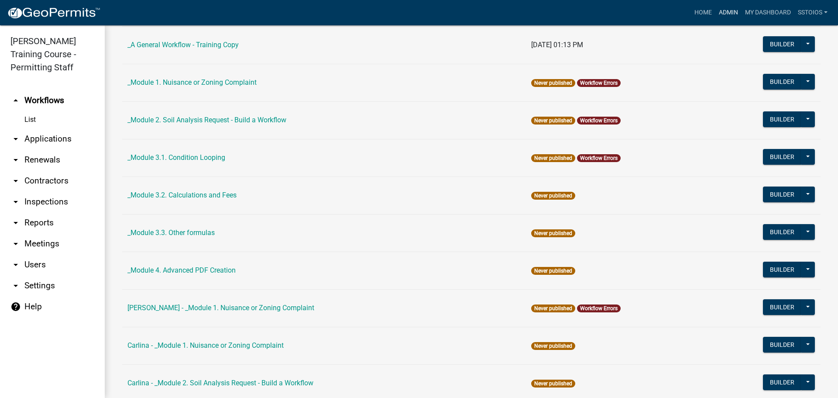
scroll to position [44, 0]
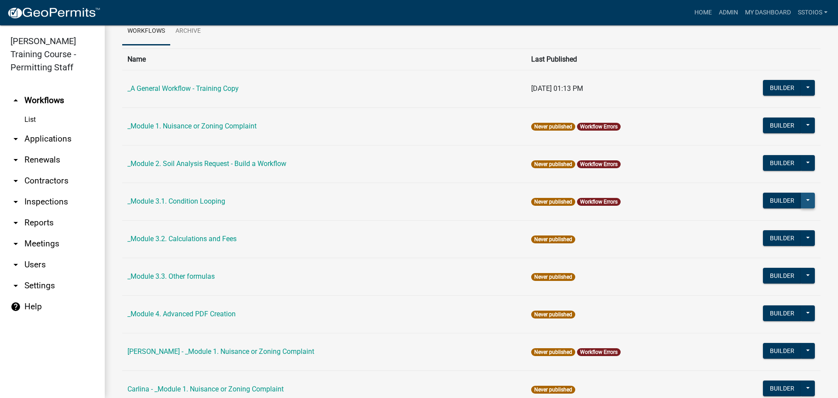
click at [806, 200] on button at bounding box center [808, 200] width 14 height 16
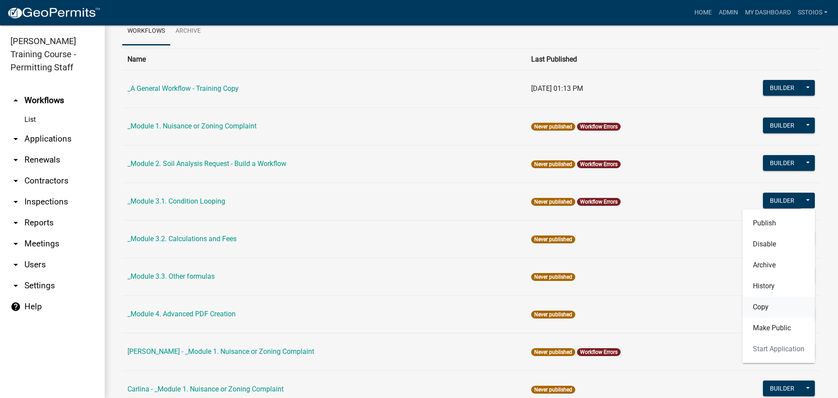
click at [785, 310] on button "Copy" at bounding box center [778, 306] width 72 height 21
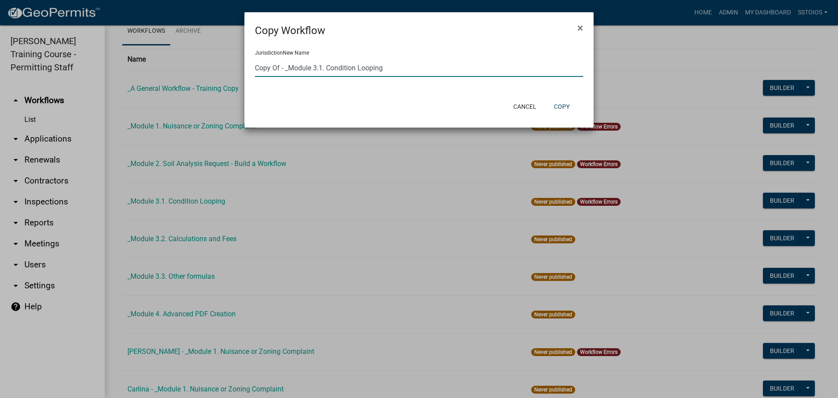
click at [272, 69] on input "Copy Of - _Module 3.1. Condition Looping" at bounding box center [419, 68] width 328 height 18
click at [278, 69] on input "Copy Of - _Module 3.1. Condition Looping" at bounding box center [419, 68] width 328 height 18
drag, startPoint x: 281, startPoint y: 68, endPoint x: 248, endPoint y: 77, distance: 33.9
click at [249, 75] on div "Jurisdiction New Name Copy Of - _Module 3.1. Condition Looping" at bounding box center [418, 66] width 349 height 57
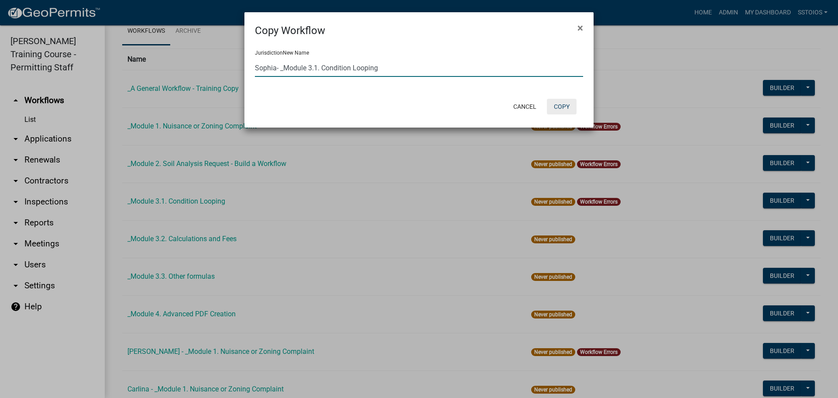
type input "Sophia- _Module 3.1. Condition Looping"
click at [555, 106] on button "Copy" at bounding box center [562, 107] width 30 height 16
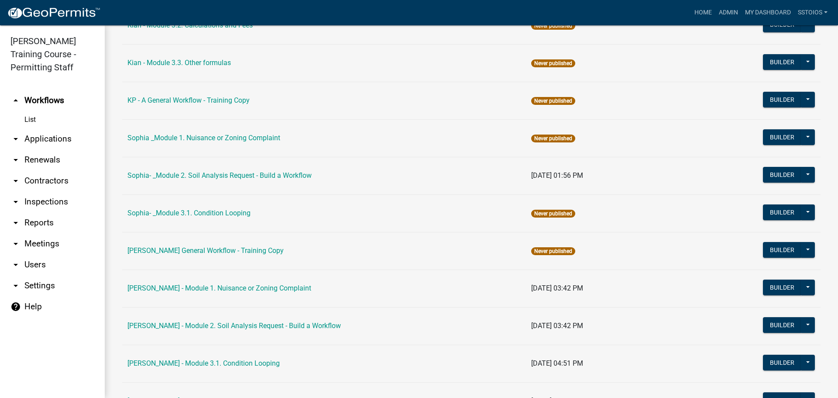
scroll to position [873, 0]
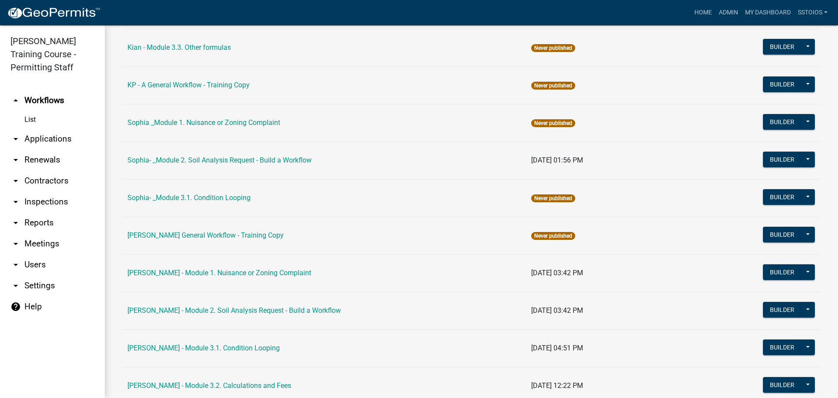
click at [171, 203] on td "Sophia- _Module 3.1. Condition Looping" at bounding box center [324, 198] width 404 height 38
click at [171, 200] on link "Sophia- _Module 3.1. Condition Looping" at bounding box center [188, 197] width 123 height 8
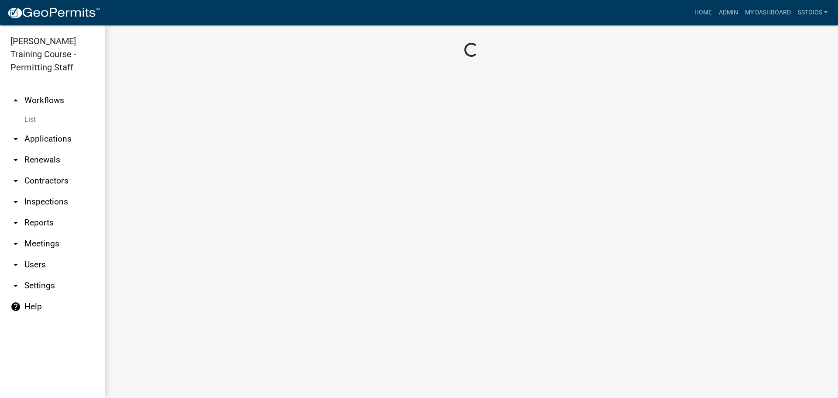
click at [171, 200] on main "Loading..." at bounding box center [471, 211] width 733 height 372
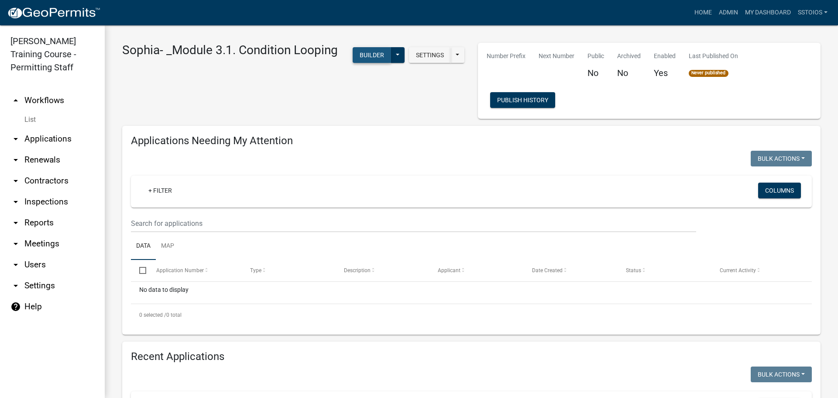
click at [391, 63] on button "Builder" at bounding box center [372, 55] width 38 height 16
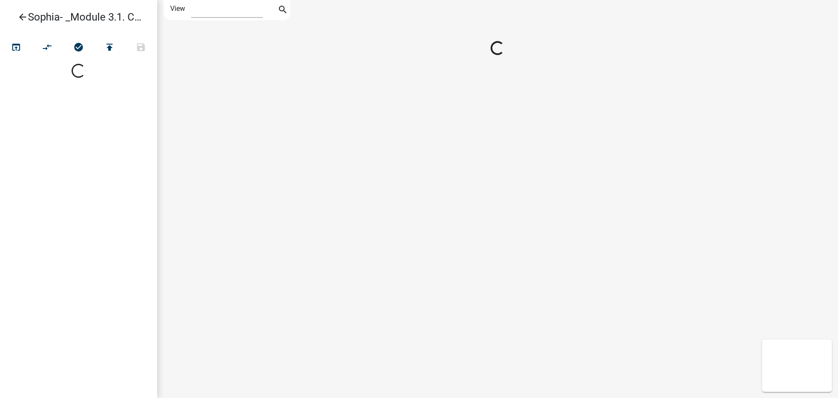
select select "1"
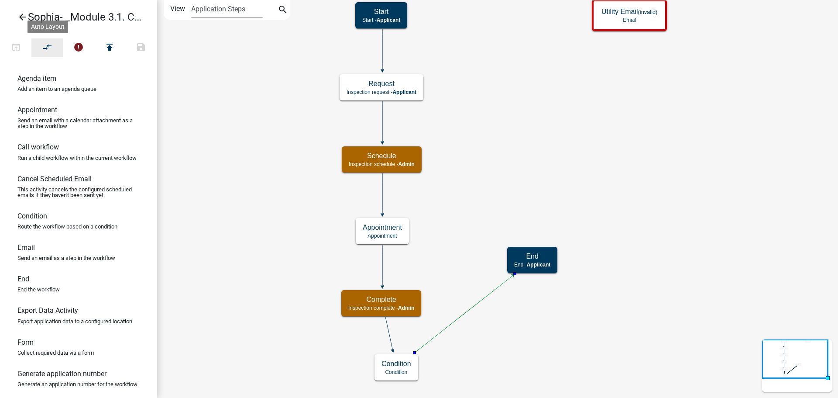
click at [53, 47] on button "compare_arrows" at bounding box center [46, 47] width 31 height 19
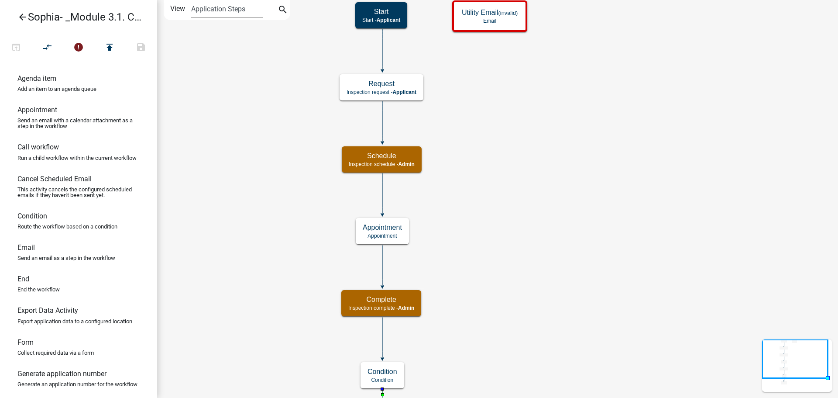
click at [310, 207] on icon "Start Start - Applicant Request Inspection request - Applicant Schedule Inspect…" at bounding box center [498, 230] width 680 height 461
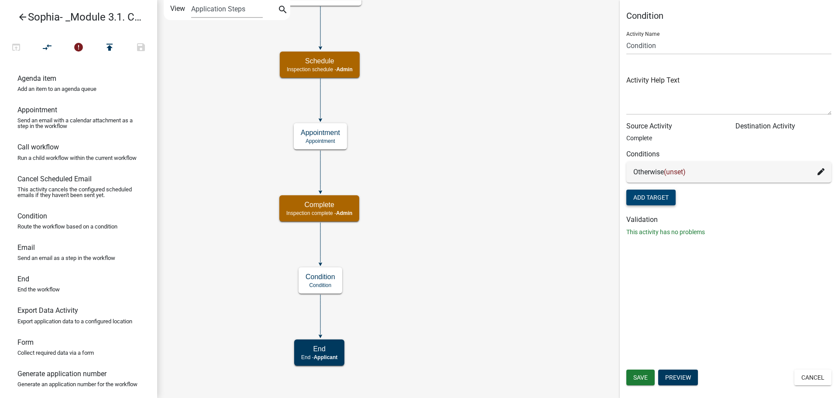
click at [657, 194] on button "Add Target" at bounding box center [650, 197] width 49 height 16
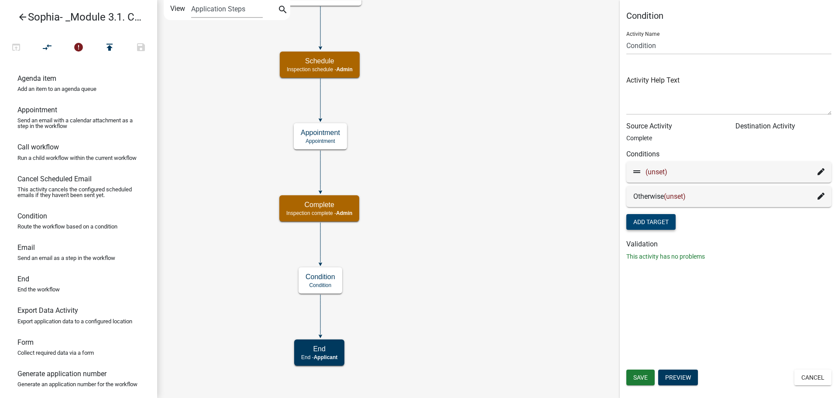
click at [819, 172] on icon at bounding box center [820, 171] width 7 height 7
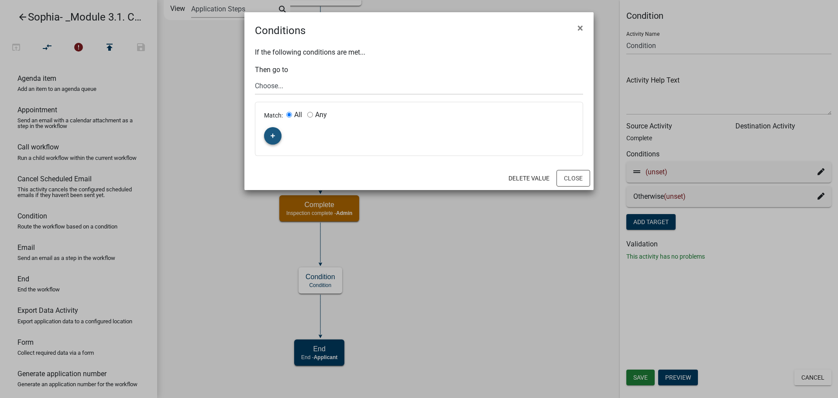
click at [272, 137] on icon "button" at bounding box center [273, 136] width 5 height 5
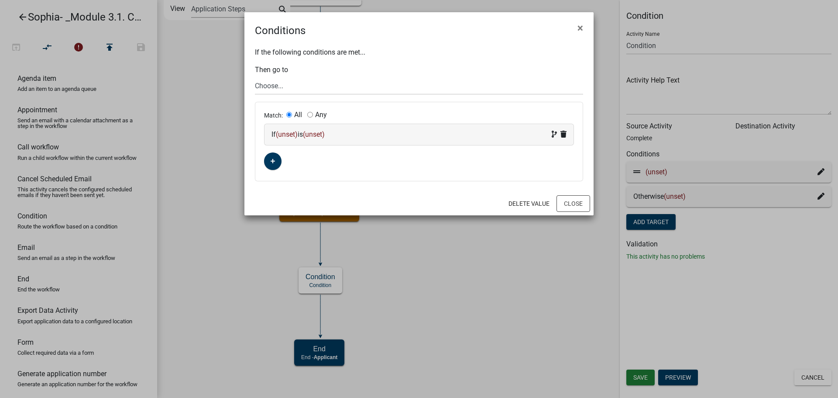
click at [292, 133] on span "(unset)" at bounding box center [287, 134] width 22 height 8
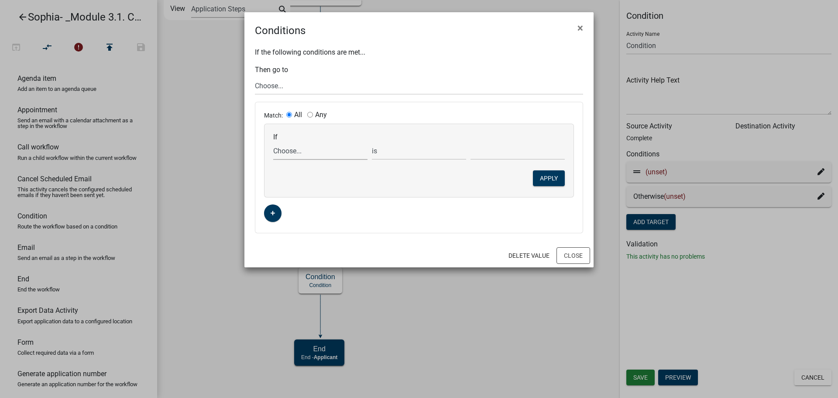
drag, startPoint x: 294, startPoint y: 142, endPoint x: 296, endPoint y: 150, distance: 8.6
click at [295, 143] on select "Choose... ALL_FEE_RECIPIENTS APPLICATION_ID APPLICATION_NUMBER APPLICATION_STAT…" at bounding box center [320, 151] width 94 height 18
select select "23: REQUEST_INSP_TYPE"
click at [273, 142] on select "Choose... ALL_FEE_RECIPIENTS APPLICATION_ID APPLICATION_NUMBER APPLICATION_STAT…" at bounding box center [320, 151] width 94 height 18
click at [509, 148] on select "Choose... Final Inspection Inital Inspection Utility Inspection (send email)" at bounding box center [517, 151] width 94 height 18
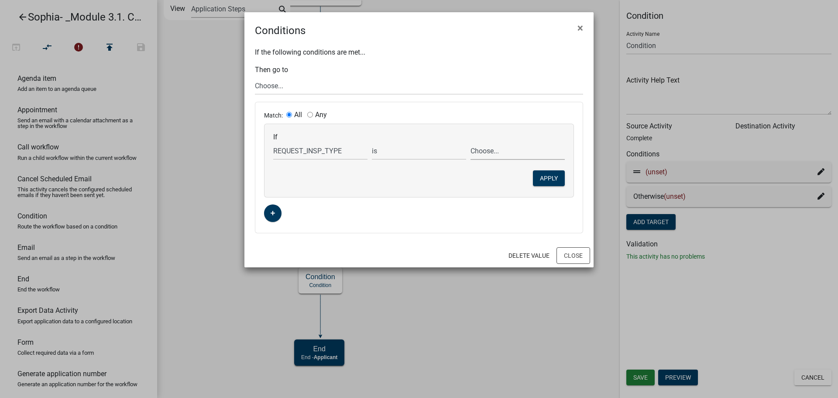
select select "2: Inital Inspection"
click at [470, 142] on select "Choose... Final Inspection Inital Inspection Utility Inspection (send email)" at bounding box center [517, 151] width 94 height 18
click at [542, 175] on button "Apply" at bounding box center [549, 178] width 32 height 16
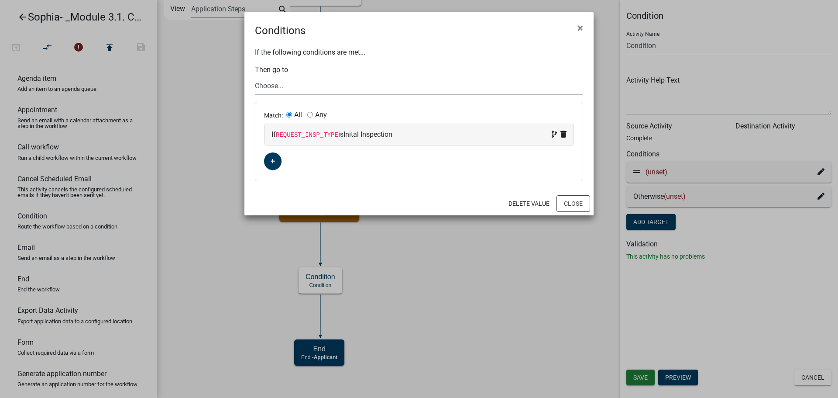
click at [315, 84] on select "Choose... Start Request Schedule End Appointment Utility Email" at bounding box center [419, 86] width 328 height 18
select select "2: 6b45bc5b-aa5a-4261-9b53-9fe431bba6c8"
click at [255, 77] on select "Choose... Start Request Schedule End Appointment Utility Email" at bounding box center [419, 86] width 328 height 18
click at [570, 200] on button "Close" at bounding box center [573, 203] width 34 height 17
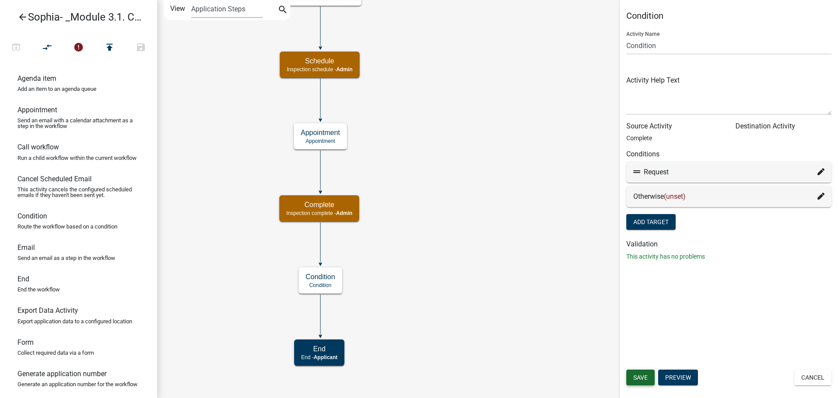
click at [651, 379] on button "Save" at bounding box center [640, 377] width 28 height 16
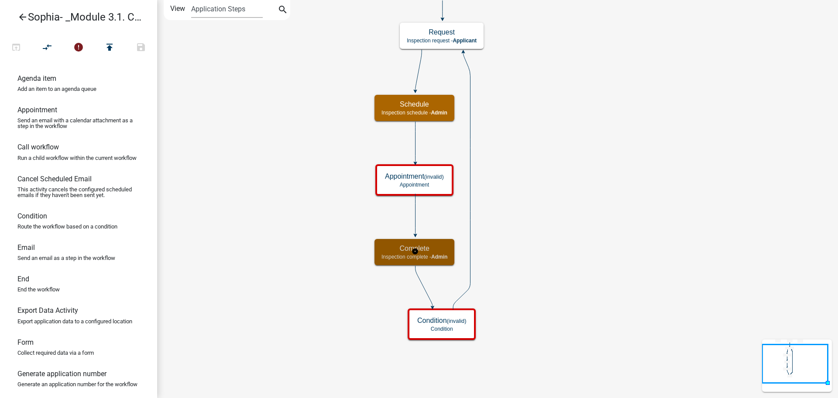
click at [433, 254] on span "Admin" at bounding box center [439, 257] width 16 height 6
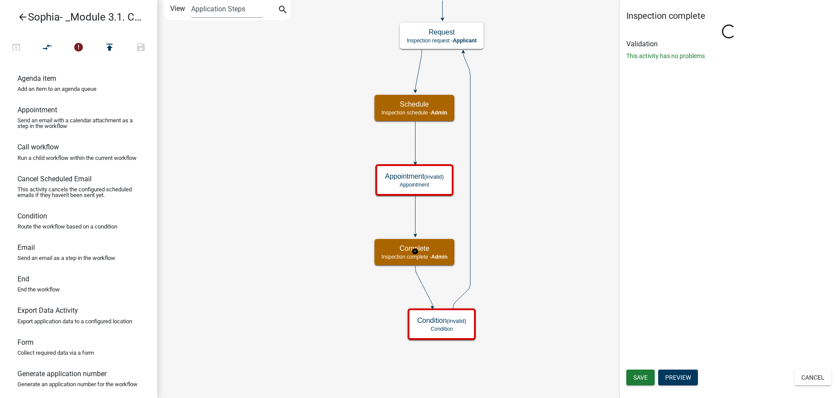
select select "1915EA58-7059-4941-9CAC-DBBDEE29AFEC"
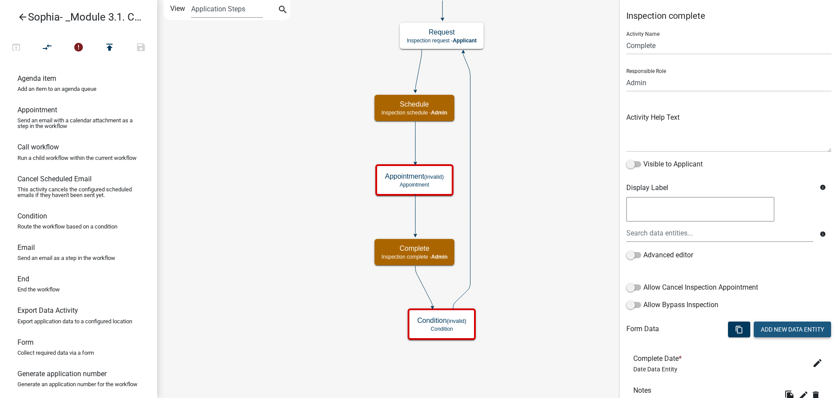
click at [779, 334] on button "Add New Data Entity" at bounding box center [792, 329] width 77 height 16
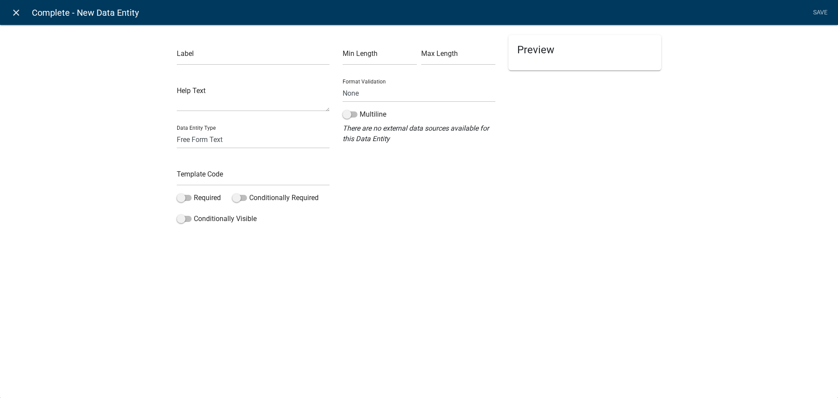
click at [17, 10] on icon "close" at bounding box center [16, 12] width 10 height 10
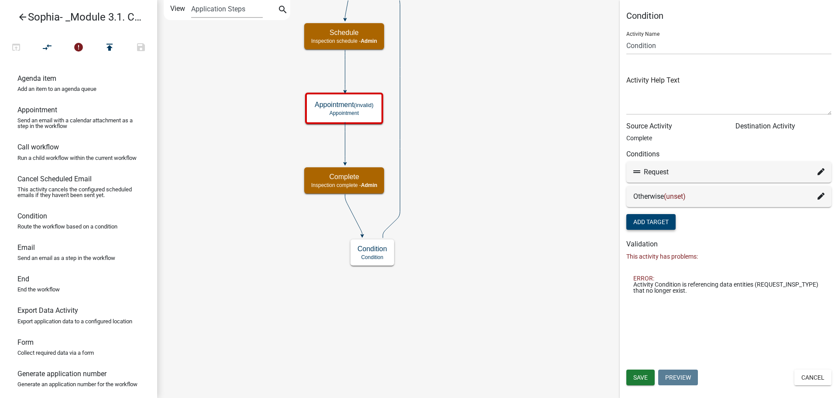
click at [665, 224] on button "Add Target" at bounding box center [650, 222] width 49 height 16
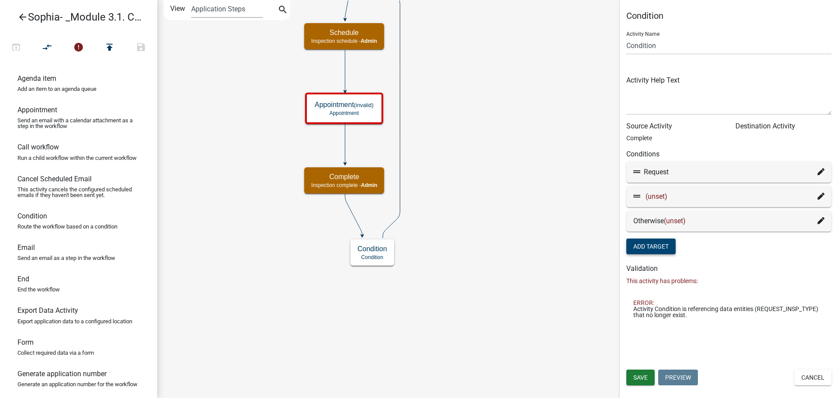
click at [822, 193] on icon at bounding box center [820, 195] width 7 height 7
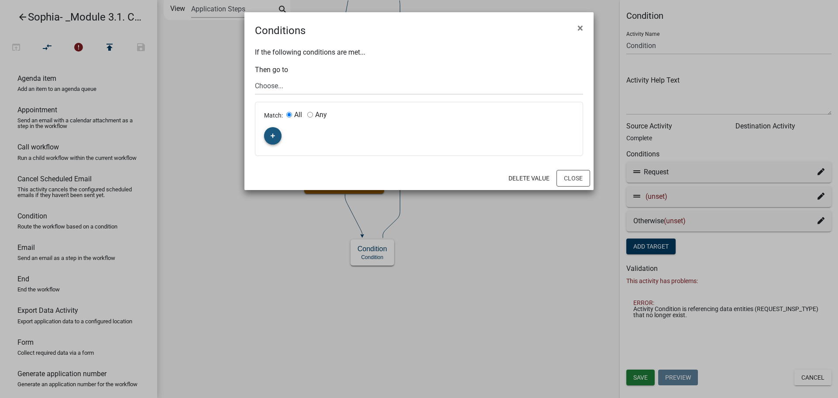
click at [269, 134] on button "button" at bounding box center [272, 135] width 17 height 17
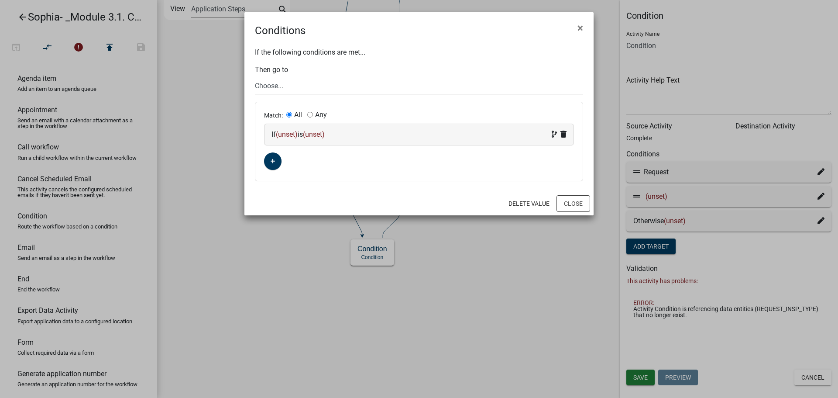
click at [285, 137] on span "(unset)" at bounding box center [287, 134] width 22 height 8
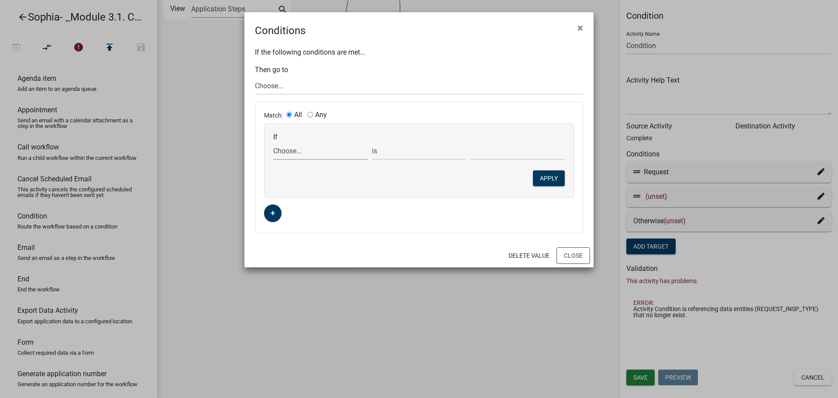
click at [292, 156] on select "Choose... ALL_FEE_RECIPIENTS APPLICATION_ID APPLICATION_NUMBER APPLICATION_STAT…" at bounding box center [320, 151] width 94 height 18
select select "23: REQUEST_INSP_TYPE"
click at [273, 142] on select "Choose... ALL_FEE_RECIPIENTS APPLICATION_ID APPLICATION_NUMBER APPLICATION_STAT…" at bounding box center [320, 151] width 94 height 18
click at [475, 151] on select "Choose... Final Inspection Inital Inspection Utility Inspection (send email)" at bounding box center [517, 151] width 94 height 18
select select "3: Utility Inspection (send email)"
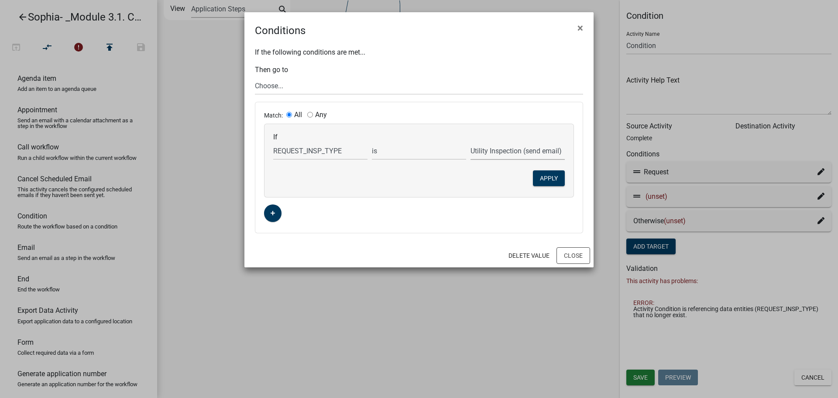
click at [470, 142] on select "Choose... Final Inspection Inital Inspection Utility Inspection (send email)" at bounding box center [517, 151] width 94 height 18
click at [298, 87] on select "Choose... Start Request Schedule End Appointment Utility Email" at bounding box center [419, 86] width 328 height 18
select select "6: 1e55a206-839f-4a31-80ac-c17715006f21"
click at [255, 77] on select "Choose... Start Request Schedule End Appointment Utility Email" at bounding box center [419, 86] width 328 height 18
click at [572, 253] on button "Close" at bounding box center [573, 255] width 34 height 17
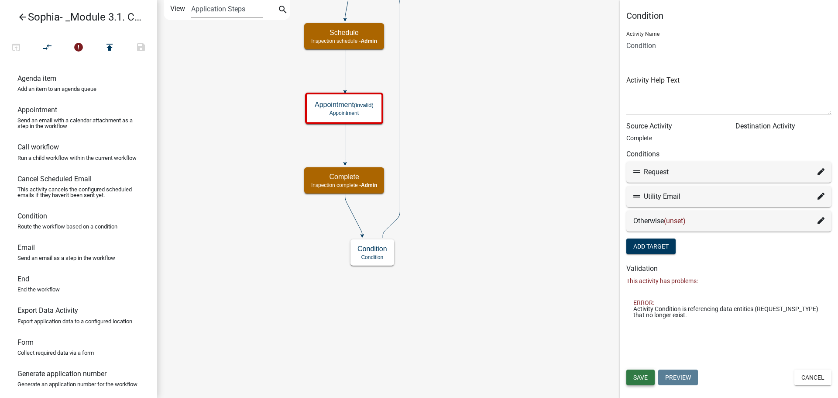
click at [641, 374] on span "Save" at bounding box center [640, 377] width 14 height 7
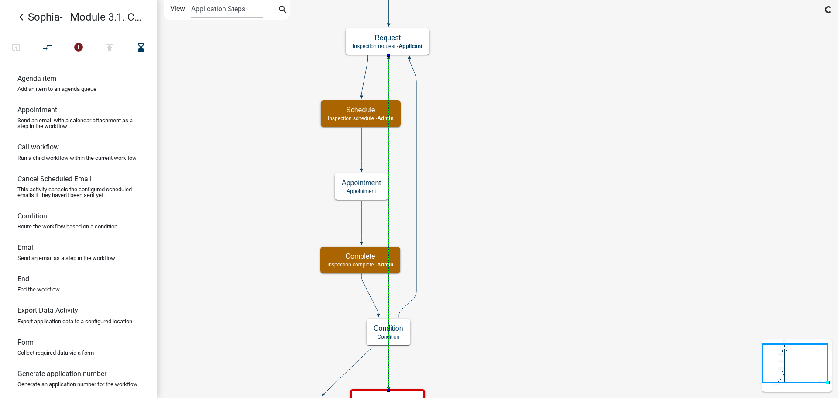
click at [258, 166] on icon "Start Start - Applicant Request Inspection request - Applicant Schedule Inspect…" at bounding box center [498, 212] width 680 height 424
click at [388, 199] on icon at bounding box center [388, 224] width 0 height 332
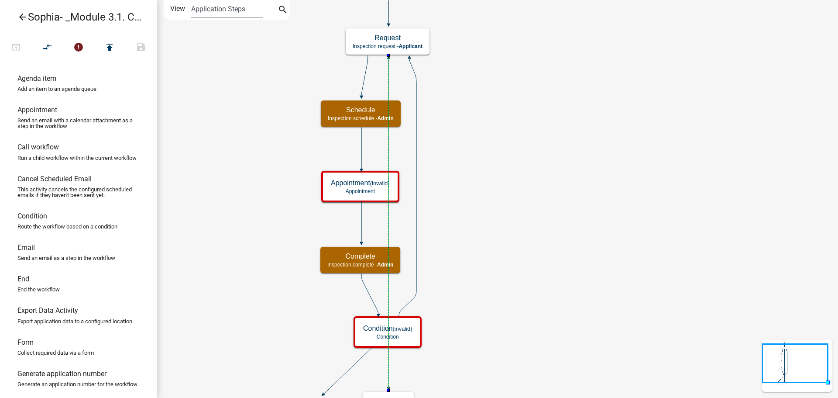
click at [388, 222] on icon at bounding box center [388, 224] width 0 height 332
click at [401, 220] on icon "Start Start - Applicant Request Inspection request - Applicant Schedule Inspect…" at bounding box center [498, 212] width 680 height 424
click at [388, 223] on icon at bounding box center [388, 224] width 0 height 332
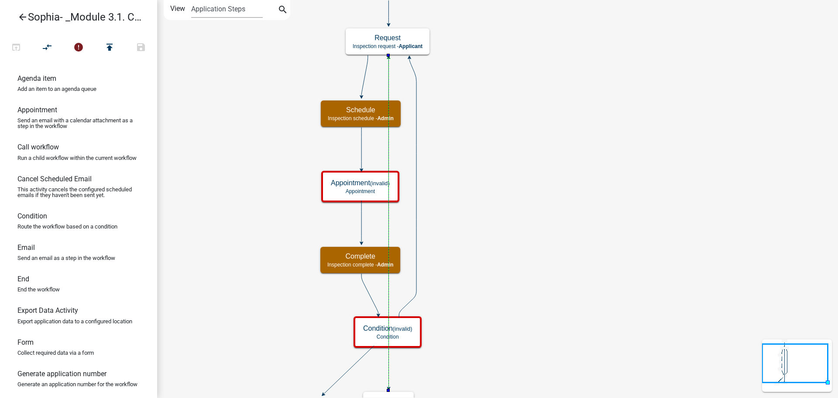
click at [388, 223] on icon at bounding box center [388, 224] width 0 height 332
click at [441, 228] on icon "Start Start - Applicant Request Inspection request - Applicant Schedule Inspect…" at bounding box center [498, 212] width 680 height 424
click at [450, 232] on icon "Start Start - Applicant Request Inspection request - Applicant Schedule Inspect…" at bounding box center [498, 212] width 680 height 424
click at [373, 329] on h5 "Condition (invalid)" at bounding box center [387, 328] width 49 height 8
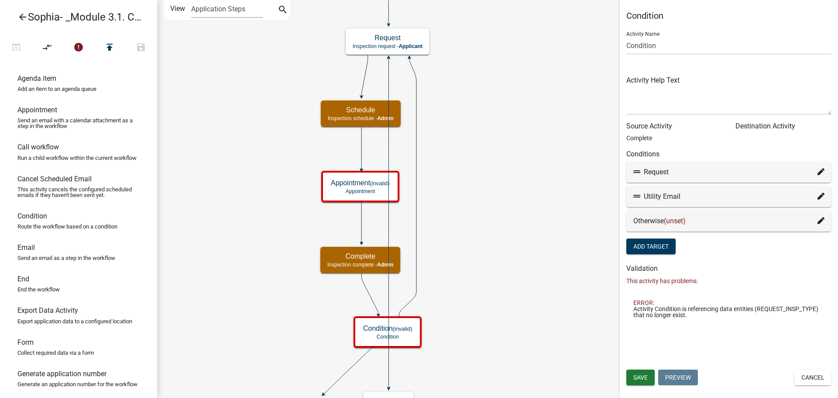
click at [252, 259] on icon "Start Start - Applicant Request Inspection request - Applicant Schedule Inspect…" at bounding box center [498, 212] width 680 height 424
click at [48, 46] on icon "compare_arrows" at bounding box center [47, 48] width 10 height 12
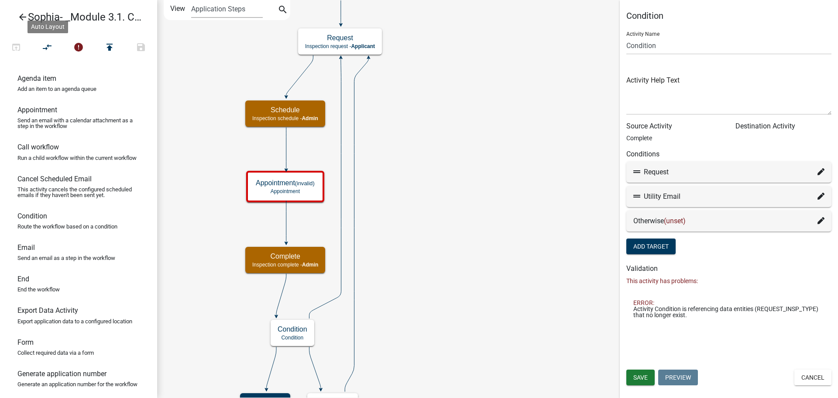
click at [206, 147] on icon "Start Start - Applicant Request Inspection request - Applicant Schedule Inspect…" at bounding box center [498, 209] width 680 height 419
click at [639, 367] on div "Condition Activity Name Condition Activity Help Text Source Activity Complete D…" at bounding box center [729, 199] width 218 height 398
click at [639, 375] on span "Save" at bounding box center [640, 377] width 14 height 7
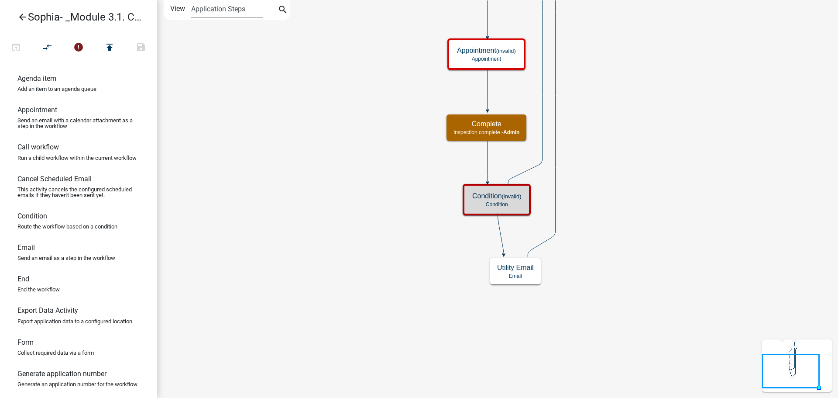
click at [372, 216] on icon "Start Start - Applicant Request Inspection request - Applicant Schedule Inspect…" at bounding box center [498, 198] width 680 height 397
click at [514, 204] on p "Condition" at bounding box center [496, 204] width 49 height 6
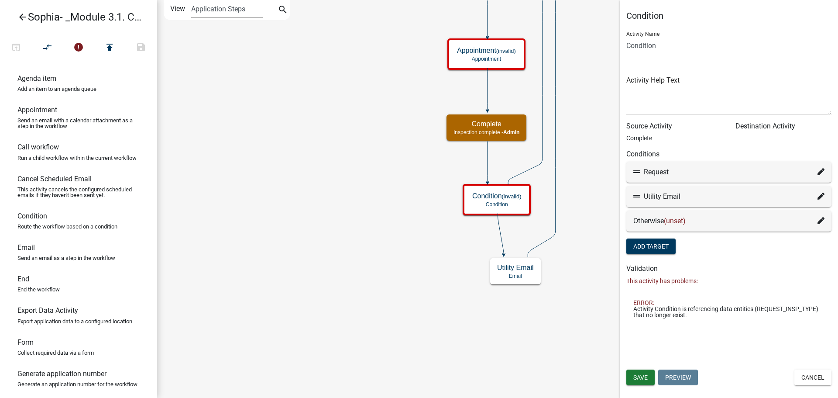
click at [723, 292] on li "ERROR: Activity Condition is referencing data entities (REQUEST_INSP_TYPE) that…" at bounding box center [728, 308] width 205 height 32
click at [585, 288] on icon "Start Start - Applicant Request Inspection request - Applicant Schedule Inspect…" at bounding box center [498, 198] width 680 height 397
click at [692, 175] on div "Request" at bounding box center [728, 172] width 191 height 10
click at [596, 204] on icon "Start Start - Applicant Request Inspection request - Applicant Schedule Inspect…" at bounding box center [498, 198] width 680 height 397
click at [816, 171] on div "Request" at bounding box center [728, 172] width 191 height 10
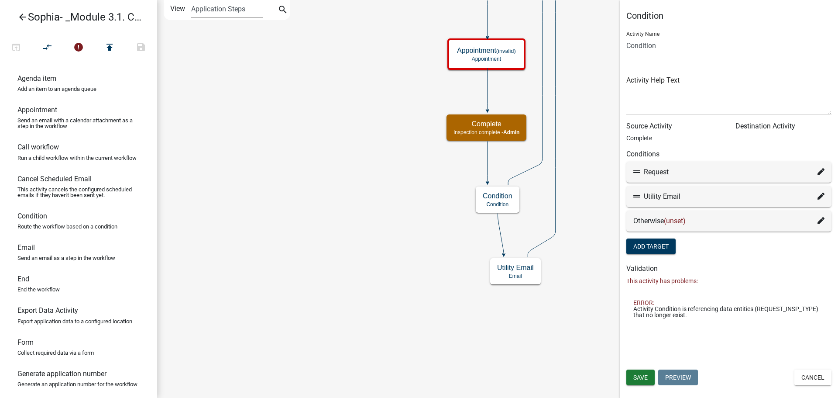
click at [822, 218] on icon at bounding box center [820, 220] width 7 height 7
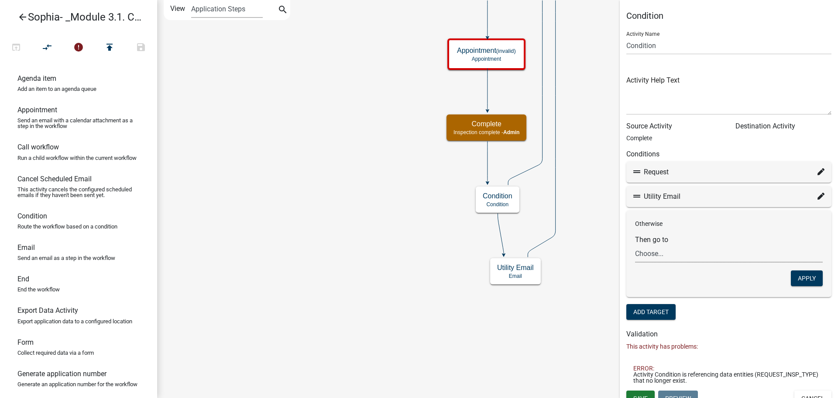
click at [756, 254] on select "Choose... Start Request Schedule End Appointment Utility Email" at bounding box center [729, 253] width 188 height 18
select select "4: de09490d-2832-457c-b60b-95d194233ed7"
click at [635, 244] on select "Choose... Start Request Schedule End Appointment Utility Email" at bounding box center [729, 253] width 188 height 18
click at [791, 278] on button "Apply" at bounding box center [807, 278] width 32 height 16
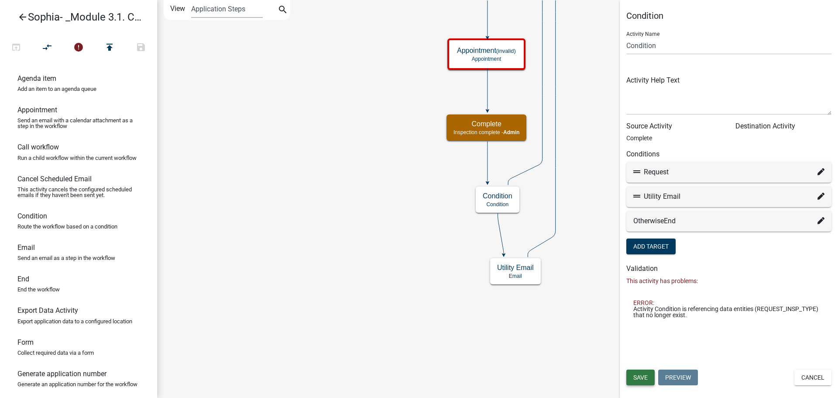
click at [644, 375] on span "Save" at bounding box center [640, 377] width 14 height 7
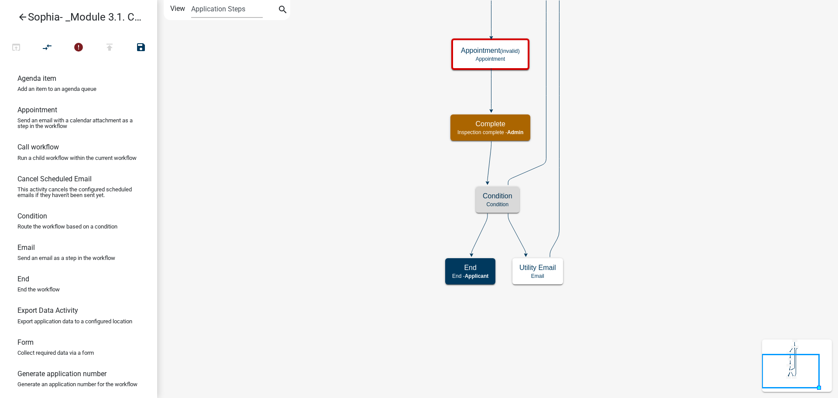
click at [634, 310] on icon "Start Start - Applicant Request Inspection request - Applicant Schedule Inspect…" at bounding box center [498, 198] width 680 height 397
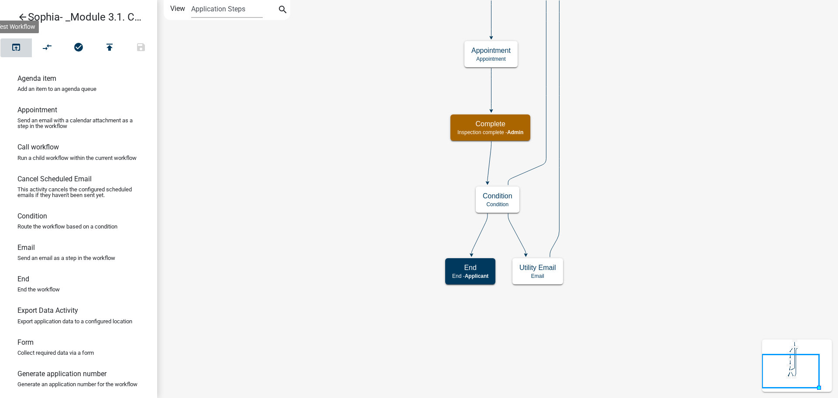
click at [14, 48] on icon "open_in_browser" at bounding box center [16, 48] width 10 height 12
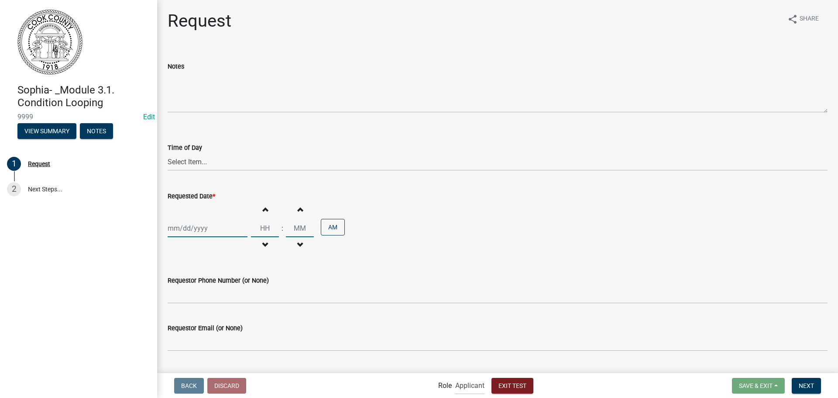
click at [256, 231] on input "Hours" at bounding box center [265, 228] width 28 height 18
click at [235, 230] on div at bounding box center [208, 228] width 80 height 18
select select "9"
select select "2025"
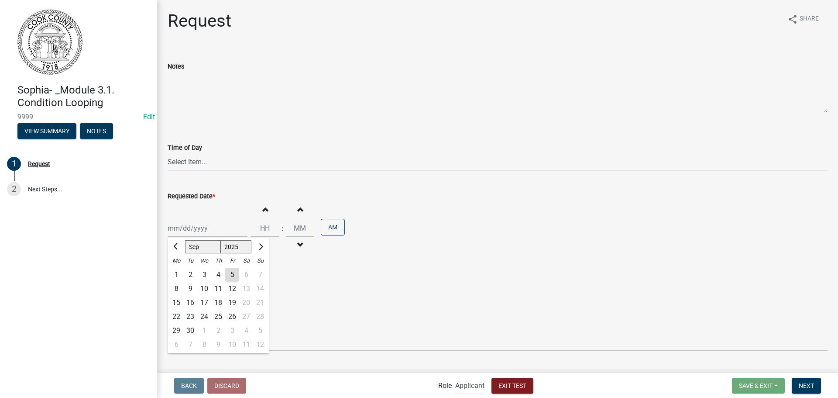
click at [237, 298] on div "19" at bounding box center [232, 302] width 14 height 14
type input "[DATE]"
click at [271, 228] on input "Hours" at bounding box center [265, 228] width 28 height 18
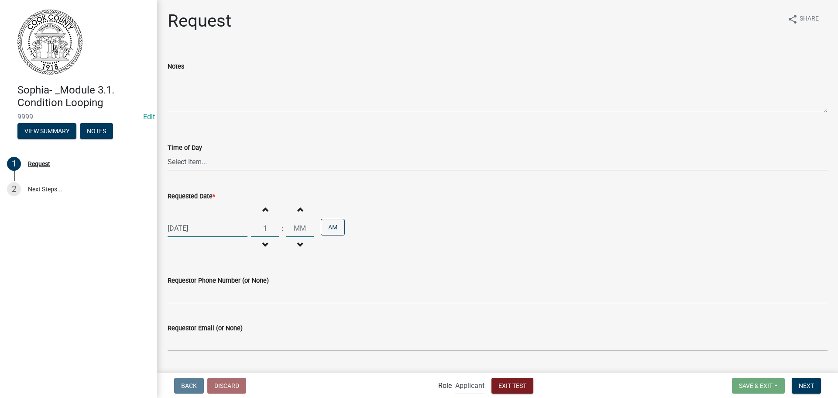
type input "01"
type input "00"
click at [319, 269] on div "Requestor Phone Number (or None)" at bounding box center [498, 283] width 660 height 41
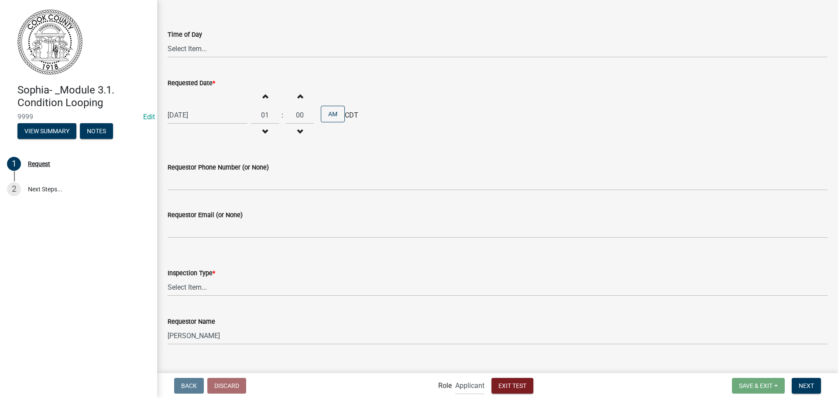
scroll to position [127, 0]
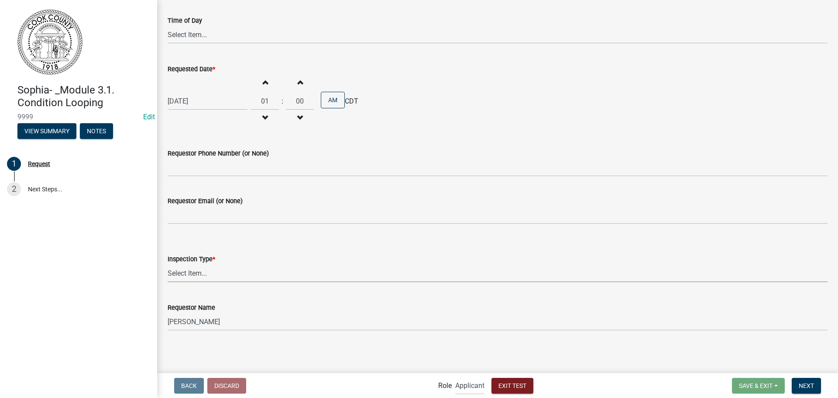
click at [285, 278] on select "Select Item... Inital Inspection Utility Inspection (send email) Final Inspecti…" at bounding box center [498, 273] width 660 height 18
click at [267, 276] on select "Select Item... Inital Inspection Utility Inspection (send email) Final Inspecti…" at bounding box center [498, 273] width 660 height 18
click at [168, 264] on select "Select Item... Inital Inspection Utility Inspection (send email) Final Inspecti…" at bounding box center [498, 273] width 660 height 18
select select "bfa6c946-de4a-4ac3-a114-3ebd0e001aa9"
click at [800, 384] on span "Next" at bounding box center [806, 384] width 15 height 7
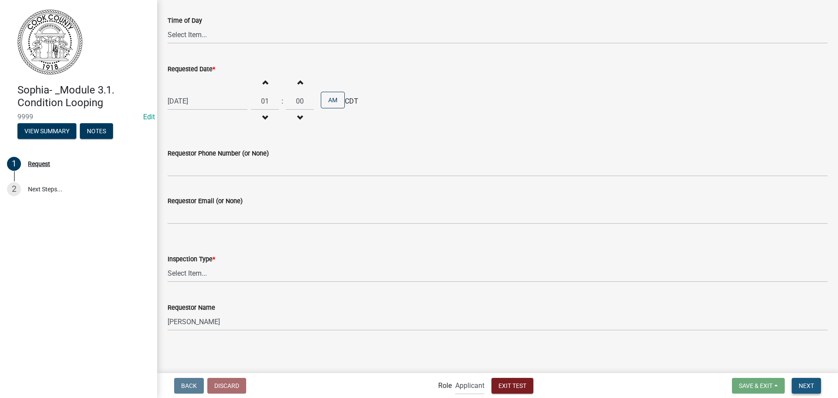
scroll to position [0, 0]
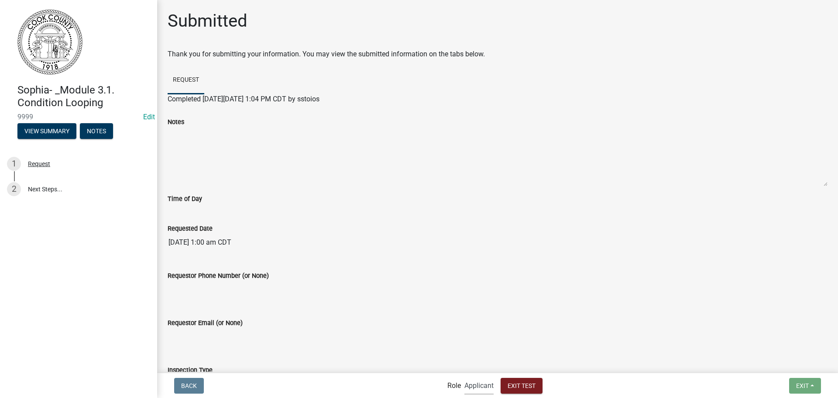
click at [473, 387] on select "Applicant Admin" at bounding box center [478, 385] width 29 height 18
select select "1915ea58-7059-4941-9cac-dbbdee29afec"
click at [464, 376] on select "Applicant Admin" at bounding box center [478, 385] width 29 height 18
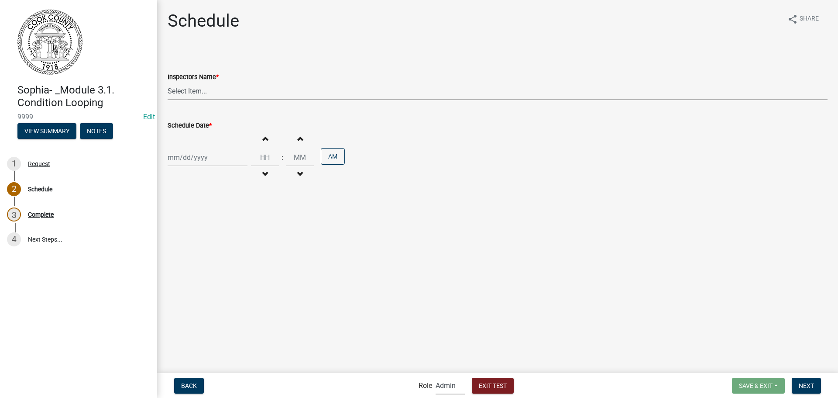
click at [217, 93] on select "Select Item... sstoios ([PERSON_NAME]) amercier ([PERSON_NAME]) kphillips ([PER…" at bounding box center [498, 91] width 660 height 18
select select "6ddc52fb-0466-40ff-a1cd-8e8255b23d55"
click at [168, 82] on select "Select Item... sstoios ([PERSON_NAME]) amercier ([PERSON_NAME]) kphillips ([PER…" at bounding box center [498, 91] width 660 height 18
click at [176, 153] on div at bounding box center [208, 157] width 80 height 18
select select "9"
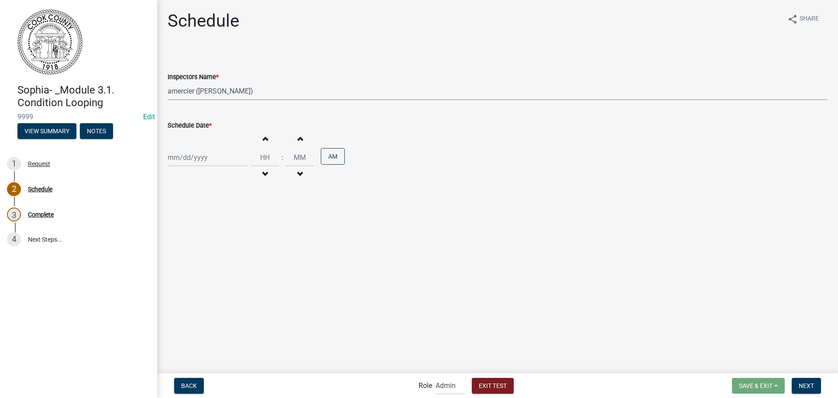
select select "2025"
drag, startPoint x: 209, startPoint y: 96, endPoint x: 208, endPoint y: 91, distance: 5.0
click at [209, 95] on select "Select Item... sstoios ([PERSON_NAME]) amercier ([PERSON_NAME]) kphillips ([PER…" at bounding box center [498, 91] width 660 height 18
select select "45ad3f6f-24cb-4687-b65c-20943373daee"
click at [168, 82] on select "Select Item... sstoios ([PERSON_NAME]) amercier ([PERSON_NAME]) kphillips ([PER…" at bounding box center [498, 91] width 660 height 18
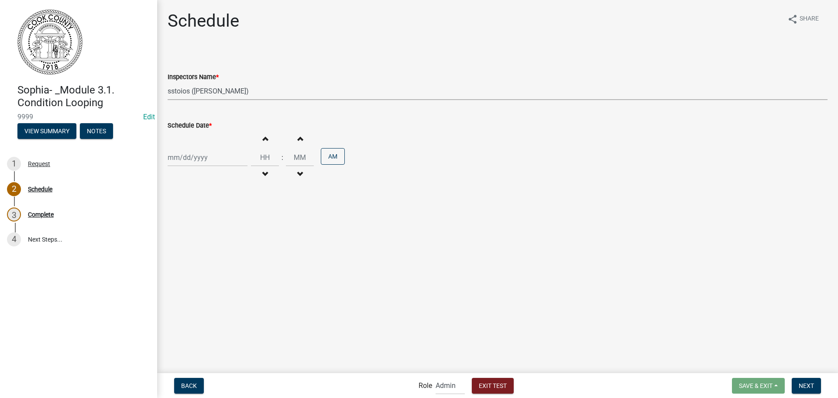
select select "9"
select select "2025"
click at [199, 162] on div "[PERSON_NAME] Feb Mar Apr [PERSON_NAME][DATE] Oct Nov [DATE] 1526 1527 1528 152…" at bounding box center [208, 157] width 80 height 18
click at [210, 226] on div "17" at bounding box center [204, 232] width 14 height 14
type input "[DATE]"
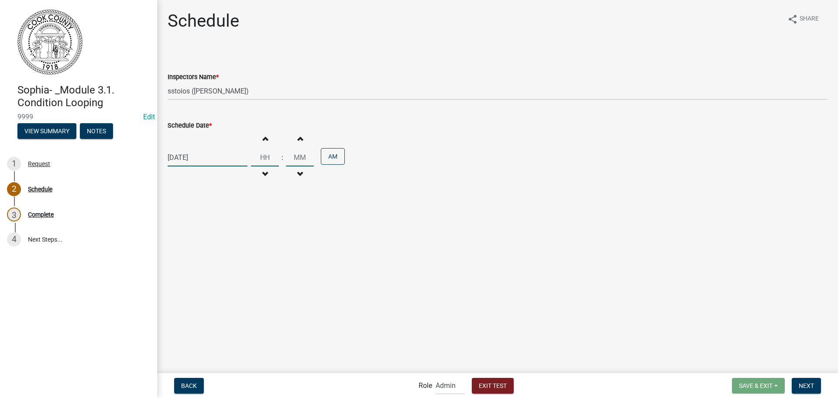
click at [256, 160] on input "Hours" at bounding box center [265, 157] width 28 height 18
type input "01"
type input "00"
click at [803, 381] on span "Next" at bounding box center [806, 384] width 15 height 7
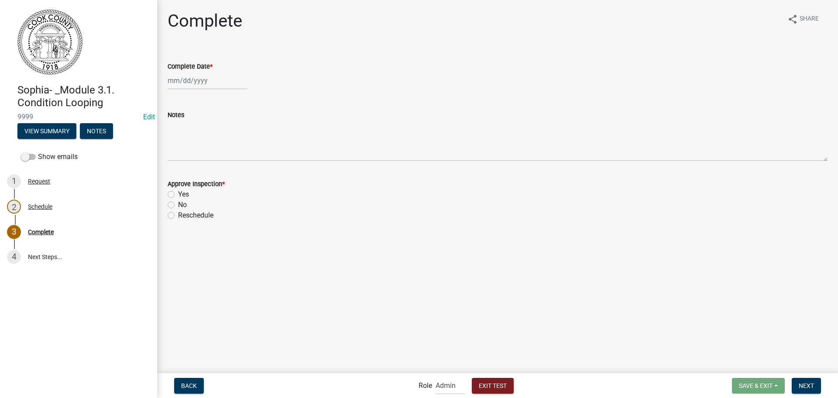
drag, startPoint x: 196, startPoint y: 84, endPoint x: 195, endPoint y: 74, distance: 9.8
click at [195, 76] on wm-data-entity-input "Complete Date *" at bounding box center [498, 73] width 660 height 48
click at [194, 74] on div at bounding box center [208, 81] width 80 height 18
select select "9"
select select "2025"
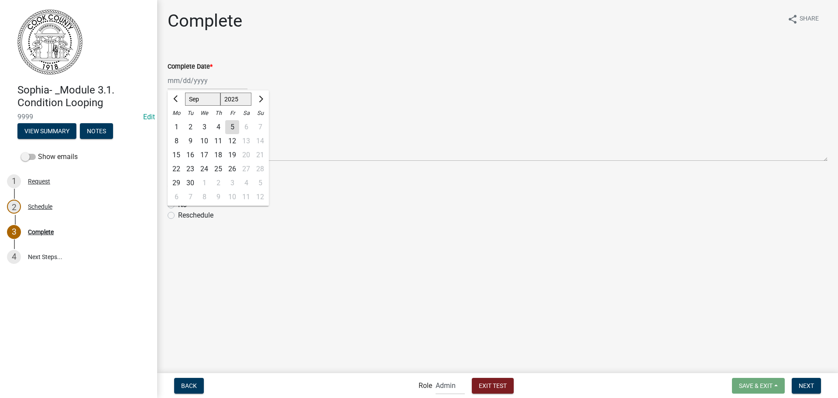
click at [195, 143] on div "9" at bounding box center [190, 141] width 14 height 14
type input "[DATE]"
click at [175, 193] on div "Yes" at bounding box center [498, 194] width 660 height 10
click at [178, 206] on label "No" at bounding box center [182, 204] width 9 height 10
click at [178, 205] on input "No" at bounding box center [181, 202] width 6 height 6
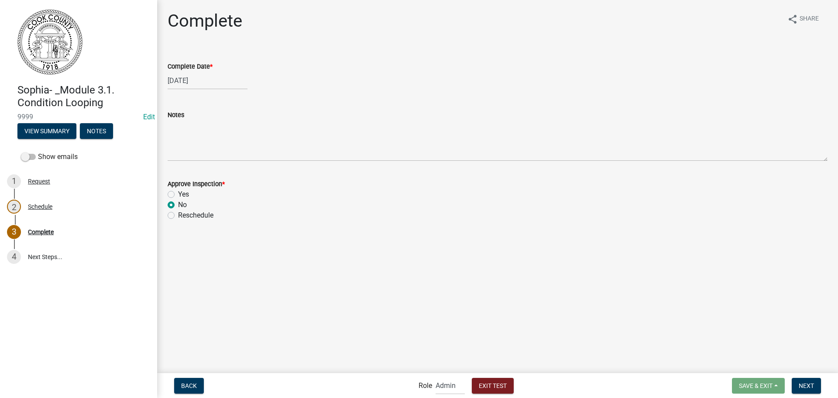
radio input "true"
click at [800, 381] on button "Next" at bounding box center [806, 385] width 29 height 16
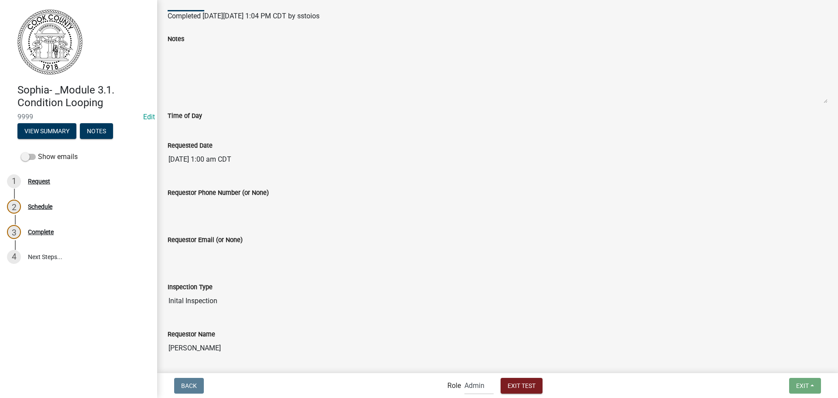
scroll to position [141, 0]
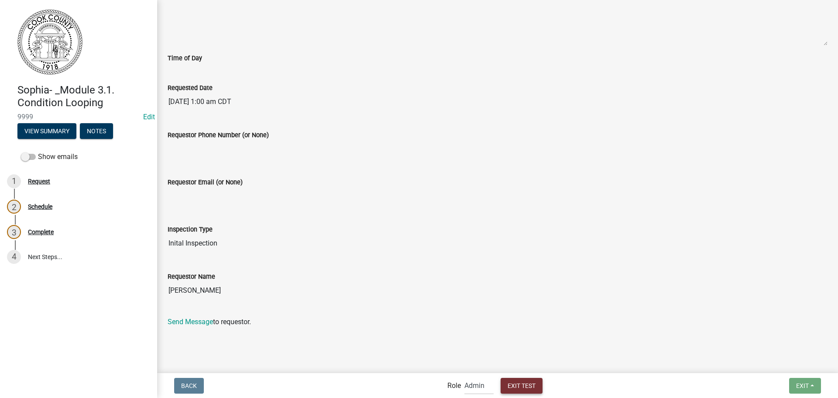
click at [529, 385] on span "Exit Test" at bounding box center [521, 384] width 28 height 7
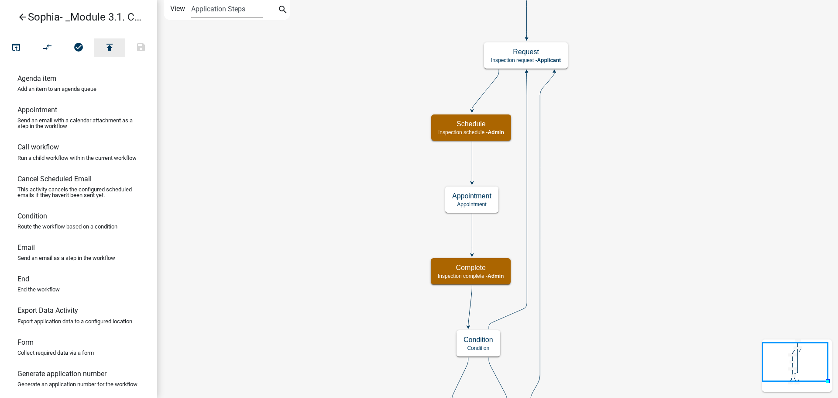
click at [119, 48] on button "publish" at bounding box center [109, 47] width 31 height 19
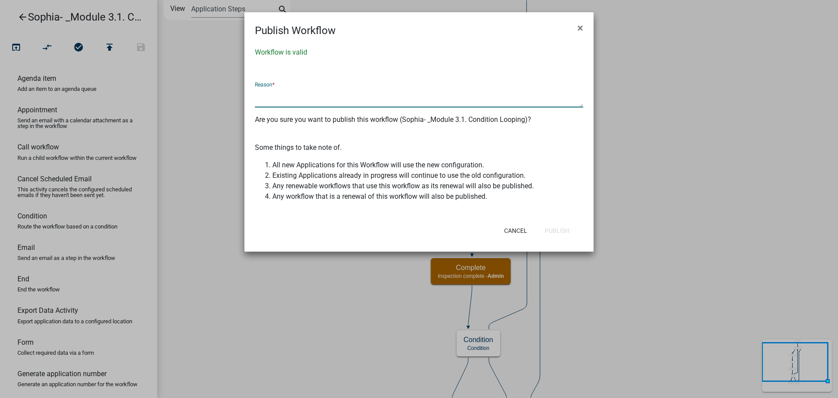
click at [316, 105] on textarea at bounding box center [419, 97] width 328 height 20
type textarea "tested"
click at [569, 227] on button "Publish" at bounding box center [557, 231] width 39 height 16
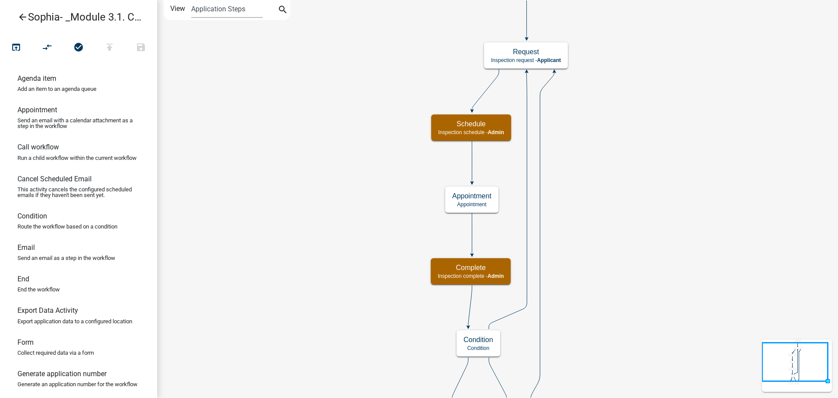
click at [21, 22] on icon "arrow_back" at bounding box center [22, 18] width 10 height 12
